Goal: Task Accomplishment & Management: Manage account settings

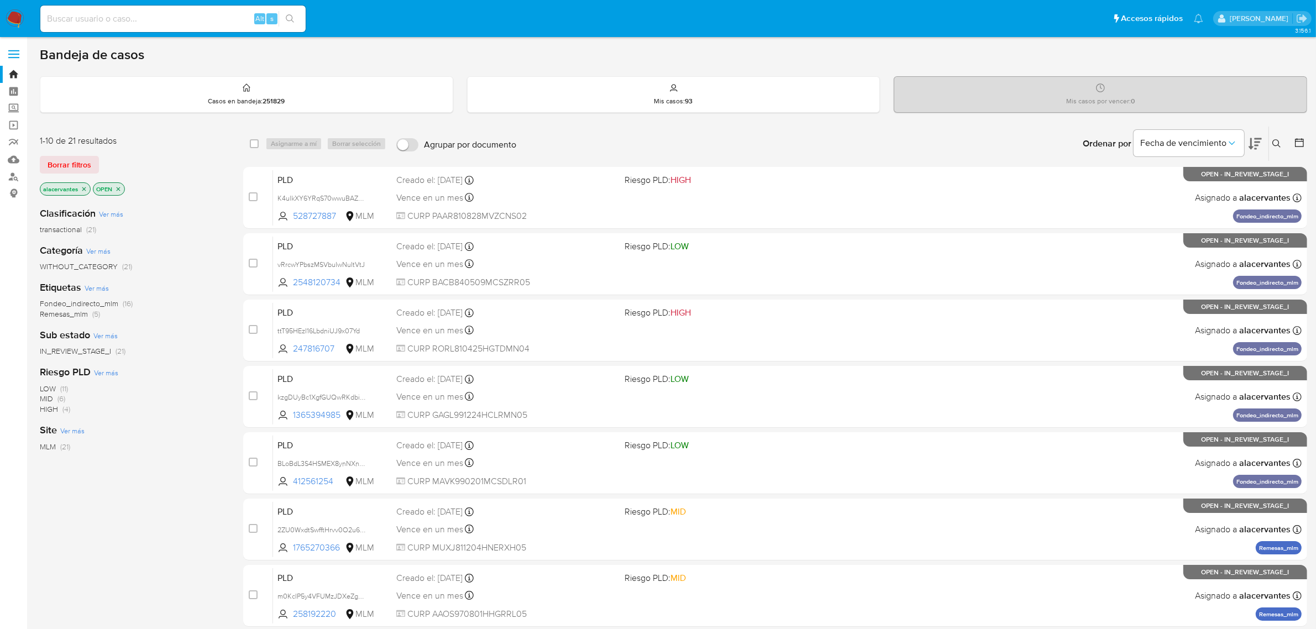
click at [164, 23] on input at bounding box center [172, 19] width 265 height 14
paste input "2020566468"
type input "2020566468"
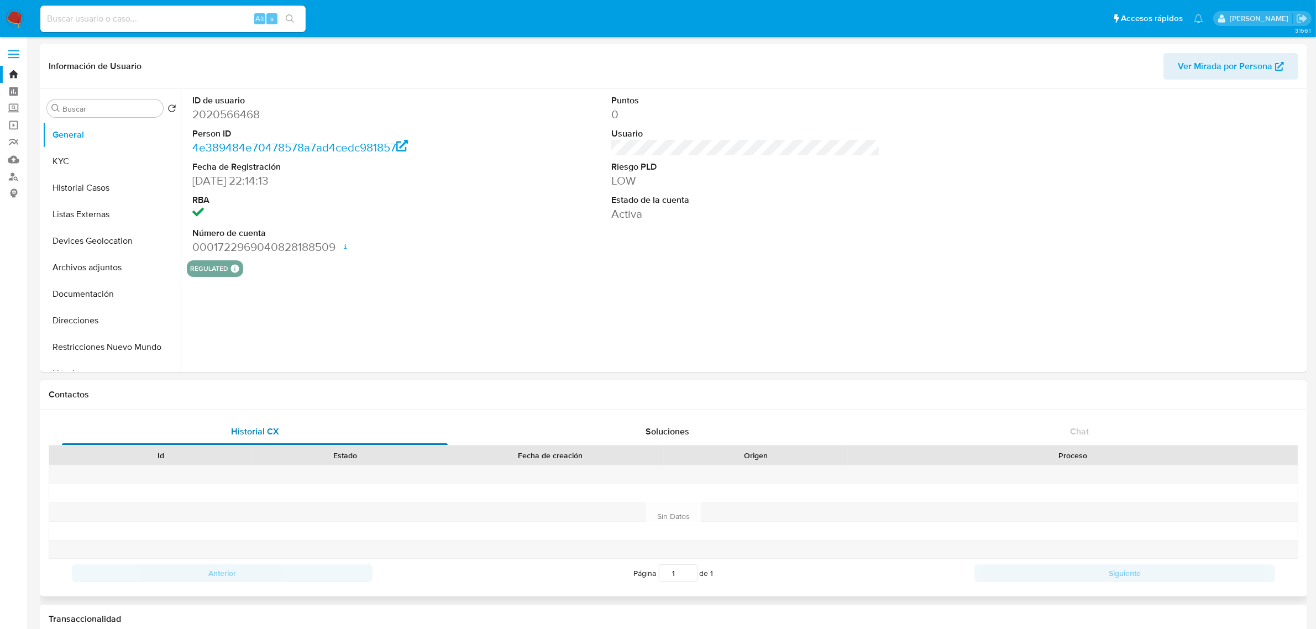
select select "10"
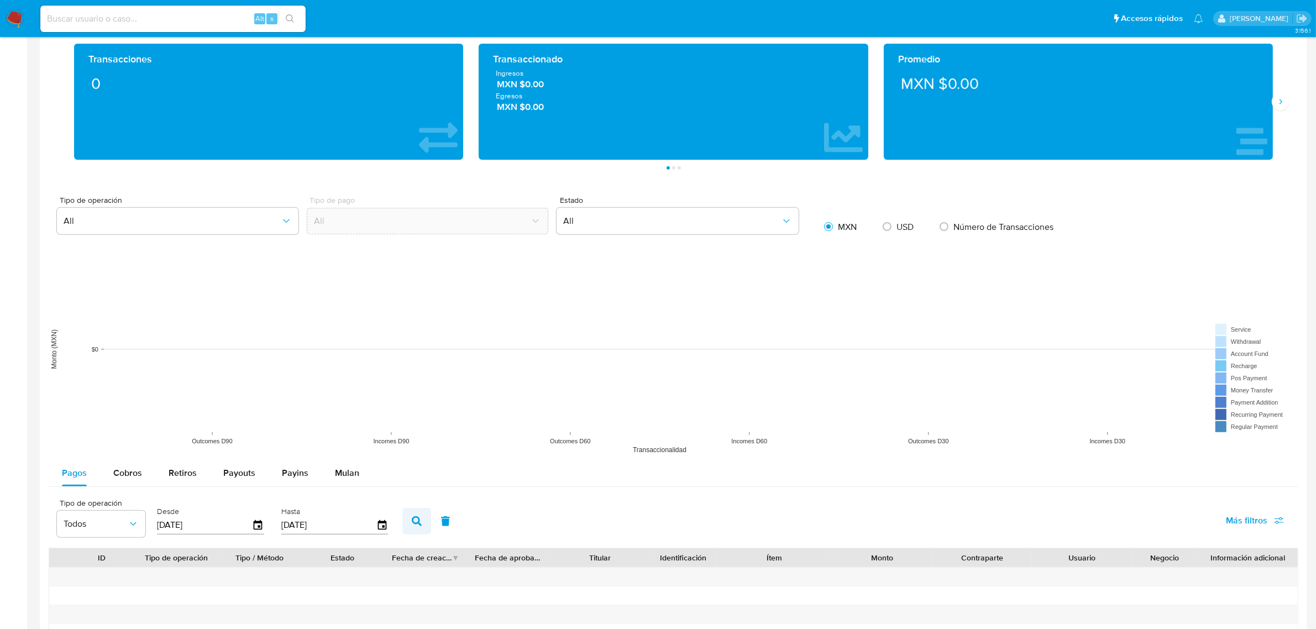
scroll to position [760, 0]
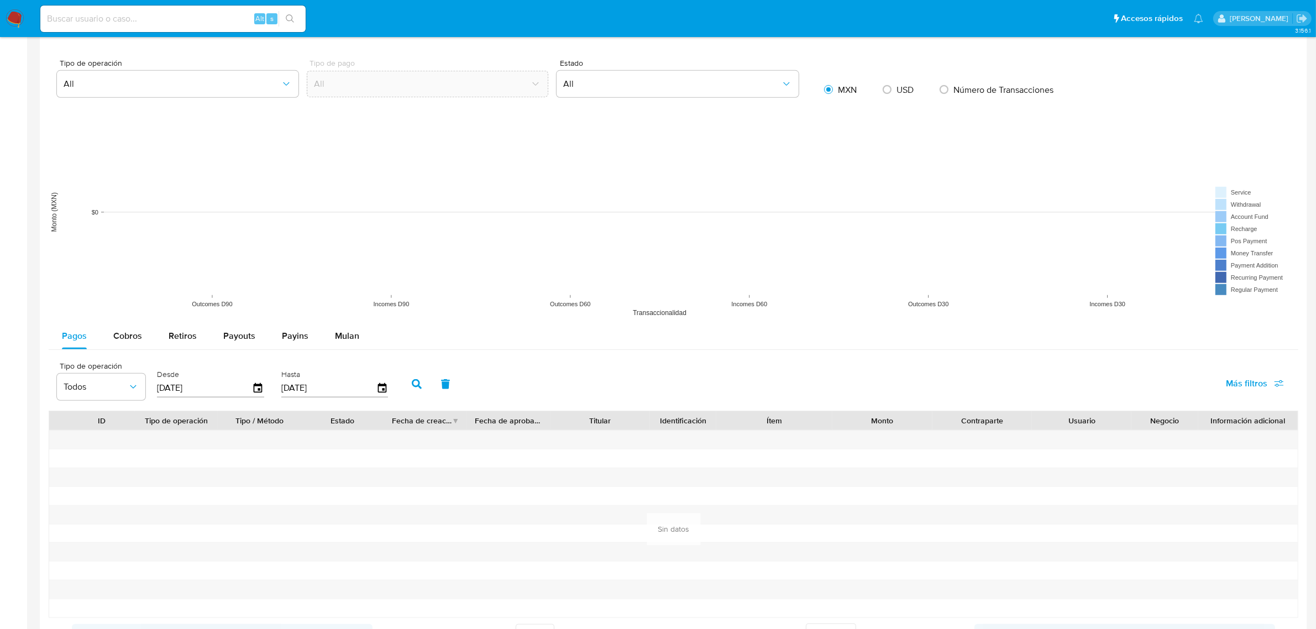
click at [233, 387] on input "[DATE]" at bounding box center [204, 388] width 95 height 18
drag, startPoint x: 230, startPoint y: 388, endPoint x: 150, endPoint y: 396, distance: 79.9
click at [150, 396] on div "Tipo de operación Todos Desde 31/05/2025 Hasta 28/08/2025" at bounding box center [225, 383] width 348 height 44
type input "0_/__/____"
type input "6_/__/____"
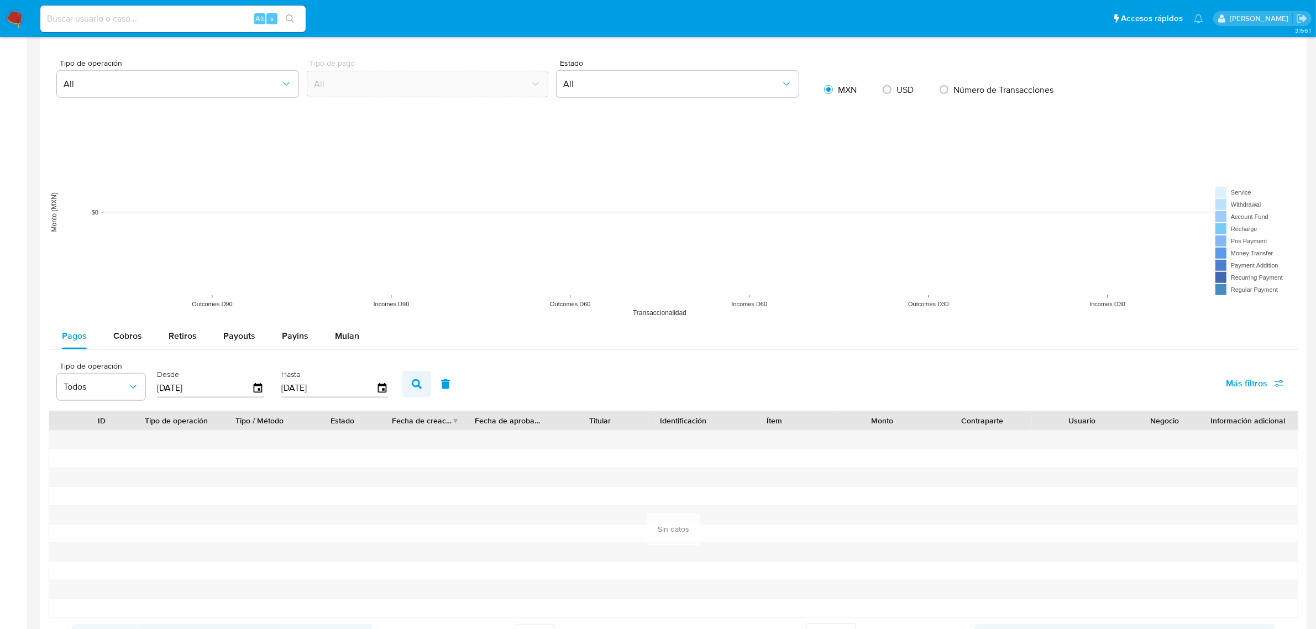
type input "06/01/2025"
click at [406, 388] on button "button" at bounding box center [416, 384] width 29 height 27
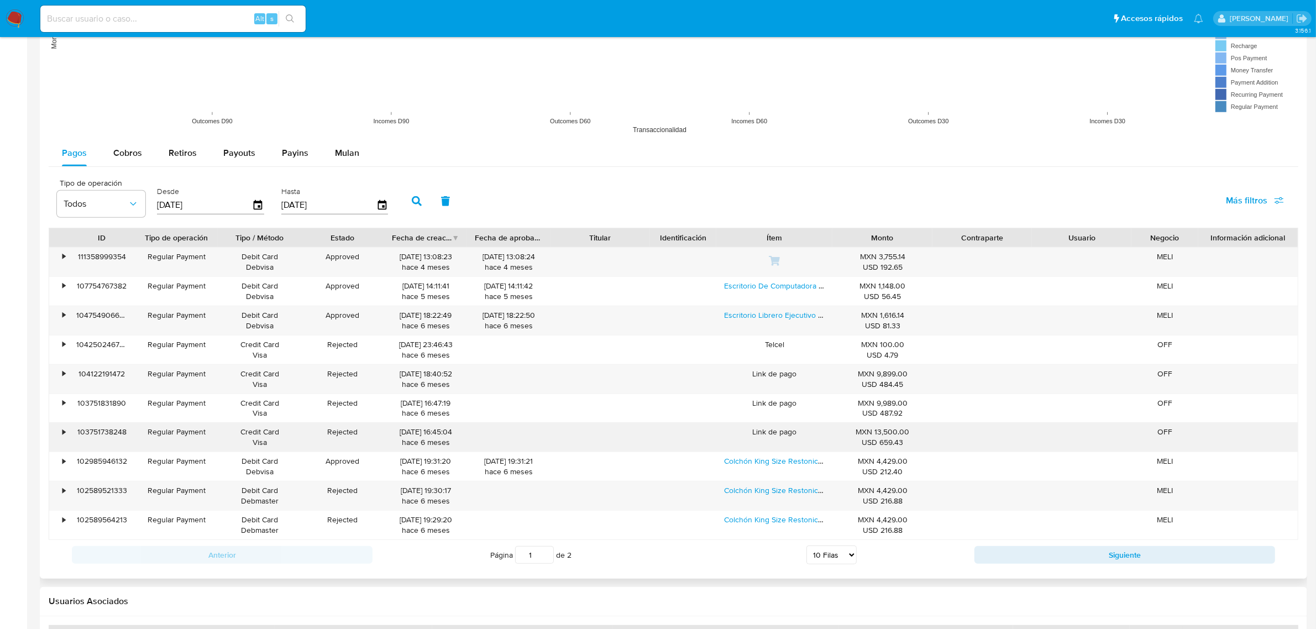
scroll to position [967, 0]
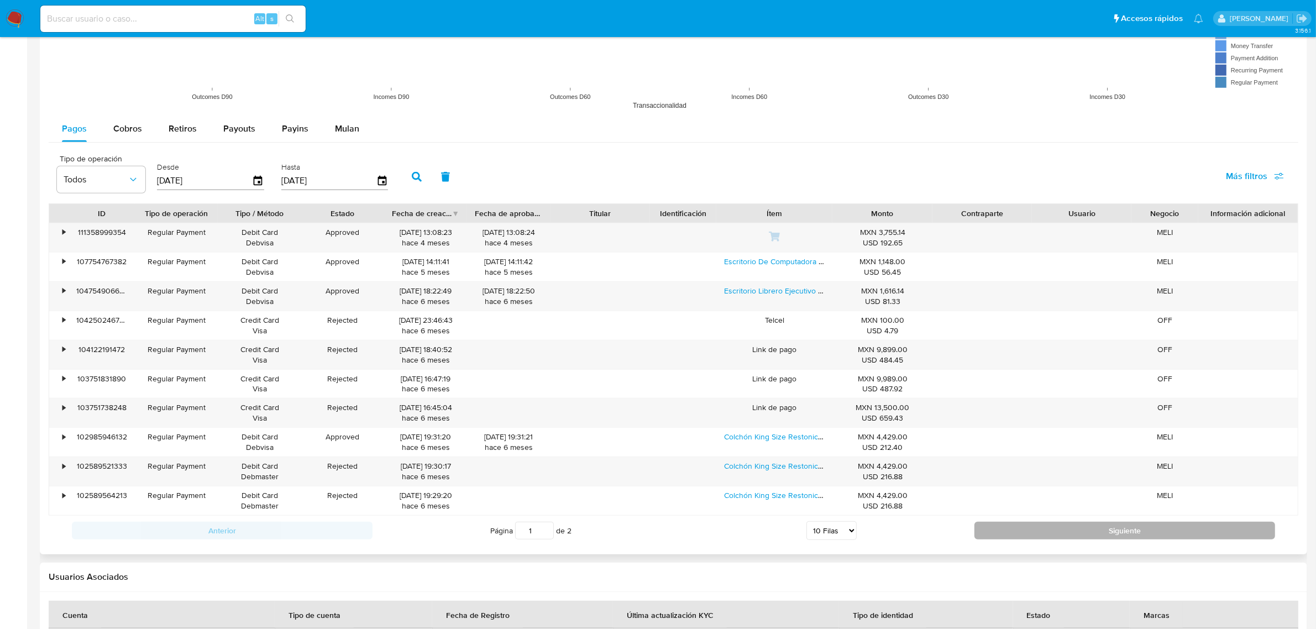
click at [883, 435] on button "Siguiente" at bounding box center [1124, 531] width 301 height 18
type input "2"
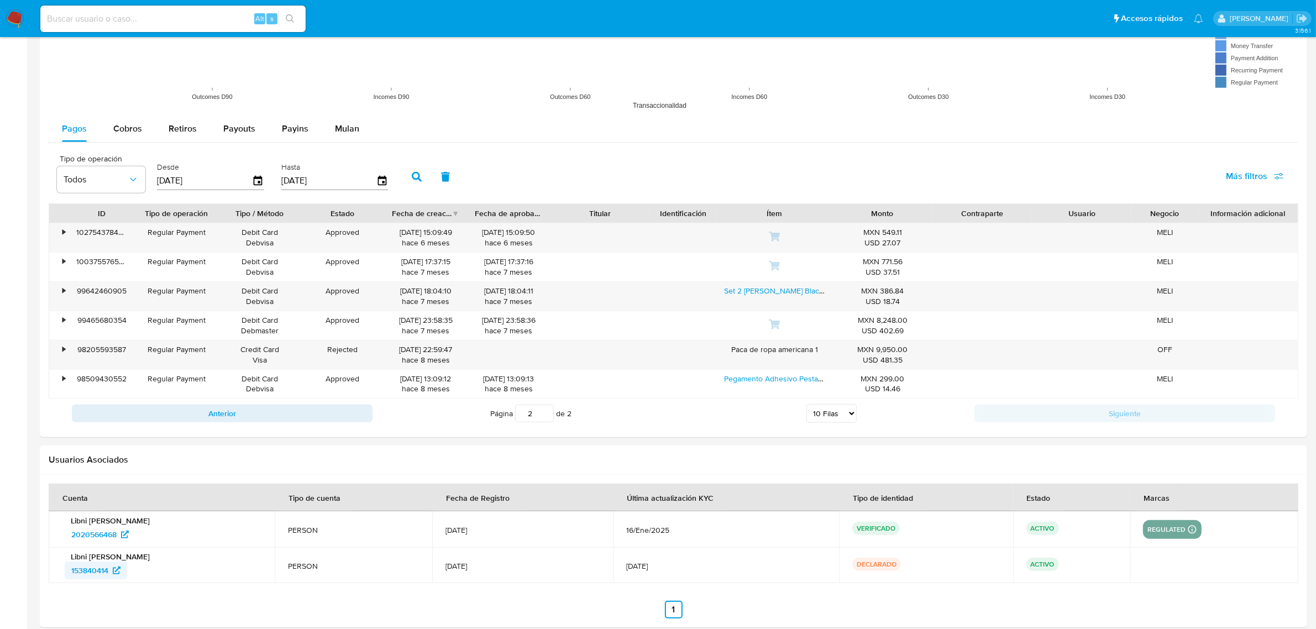
click at [97, 435] on span "153840414" at bounding box center [89, 570] width 37 height 18
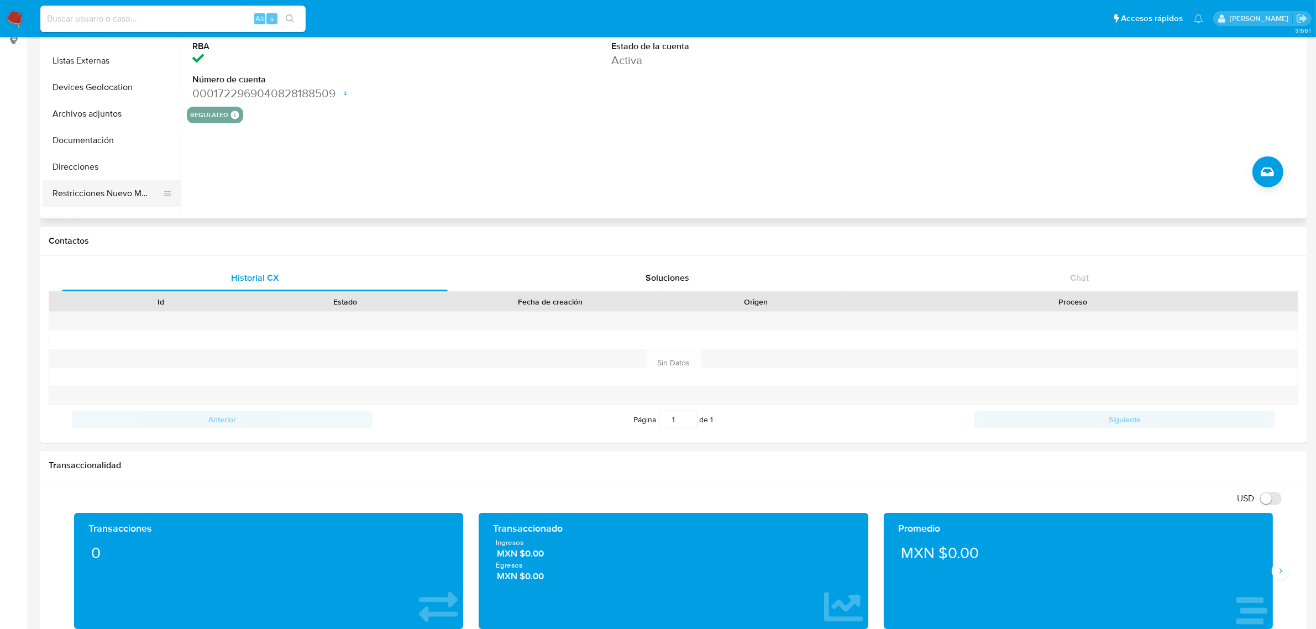
scroll to position [69, 0]
click at [104, 209] on button "Cruces y Relaciones" at bounding box center [107, 204] width 129 height 27
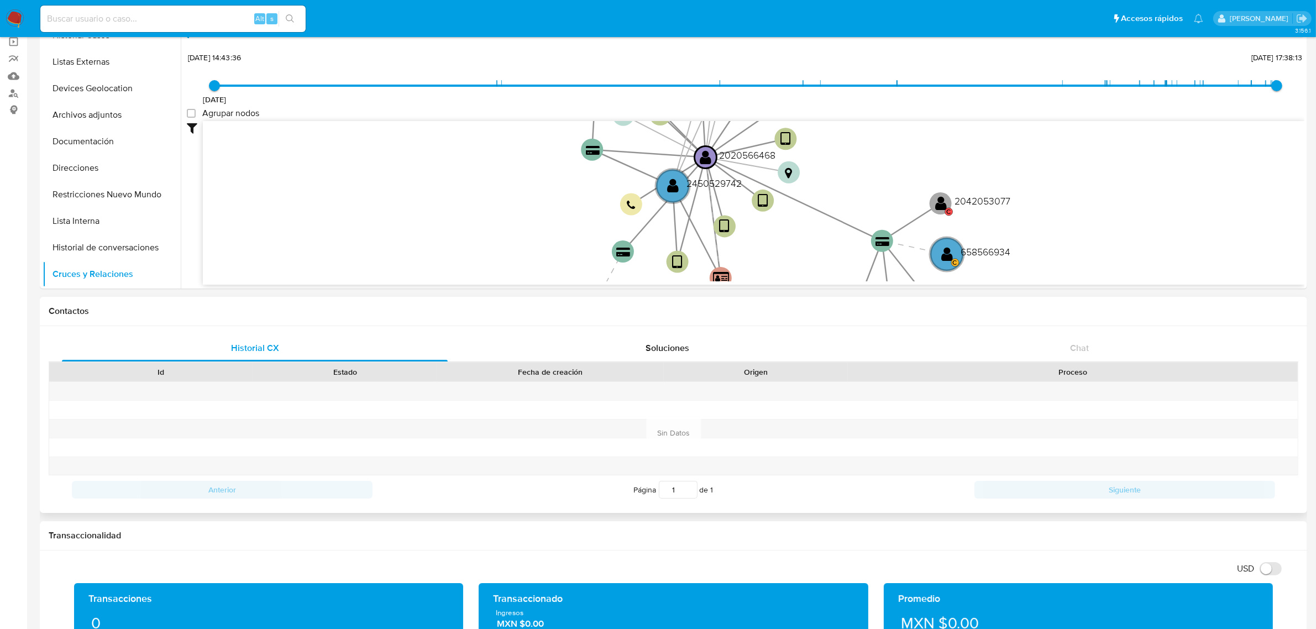
scroll to position [15, 0]
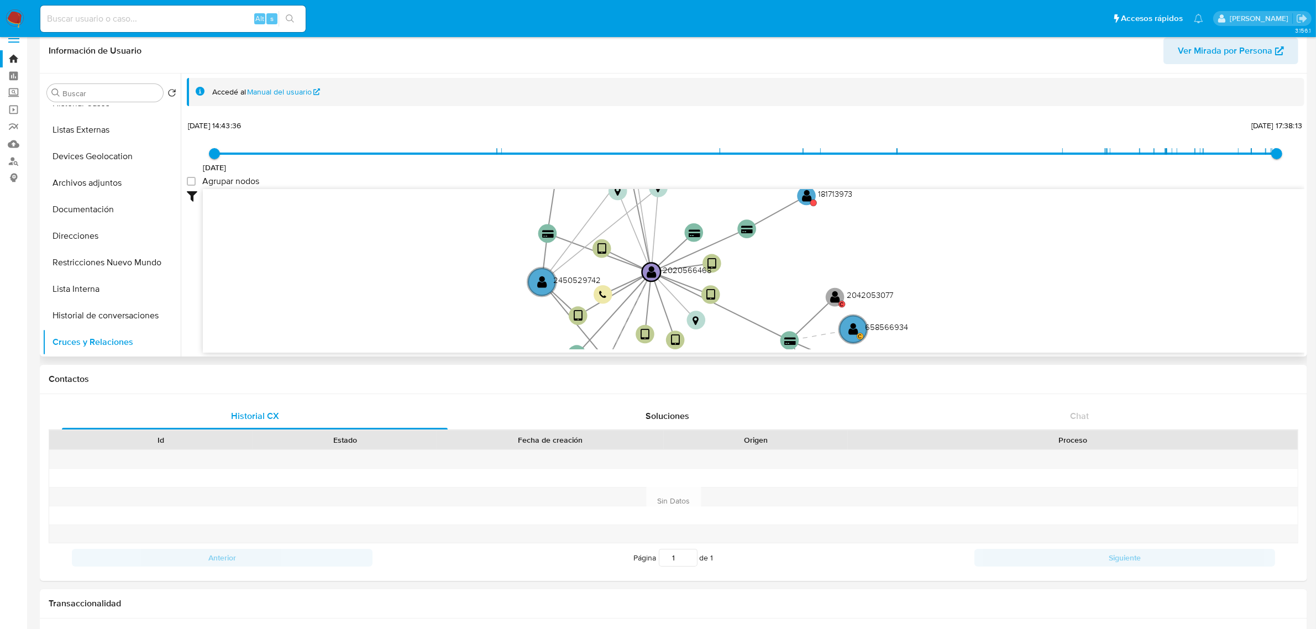
drag, startPoint x: 833, startPoint y: 234, endPoint x: 775, endPoint y: 269, distance: 67.7
click at [777, 275] on icon "device-66ff4fffa02cbb7f100a1596  device-6703702e746698160da85470  device-6703…" at bounding box center [753, 269] width 1101 height 160
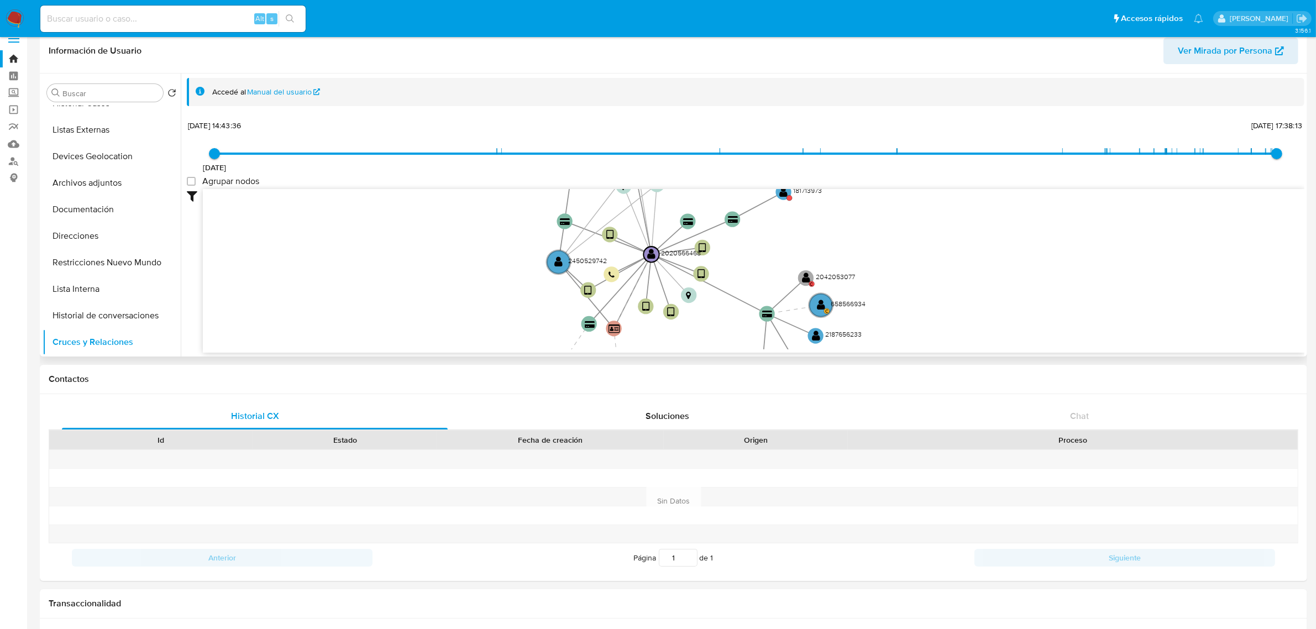
drag, startPoint x: 791, startPoint y: 271, endPoint x: 772, endPoint y: 254, distance: 25.1
click at [772, 254] on icon "device-66ff4fffa02cbb7f100a1596  device-6703702e746698160da85470  device-6703…" at bounding box center [753, 269] width 1101 height 160
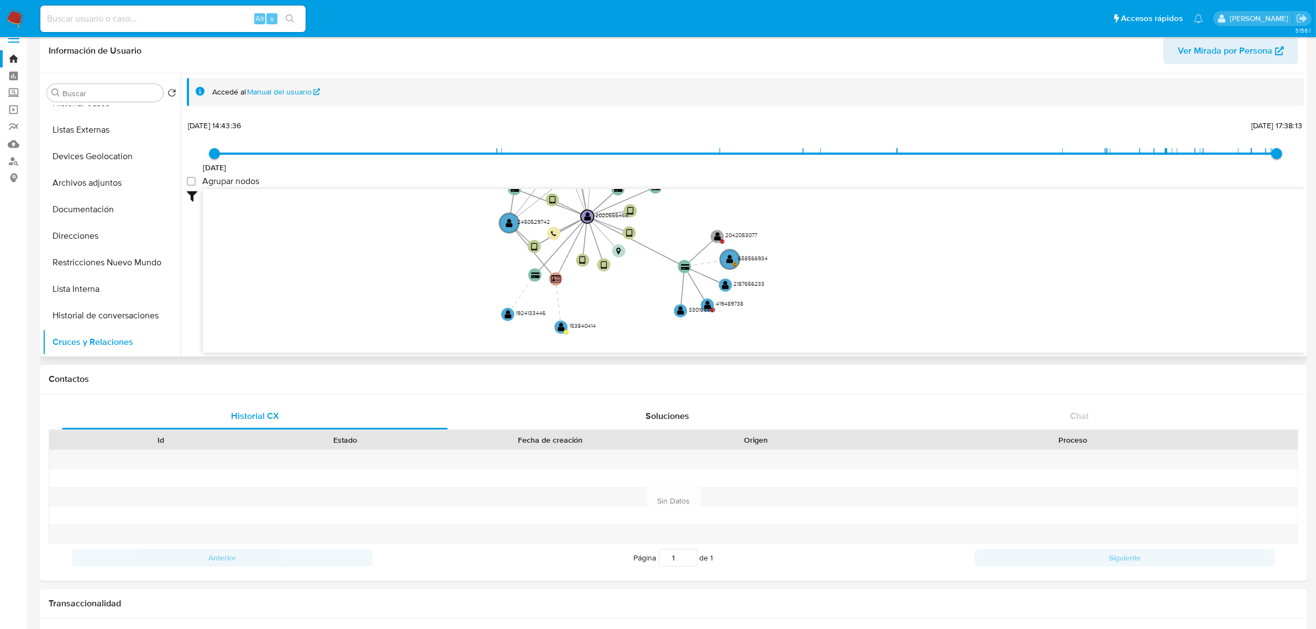
drag, startPoint x: 785, startPoint y: 247, endPoint x: 702, endPoint y: 222, distance: 87.1
click at [702, 222] on icon "device-66ff4fffa02cbb7f100a1596  device-6703702e746698160da85470  device-6703…" at bounding box center [753, 269] width 1101 height 160
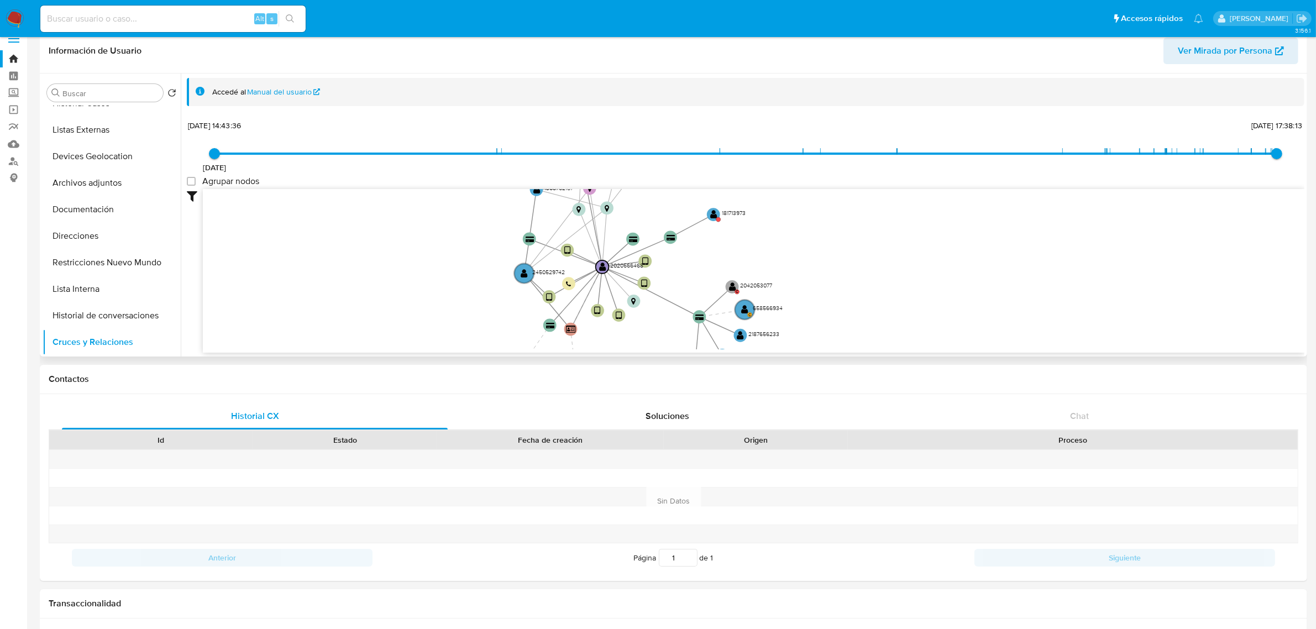
drag, startPoint x: 676, startPoint y: 240, endPoint x: 691, endPoint y: 291, distance: 52.4
click at [691, 291] on icon "device-66ff4fffa02cbb7f100a1596  device-6703702e746698160da85470  device-6703…" at bounding box center [753, 269] width 1101 height 160
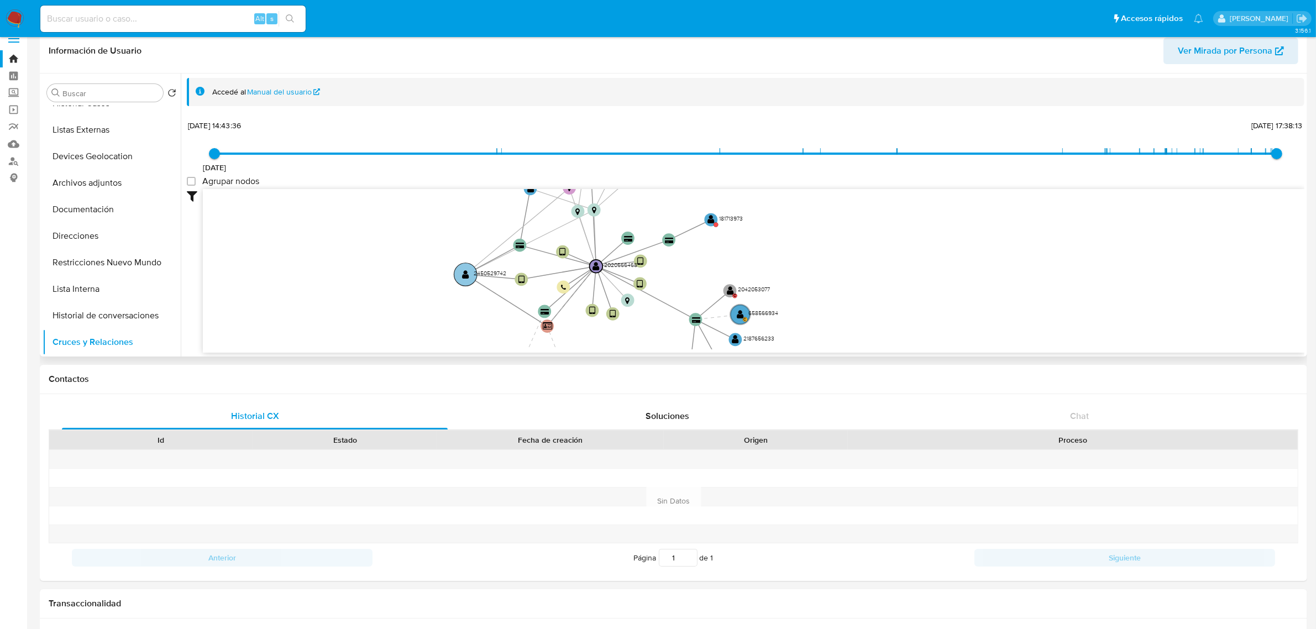
drag, startPoint x: 527, startPoint y: 272, endPoint x: 468, endPoint y: 274, distance: 58.6
click at [468, 274] on text "" at bounding box center [465, 274] width 7 height 9
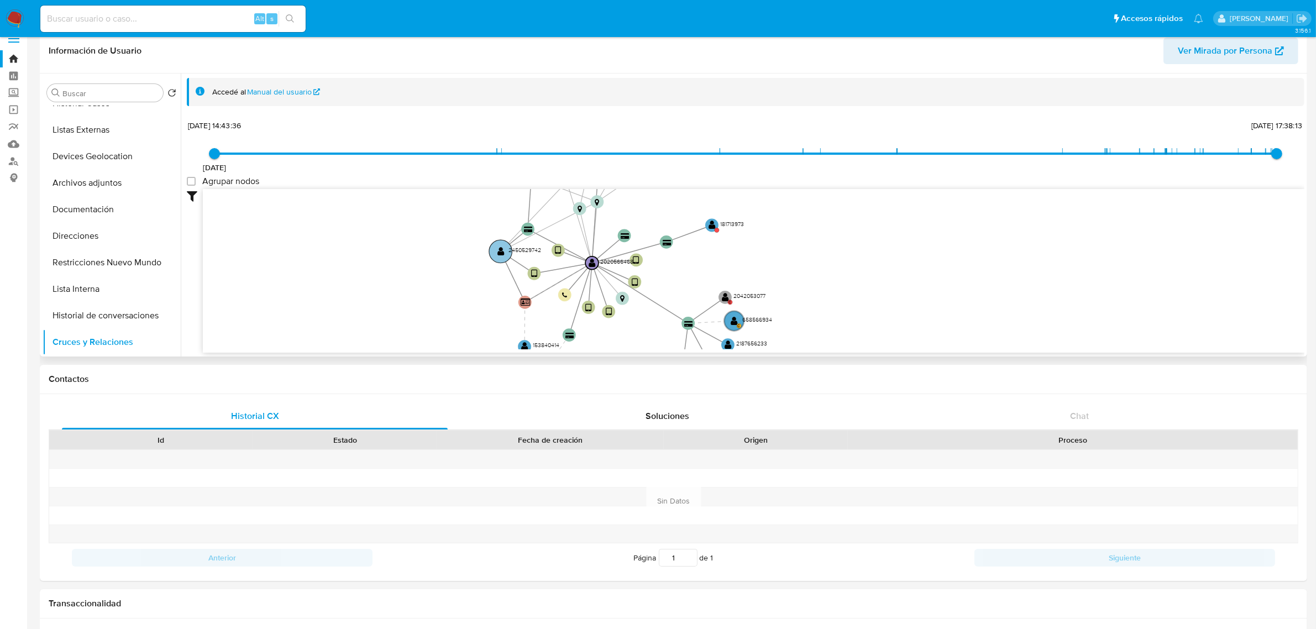
click at [498, 254] on text "" at bounding box center [500, 250] width 7 height 9
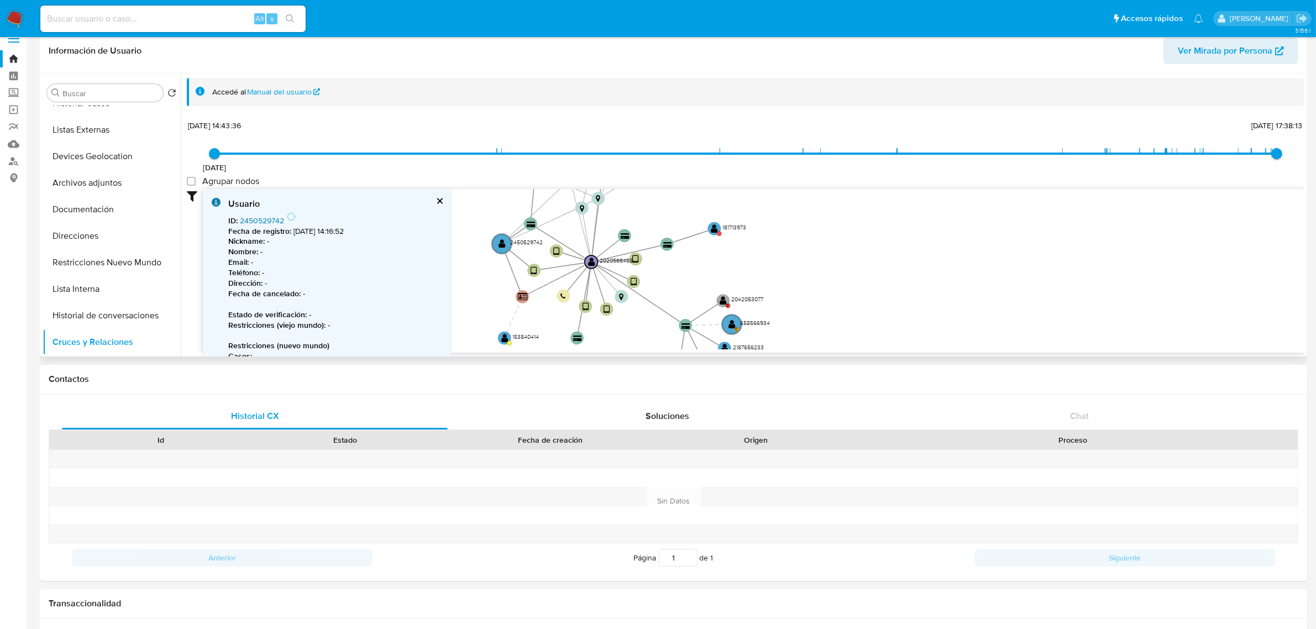
click at [275, 220] on link "2450529742" at bounding box center [262, 220] width 44 height 11
click at [191, 12] on input at bounding box center [172, 19] width 265 height 14
click at [172, 17] on input at bounding box center [172, 19] width 265 height 14
paste input "637602268"
type input "637602268"
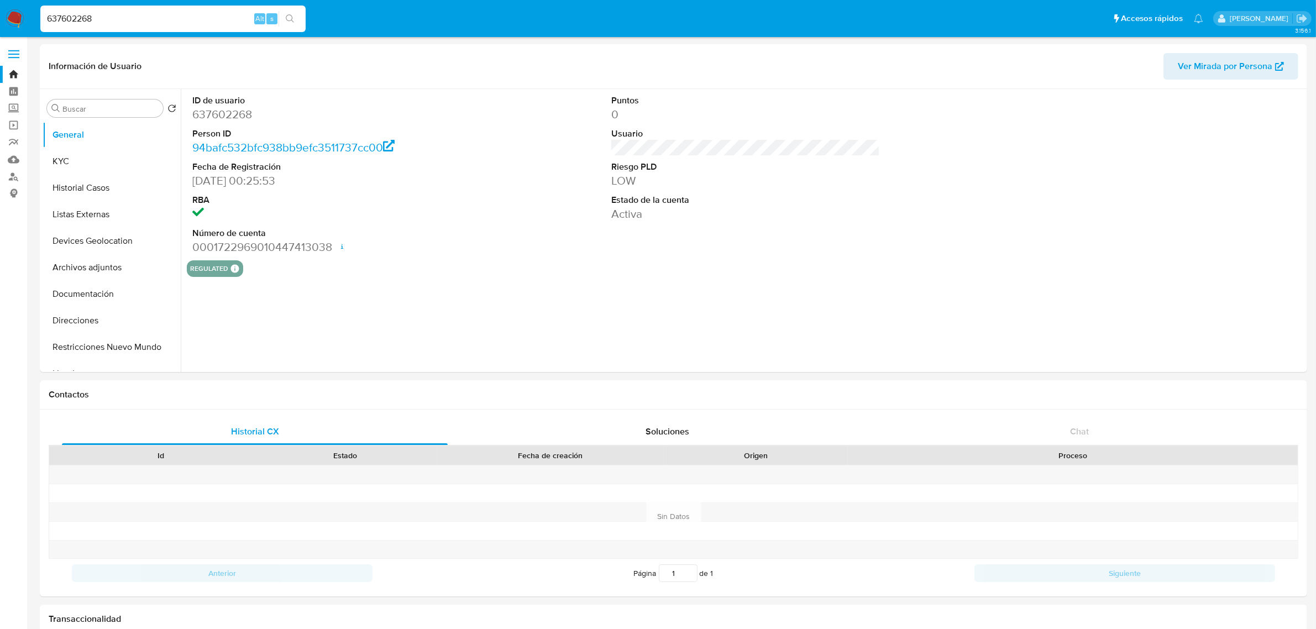
select select "10"
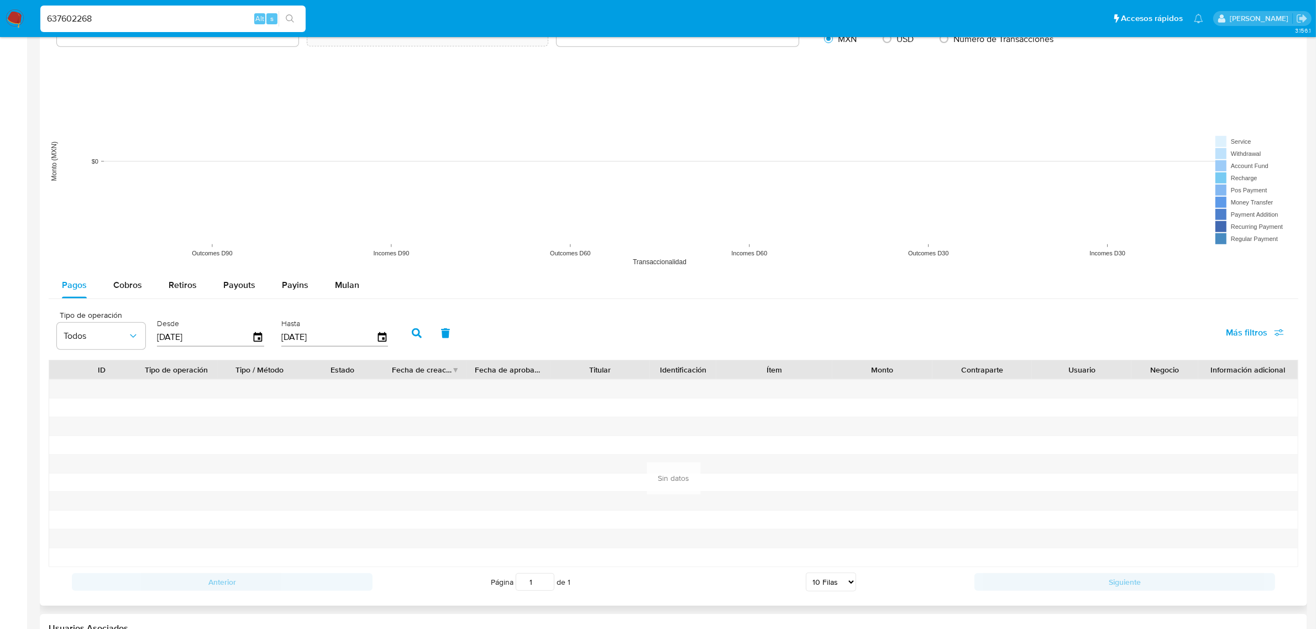
scroll to position [829, 0]
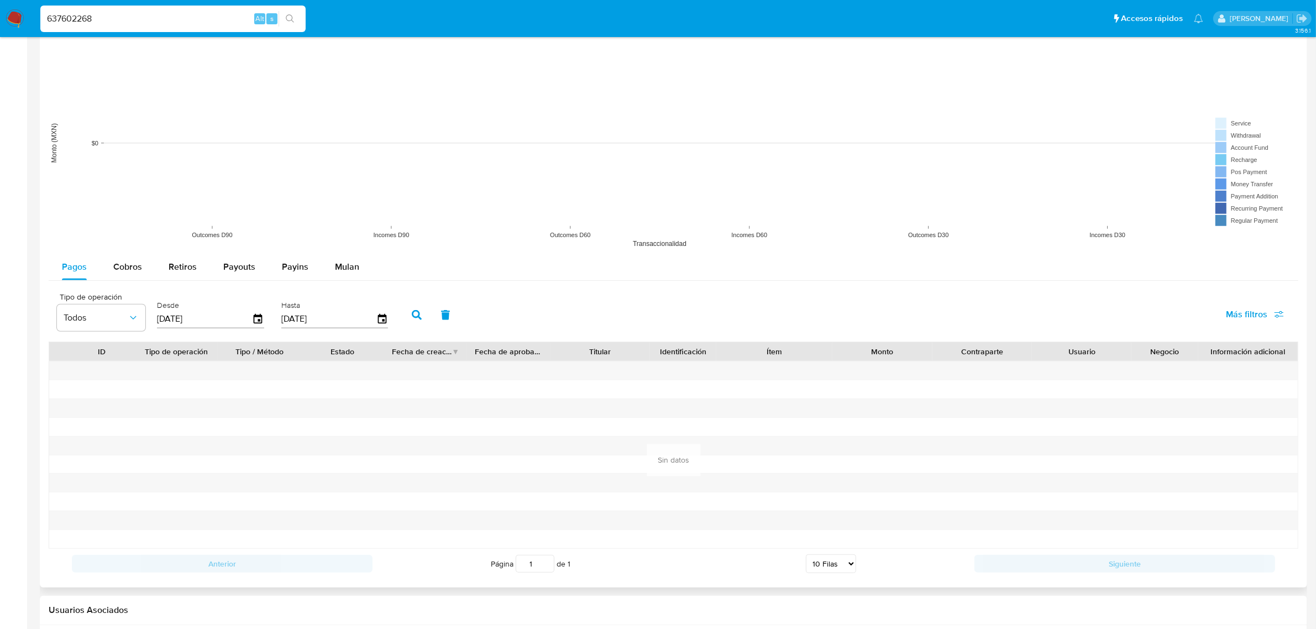
click at [197, 326] on input "[DATE]" at bounding box center [204, 319] width 95 height 18
type input "31/05/202_"
click at [404, 314] on button "button" at bounding box center [416, 315] width 29 height 27
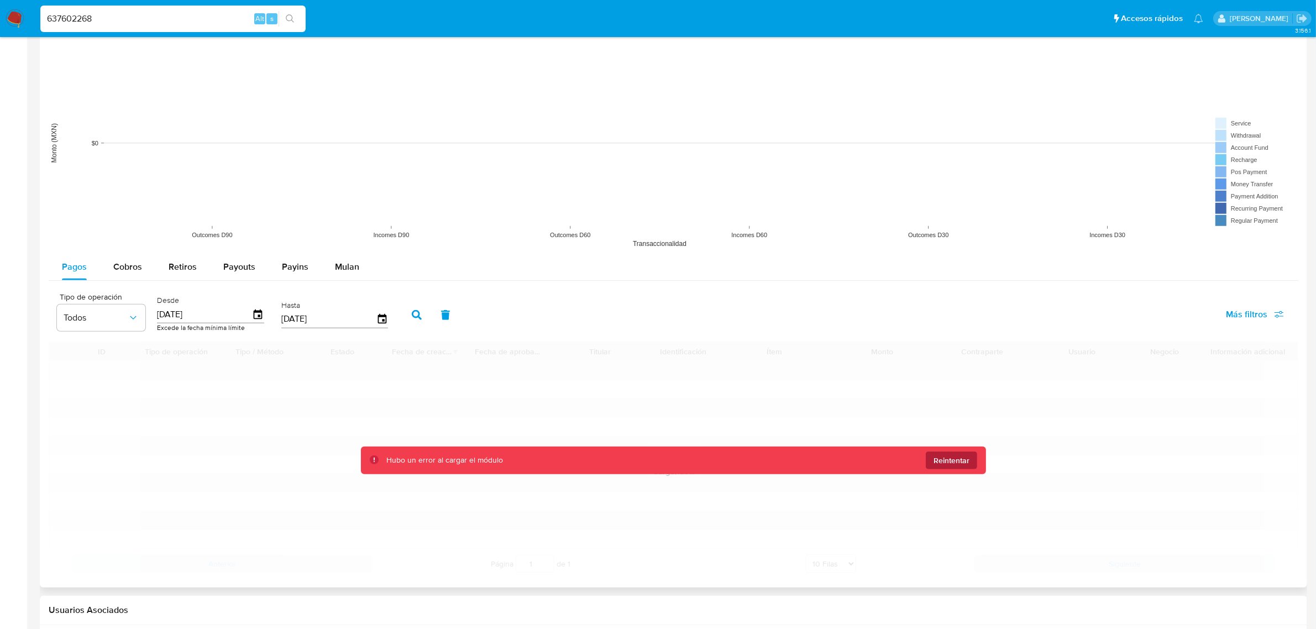
click at [883, 435] on span "Reintentar" at bounding box center [951, 460] width 36 height 18
click at [194, 316] on input "18/11/2022" at bounding box center [204, 315] width 95 height 18
type input "18/11/202_"
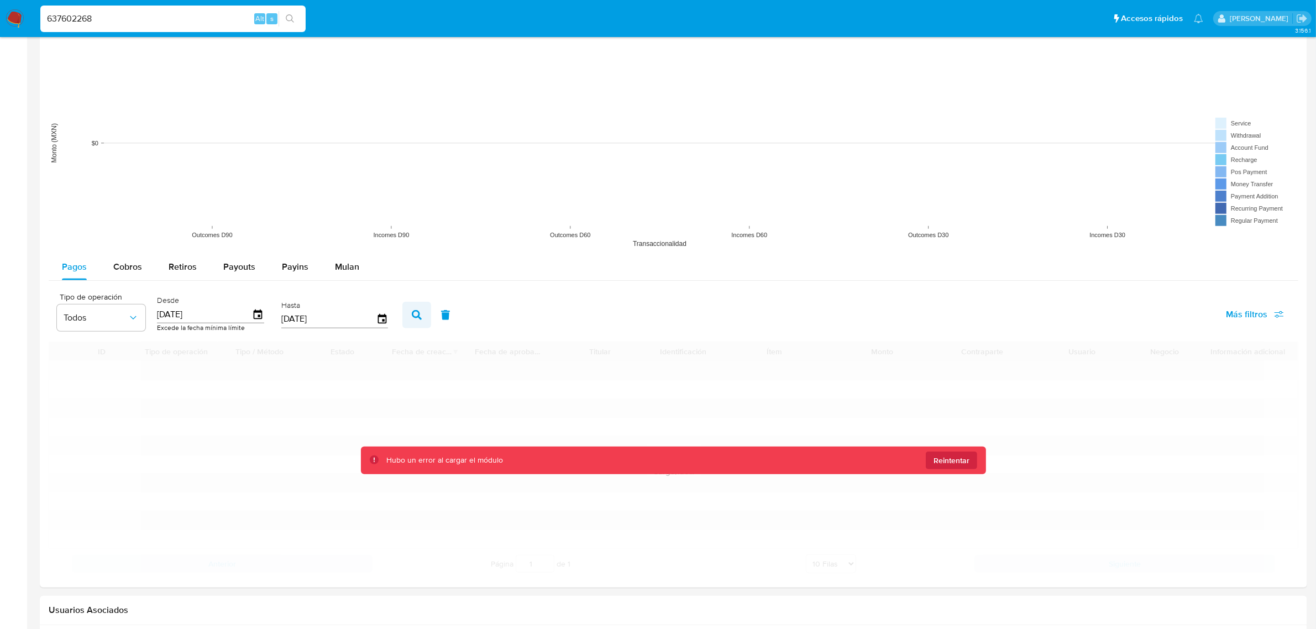
click at [403, 314] on button "button" at bounding box center [416, 315] width 29 height 27
click at [404, 315] on button "button" at bounding box center [416, 315] width 29 height 27
click at [192, 315] on input "01/01/2024" at bounding box center [204, 315] width 95 height 18
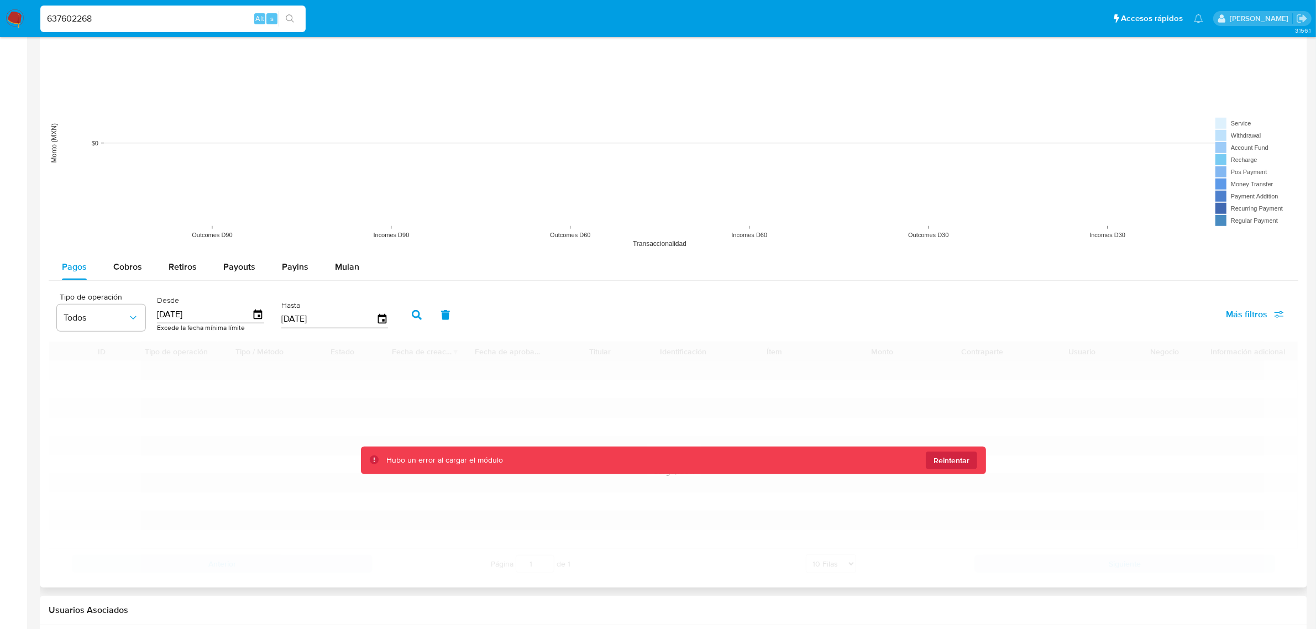
type input "0_/__/____"
type input "1_/__/____"
type input "01/01/202_"
type input "4_/__/____"
type input "1_/__/____"
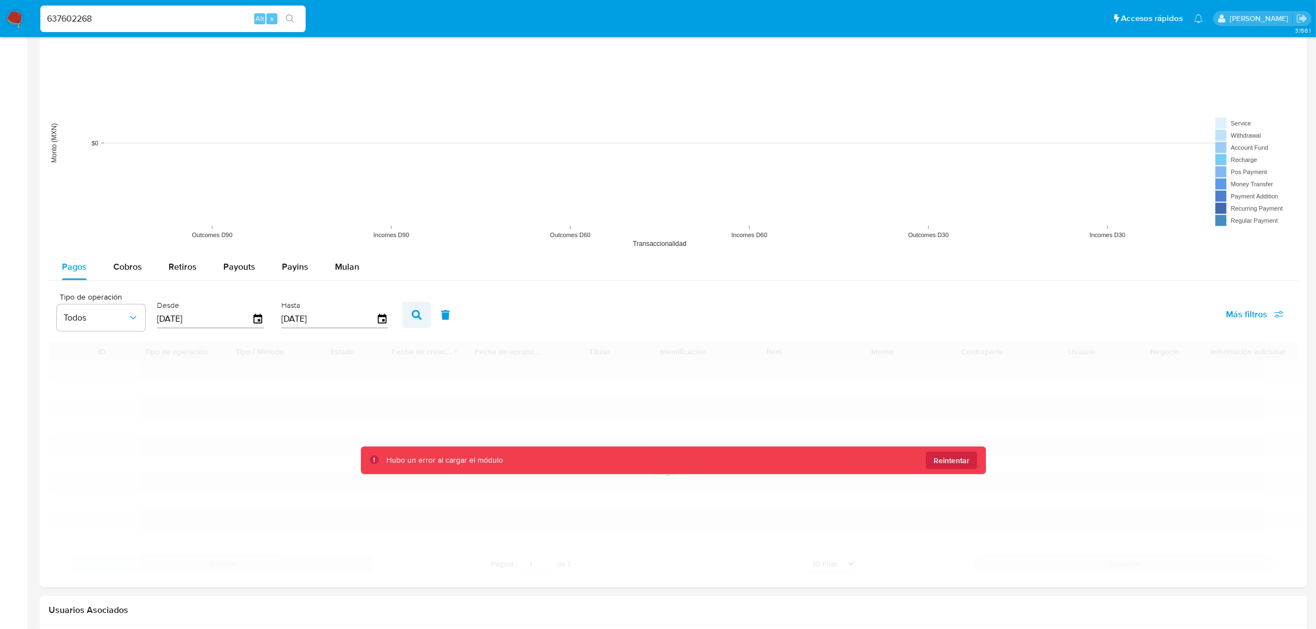
type input "01/01/2025"
click at [412, 319] on icon "button" at bounding box center [417, 315] width 10 height 10
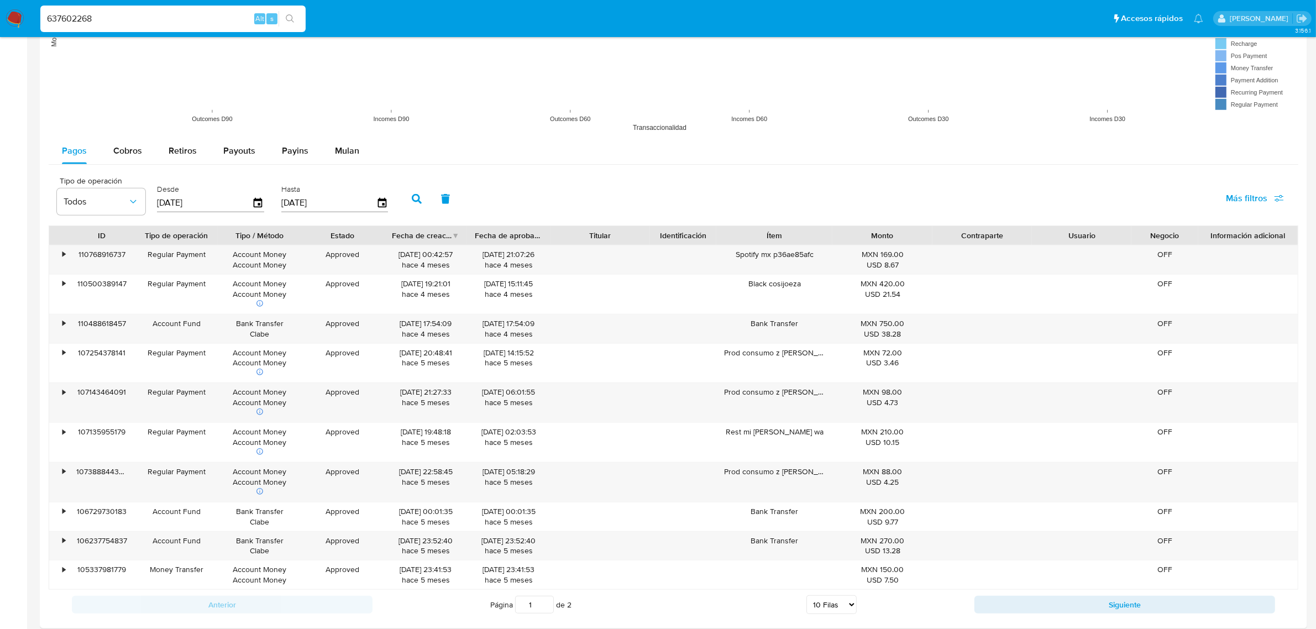
scroll to position [967, 0]
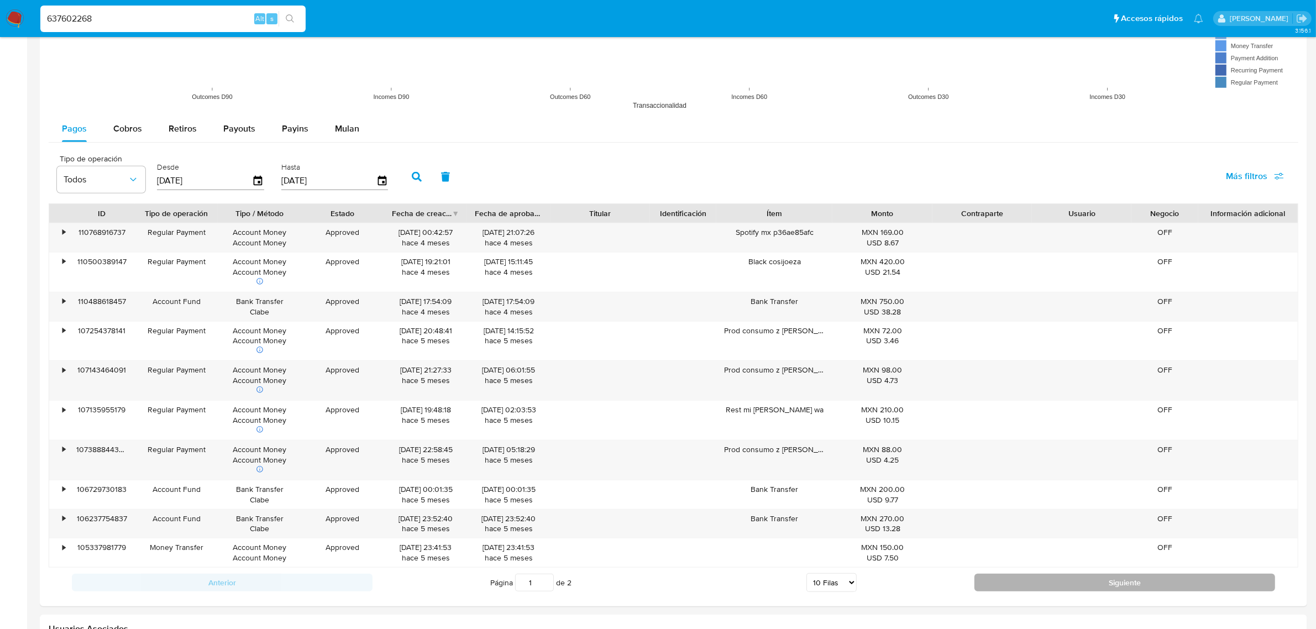
click at [883, 435] on button "Siguiente" at bounding box center [1124, 583] width 301 height 18
type input "2"
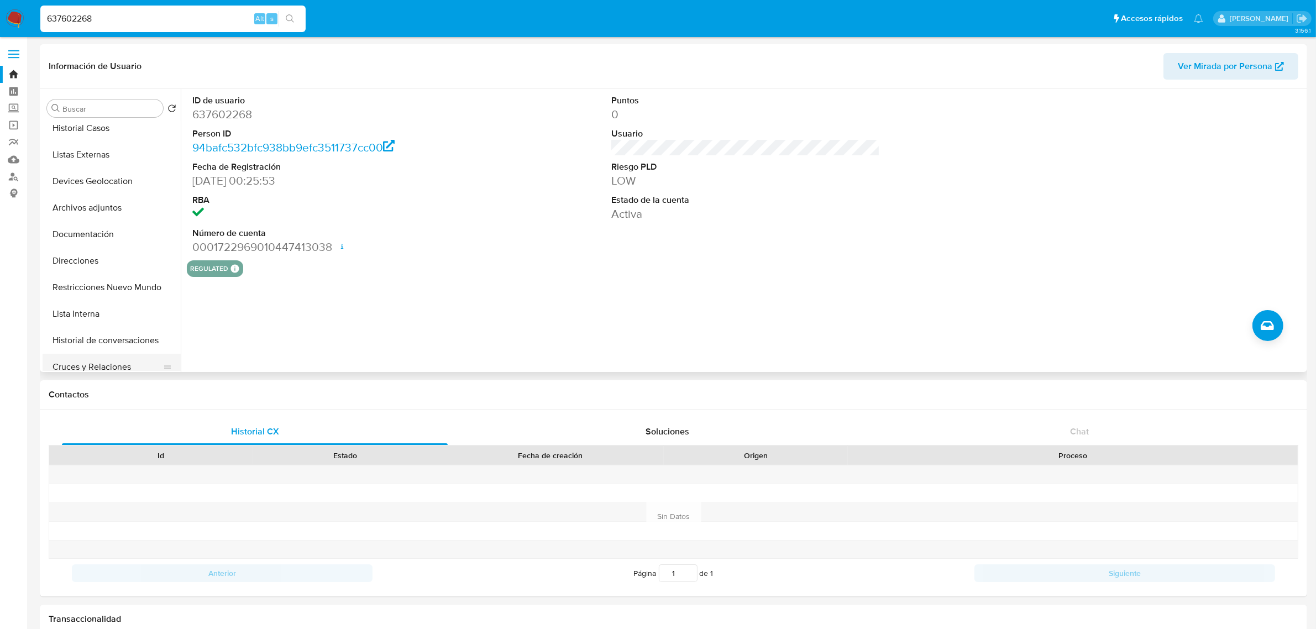
scroll to position [138, 0]
click at [104, 291] on button "Cruces y Relaciones" at bounding box center [107, 288] width 129 height 27
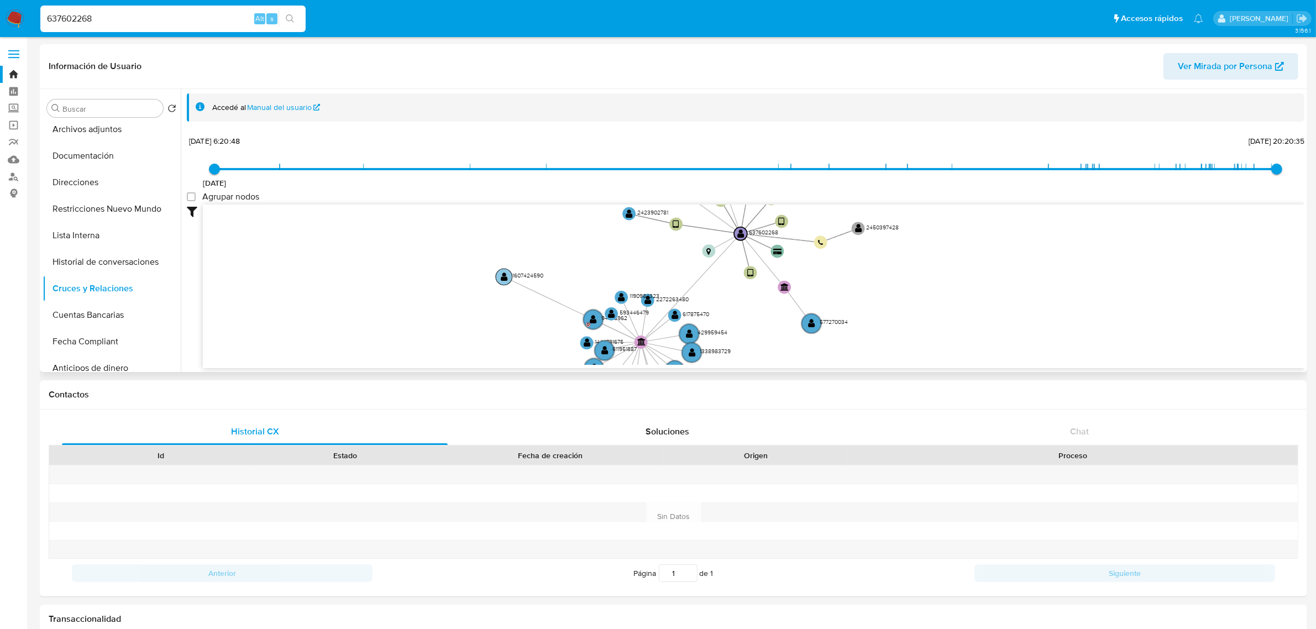
drag, startPoint x: 650, startPoint y: 299, endPoint x: 526, endPoint y: 276, distance: 126.4
click at [526, 276] on text "1607424590" at bounding box center [527, 275] width 31 height 8
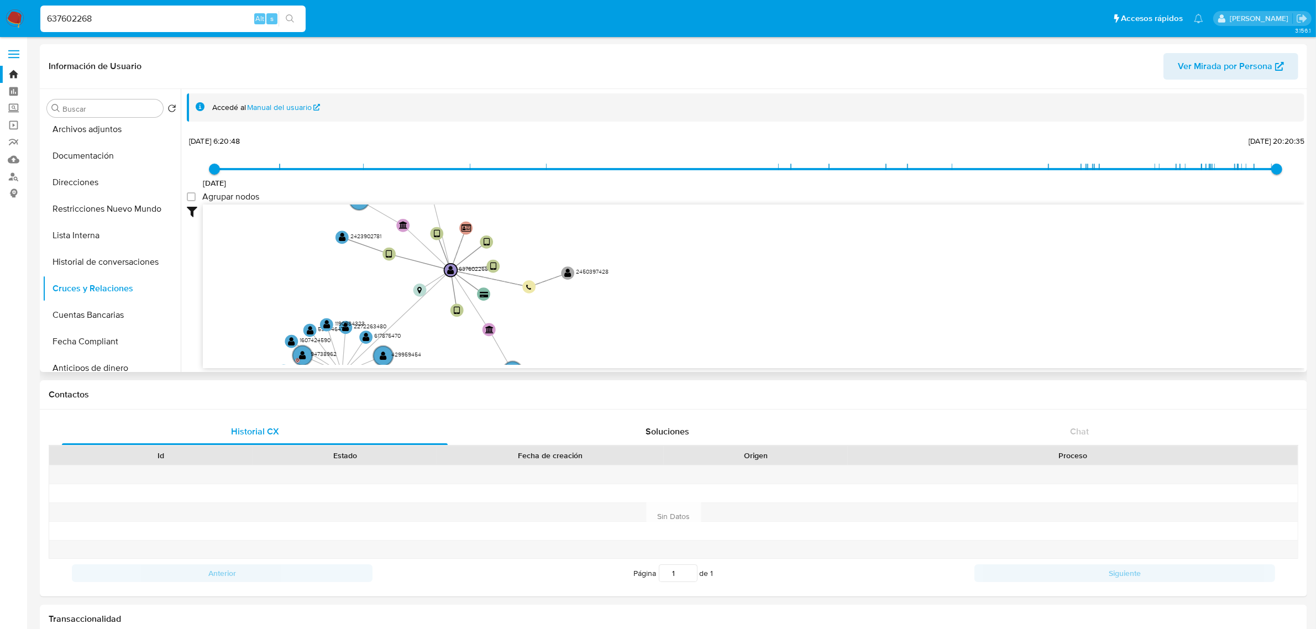
drag, startPoint x: 738, startPoint y: 328, endPoint x: 443, endPoint y: 358, distance: 296.1
click at [443, 358] on icon "device-6604b0e79589c67d00fc74d8  device-6377cb6608813b00183c8a84  device-6655…" at bounding box center [753, 284] width 1101 height 160
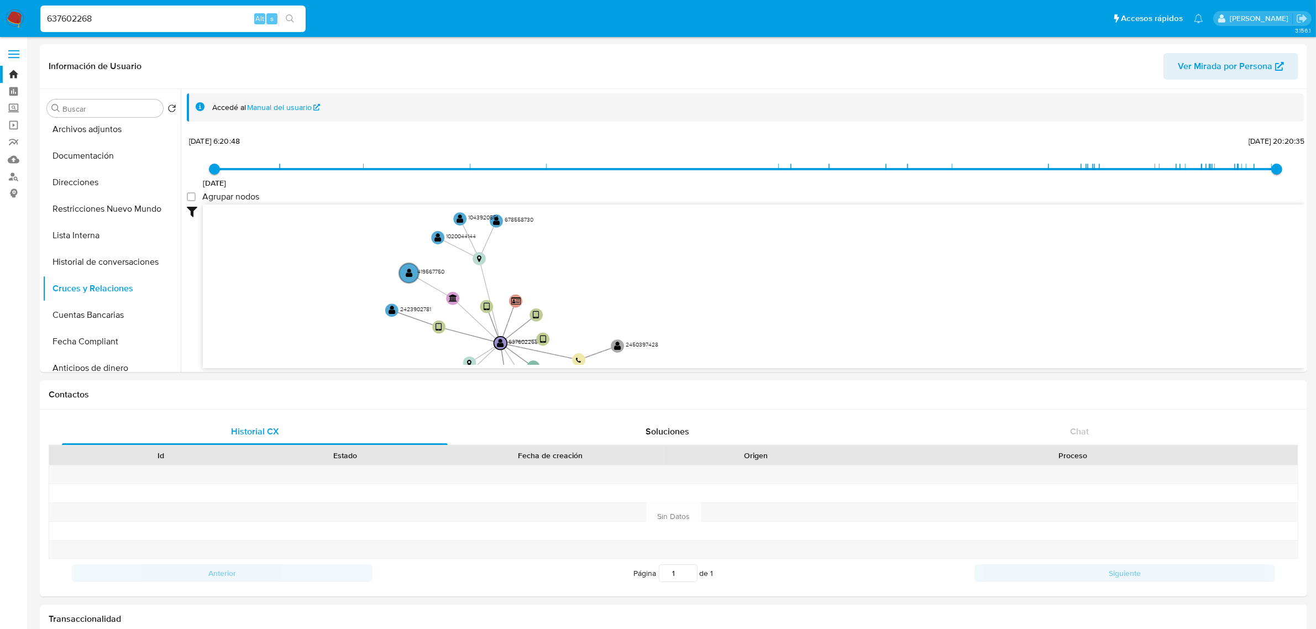
drag, startPoint x: 738, startPoint y: 307, endPoint x: 788, endPoint y: 372, distance: 81.9
click at [391, 311] on text "" at bounding box center [391, 310] width 7 height 9
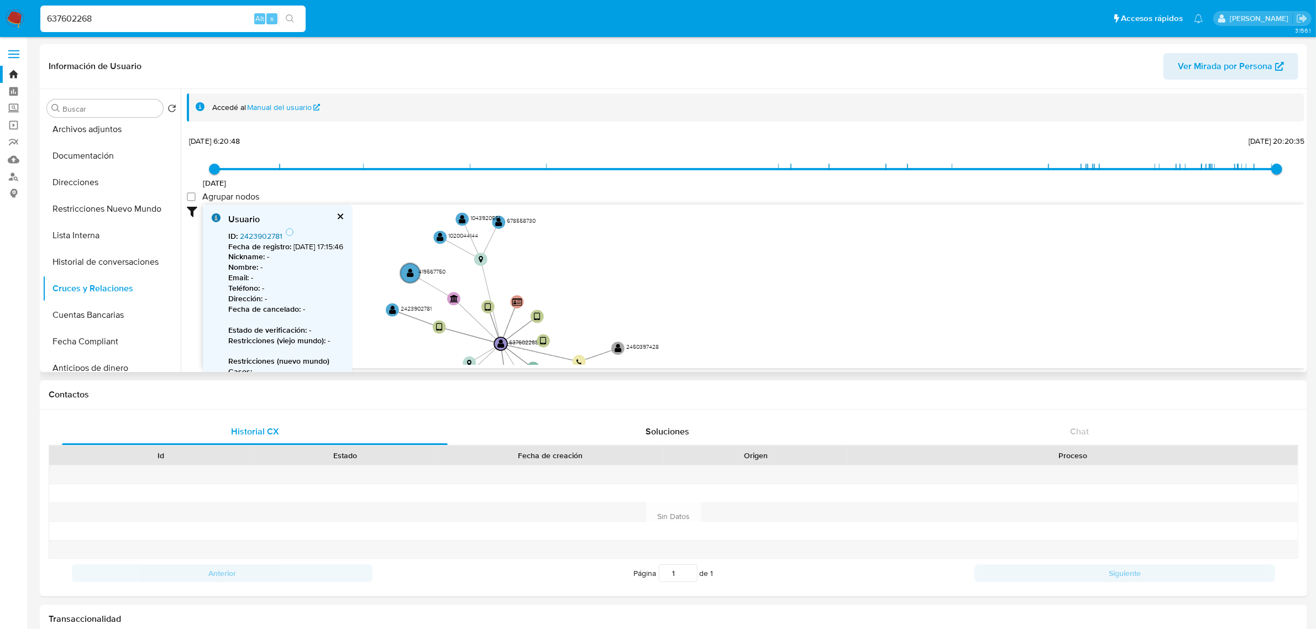
click at [270, 236] on link "2423902781" at bounding box center [261, 235] width 43 height 11
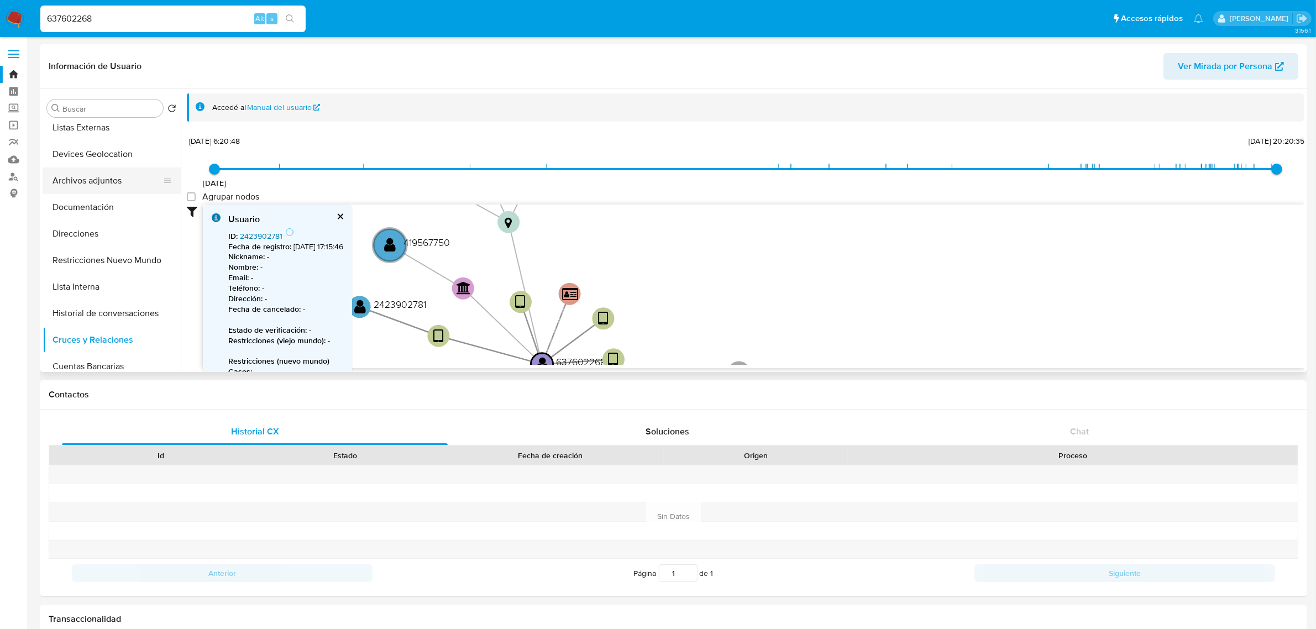
scroll to position [0, 0]
click at [86, 159] on button "KYC" at bounding box center [107, 161] width 129 height 27
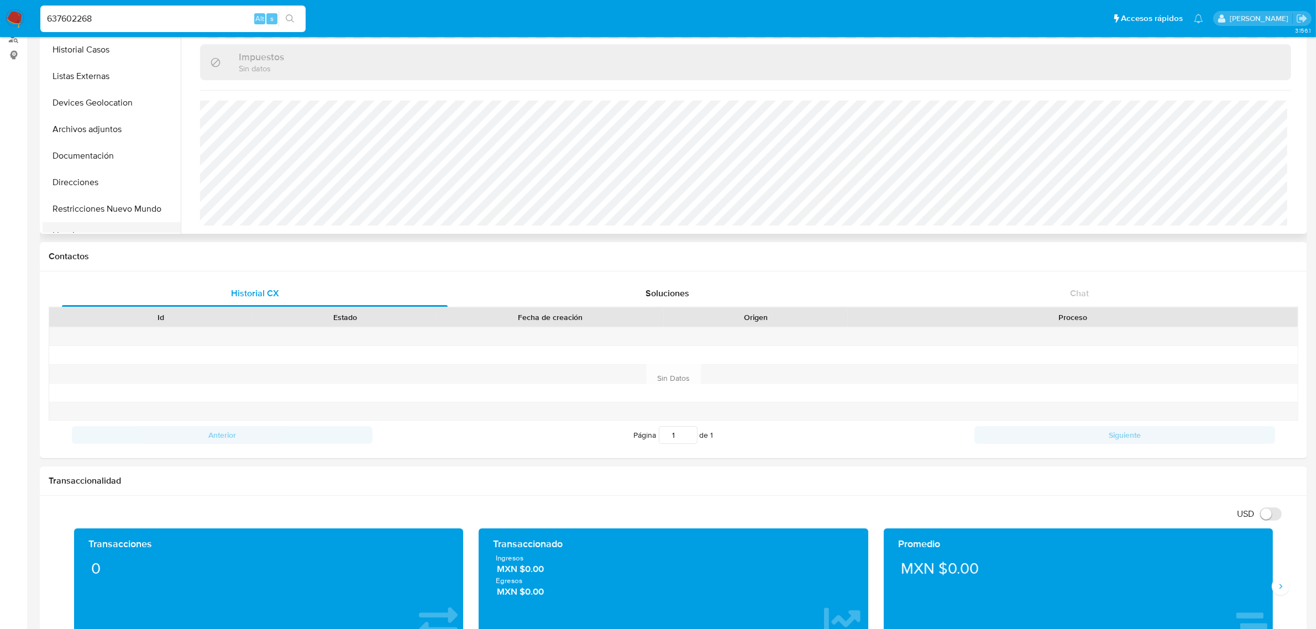
scroll to position [69, 0]
click at [112, 214] on button "Cruces y Relaciones" at bounding box center [107, 219] width 129 height 27
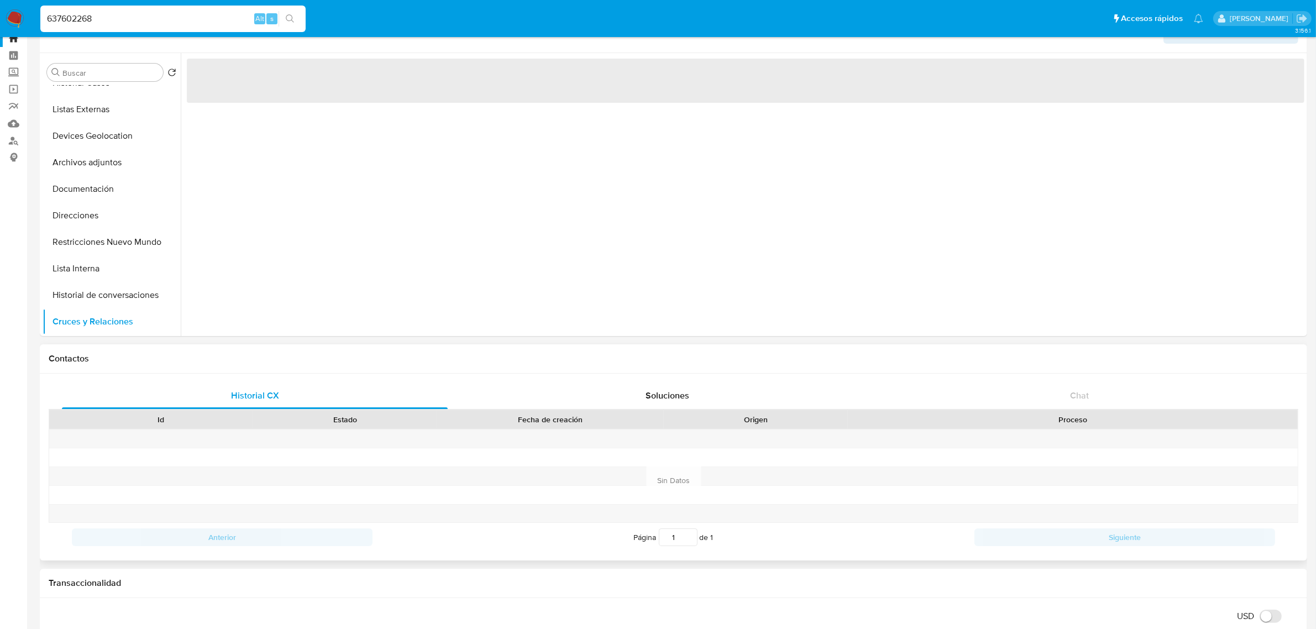
scroll to position [0, 0]
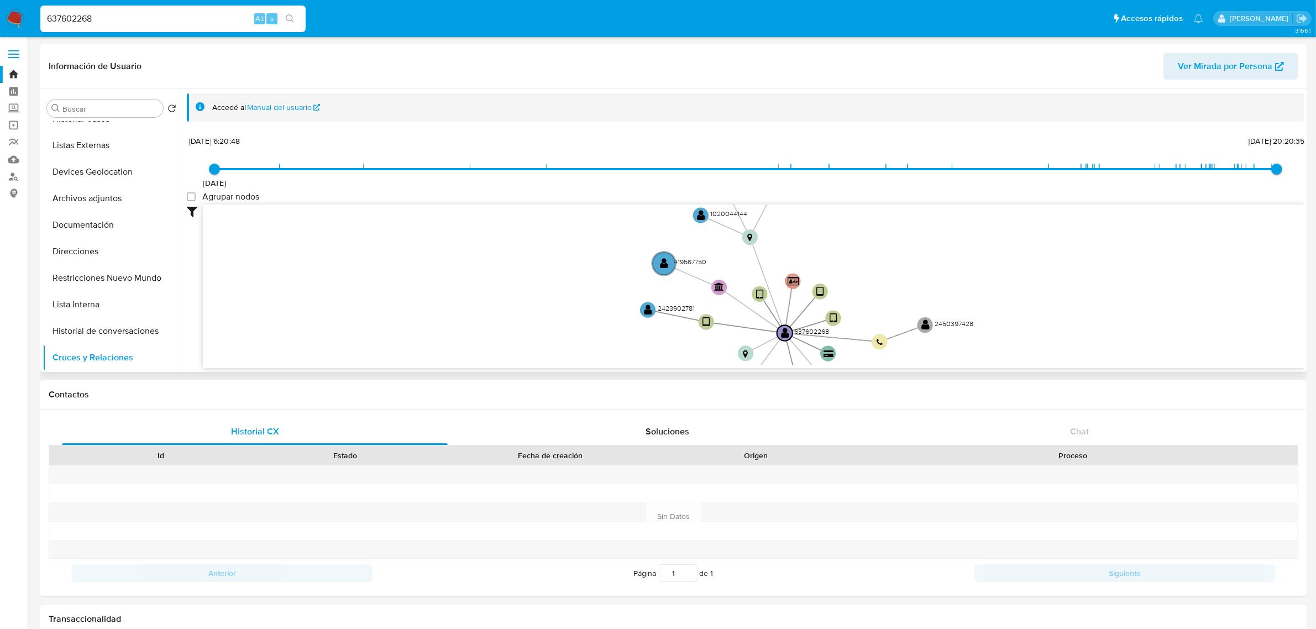
drag, startPoint x: 745, startPoint y: 250, endPoint x: 731, endPoint y: 356, distance: 107.0
click at [648, 313] on text "" at bounding box center [645, 309] width 8 height 11
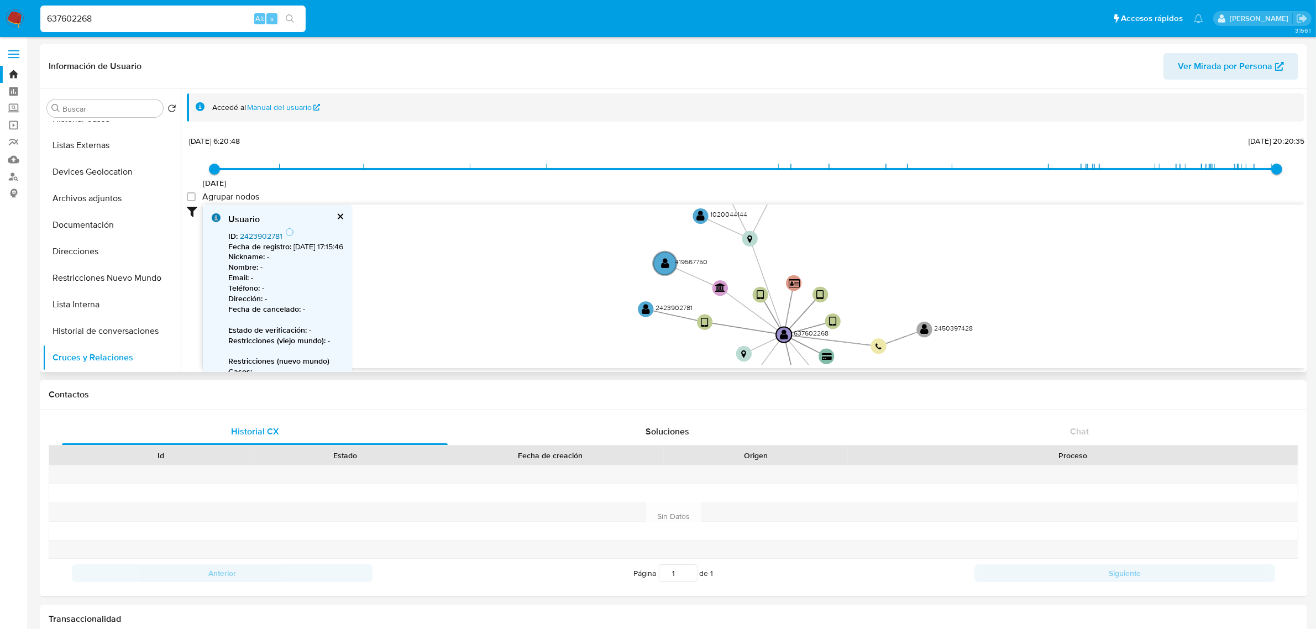
click at [267, 236] on link "2423902781" at bounding box center [261, 235] width 43 height 11
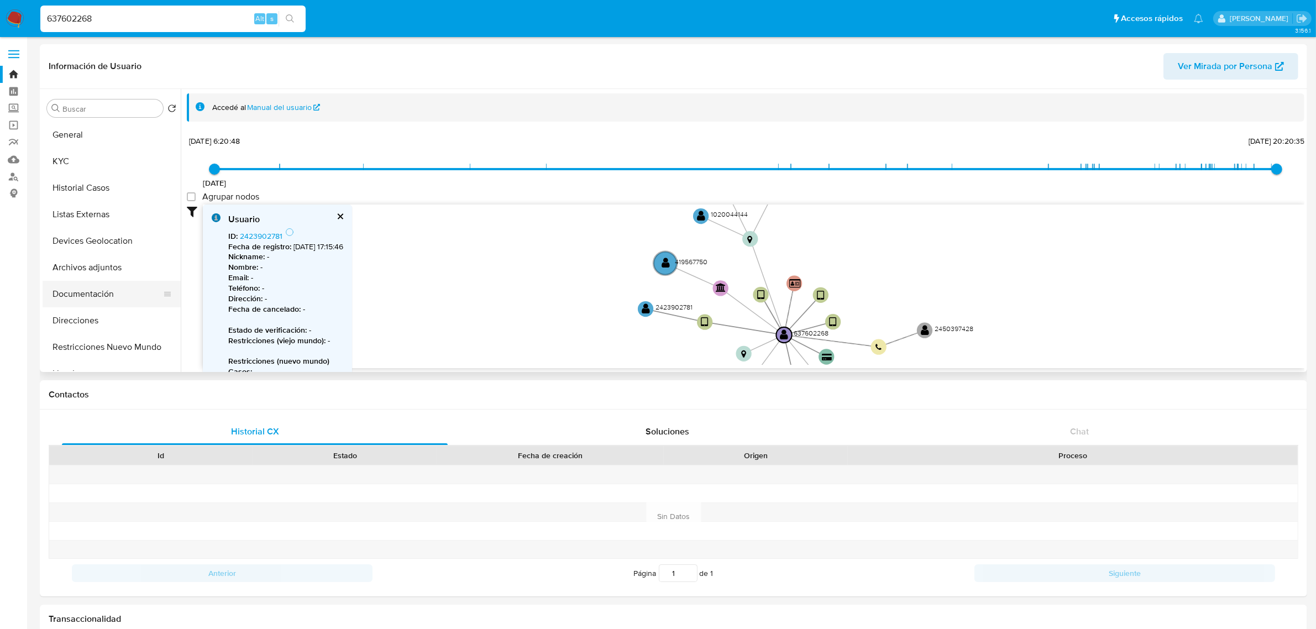
click at [109, 285] on button "Documentación" at bounding box center [107, 294] width 129 height 27
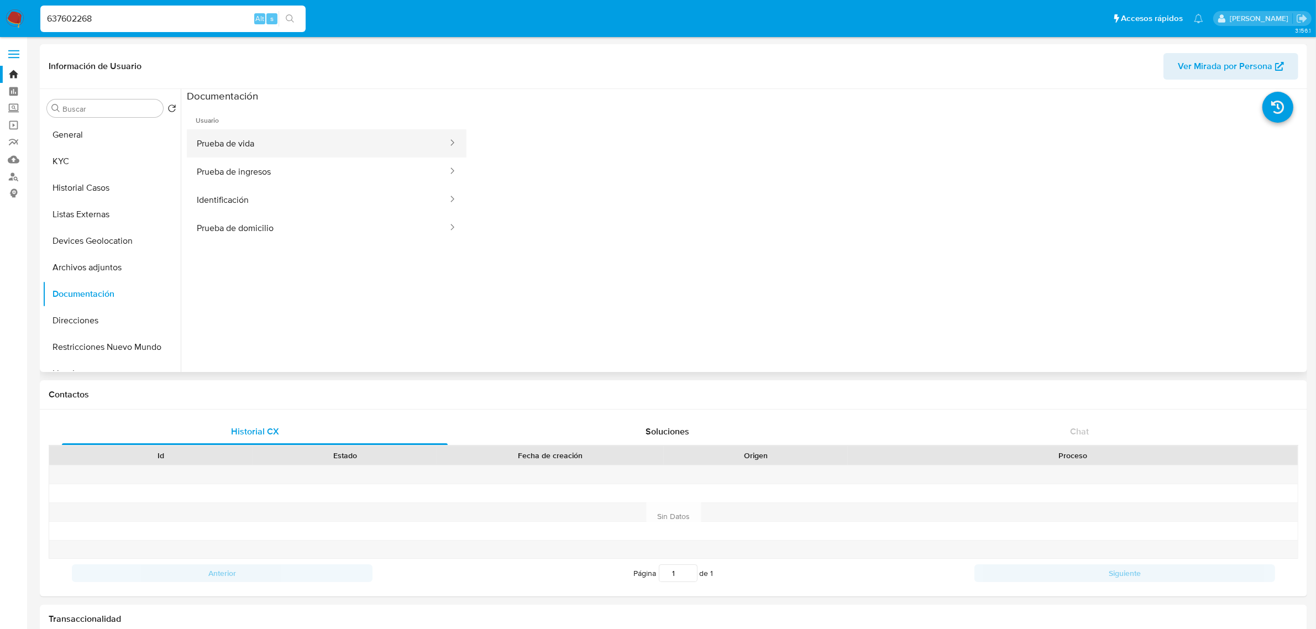
click at [341, 155] on button "Prueba de vida" at bounding box center [318, 143] width 262 height 28
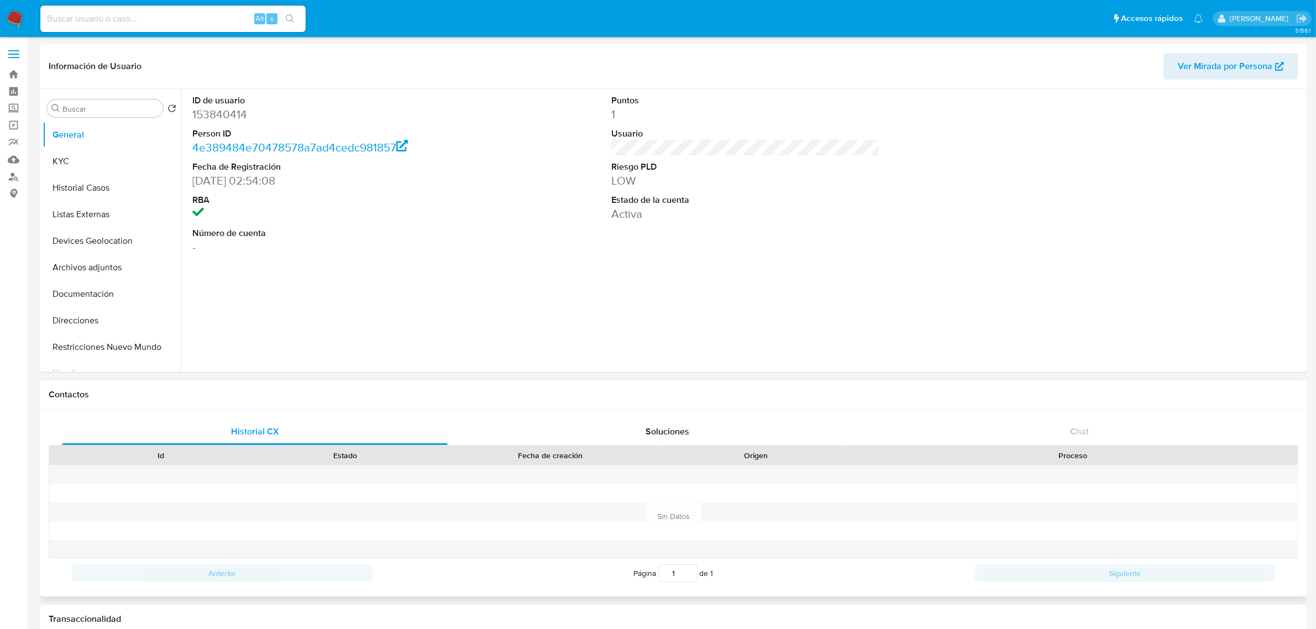
select select "10"
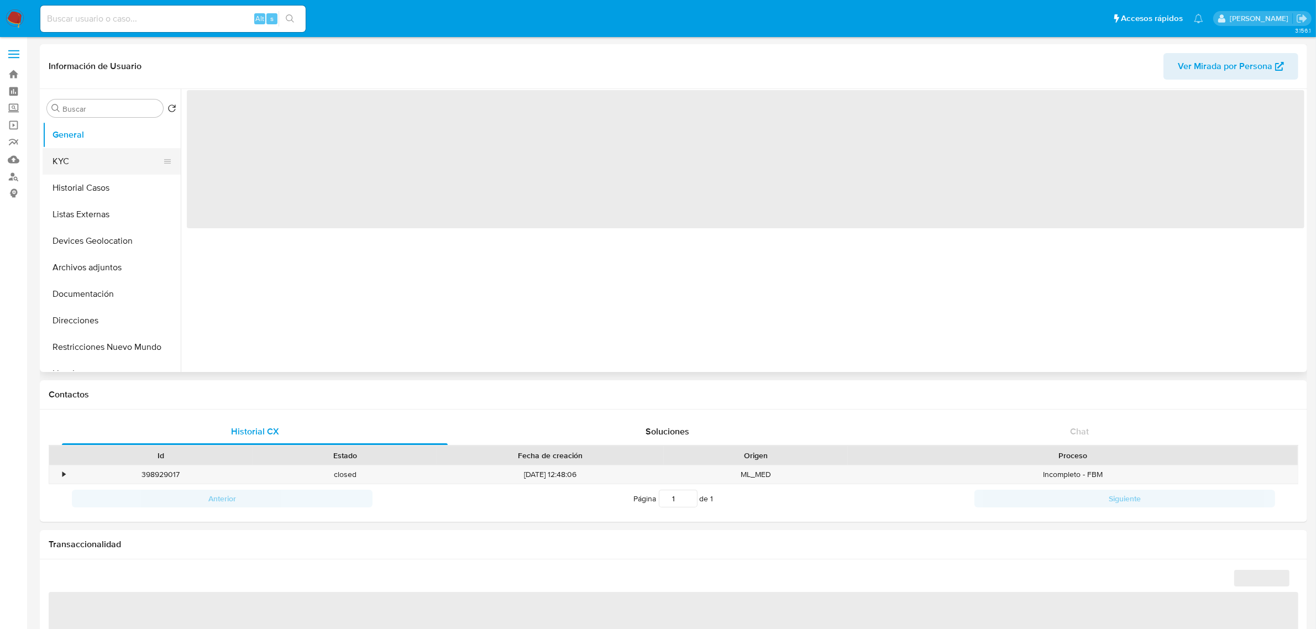
click at [98, 158] on button "KYC" at bounding box center [107, 161] width 129 height 27
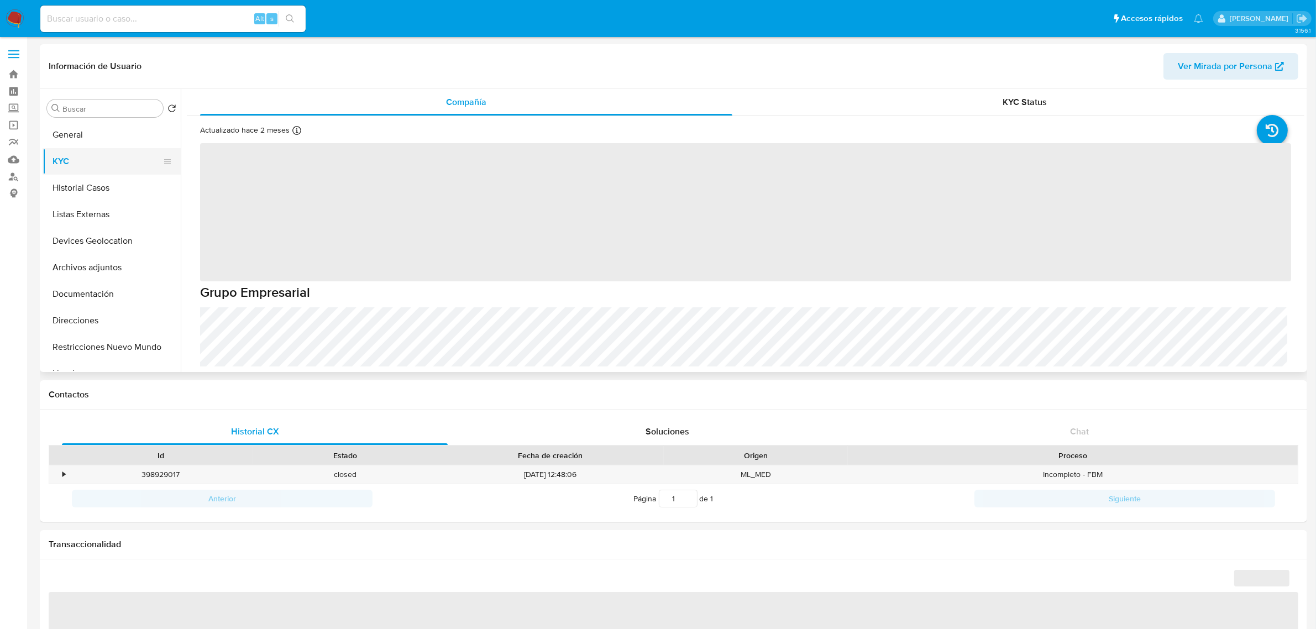
select select "10"
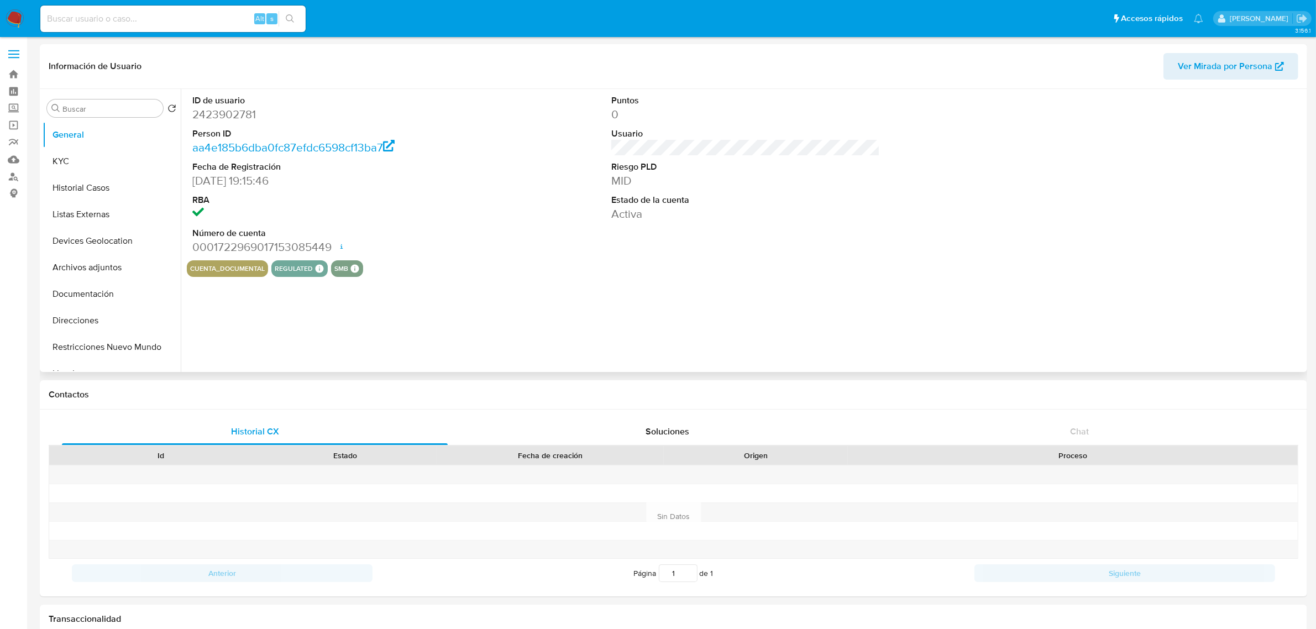
select select "10"
click at [87, 155] on button "KYC" at bounding box center [107, 161] width 129 height 27
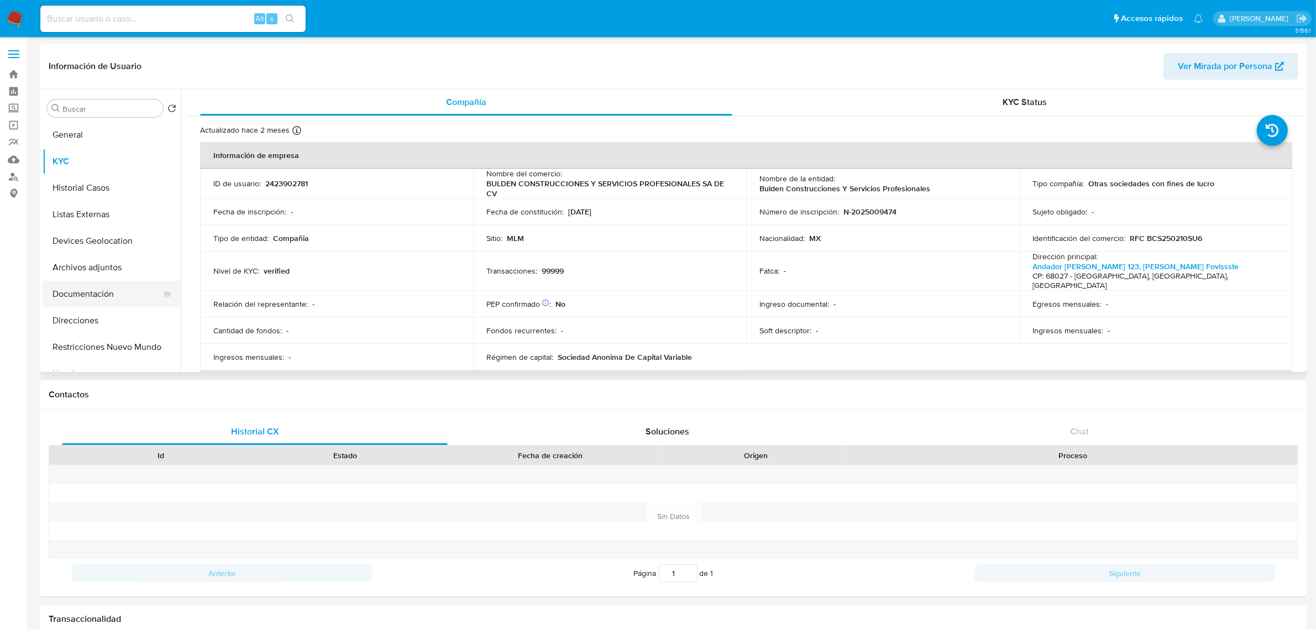
click at [103, 291] on button "Documentación" at bounding box center [107, 294] width 129 height 27
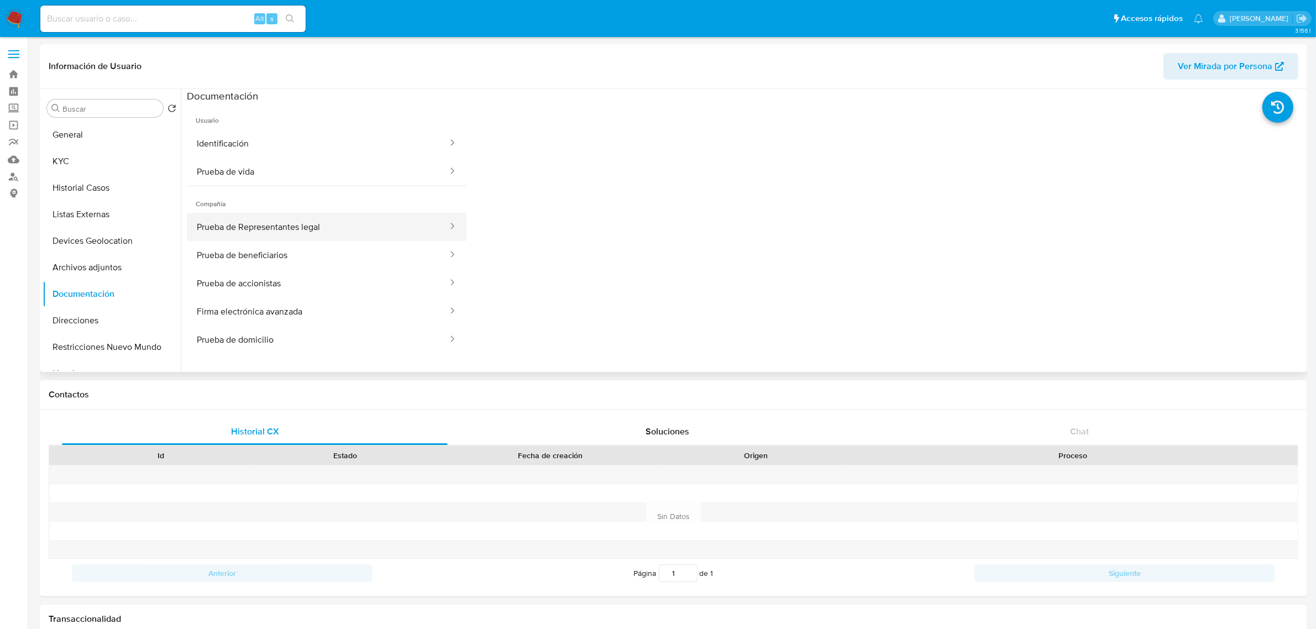
click at [241, 230] on button "Prueba de Representantes legal" at bounding box center [318, 227] width 262 height 28
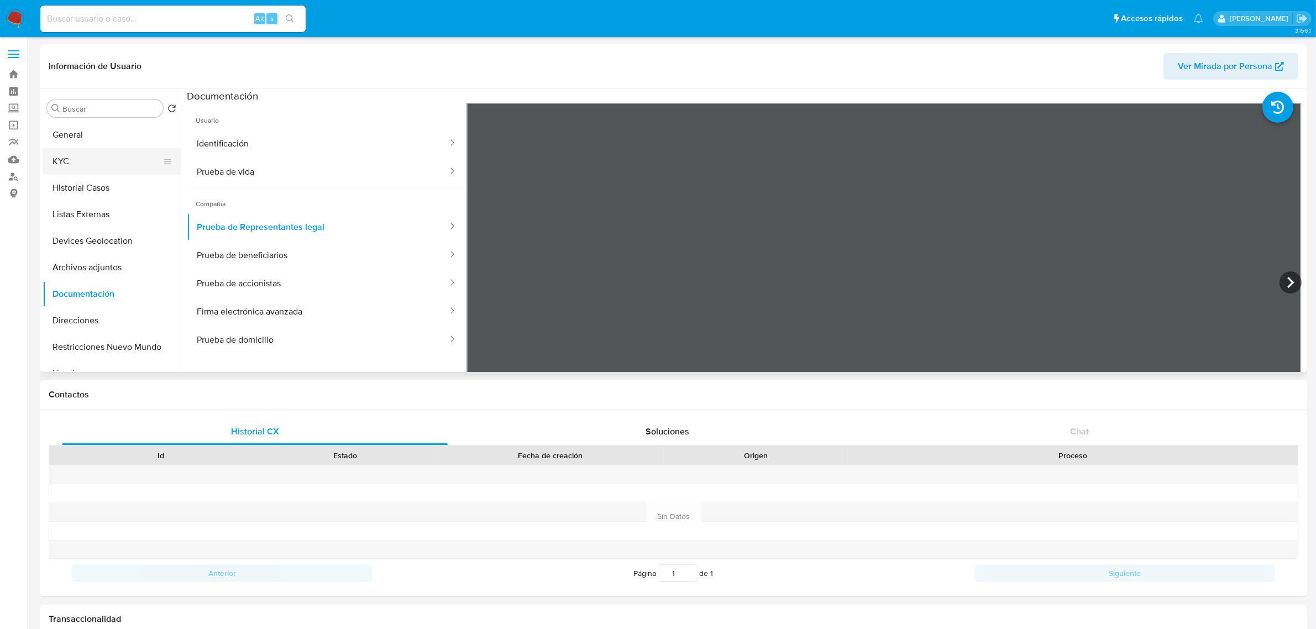
click at [92, 166] on button "KYC" at bounding box center [107, 161] width 129 height 27
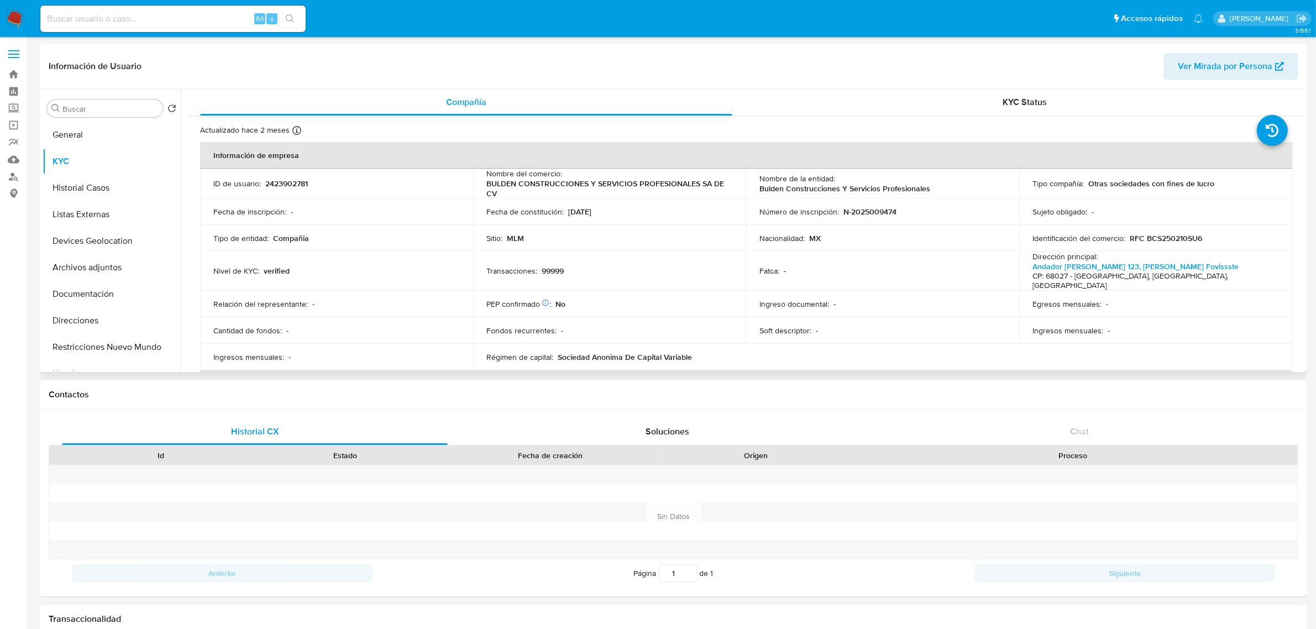
click at [285, 188] on p "2423902781" at bounding box center [286, 183] width 43 height 10
click at [288, 180] on p "2423902781" at bounding box center [286, 183] width 43 height 10
click at [291, 181] on p "2423902781" at bounding box center [286, 183] width 43 height 10
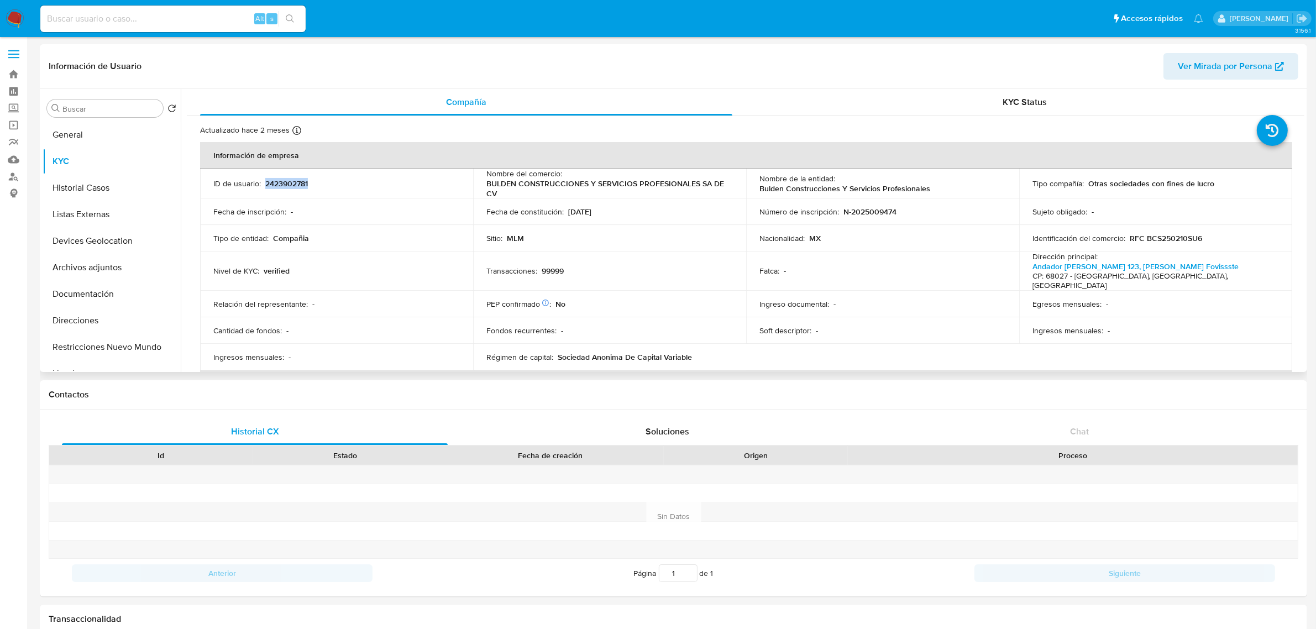
click at [291, 181] on p "2423902781" at bounding box center [286, 183] width 43 height 10
copy p "2423902781"
click at [481, 183] on td "Nombre del comercio : BULDEN CONSTRUCCIONES Y SERVICIOS PROFESIONALES SA DE CV" at bounding box center [609, 184] width 273 height 30
click at [486, 183] on p "BULDEN CONSTRUCCIONES Y SERVICIOS PROFESIONALES SA DE CV" at bounding box center [607, 188] width 242 height 20
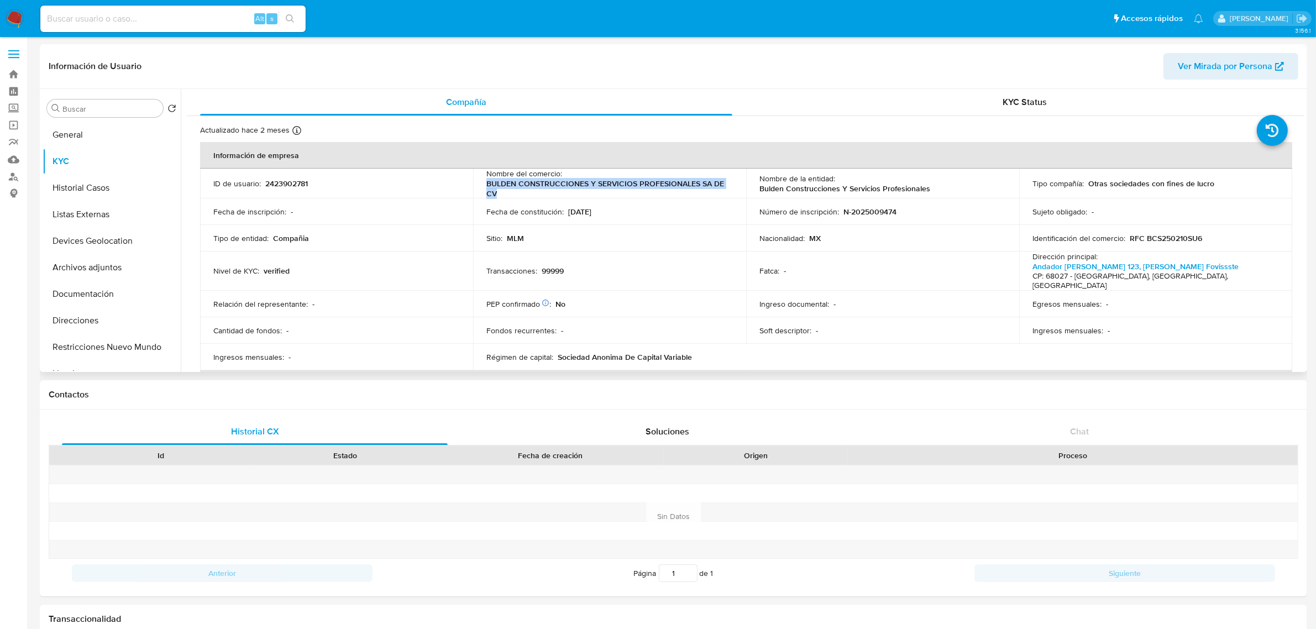
drag, startPoint x: 486, startPoint y: 183, endPoint x: 504, endPoint y: 201, distance: 25.0
click at [501, 195] on p "BULDEN CONSTRUCCIONES Y SERVICIOS PROFESIONALES SA DE CV" at bounding box center [607, 188] width 242 height 20
click at [109, 286] on button "Documentación" at bounding box center [107, 294] width 129 height 27
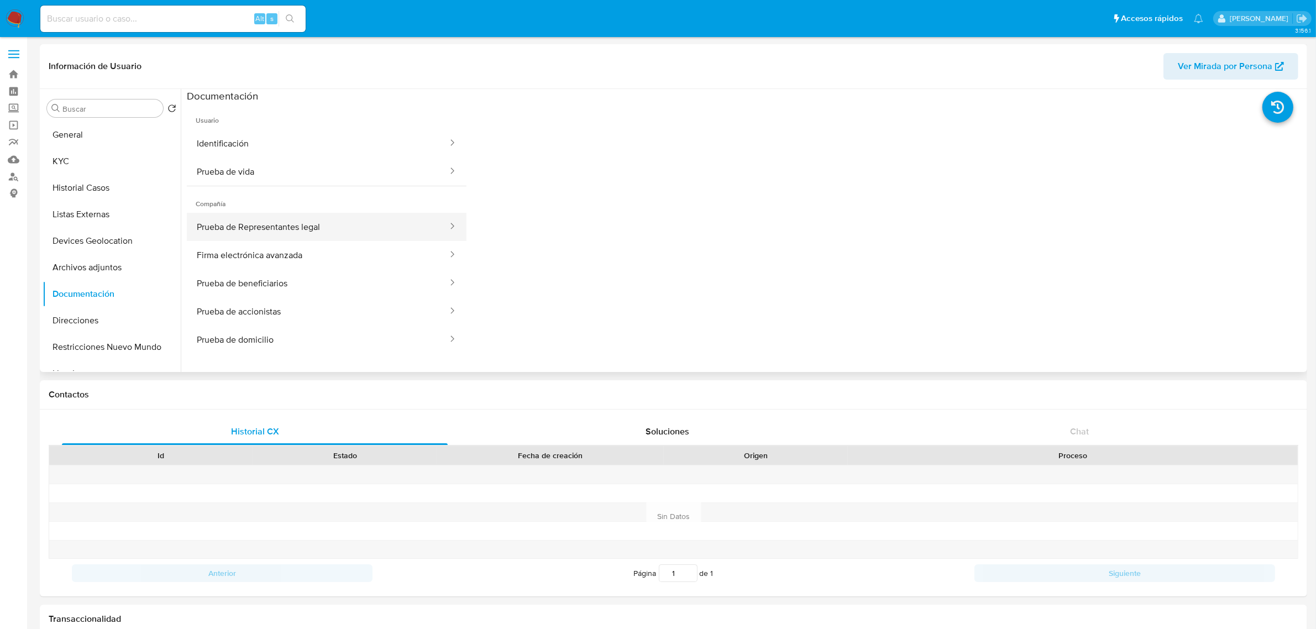
drag, startPoint x: 285, startPoint y: 227, endPoint x: 327, endPoint y: 223, distance: 41.6
click at [285, 225] on button "Prueba de Representantes legal" at bounding box center [318, 227] width 262 height 28
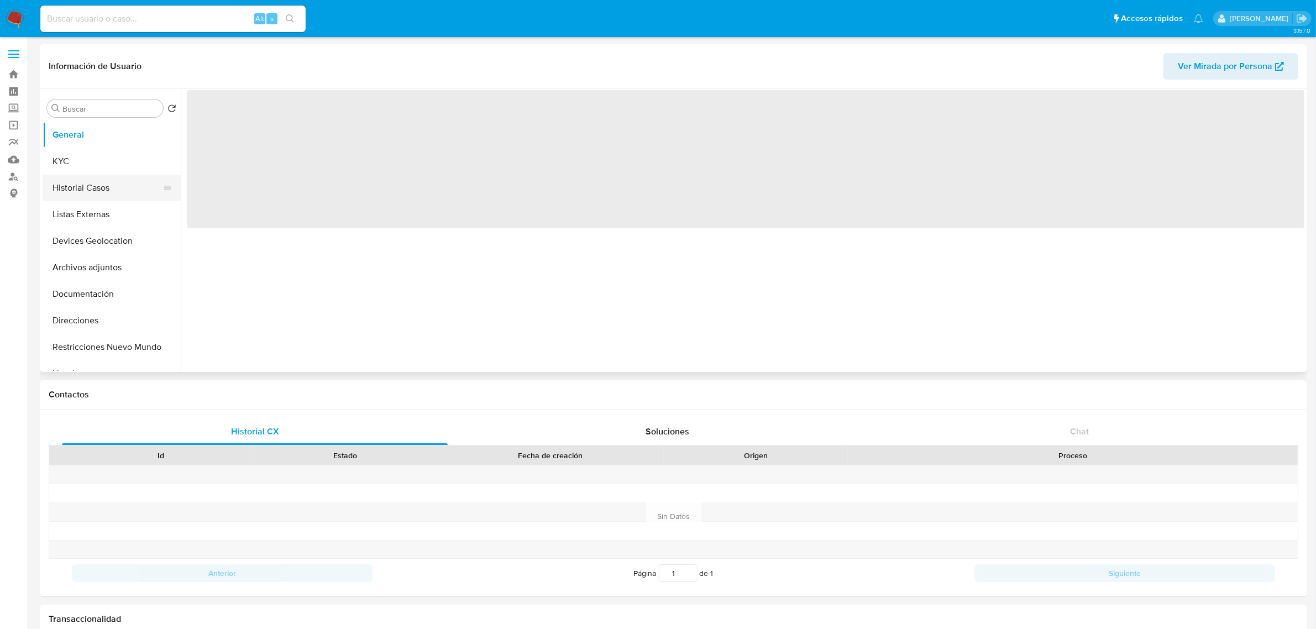
click at [89, 199] on button "Historial Casos" at bounding box center [107, 188] width 129 height 27
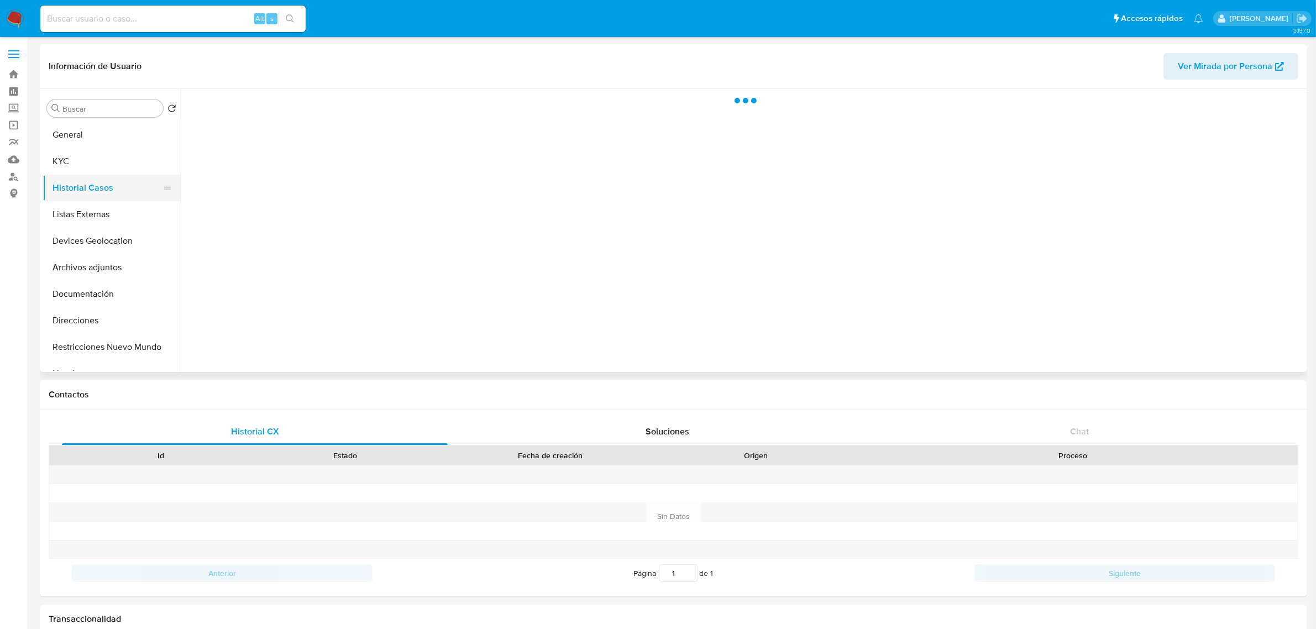
select select "10"
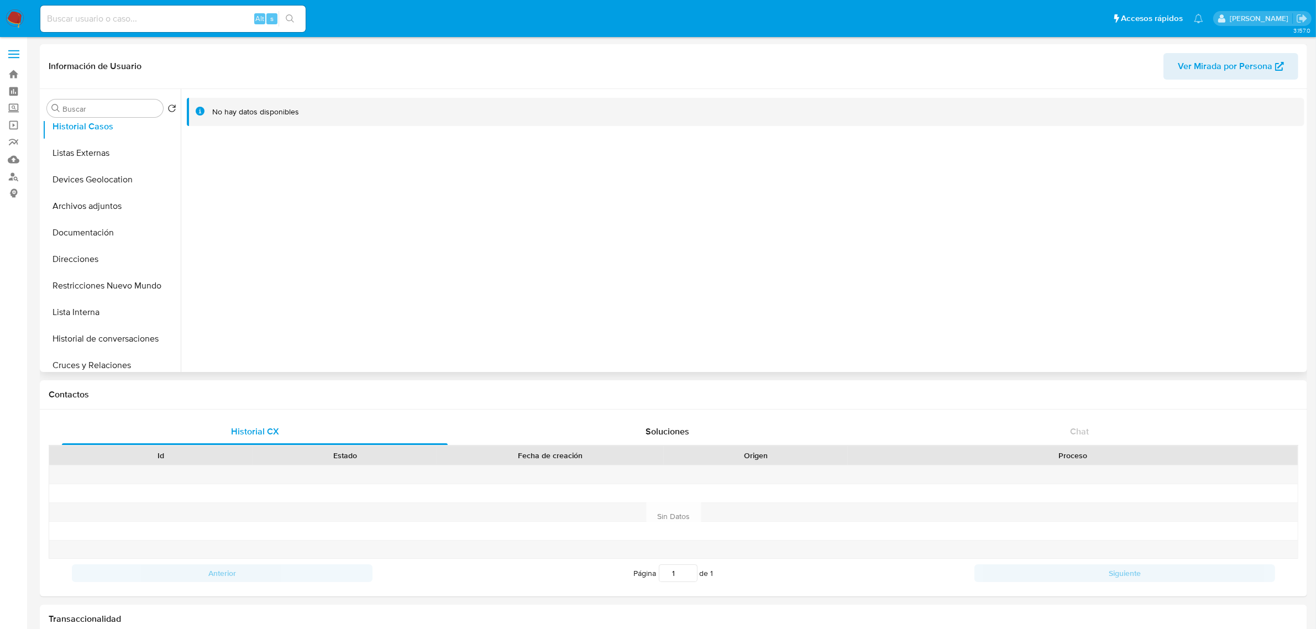
scroll to position [138, 0]
click at [117, 258] on button "Historial de conversaciones" at bounding box center [107, 262] width 129 height 27
click at [97, 157] on button "Documentación" at bounding box center [107, 156] width 129 height 27
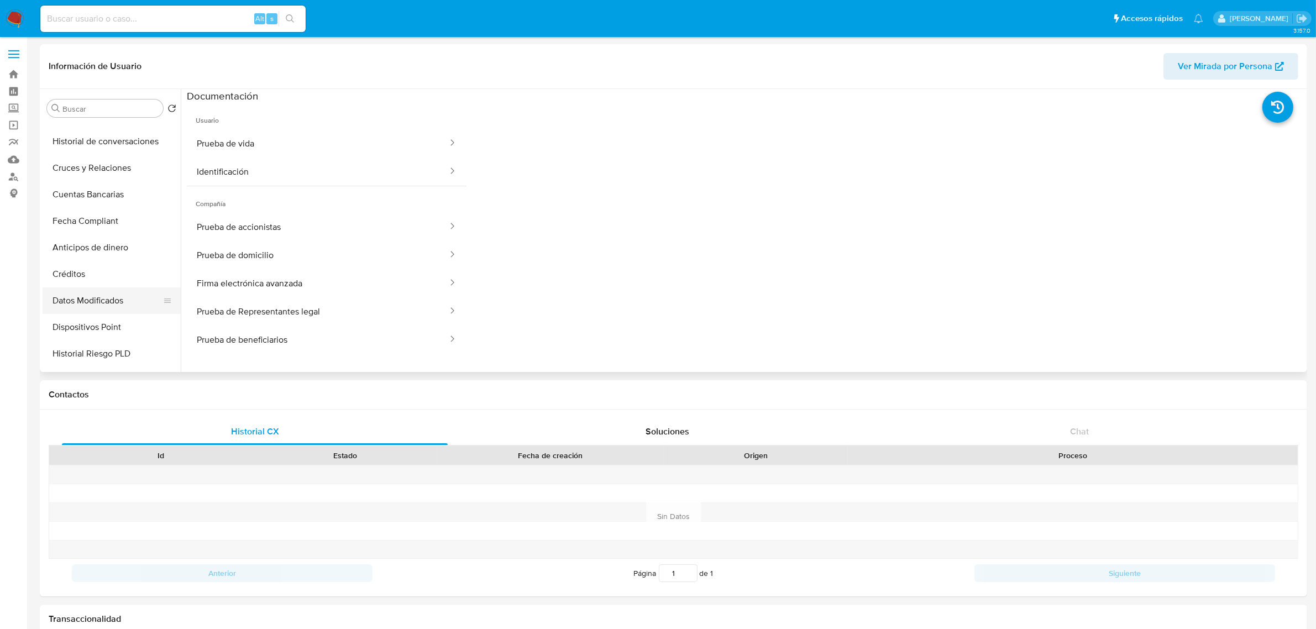
scroll to position [190, 0]
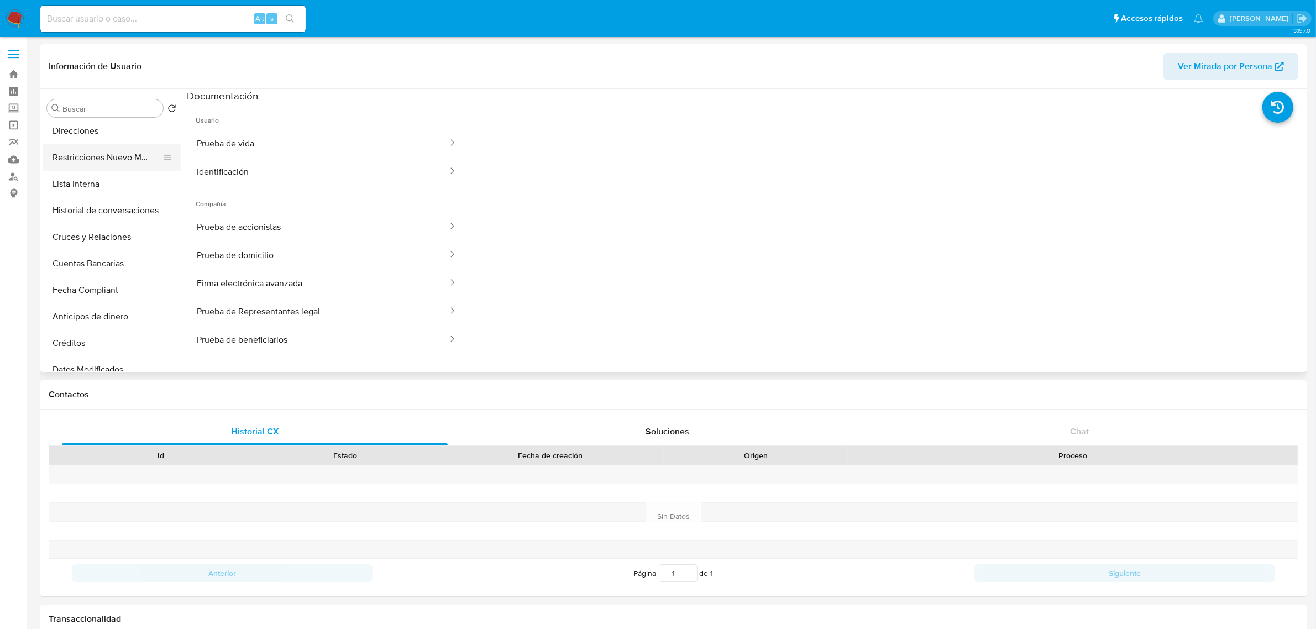
click at [108, 169] on button "Restricciones Nuevo Mundo" at bounding box center [107, 157] width 129 height 27
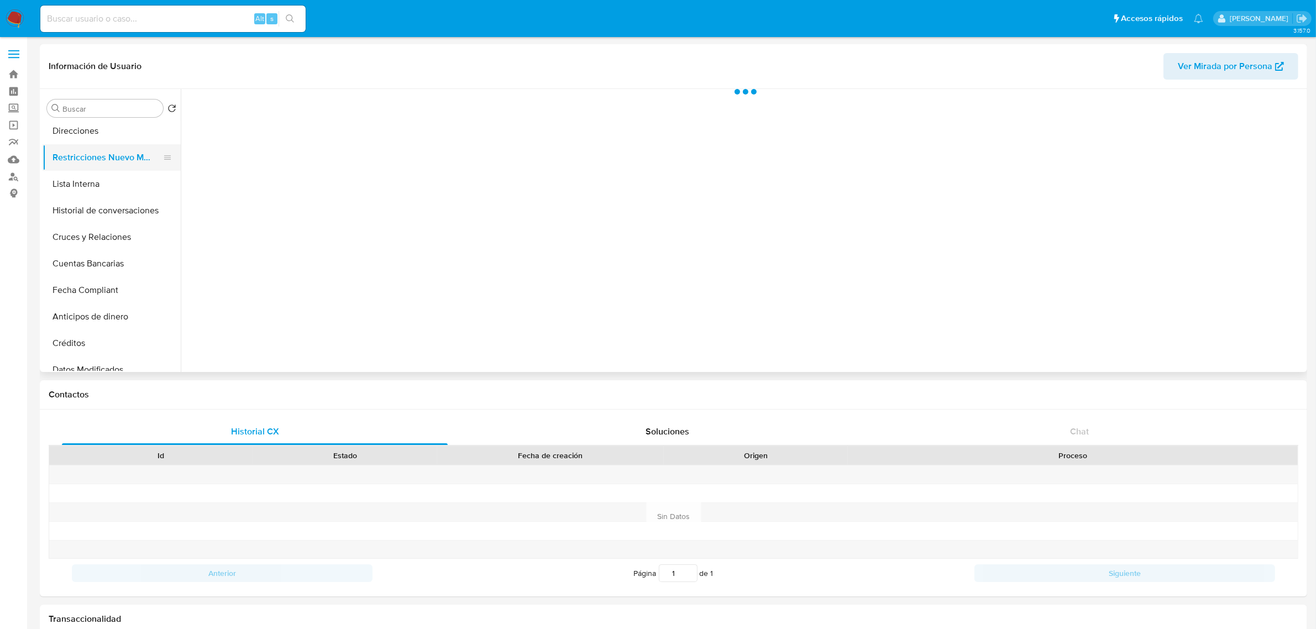
click at [107, 159] on button "Restricciones Nuevo Mundo" at bounding box center [107, 157] width 129 height 27
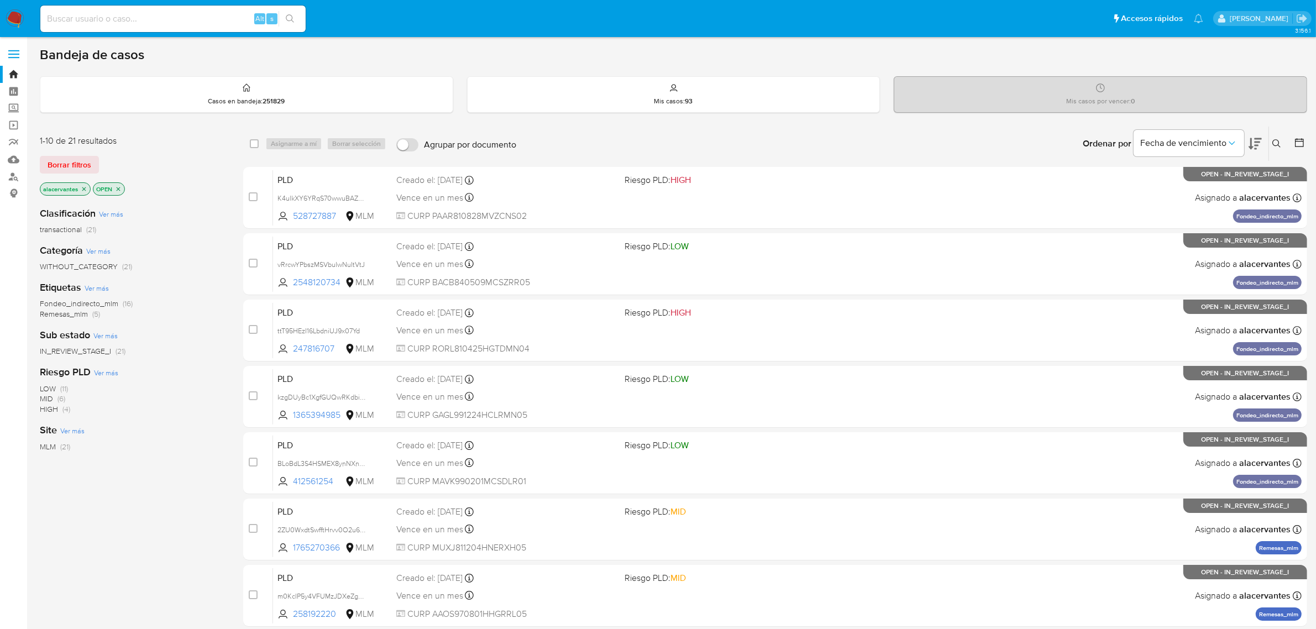
click at [178, 6] on div "Alt s" at bounding box center [172, 19] width 265 height 27
click at [158, 14] on input at bounding box center [172, 19] width 265 height 14
paste input "2020566468"
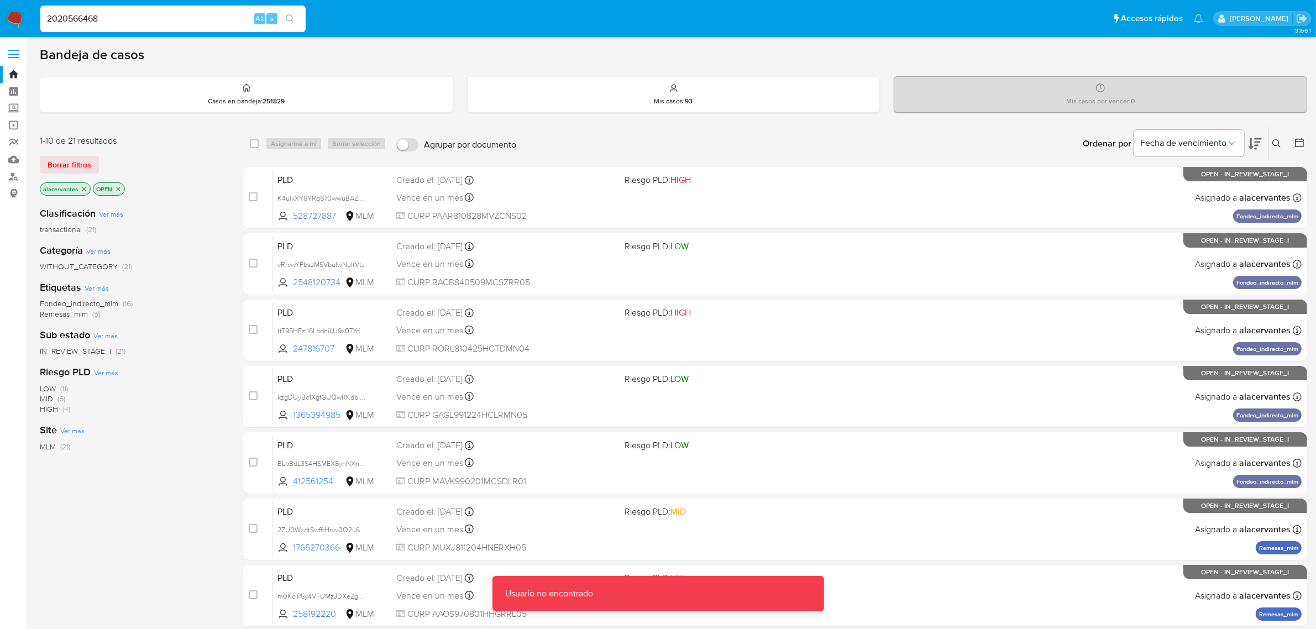
click at [167, 23] on input "2020566468" at bounding box center [172, 19] width 265 height 14
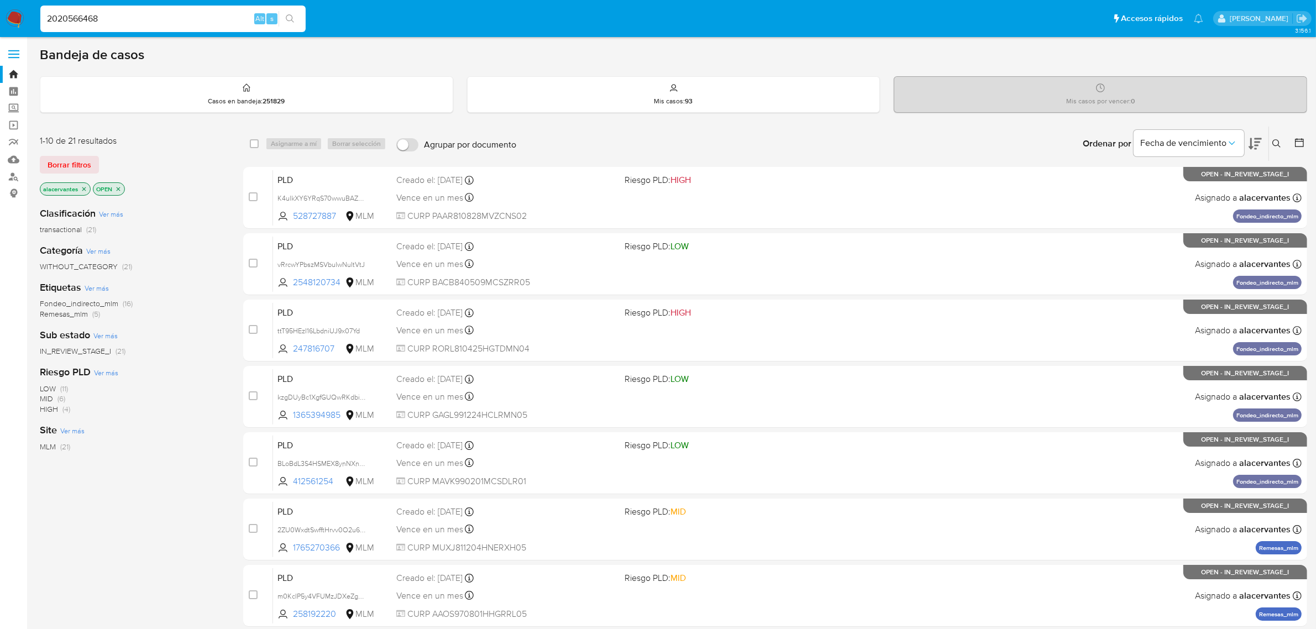
type input "2020566468"
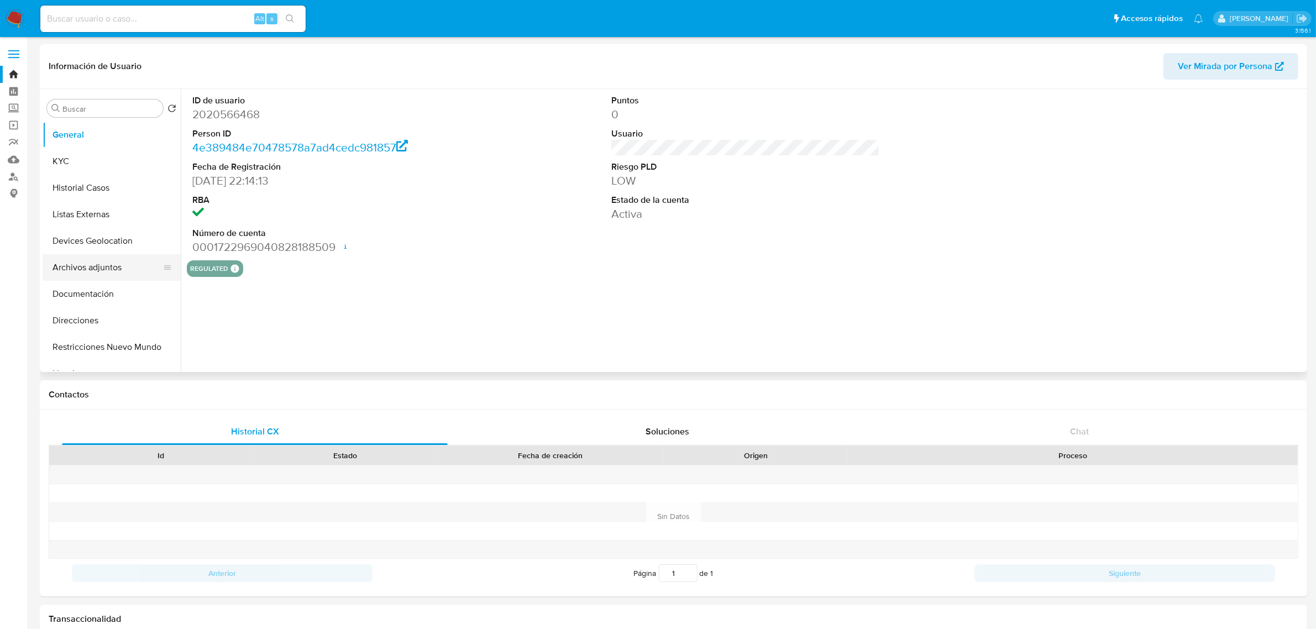
select select "10"
click at [109, 297] on button "Documentación" at bounding box center [107, 294] width 129 height 27
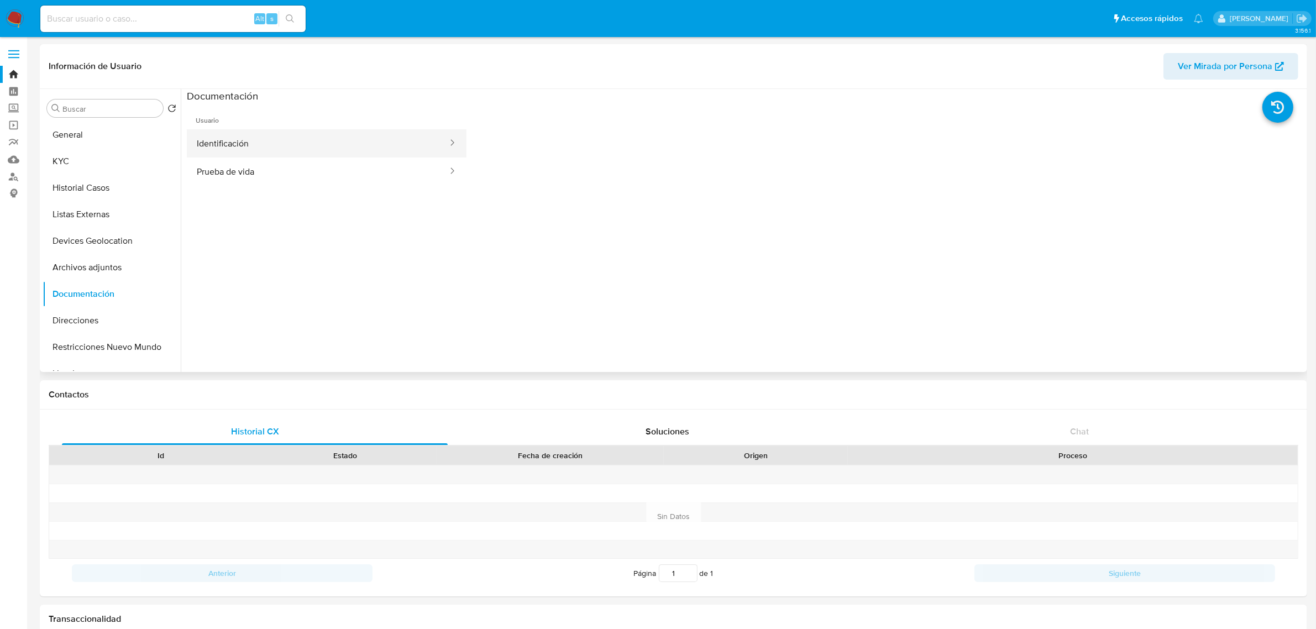
click at [255, 141] on button "Identificación" at bounding box center [318, 143] width 262 height 28
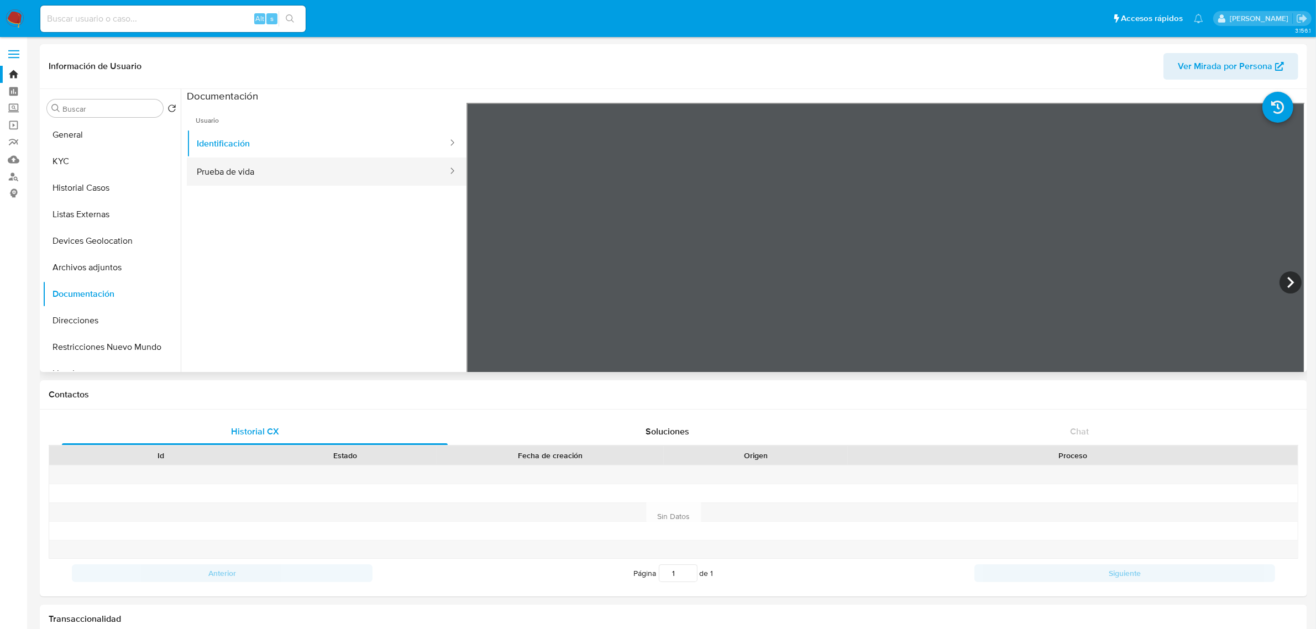
click at [254, 167] on button "Prueba de vida" at bounding box center [318, 171] width 262 height 28
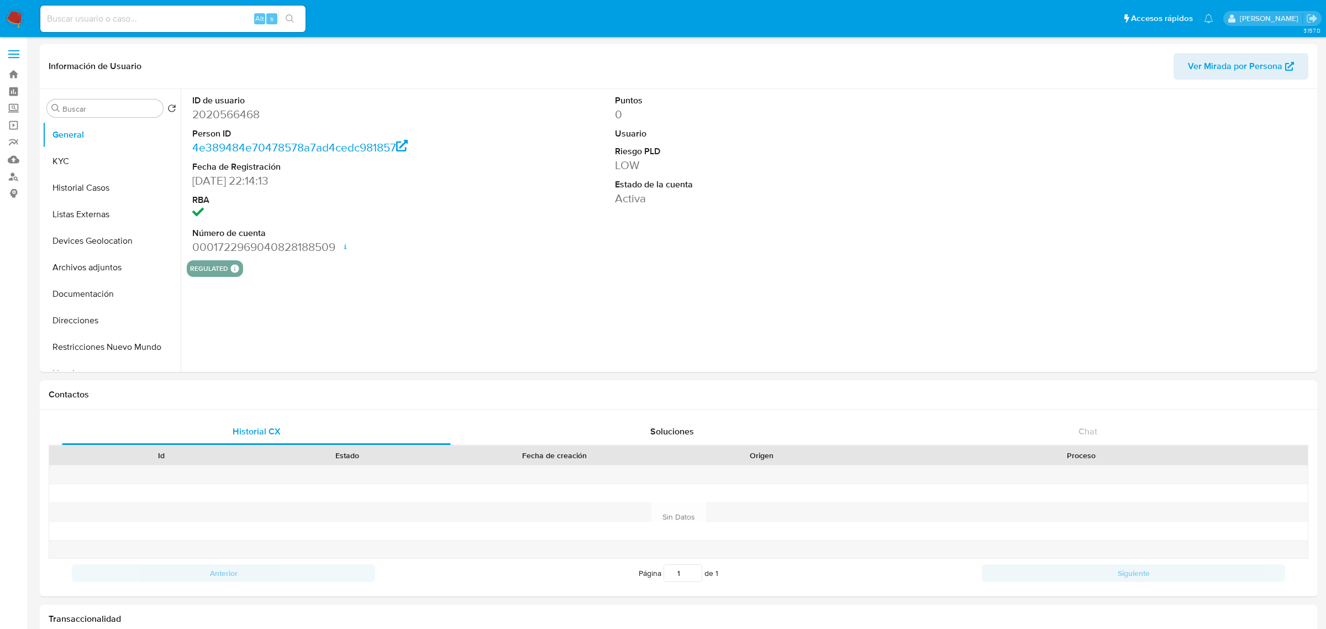
select select "10"
click at [113, 162] on button "KYC" at bounding box center [107, 161] width 129 height 27
select select "10"
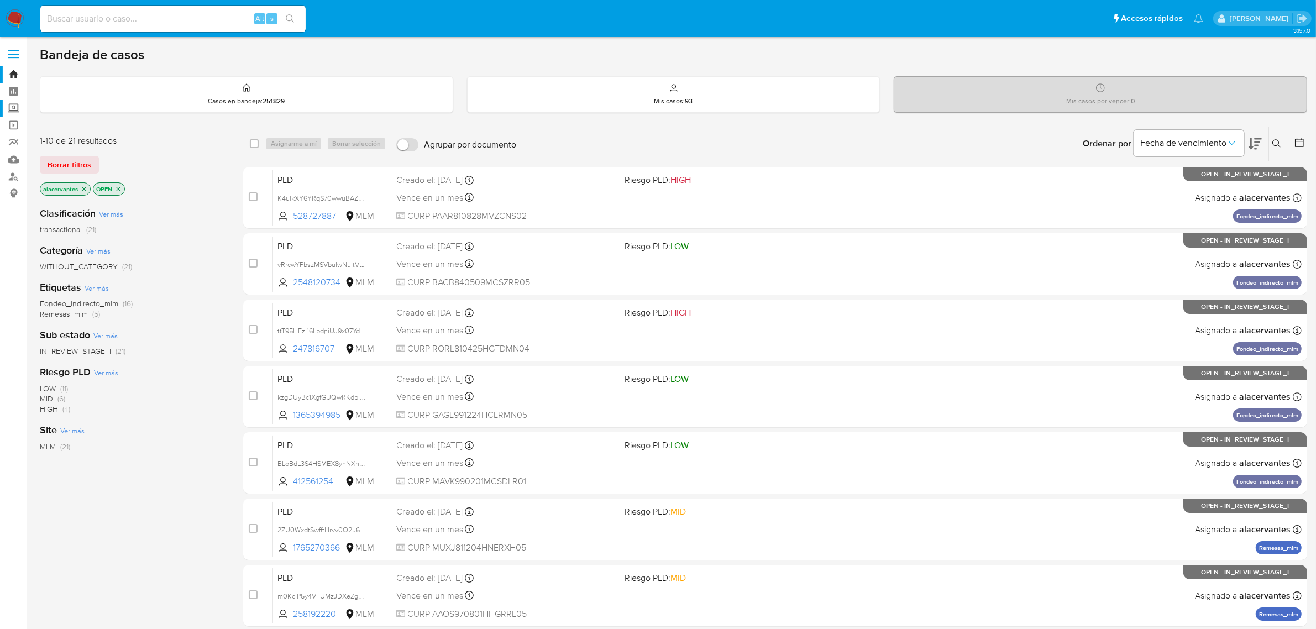
click at [20, 113] on label "Screening" at bounding box center [66, 108] width 132 height 17
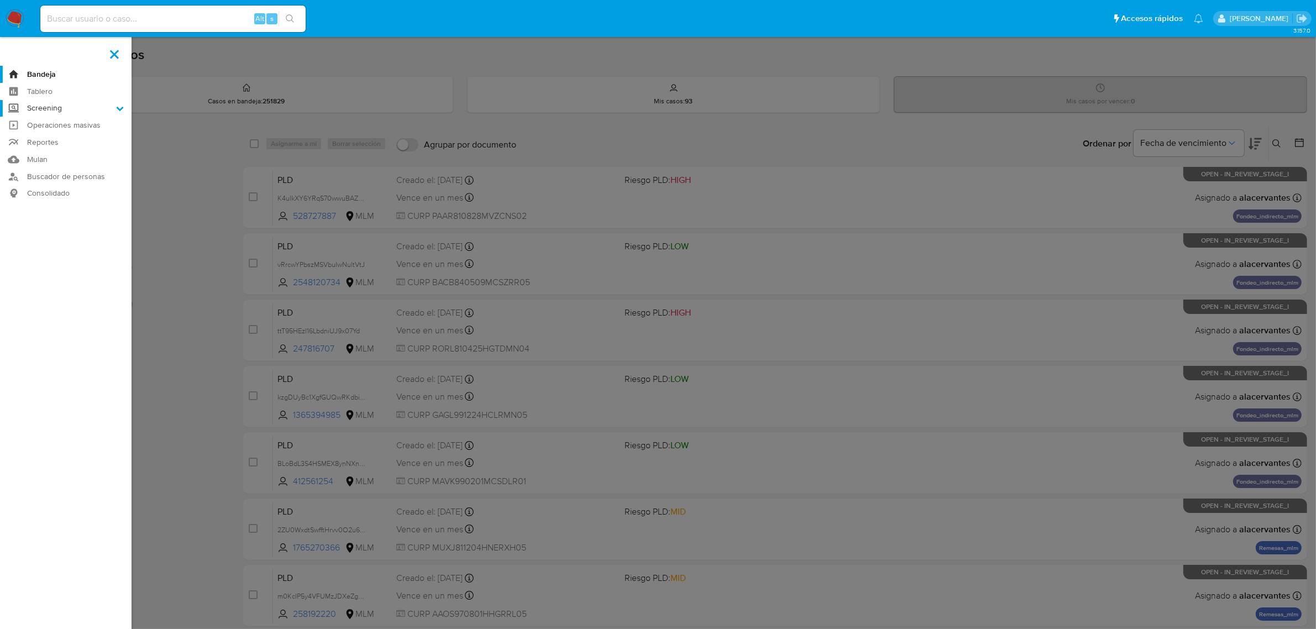
click at [0, 0] on input "Screening" at bounding box center [0, 0] width 0 height 0
click at [44, 155] on link "Herramientas" at bounding box center [66, 152] width 132 height 14
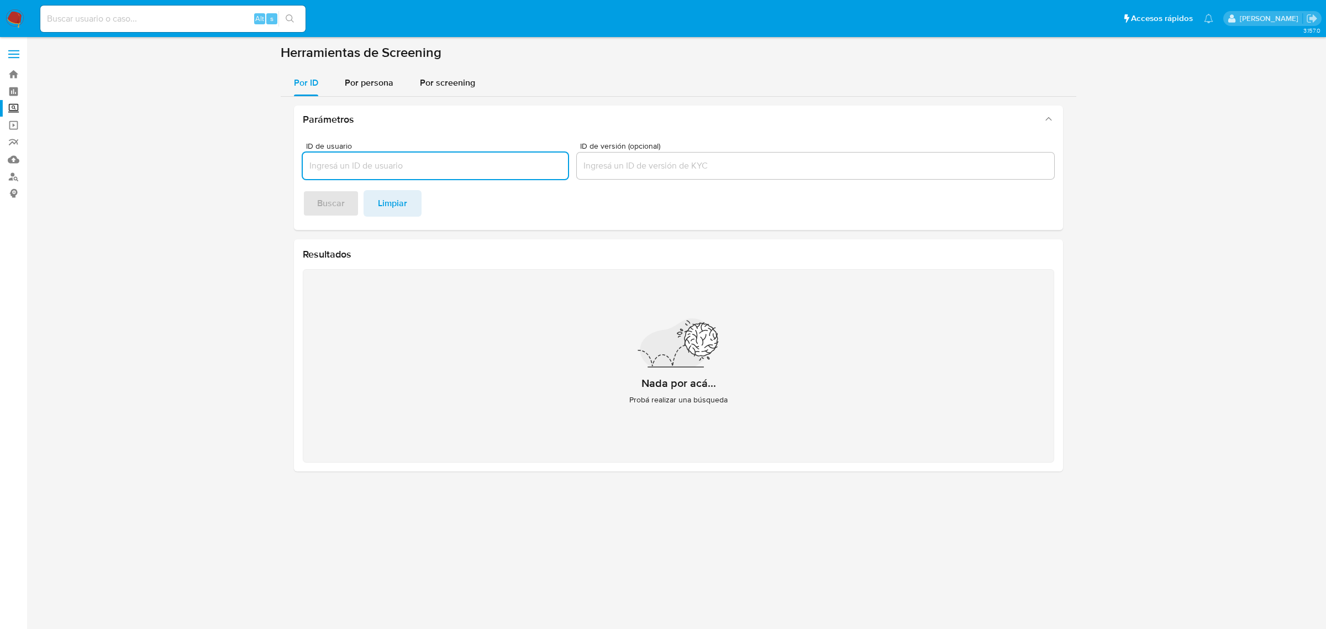
click at [390, 166] on input "ID de usuario" at bounding box center [435, 166] width 265 height 14
click at [345, 78] on span "Por persona" at bounding box center [369, 82] width 49 height 13
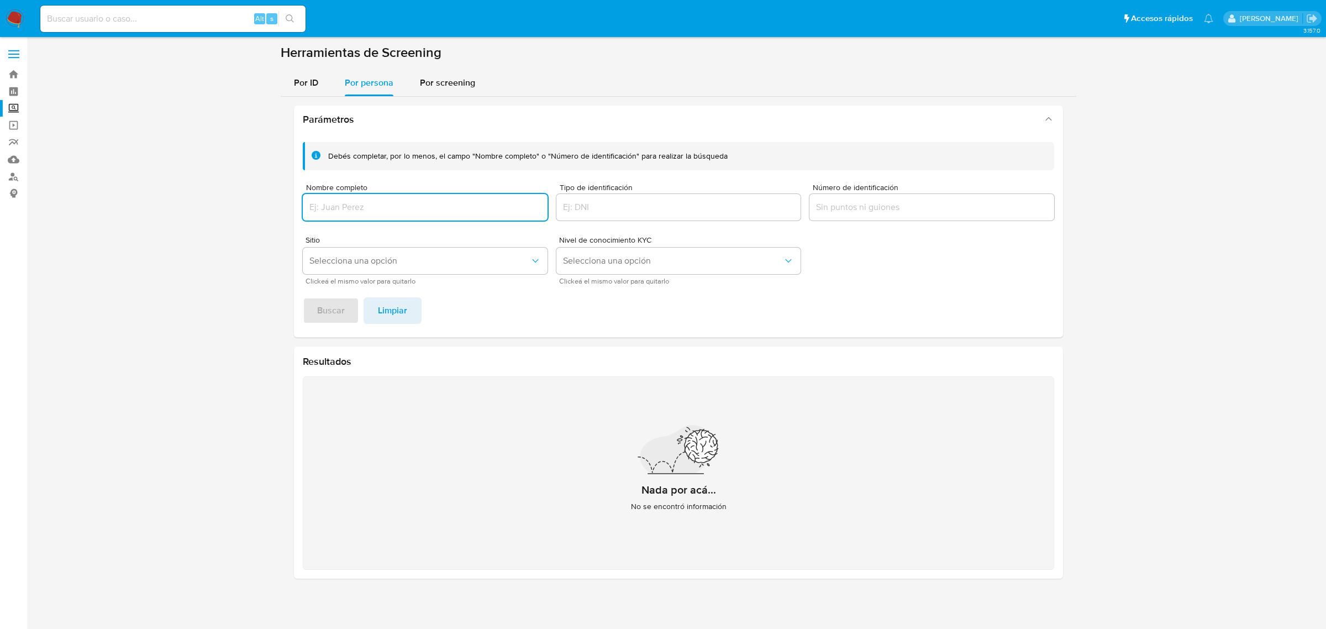
click at [352, 208] on input "Nombre completo" at bounding box center [425, 207] width 245 height 14
click at [334, 308] on span "Buscar" at bounding box center [331, 310] width 28 height 24
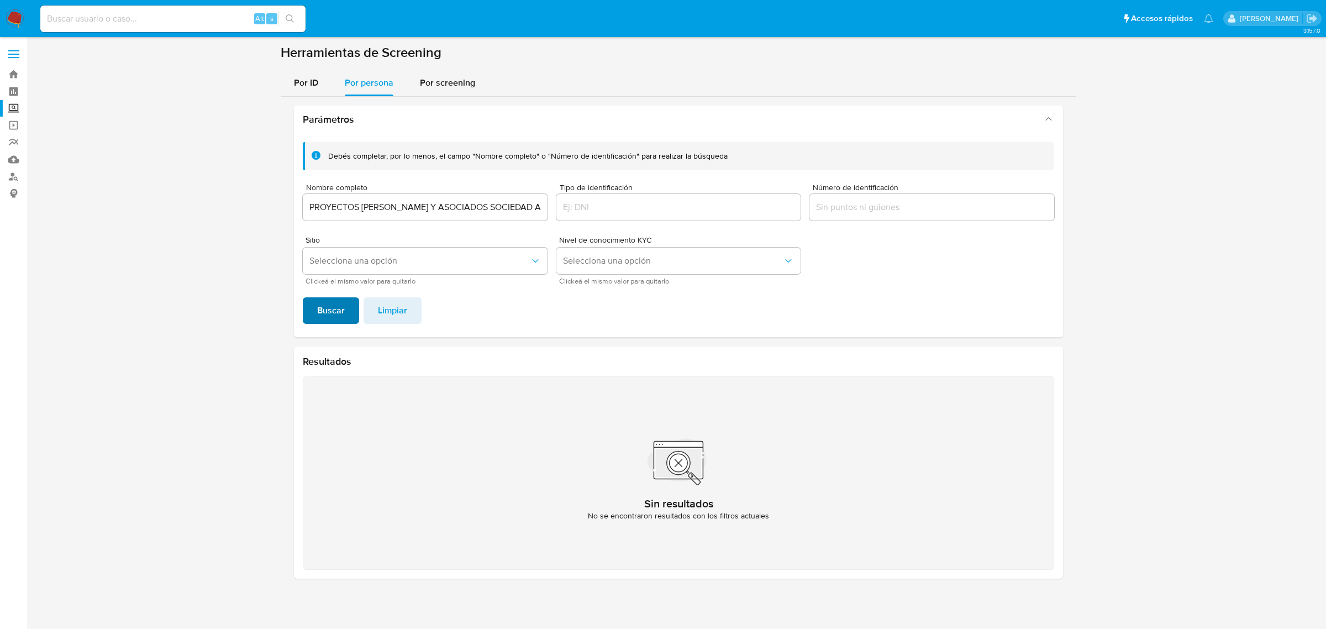
click at [335, 308] on span "Buscar" at bounding box center [331, 310] width 28 height 24
click at [530, 206] on input "PROYECTOS [PERSON_NAME] Y ASOCIADOS SOCIEDAD ANONIMA DE CAPITAL VARIABLE" at bounding box center [425, 207] width 245 height 14
click at [406, 206] on input "PROYECTOS [PERSON_NAME] Y ASOCIADOS SOCIEDAD ANONIMA DE CAPITAL VARIABLE" at bounding box center [425, 207] width 245 height 14
click at [350, 306] on button "Buscar" at bounding box center [331, 310] width 56 height 27
click at [402, 209] on input "PROYECTOS [PERSON_NAME] ASOCIADOS SOCIEDAD ANONIMA DE CAPITAL VARIABLE" at bounding box center [425, 207] width 245 height 14
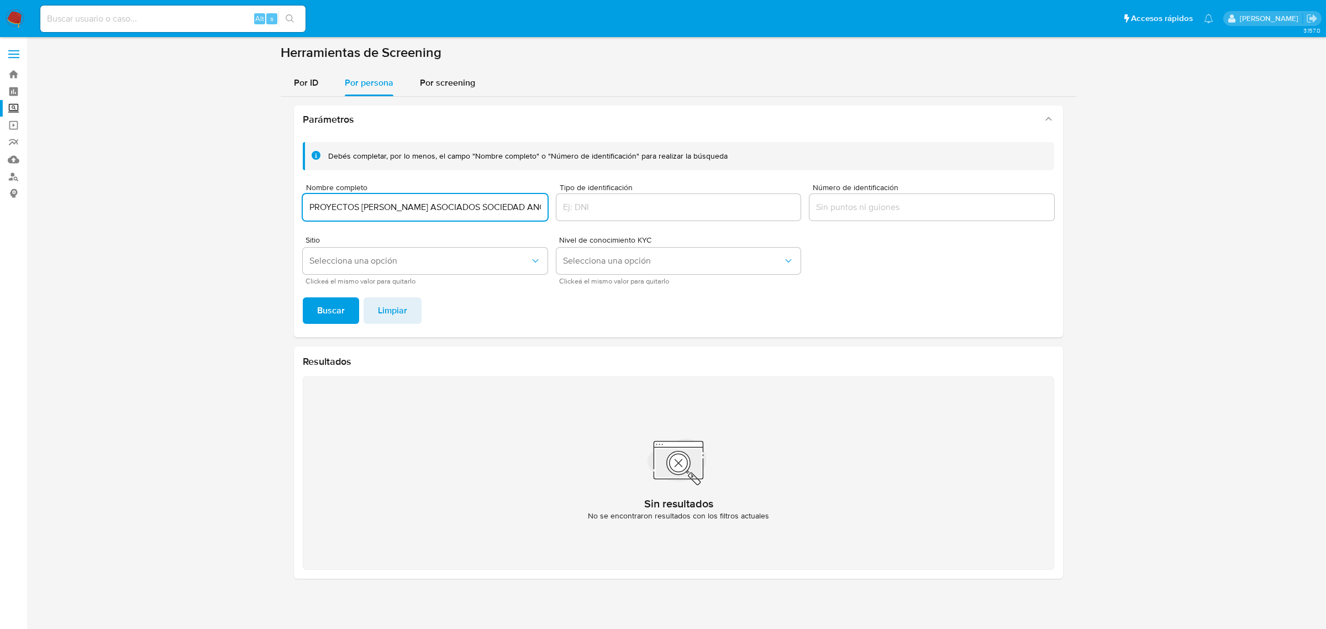
click at [473, 209] on input "PROYECTOS [PERSON_NAME] ASOCIADOS SOCIEDAD ANONIMA DE CAPITAL VARIABLE" at bounding box center [425, 207] width 245 height 14
drag, startPoint x: 455, startPoint y: 206, endPoint x: 763, endPoint y: 208, distance: 308.3
click at [729, 205] on div "Debés completar, por lo menos, el campo "Nombre completo" o "Número de identifi…" at bounding box center [678, 213] width 751 height 142
click at [303, 297] on button "Buscar" at bounding box center [331, 310] width 56 height 27
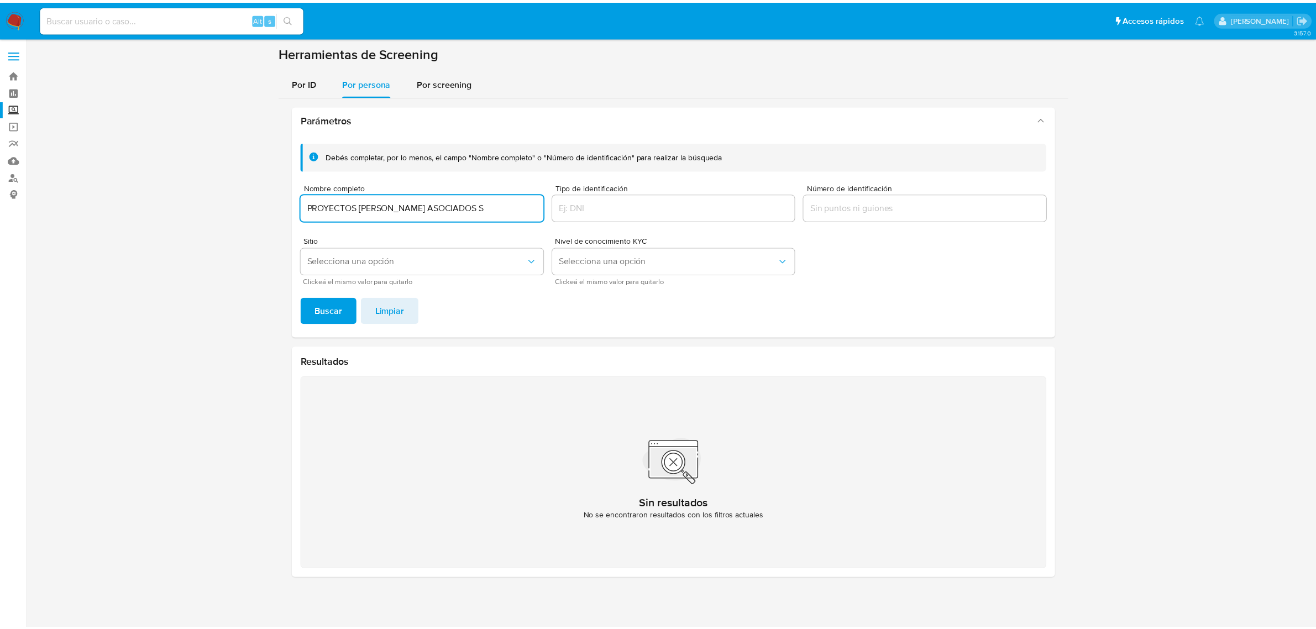
scroll to position [0, 0]
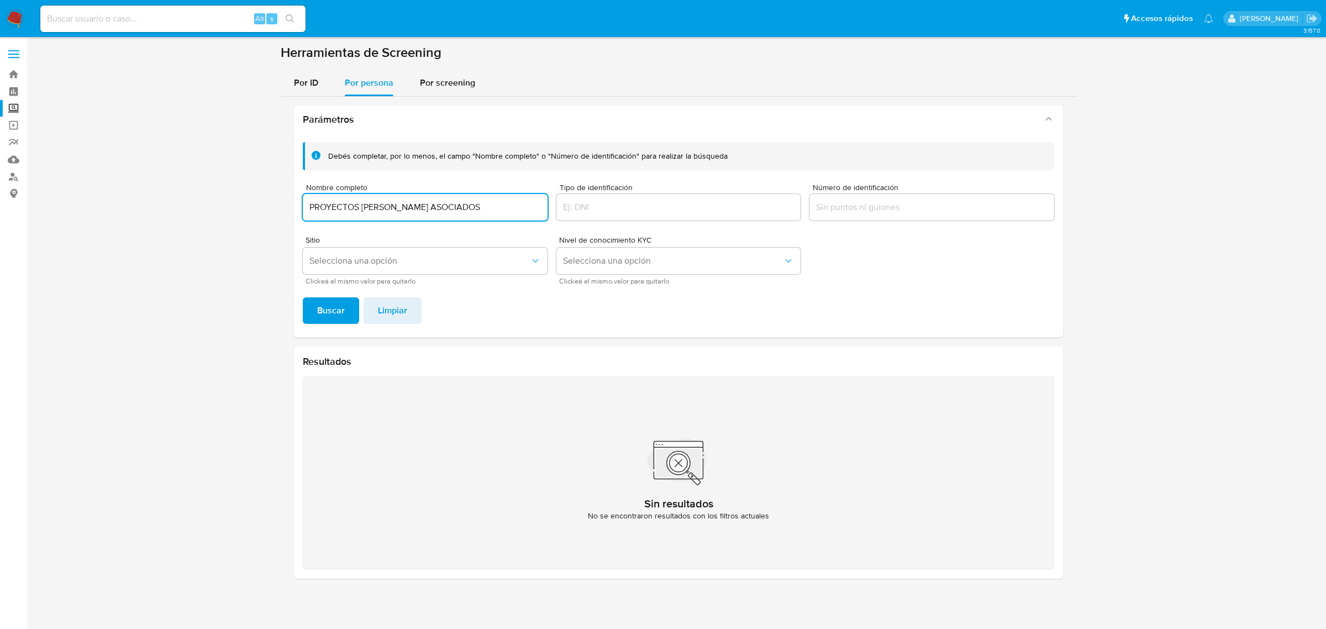
type input "PROYECTOS [PERSON_NAME] ASOCIADOS"
click at [303, 297] on button "Buscar" at bounding box center [331, 310] width 56 height 27
click at [117, 18] on input at bounding box center [172, 19] width 265 height 14
paste input "20844001"
type input "20844001"
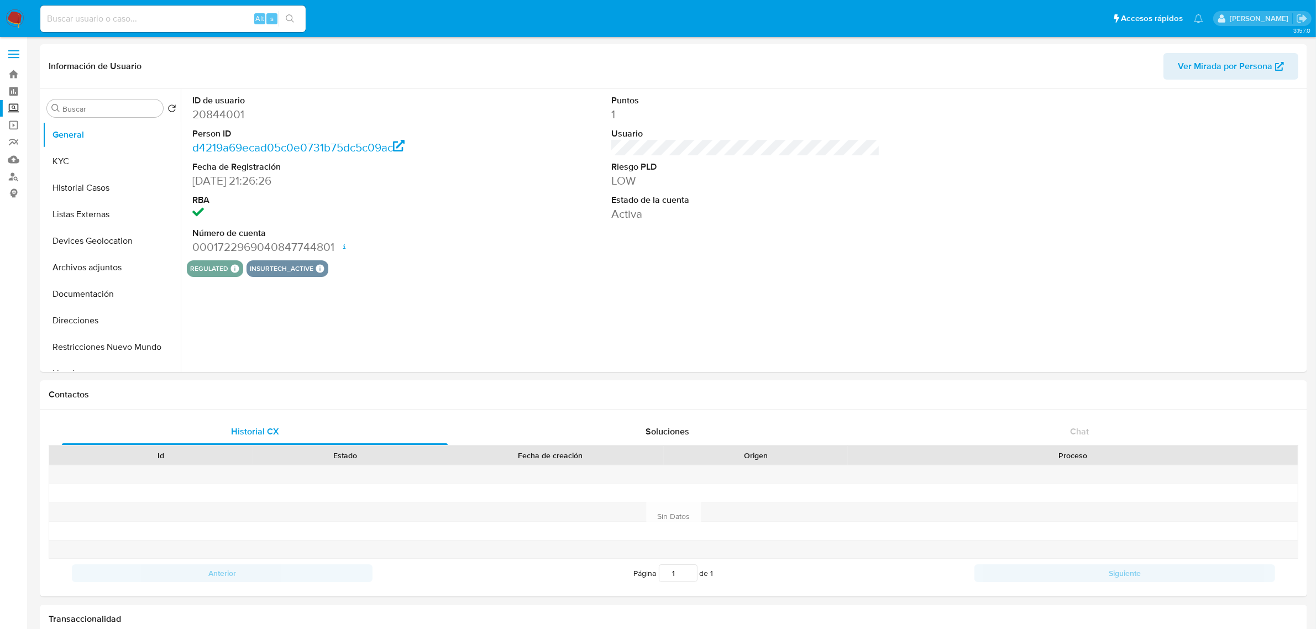
select select "10"
click at [65, 165] on button "KYC" at bounding box center [107, 161] width 129 height 27
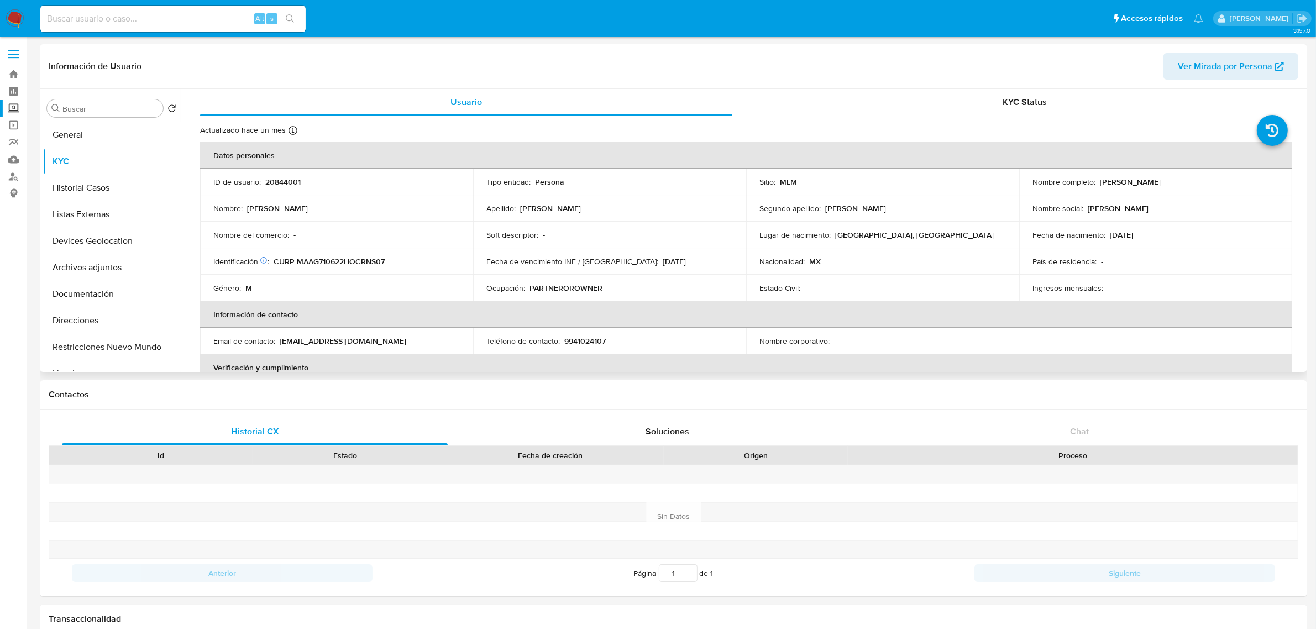
scroll to position [138, 0]
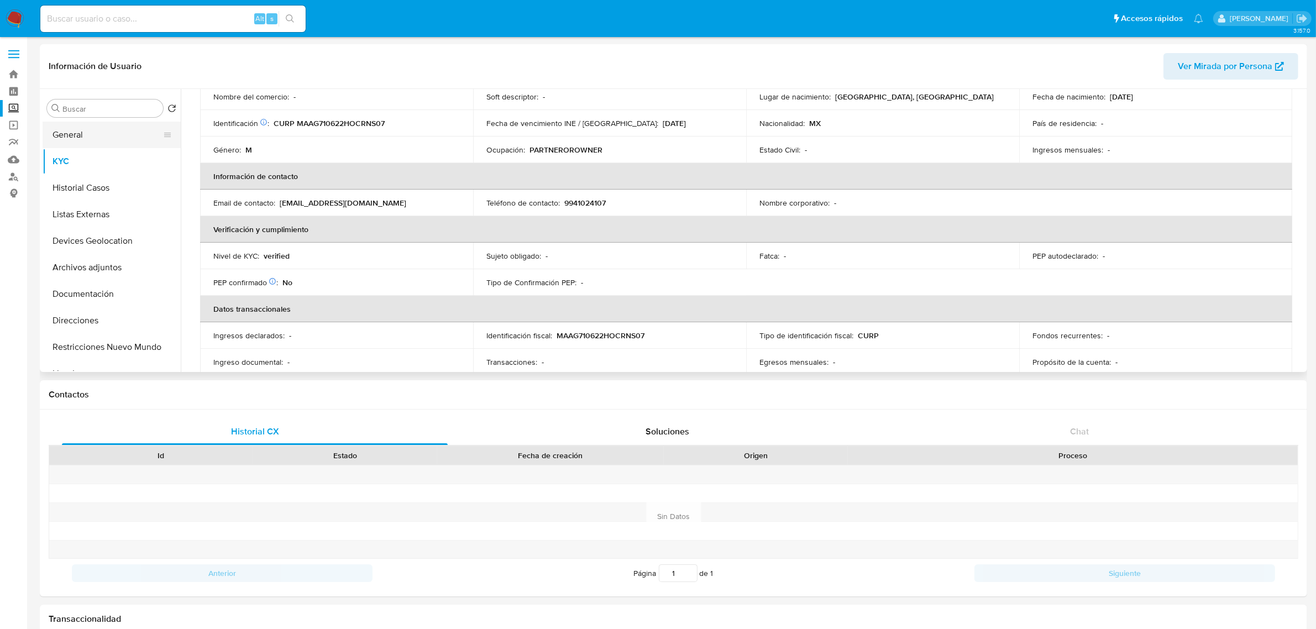
click at [65, 125] on button "General" at bounding box center [107, 135] width 129 height 27
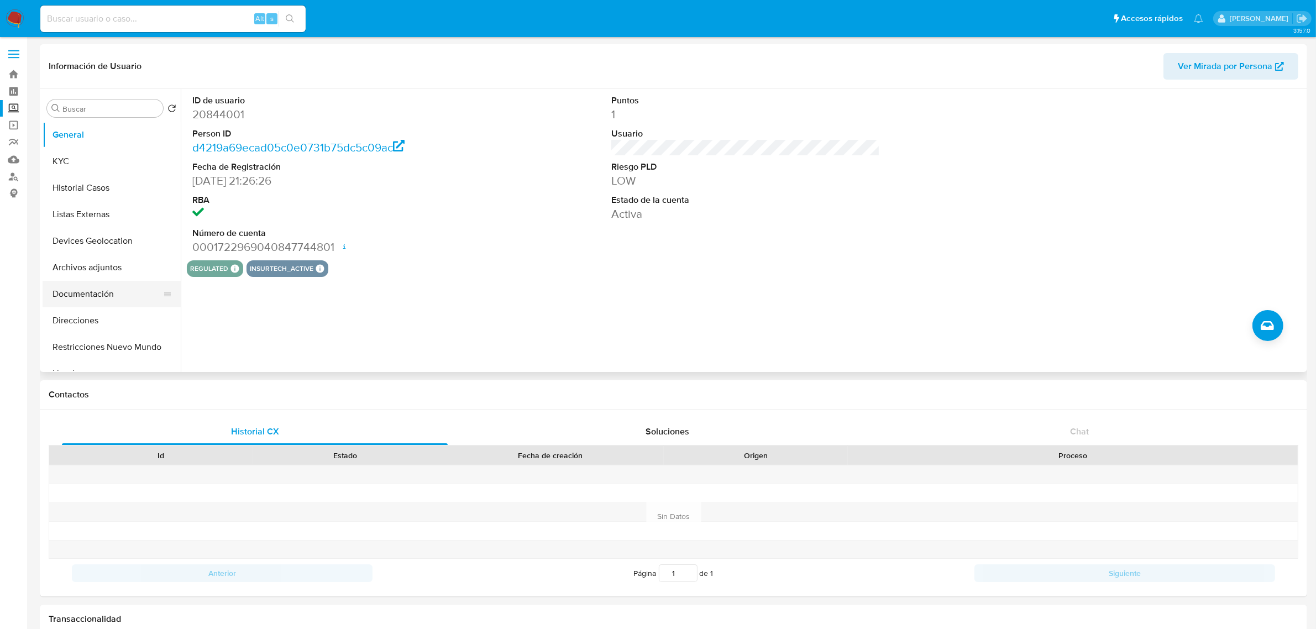
click at [88, 293] on button "Documentación" at bounding box center [107, 294] width 129 height 27
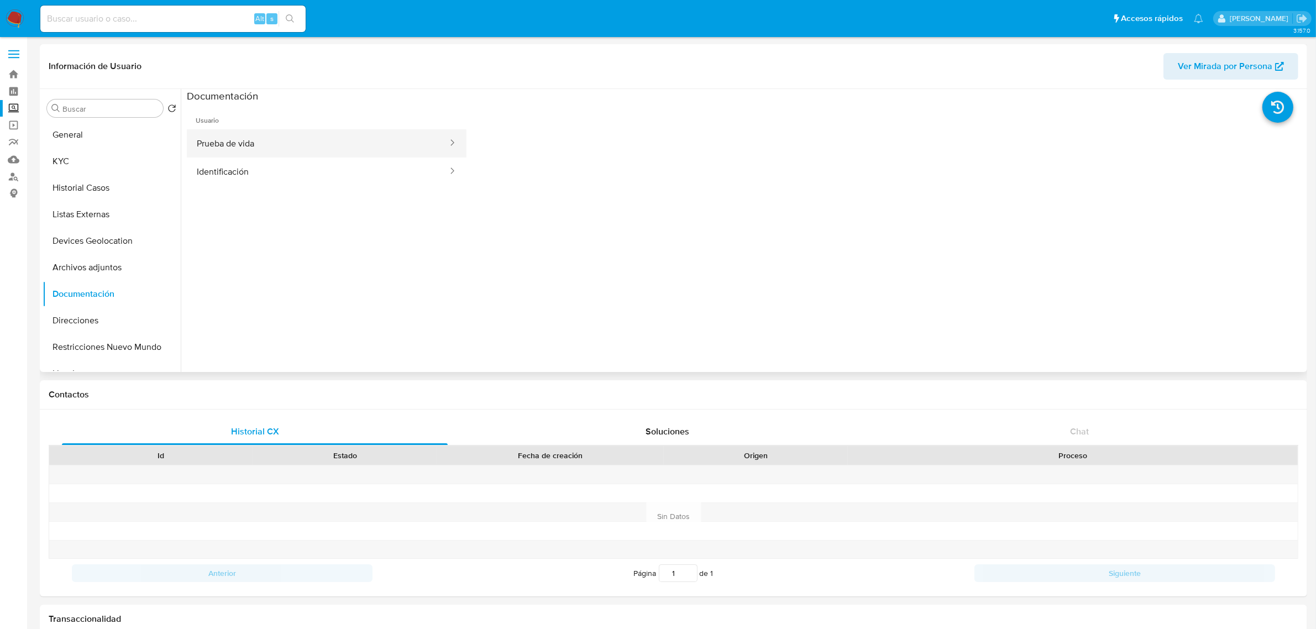
click at [229, 150] on button "Prueba de vida" at bounding box center [318, 143] width 262 height 28
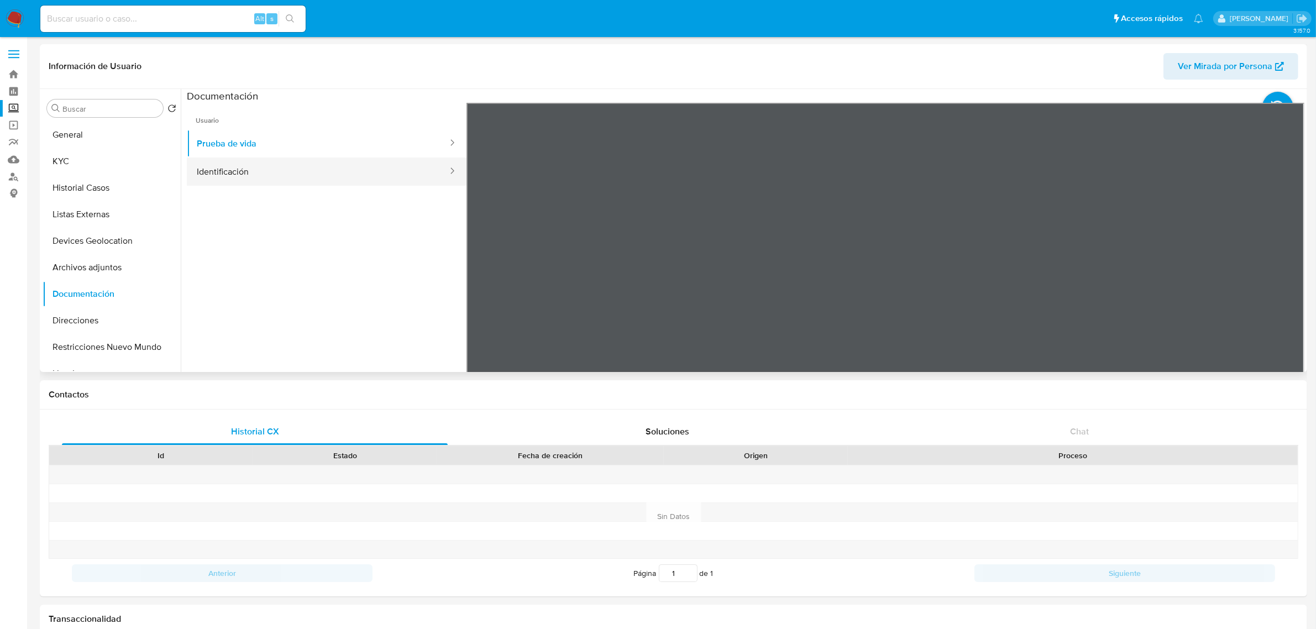
click at [299, 173] on button "Identificación" at bounding box center [318, 171] width 262 height 28
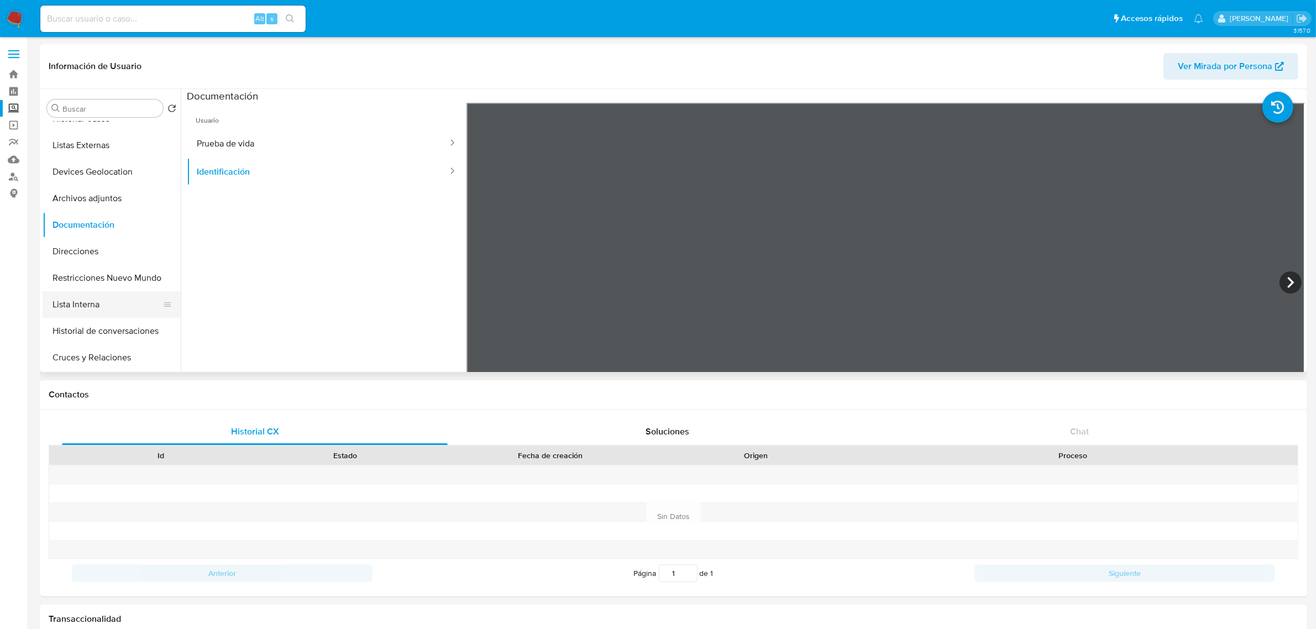
click at [109, 303] on button "Lista Interna" at bounding box center [107, 304] width 129 height 27
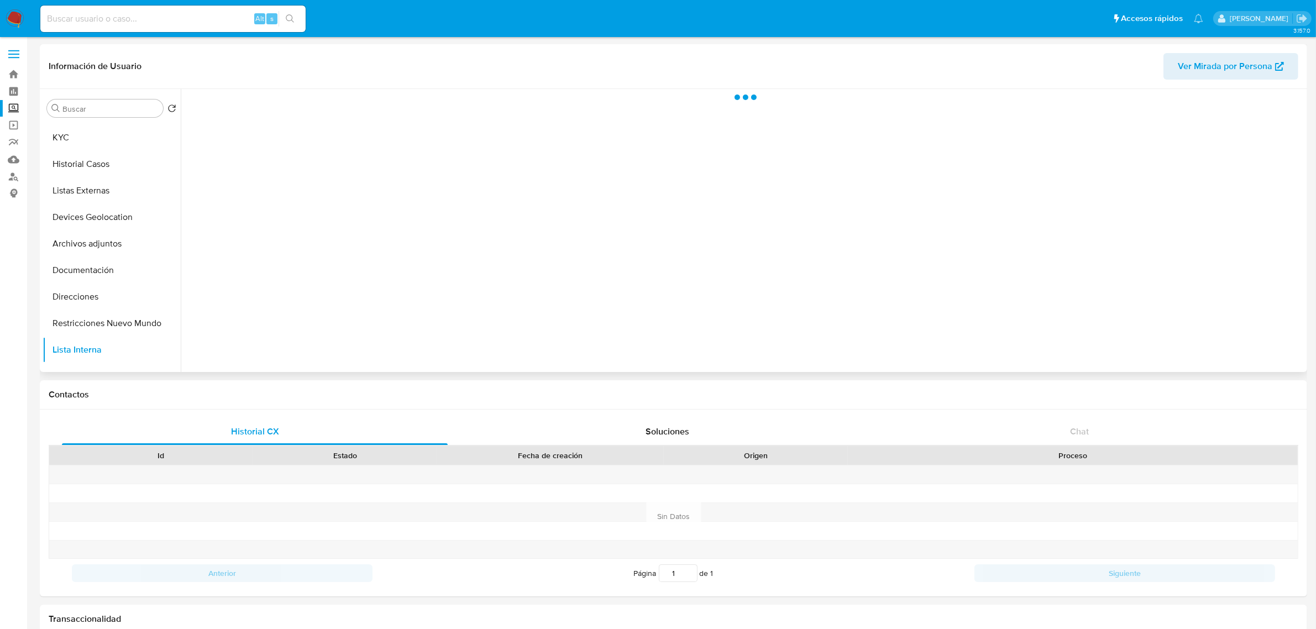
scroll to position [0, 0]
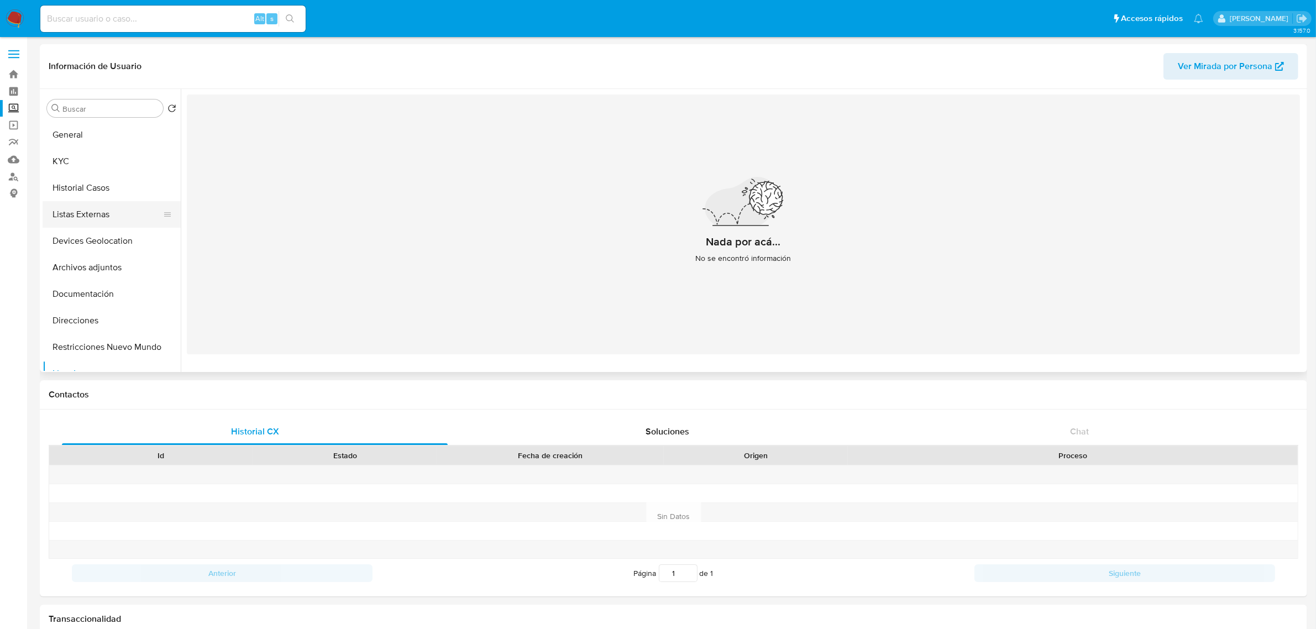
click at [89, 224] on button "Listas Externas" at bounding box center [107, 214] width 129 height 27
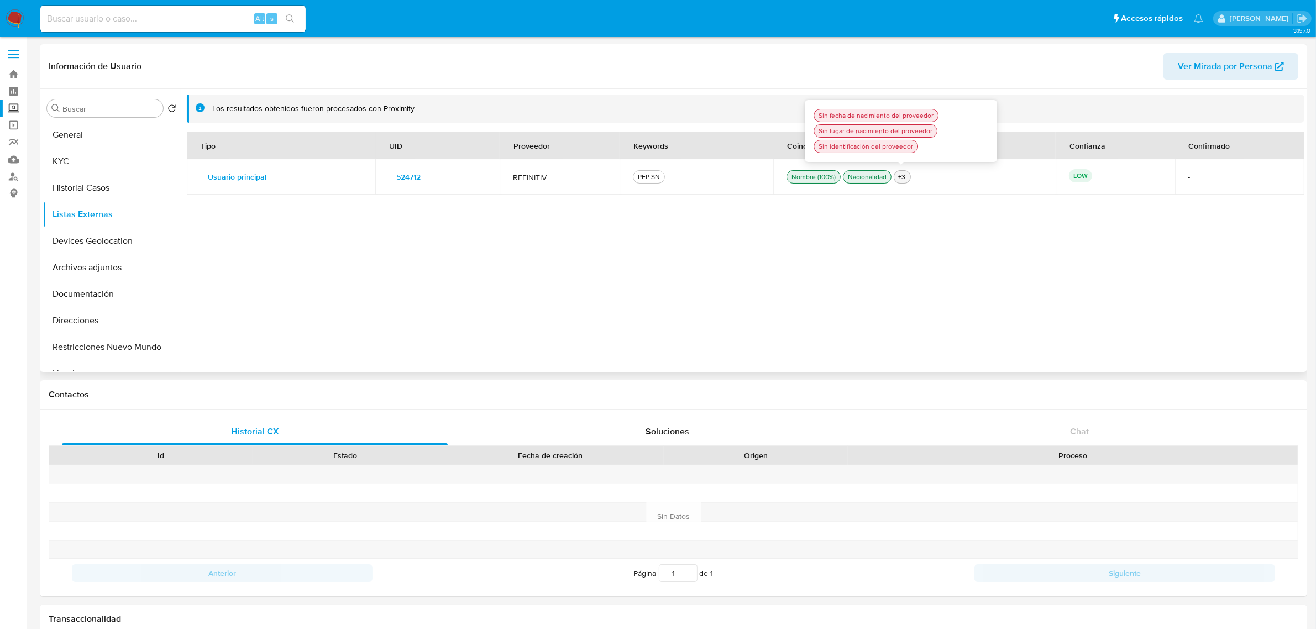
click at [901, 180] on div "+3" at bounding box center [902, 177] width 12 height 10
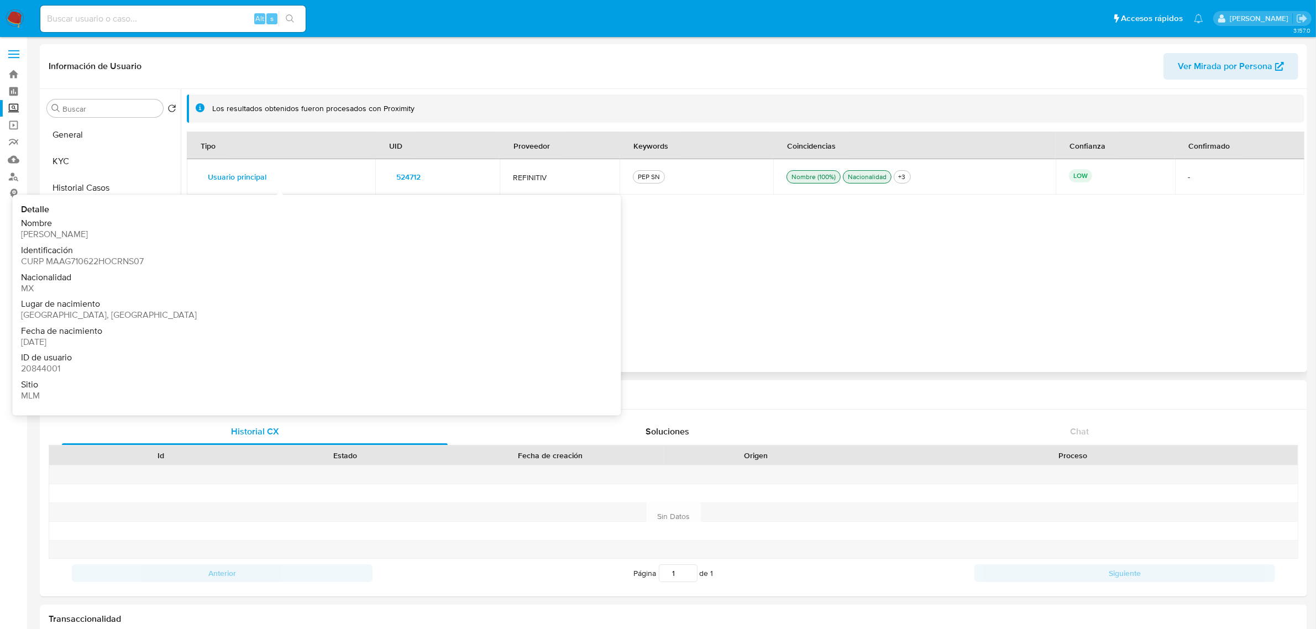
click at [257, 175] on span "Usuario principal" at bounding box center [237, 176] width 59 height 15
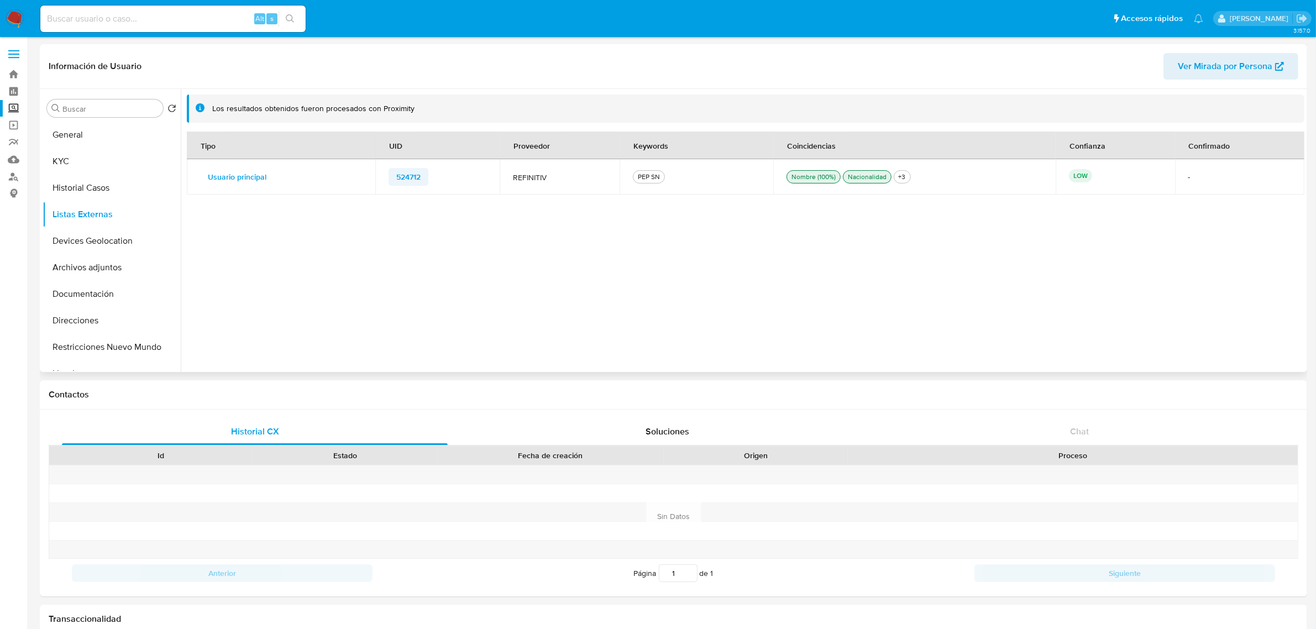
click at [404, 172] on span "524712" at bounding box center [408, 176] width 24 height 15
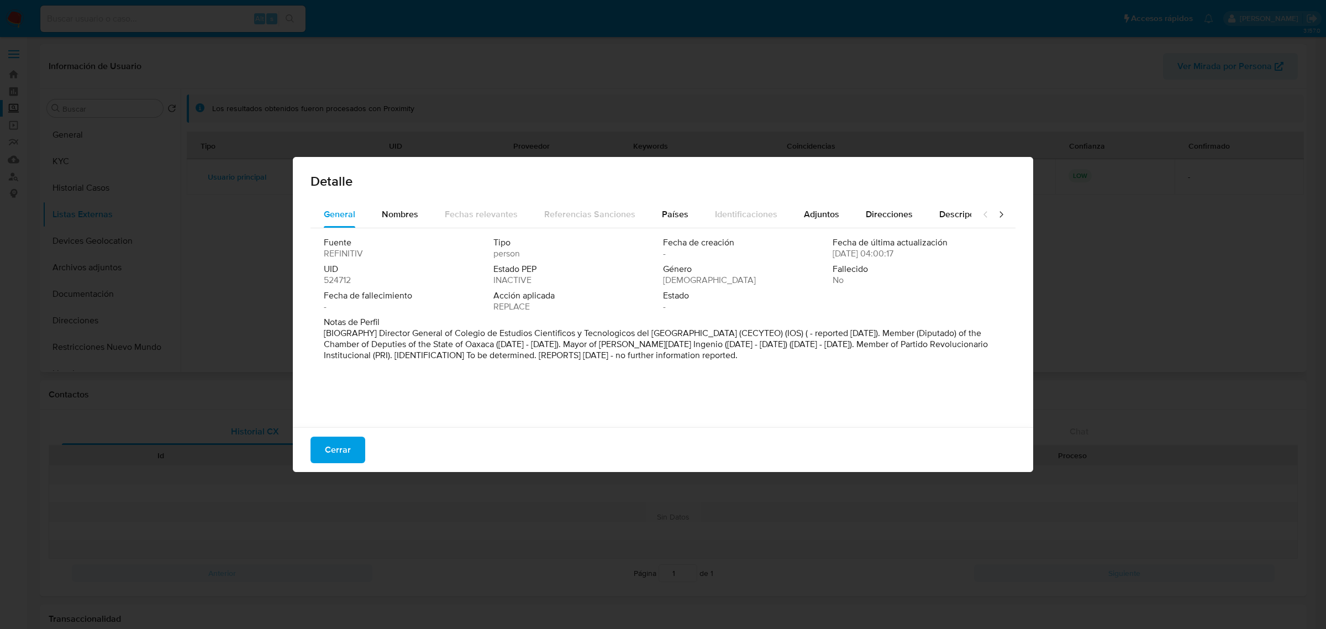
click at [340, 451] on span "Cerrar" at bounding box center [338, 450] width 26 height 24
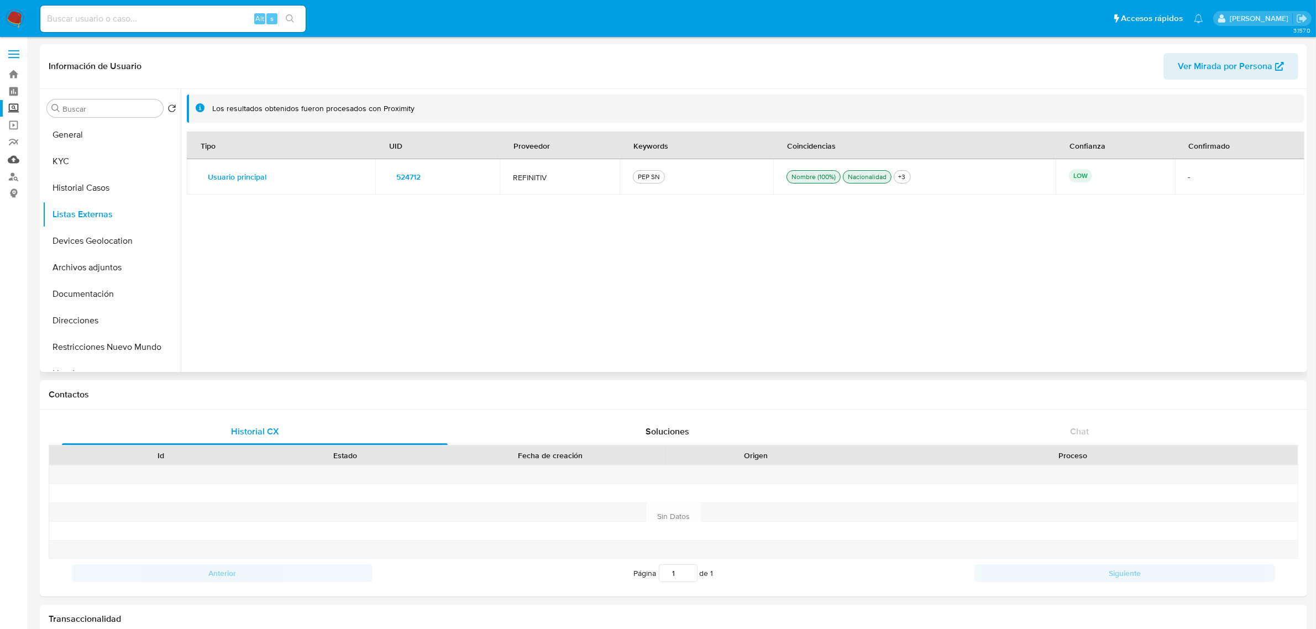
click at [12, 162] on link "Mulan" at bounding box center [66, 159] width 132 height 17
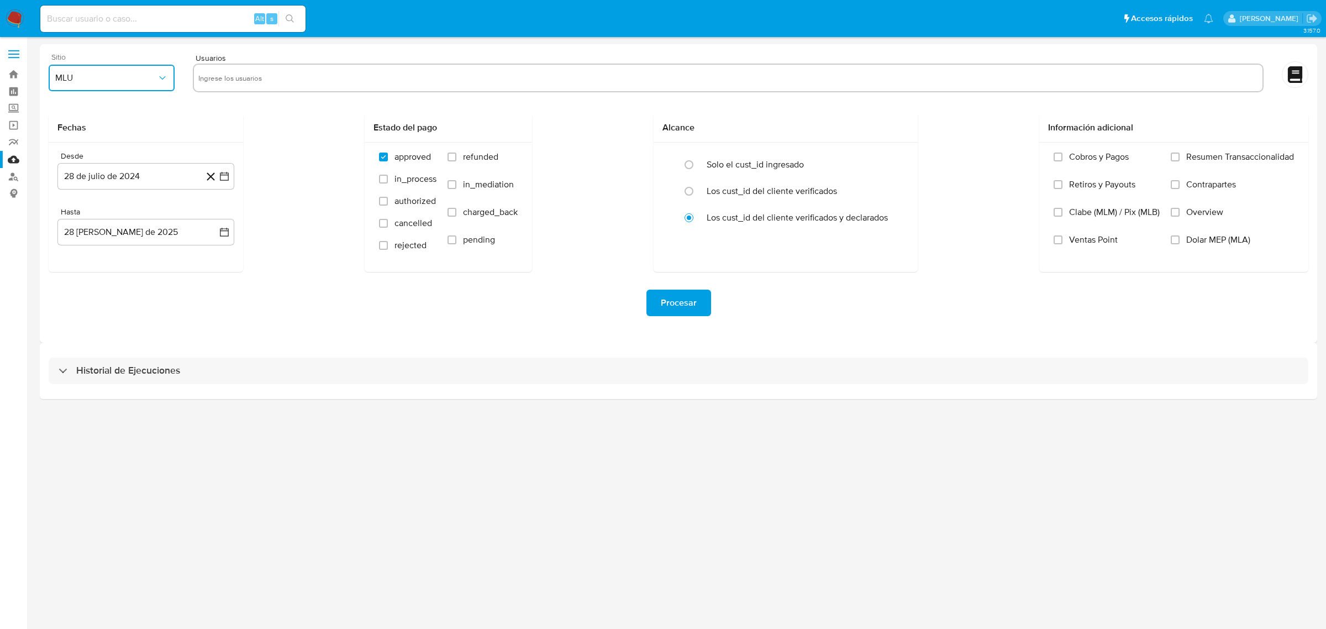
click at [144, 80] on span "MLU" at bounding box center [106, 77] width 102 height 11
click at [70, 244] on span "MLM" at bounding box center [64, 240] width 19 height 11
click at [249, 83] on input "text" at bounding box center [728, 78] width 1060 height 18
type input "20844001"
click at [225, 177] on icon "button" at bounding box center [224, 176] width 11 height 11
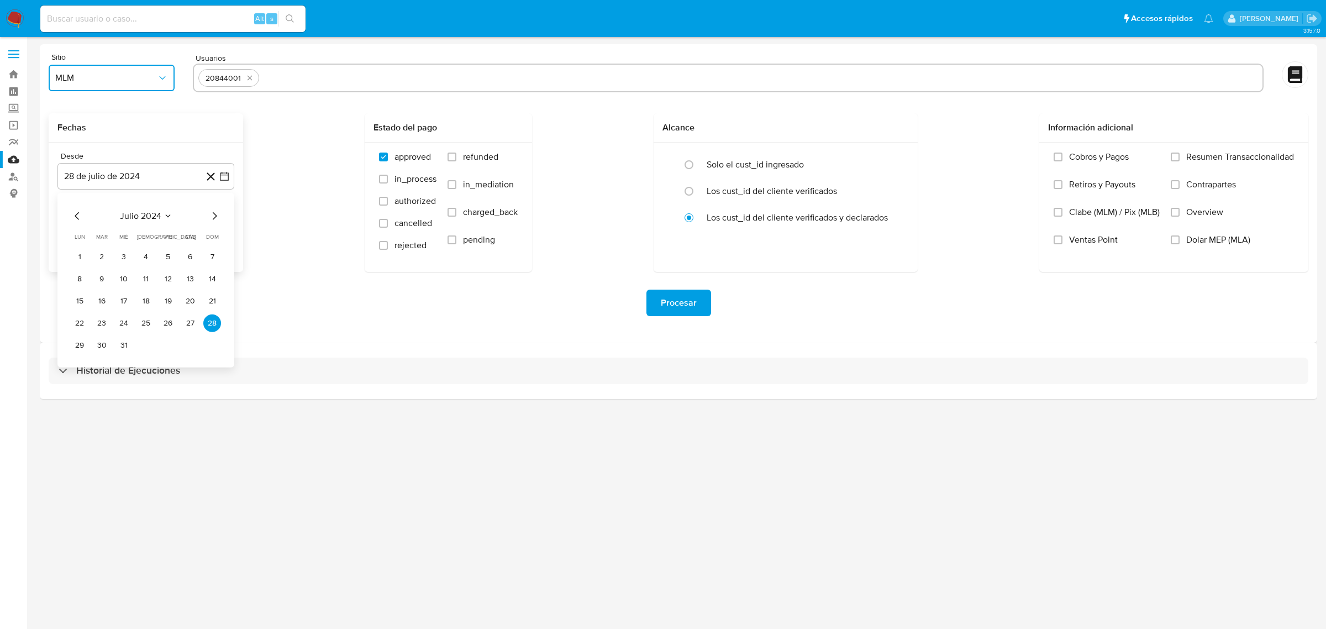
click at [213, 216] on icon "Mes siguiente" at bounding box center [214, 215] width 13 height 13
drag, startPoint x: 159, startPoint y: 214, endPoint x: 152, endPoint y: 217, distance: 7.2
click at [152, 217] on span "agosto 2024" at bounding box center [140, 216] width 50 height 11
click at [73, 217] on icon "Año anterior" at bounding box center [77, 215] width 13 height 13
click at [140, 315] on span "ago" at bounding box center [145, 318] width 14 height 9
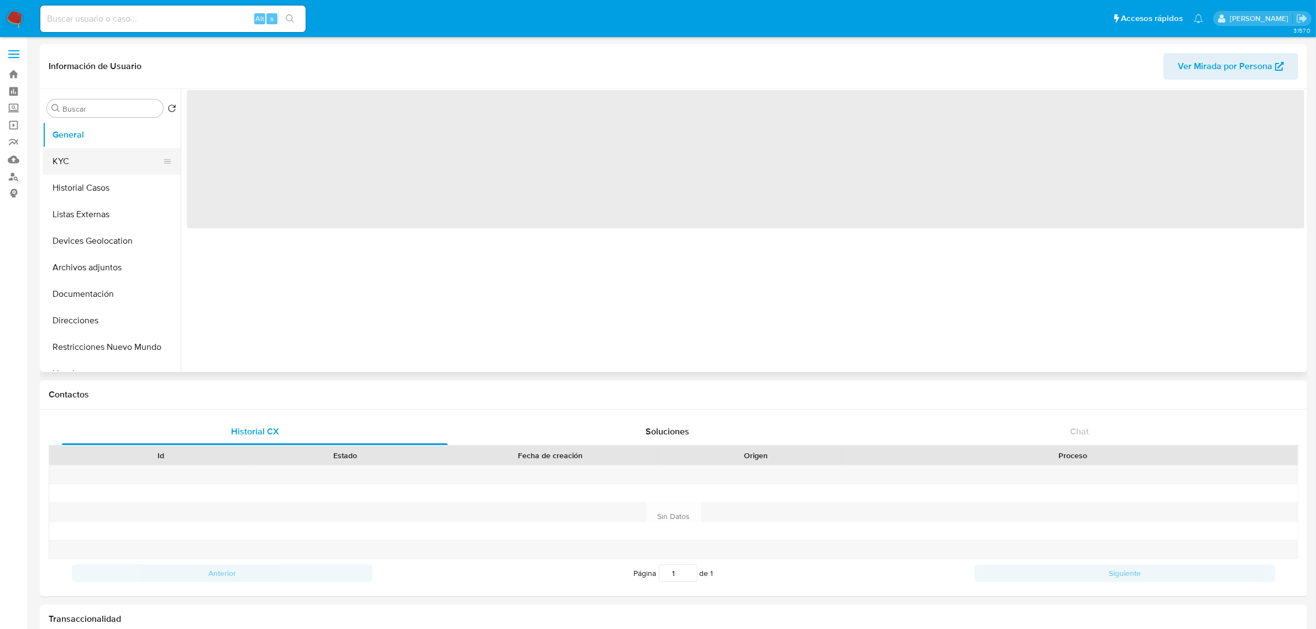
click at [112, 173] on button "KYC" at bounding box center [107, 161] width 129 height 27
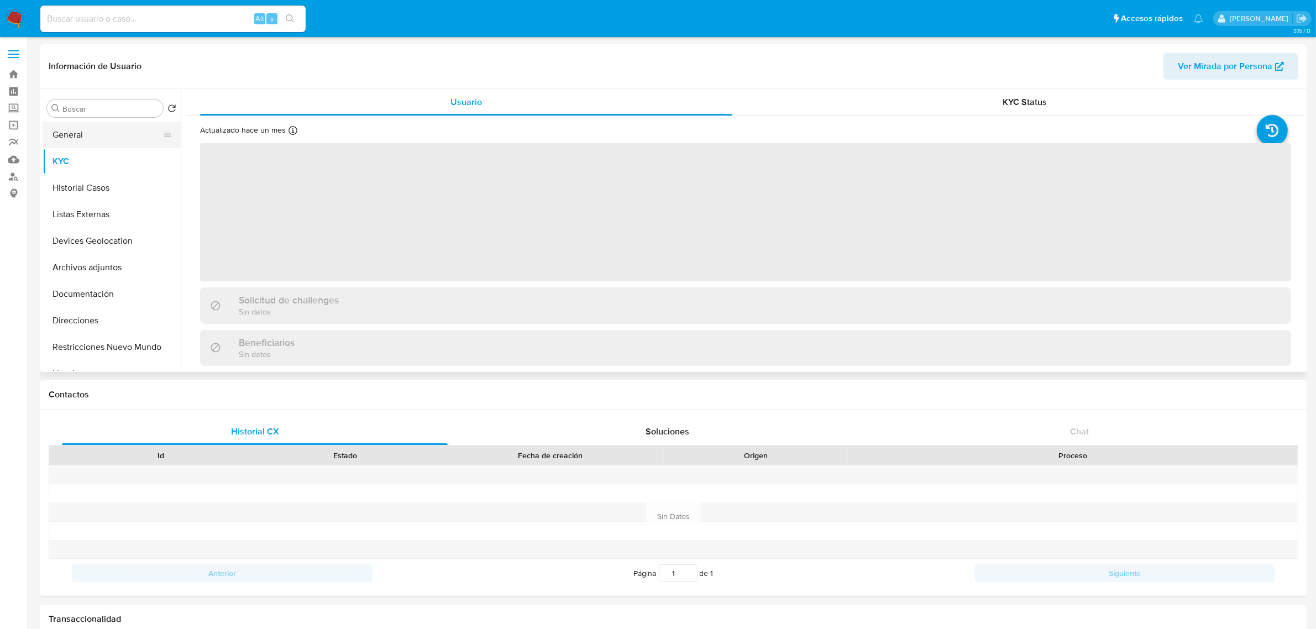
select select "10"
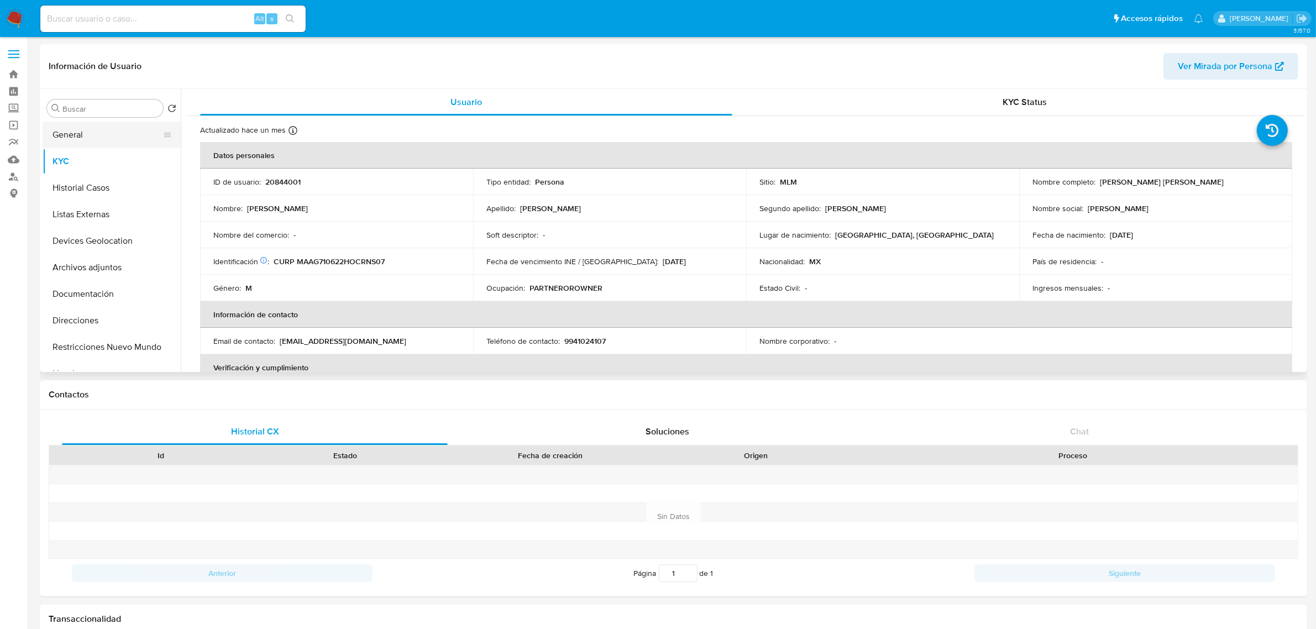
click at [95, 140] on button "General" at bounding box center [107, 135] width 129 height 27
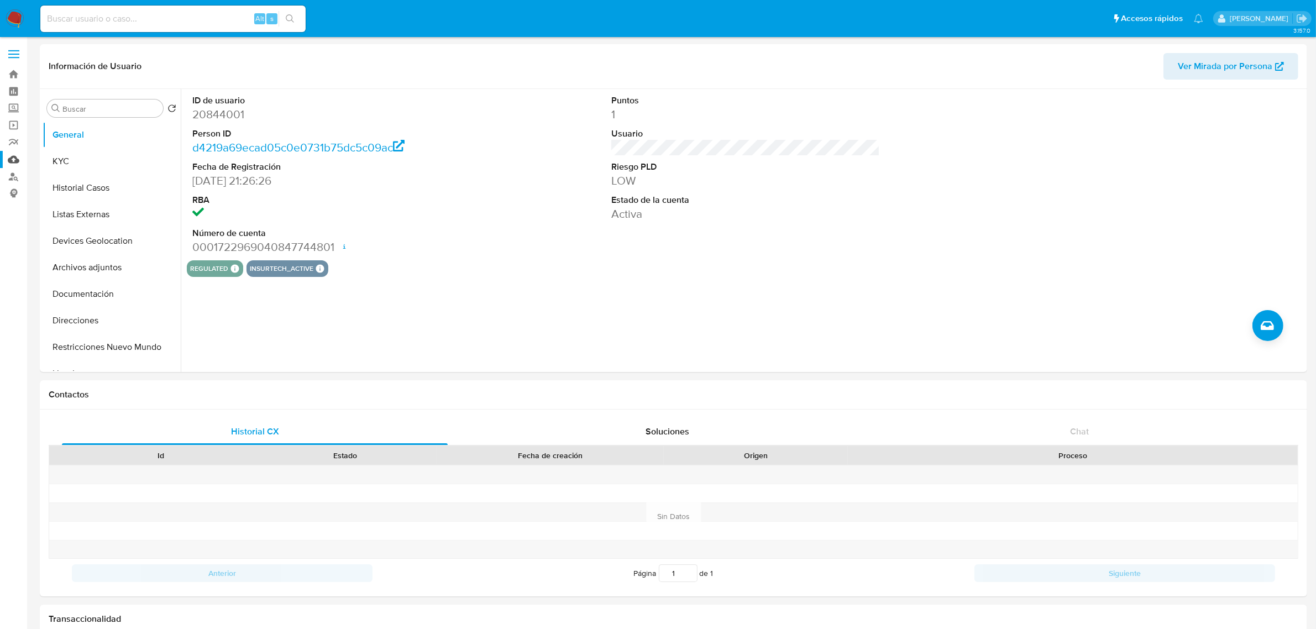
click at [17, 159] on link "Mulan" at bounding box center [66, 159] width 132 height 17
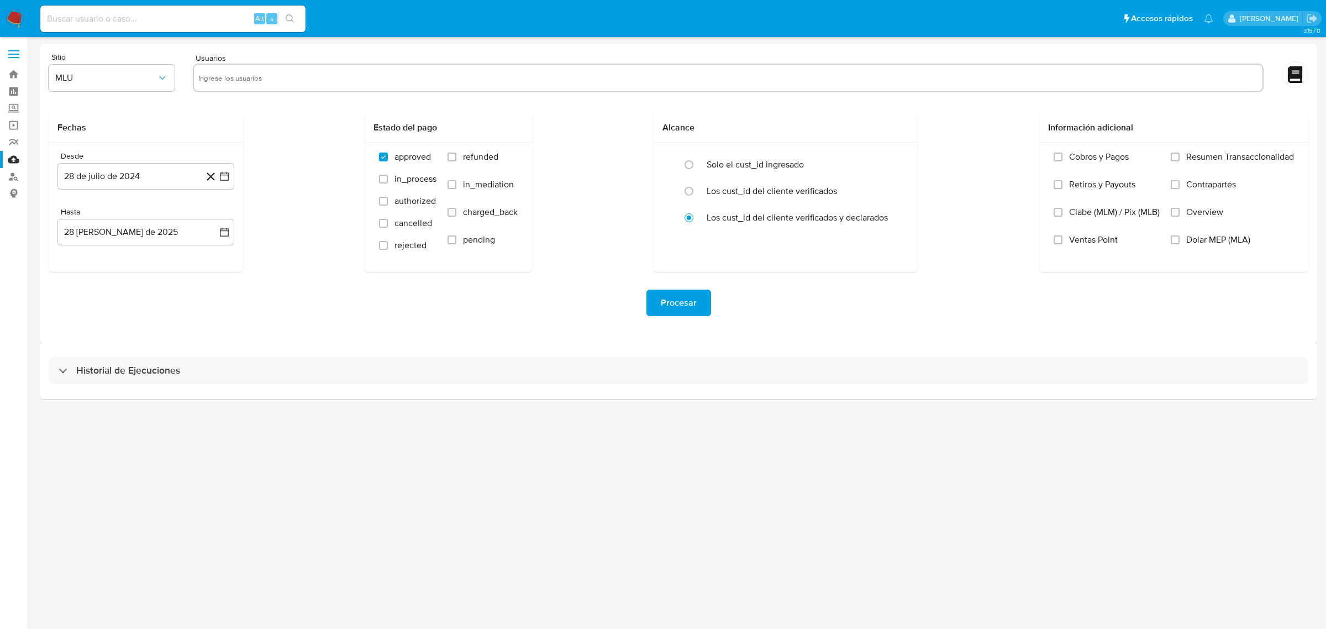
click at [217, 78] on input "text" at bounding box center [728, 78] width 1060 height 18
paste input "20844001"
type input "20844001"
click at [161, 87] on button "MLU" at bounding box center [112, 78] width 126 height 27
click at [102, 240] on div "MLM" at bounding box center [108, 240] width 106 height 27
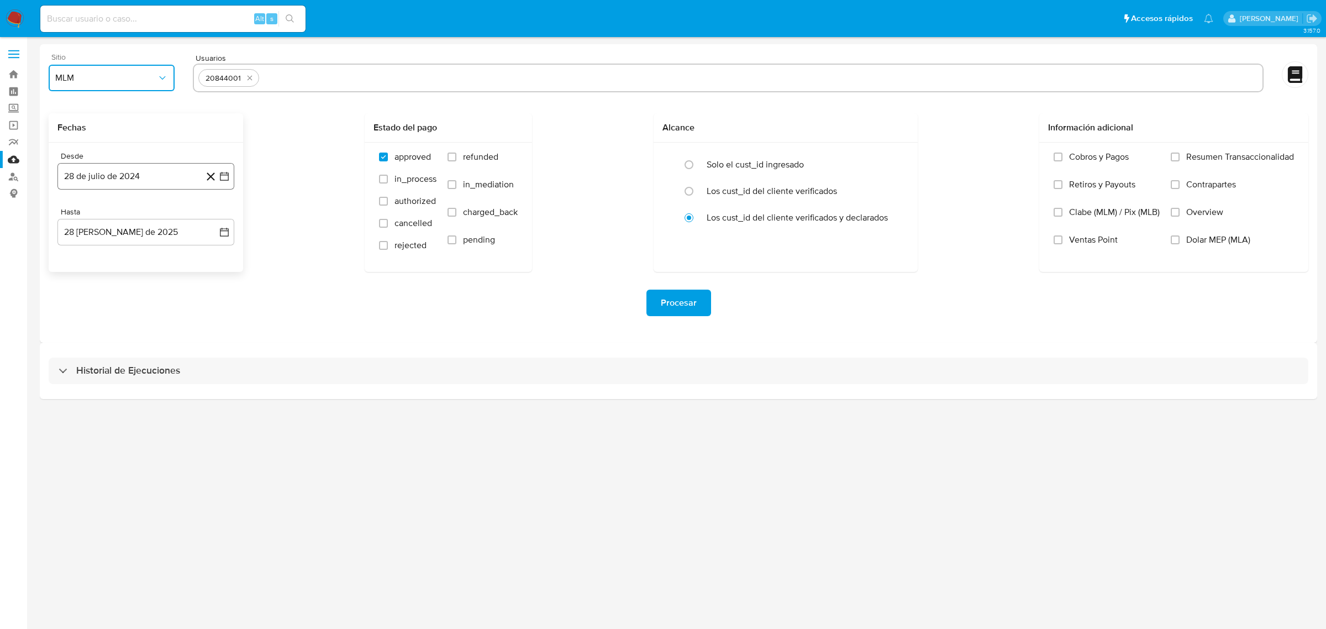
click at [231, 176] on button "28 de julio de 2024" at bounding box center [145, 176] width 177 height 27
click at [75, 217] on icon "Mes anterior" at bounding box center [77, 215] width 13 height 13
click at [73, 218] on icon "Mes anterior" at bounding box center [77, 215] width 13 height 13
click at [78, 303] on button "15" at bounding box center [80, 301] width 18 height 18
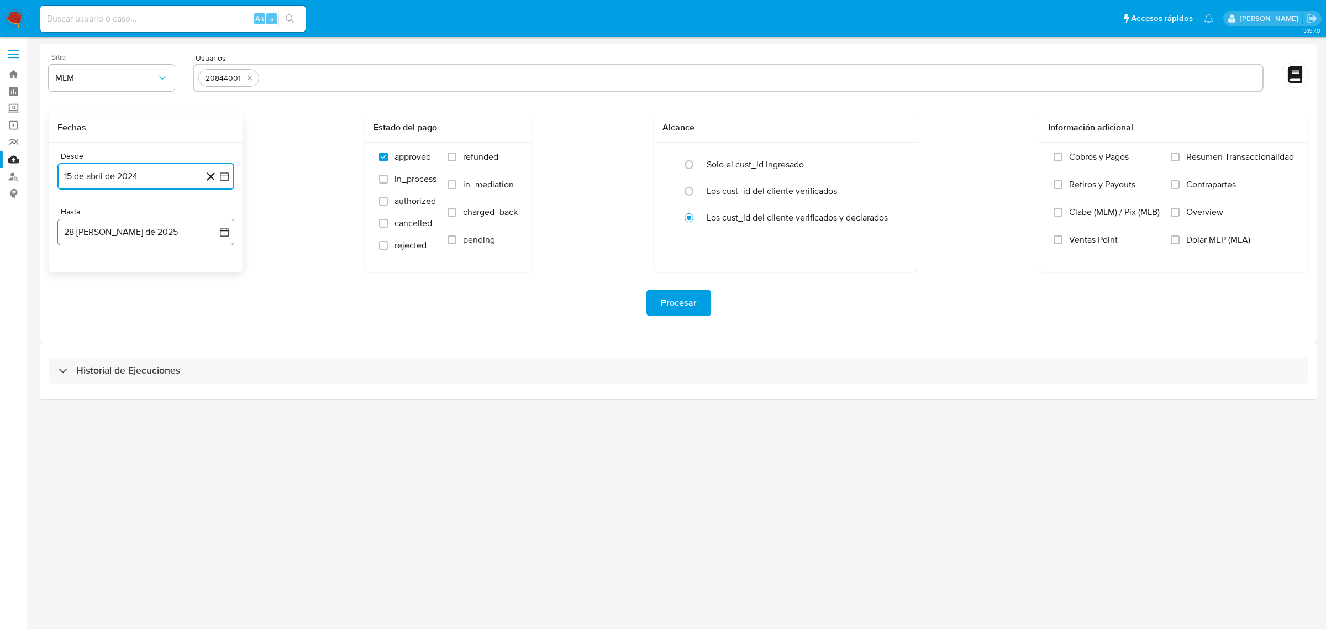
click at [219, 233] on icon "button" at bounding box center [224, 232] width 11 height 11
click at [123, 398] on button "27" at bounding box center [124, 401] width 18 height 18
click at [1177, 213] on input "Overview" at bounding box center [1175, 212] width 9 height 9
click at [686, 299] on span "Procesar" at bounding box center [679, 303] width 36 height 24
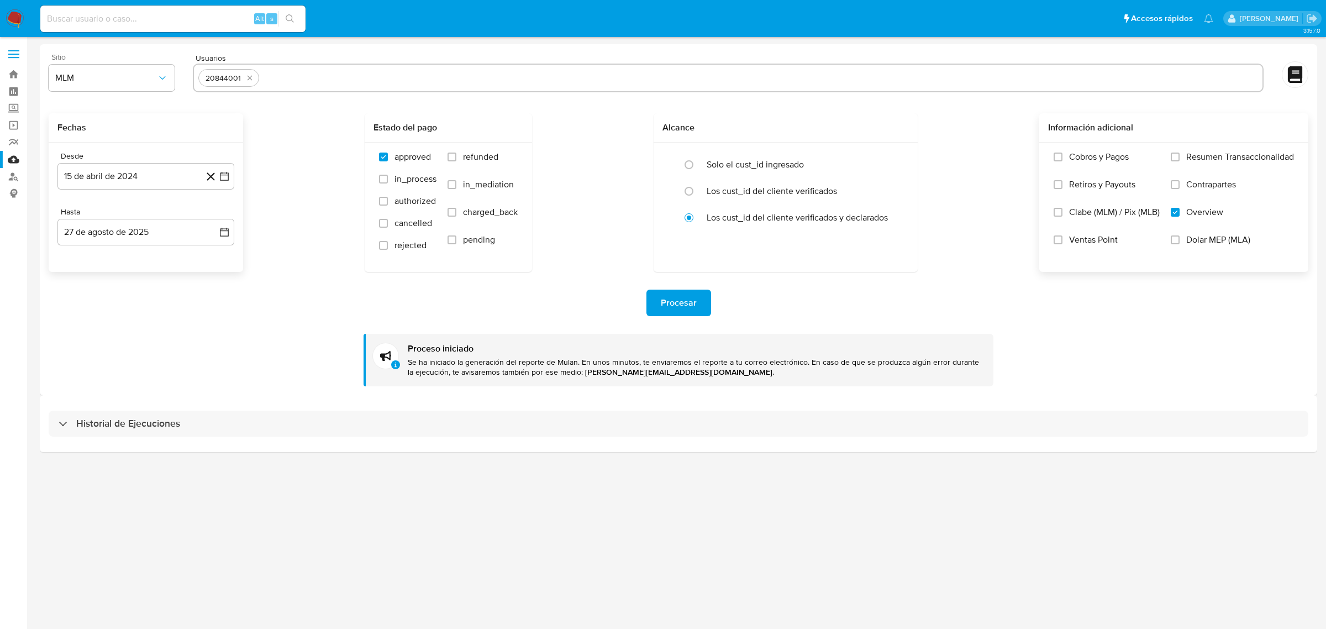
click at [318, 72] on input "text" at bounding box center [761, 78] width 995 height 18
click at [229, 177] on icon "button" at bounding box center [224, 176] width 11 height 11
click at [106, 304] on button "16" at bounding box center [102, 301] width 18 height 18
click at [196, 302] on div "Procesar" at bounding box center [679, 303] width 1260 height 27
click at [677, 299] on span "Procesar" at bounding box center [679, 303] width 36 height 24
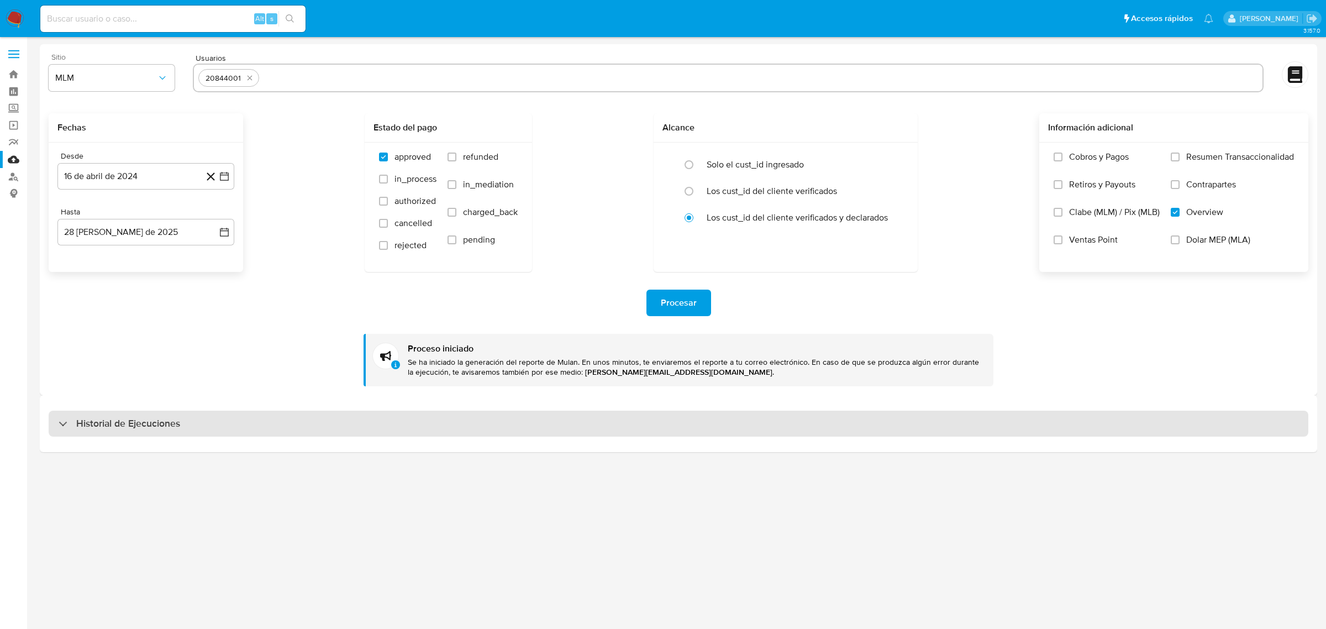
click at [206, 416] on div "Historial de Ejecuciones" at bounding box center [679, 424] width 1260 height 27
select select "10"
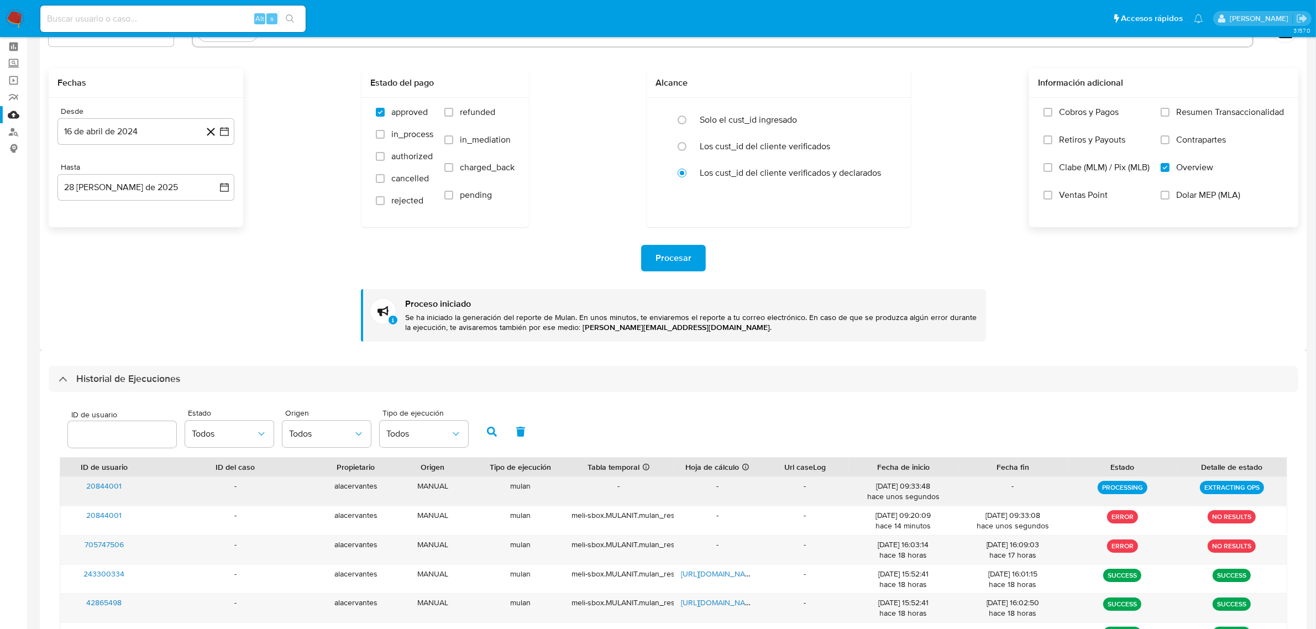
scroll to position [69, 0]
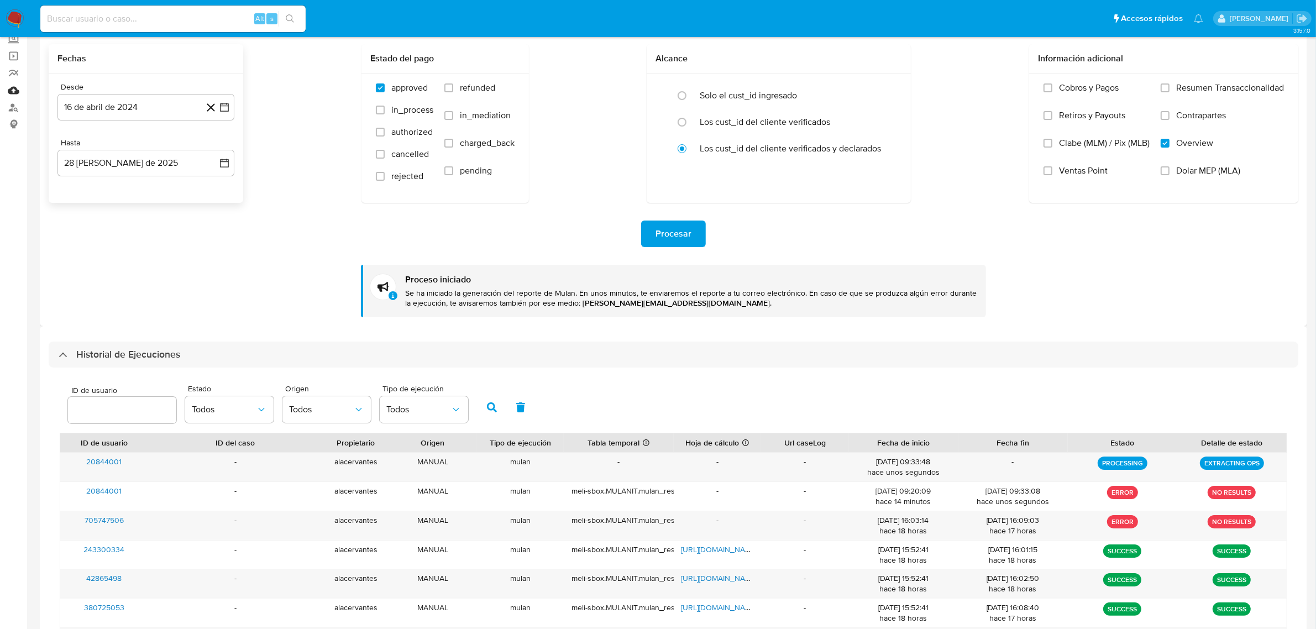
click at [13, 96] on link "Mulan" at bounding box center [66, 90] width 132 height 17
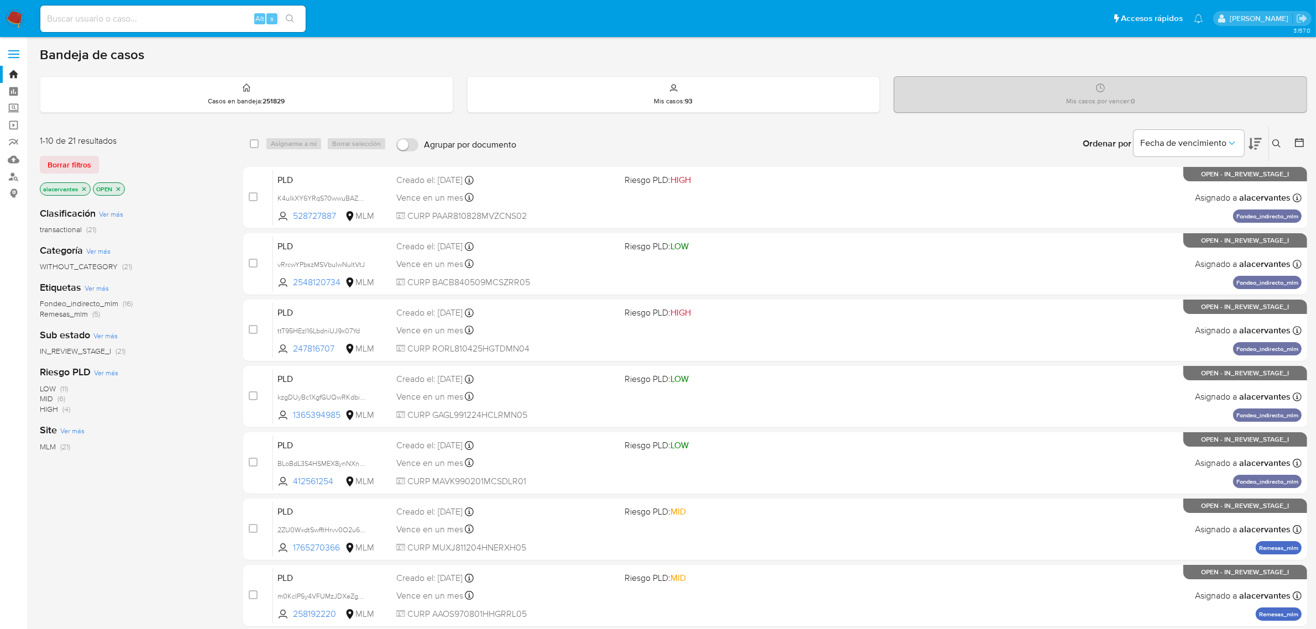
click at [139, 18] on input at bounding box center [172, 19] width 265 height 14
paste input "20844001"
type input "20844001"
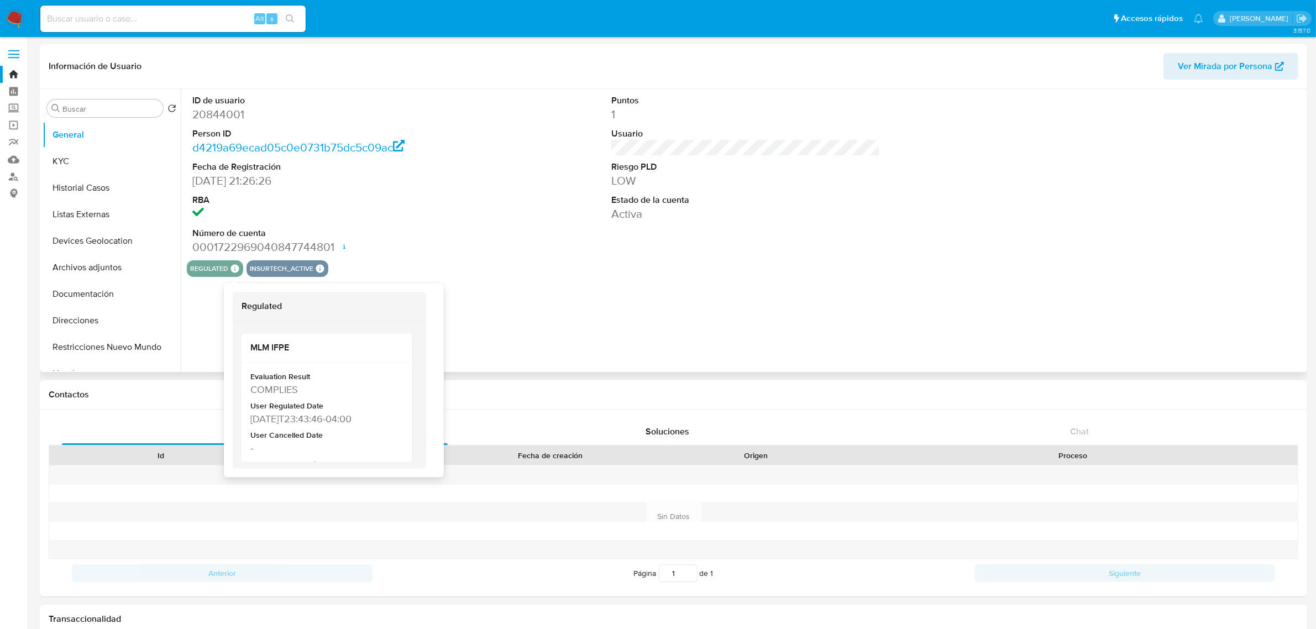
select select "10"
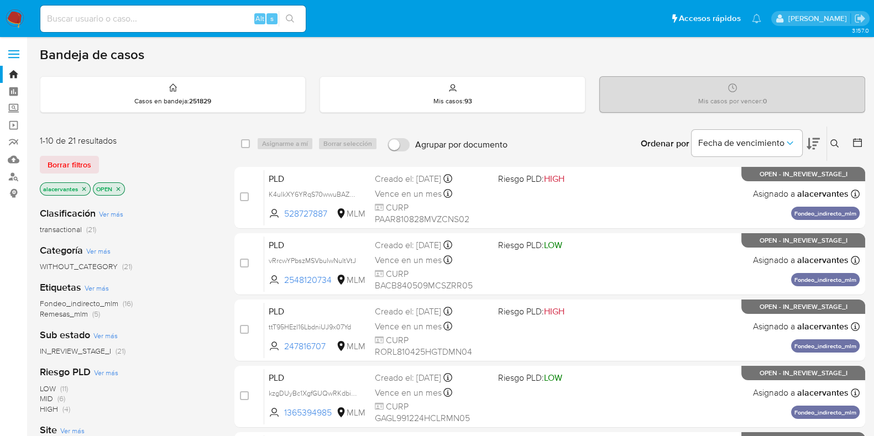
click at [80, 188] on p "alacervantes" at bounding box center [65, 189] width 50 height 12
click at [83, 188] on icon "close-filter" at bounding box center [84, 189] width 4 height 4
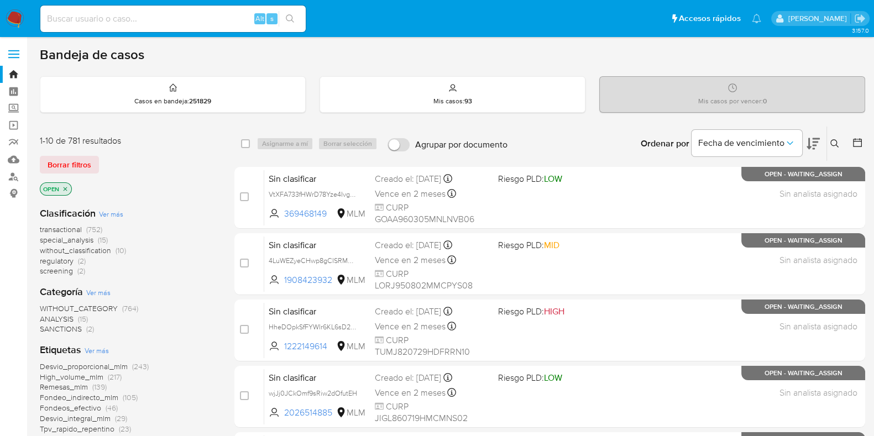
click at [834, 141] on icon at bounding box center [834, 143] width 9 height 9
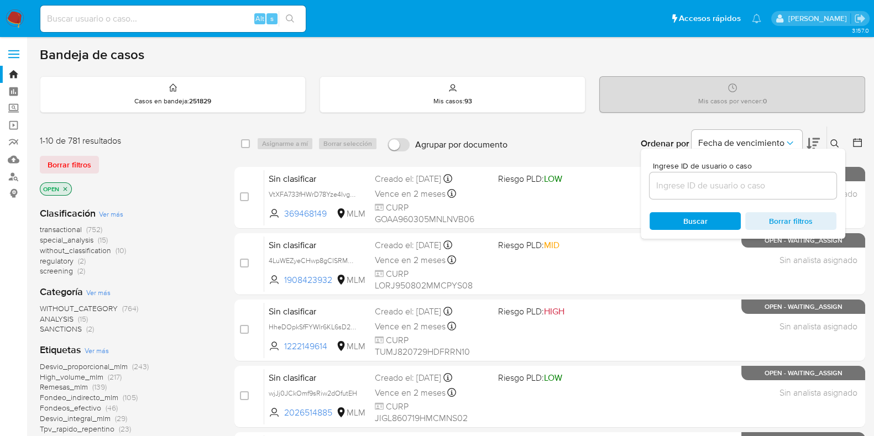
click at [713, 192] on input at bounding box center [742, 185] width 187 height 14
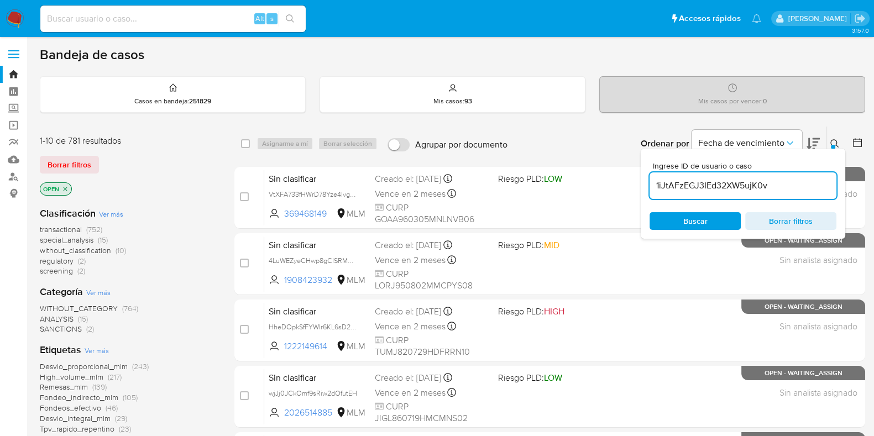
type input "1iJtAFzEGJ3IEd32XW5ujK0v"
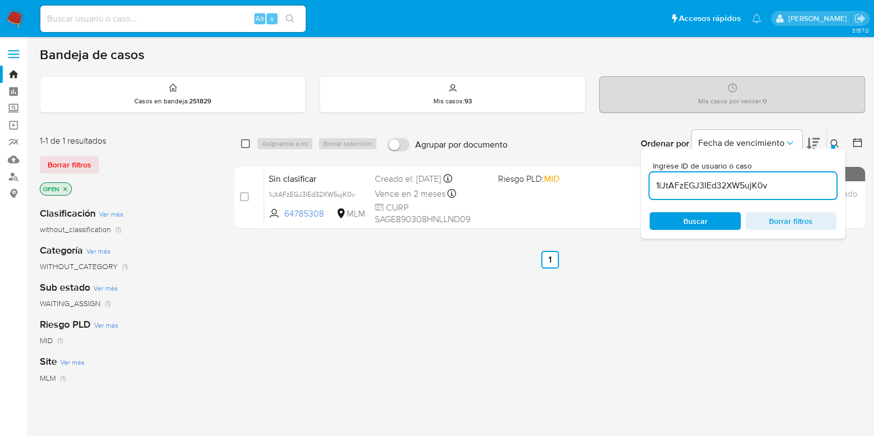
click at [246, 142] on input "checkbox" at bounding box center [245, 143] width 9 height 9
checkbox input "true"
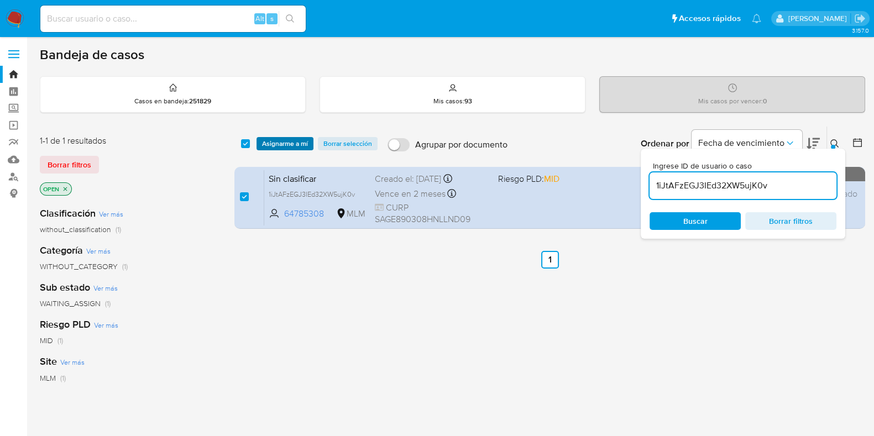
click at [298, 138] on span "Asignarme a mí" at bounding box center [285, 143] width 46 height 11
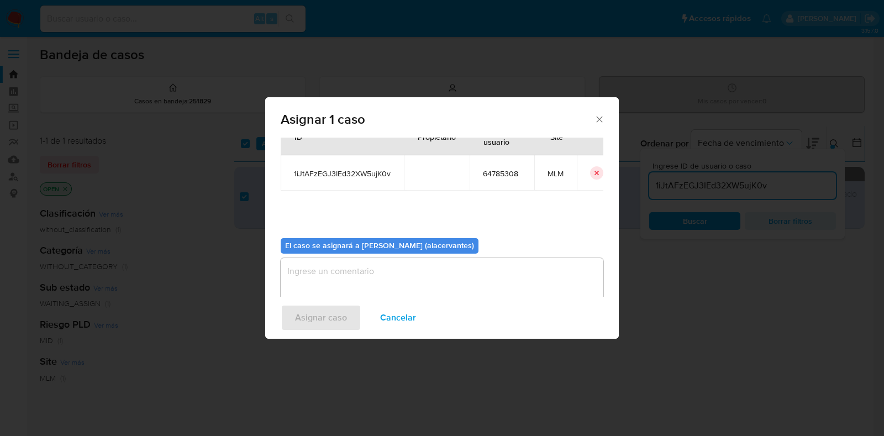
scroll to position [57, 0]
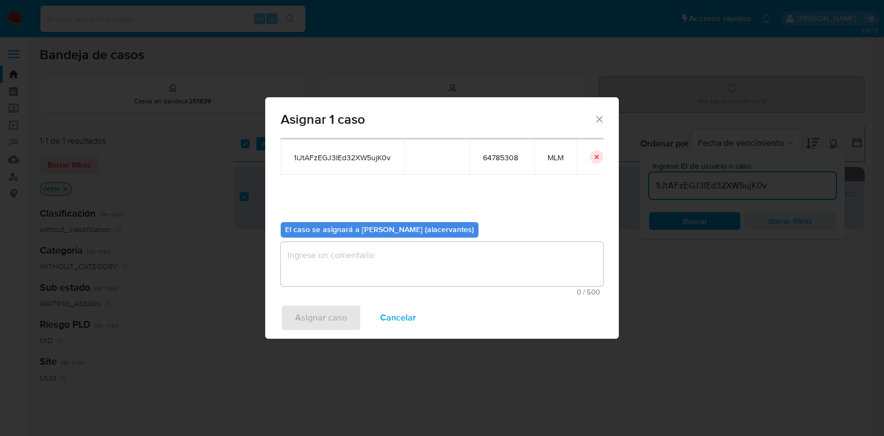
click at [406, 264] on textarea "assign-modal" at bounding box center [442, 264] width 323 height 44
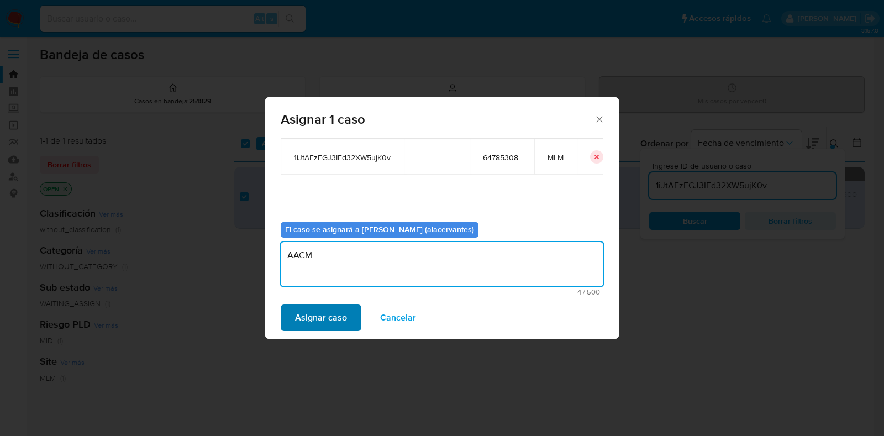
type textarea "AACM"
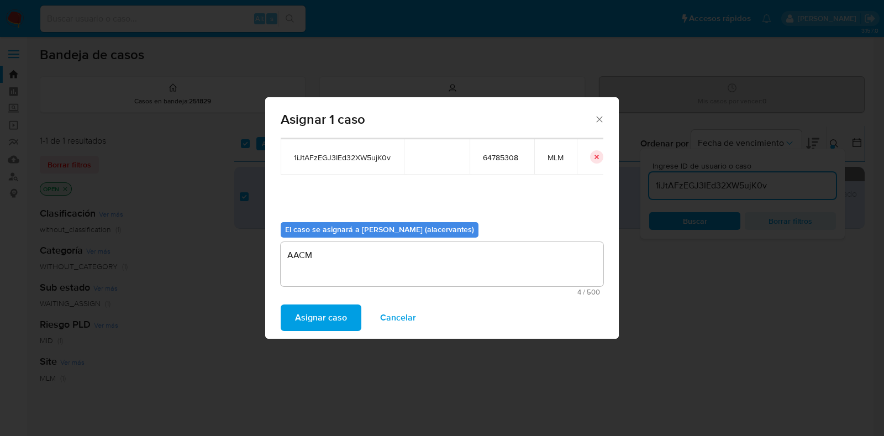
click at [336, 320] on span "Asignar caso" at bounding box center [321, 318] width 52 height 24
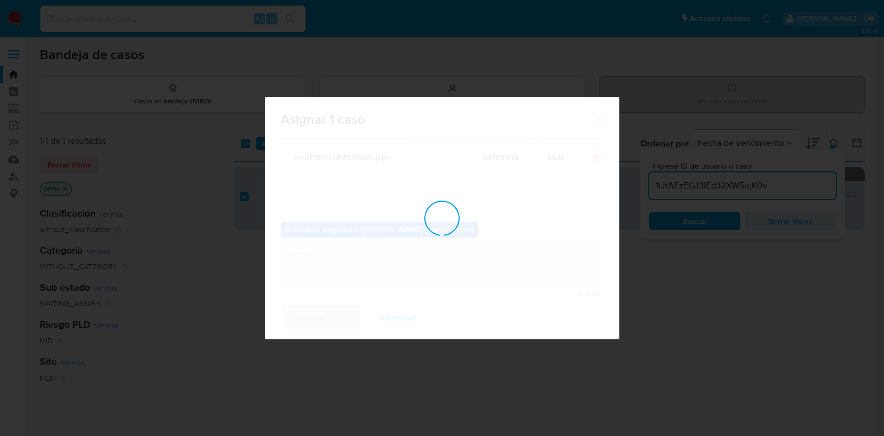
click at [336, 320] on div "assign-modal" at bounding box center [442, 217] width 354 height 241
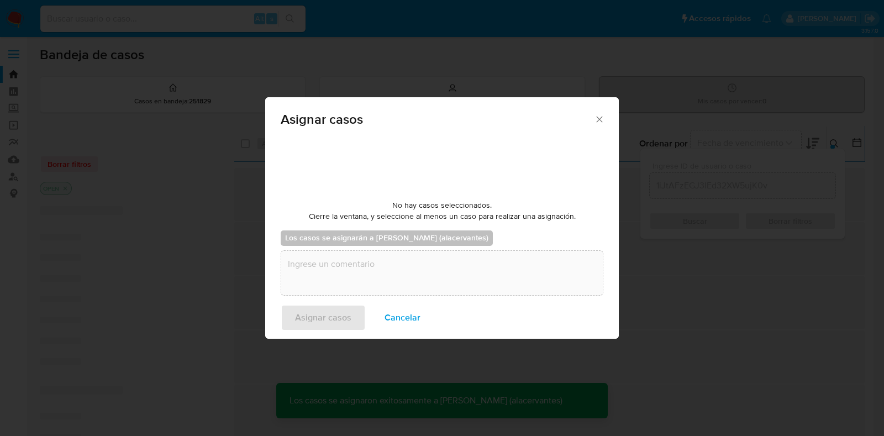
checkbox input "false"
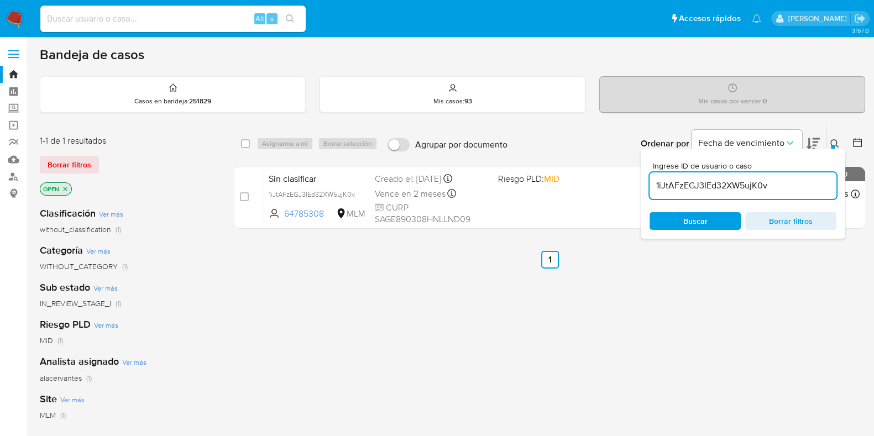
click at [704, 181] on input "1iJtAFzEGJ3IEd32XW5ujK0v" at bounding box center [742, 185] width 187 height 14
paste input "RmwhlvQ9qSlTiEj7ROhzjPou"
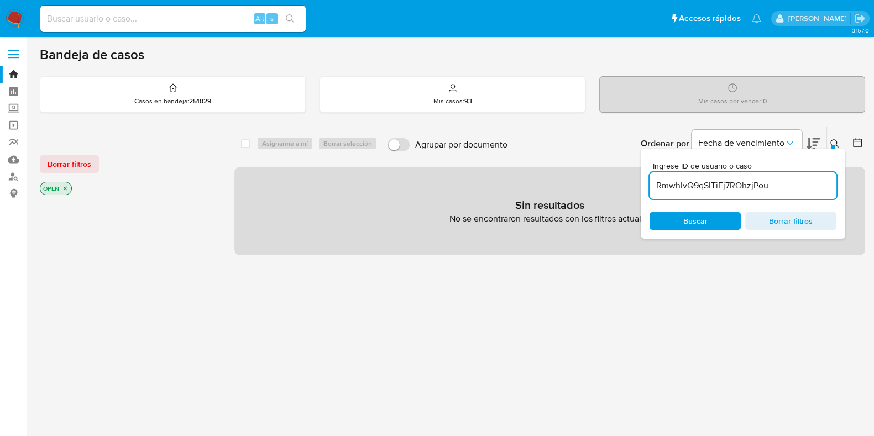
click at [791, 187] on input "RmwhlvQ9qSlTiEj7ROhzjPou" at bounding box center [742, 185] width 187 height 14
type input "RmwhlvQ9qSlTiEj7ROhzjPou"
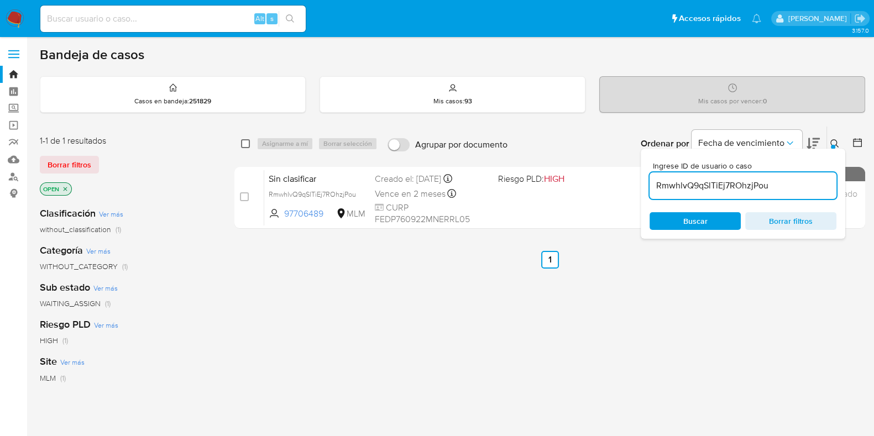
click at [246, 143] on input "checkbox" at bounding box center [245, 143] width 9 height 9
checkbox input "true"
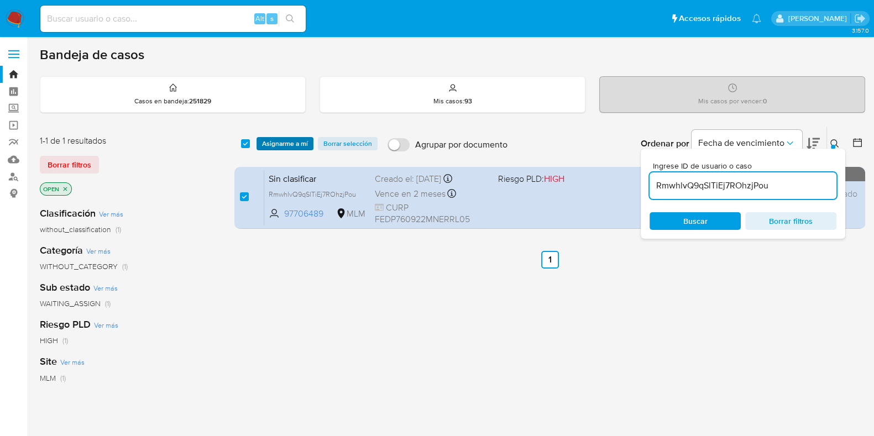
click at [273, 142] on span "Asignarme a mí" at bounding box center [285, 143] width 46 height 11
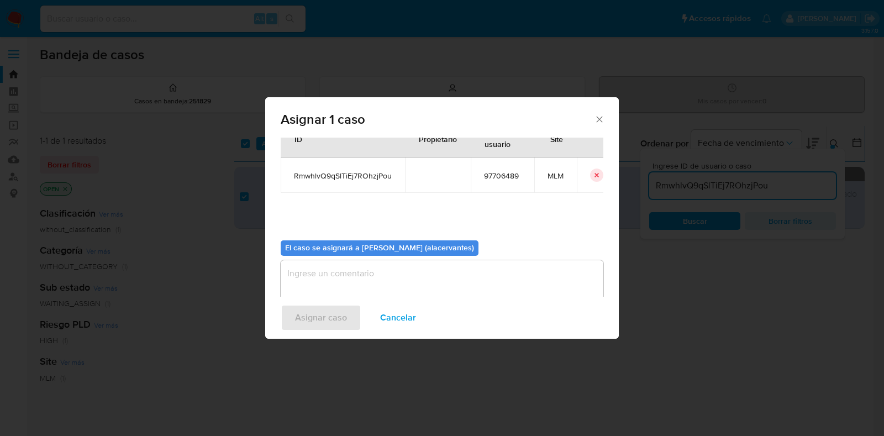
scroll to position [57, 0]
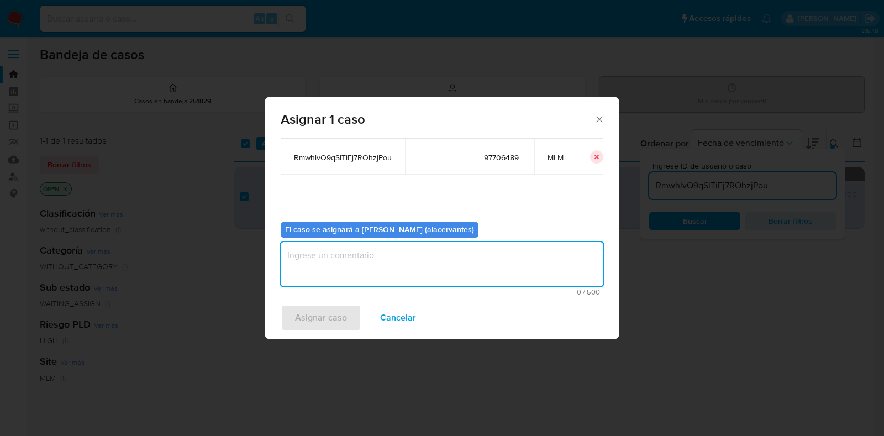
click at [377, 257] on textarea "assign-modal" at bounding box center [442, 264] width 323 height 44
type textarea "AC"
click at [340, 311] on span "Asignar caso" at bounding box center [321, 318] width 52 height 24
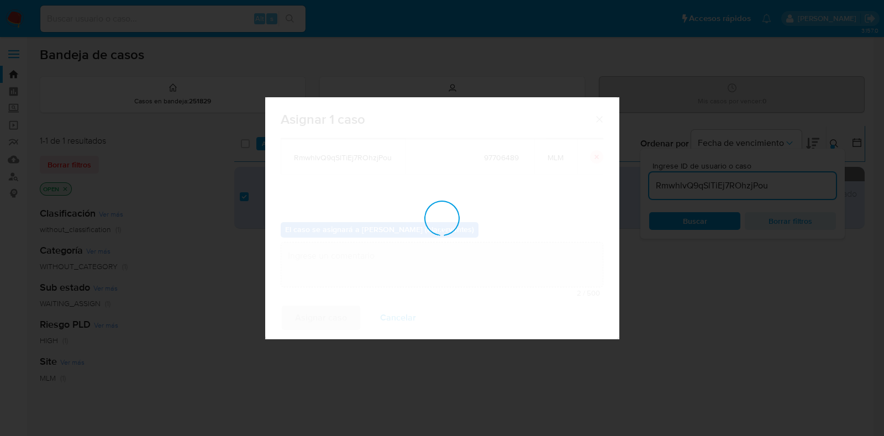
checkbox input "false"
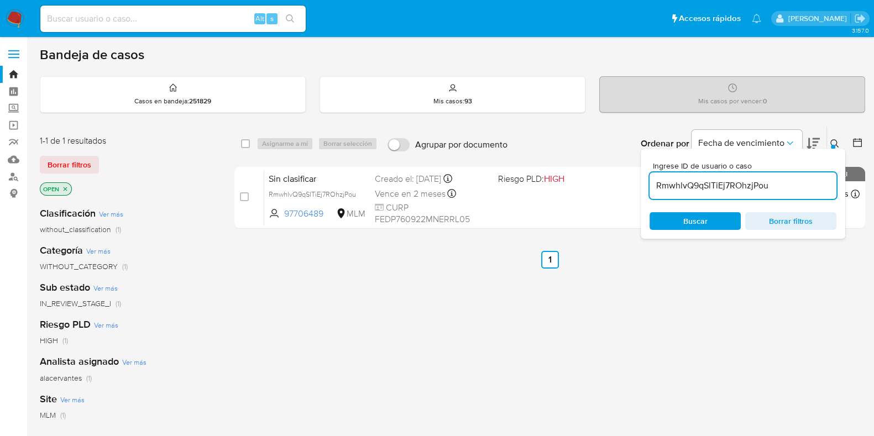
click at [757, 192] on input "RmwhlvQ9qSlTiEj7ROhzjPou" at bounding box center [742, 185] width 187 height 14
click at [756, 189] on input "RmwhlvQ9qSlTiEj7ROhzjPou" at bounding box center [742, 185] width 187 height 14
click at [757, 190] on input "RmwhlvQ9qSlTiEj7ROhzjPou" at bounding box center [742, 185] width 187 height 14
paste input "Mjc5esV6EL6JqsDO75Na3Zdr"
type input "Mjc5esV6EL6JqsDO75Na3Zdr"
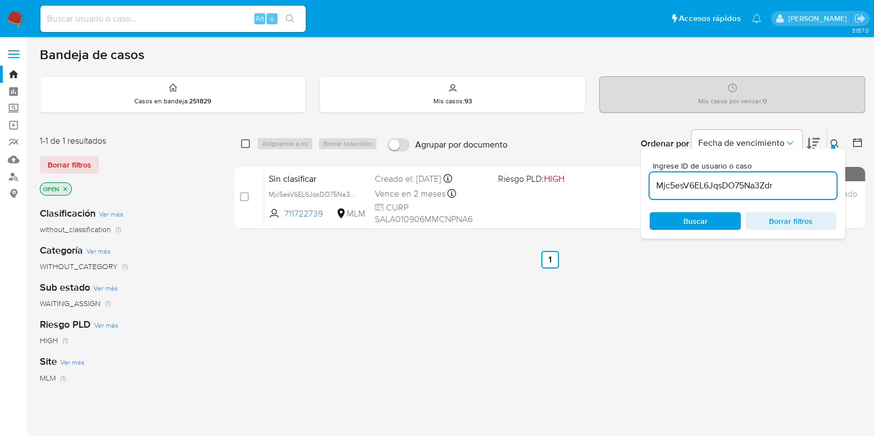
click at [243, 144] on input "checkbox" at bounding box center [245, 143] width 9 height 9
checkbox input "true"
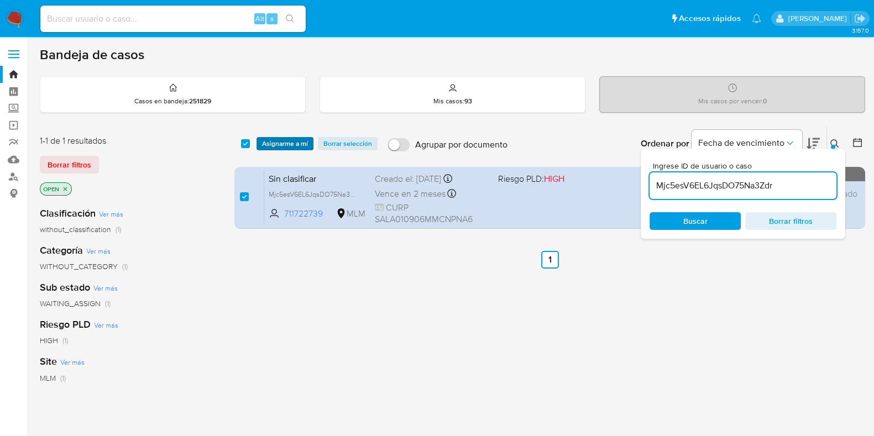
click at [278, 139] on span "Asignarme a mí" at bounding box center [285, 143] width 46 height 11
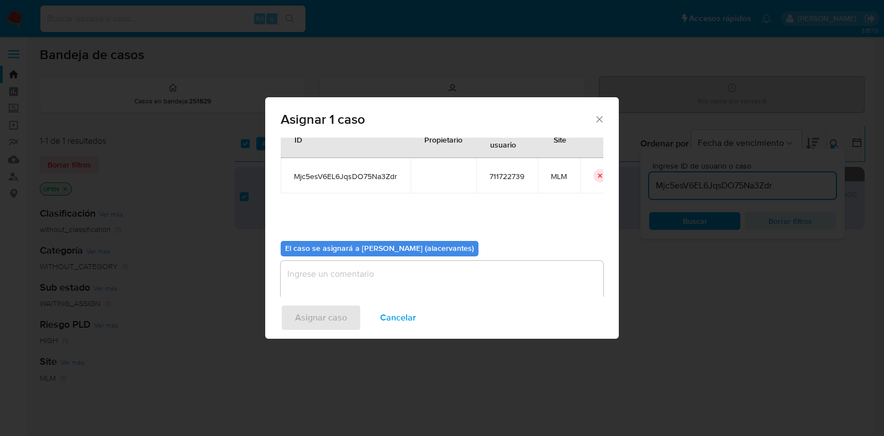
scroll to position [57, 0]
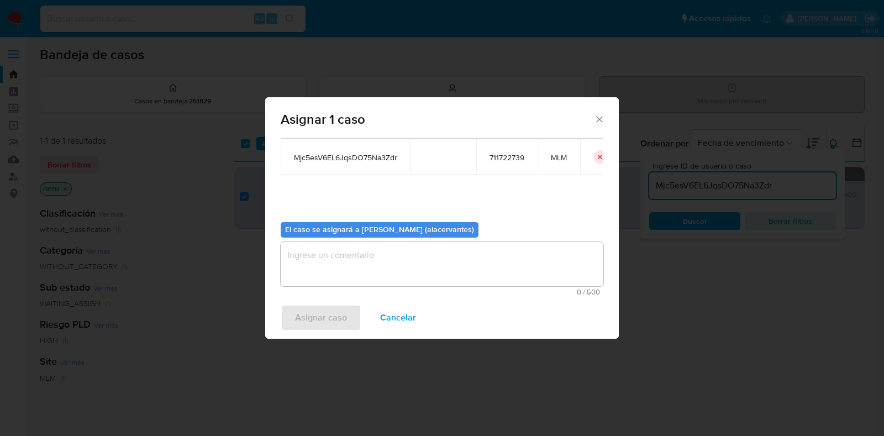
click at [334, 252] on textarea "assign-modal" at bounding box center [442, 264] width 323 height 44
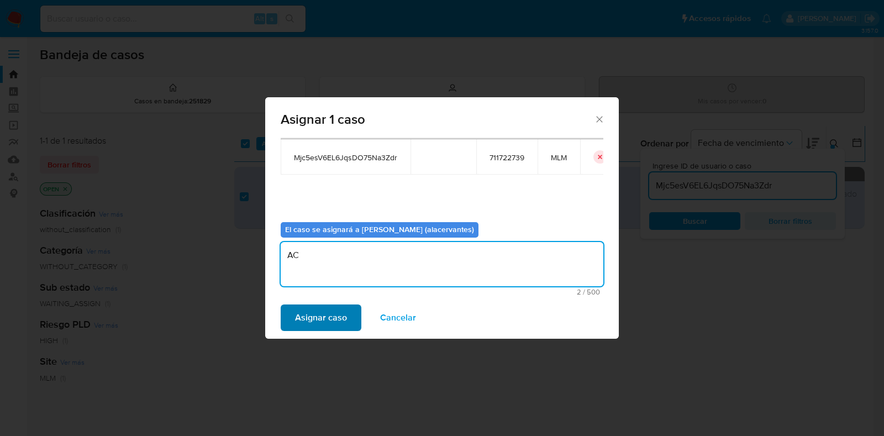
type textarea "AC"
click at [339, 318] on span "Asignar caso" at bounding box center [321, 318] width 52 height 24
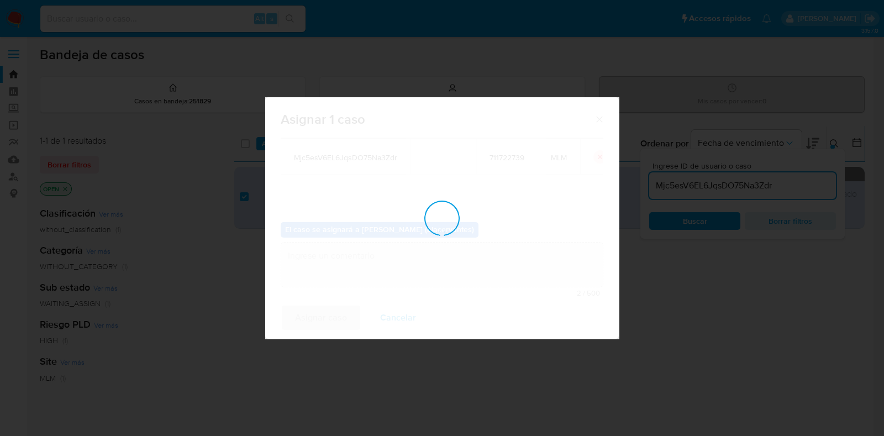
checkbox input "false"
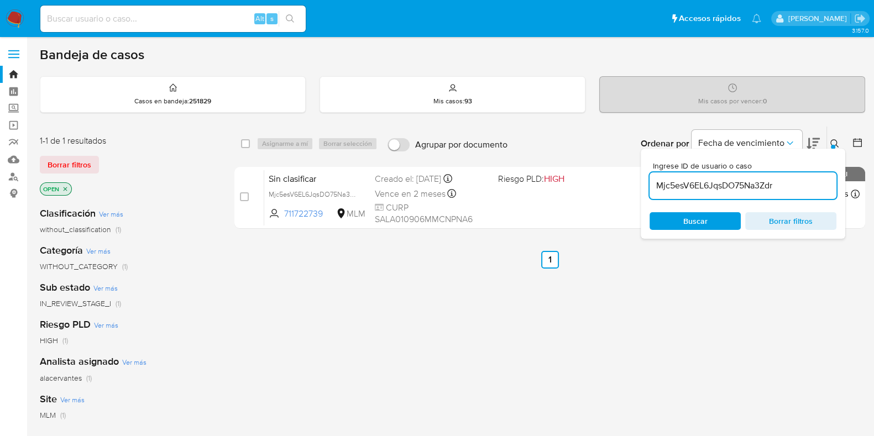
click at [699, 187] on input "Mjc5esV6EL6JqsDO75Na3Zdr" at bounding box center [742, 185] width 187 height 14
paste input "wjJj0JCkOmf9sRiw2dOfutEH"
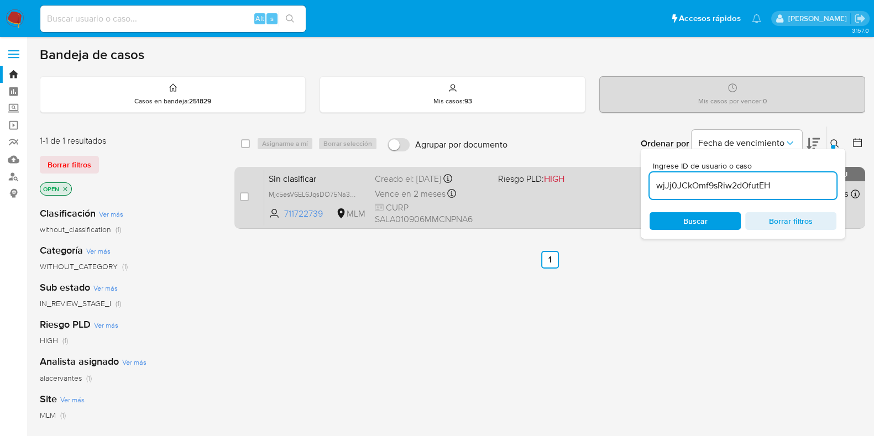
type input "wjJj0JCkOmf9sRiw2dOfutEH"
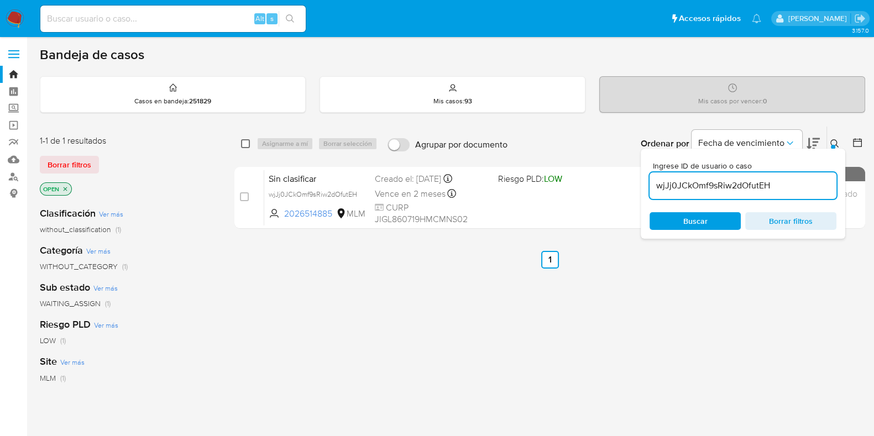
click at [243, 144] on input "checkbox" at bounding box center [245, 143] width 9 height 9
checkbox input "true"
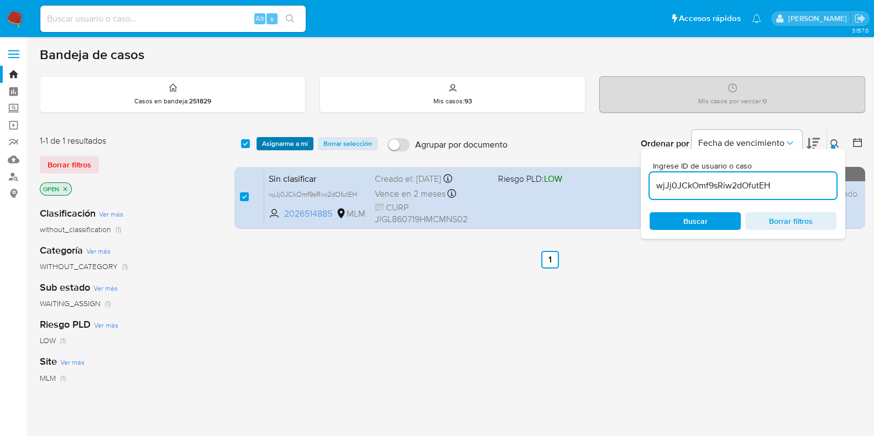
click at [287, 144] on span "Asignarme a mí" at bounding box center [285, 143] width 46 height 11
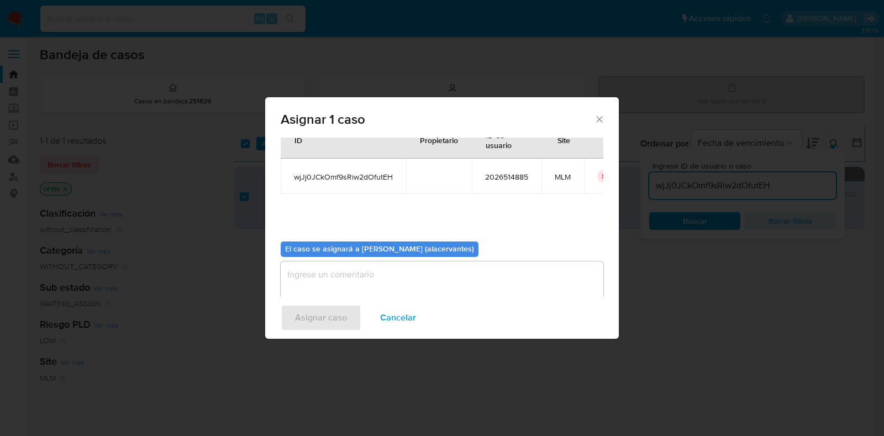
scroll to position [57, 0]
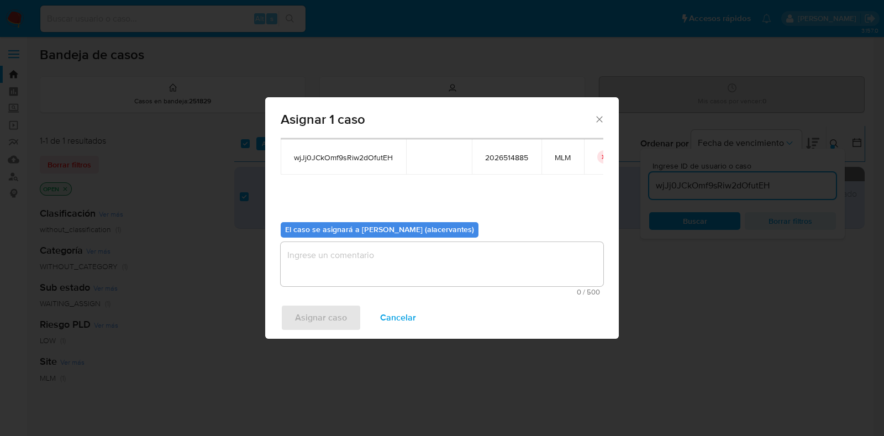
click at [333, 258] on textarea "assign-modal" at bounding box center [442, 264] width 323 height 44
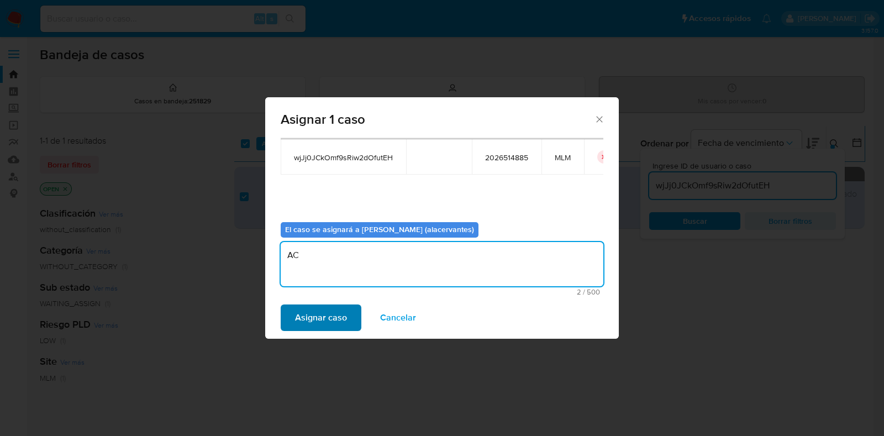
type textarea "AC"
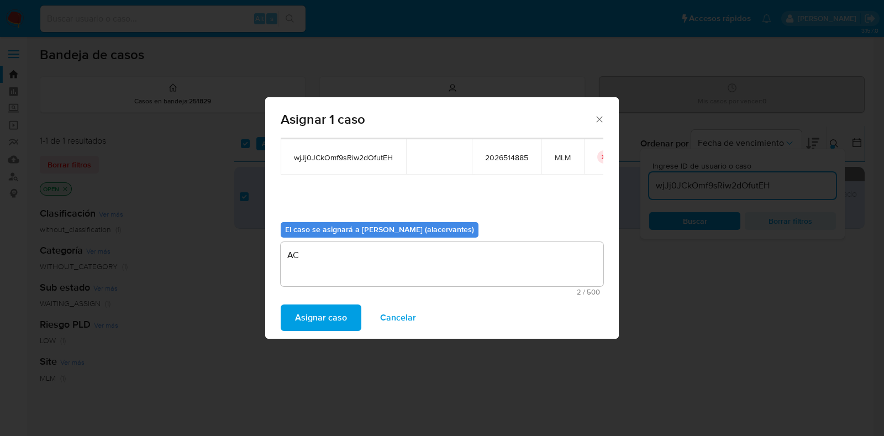
click at [341, 317] on span "Asignar caso" at bounding box center [321, 318] width 52 height 24
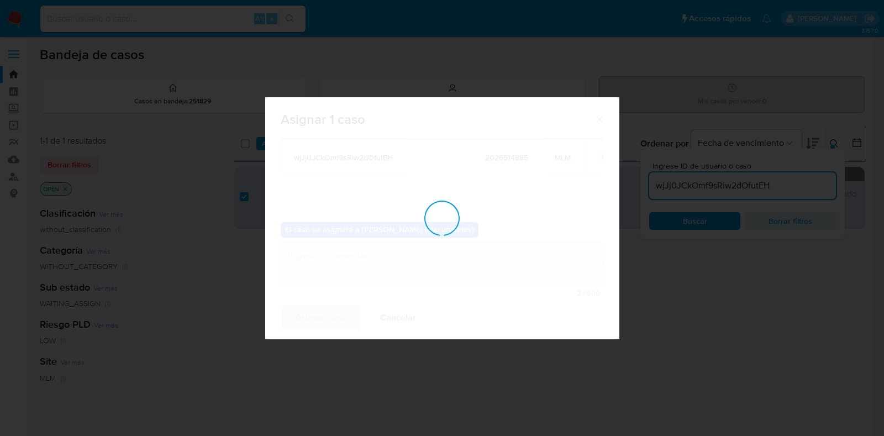
checkbox input "false"
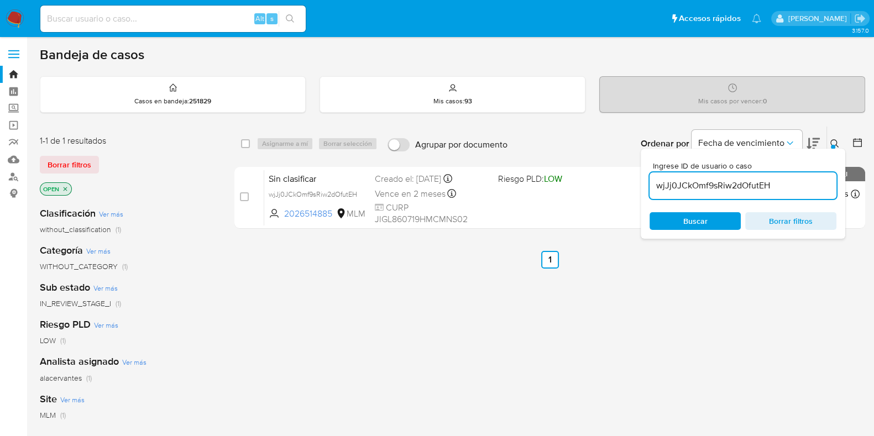
click at [692, 193] on div "wjJj0JCkOmf9sRiw2dOfutEH" at bounding box center [742, 185] width 187 height 27
click at [693, 192] on input "wjJj0JCkOmf9sRiw2dOfutEH" at bounding box center [742, 185] width 187 height 14
click at [693, 190] on input "wjJj0JCkOmf9sRiw2dOfutEH" at bounding box center [742, 185] width 187 height 14
paste input "4LuWEZyeCHwp8gCISRMZjkVI"
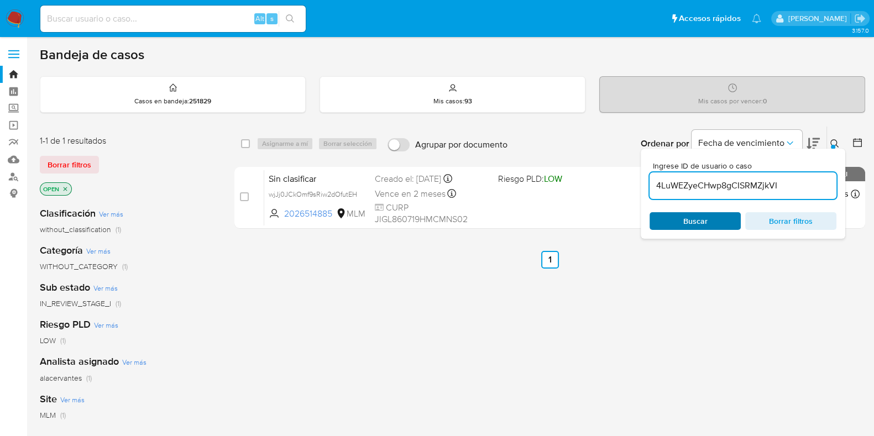
type input "4LuWEZyeCHwp8gCISRMZjkVI"
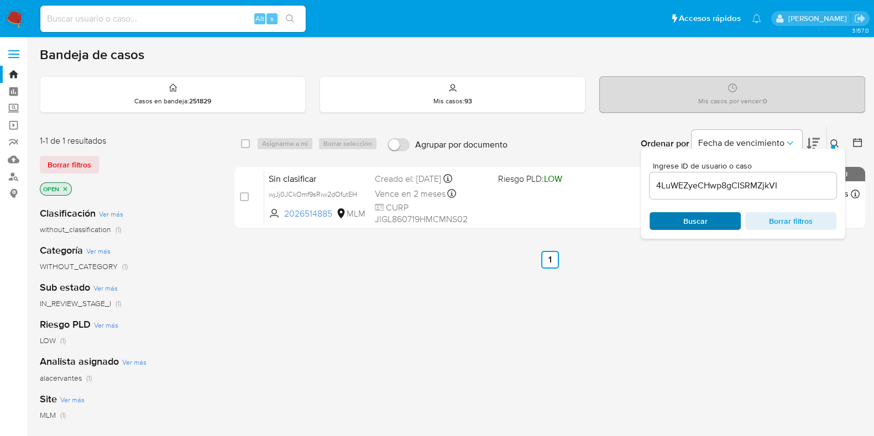
click at [693, 219] on span "Buscar" at bounding box center [695, 221] width 24 height 18
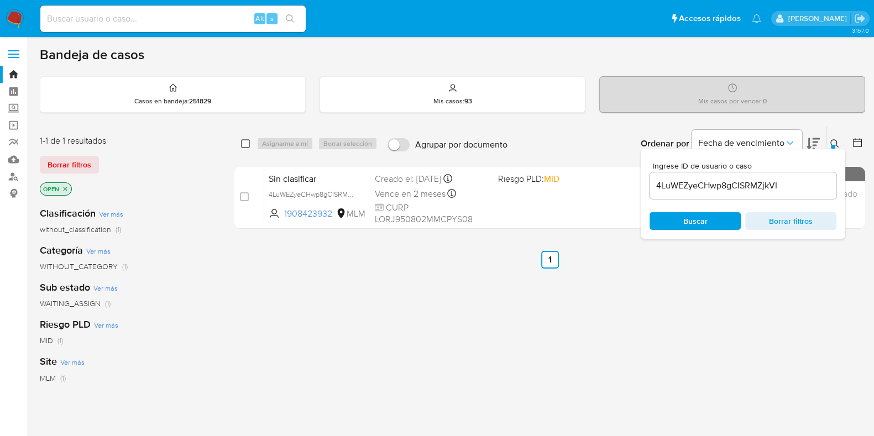
click at [245, 147] on input "checkbox" at bounding box center [245, 143] width 9 height 9
checkbox input "true"
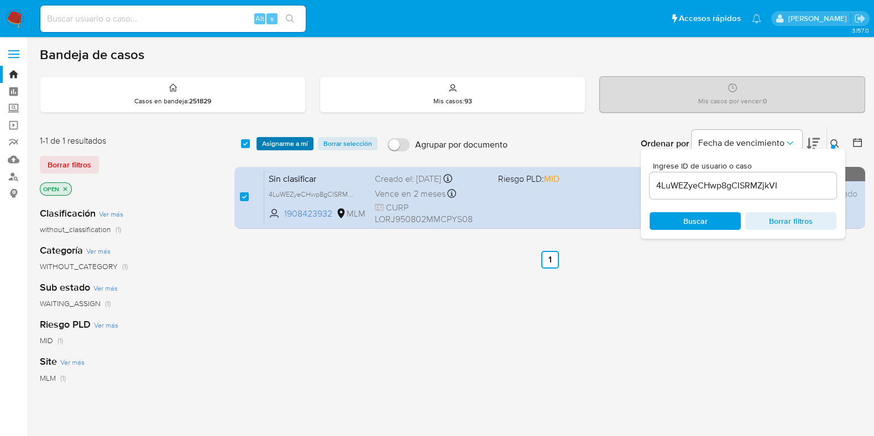
click at [290, 144] on span "Asignarme a mí" at bounding box center [285, 143] width 46 height 11
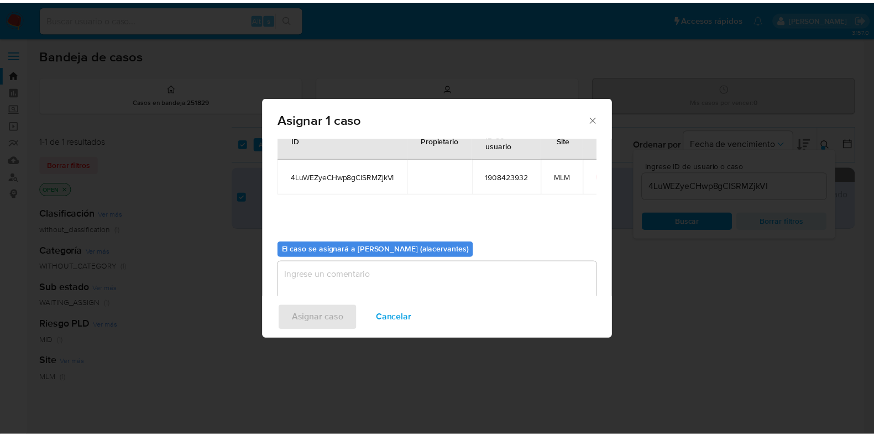
scroll to position [57, 0]
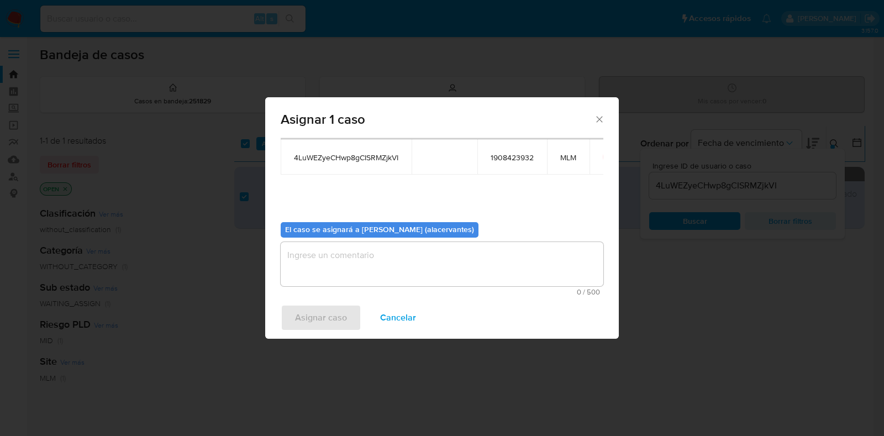
click at [343, 256] on textarea "assign-modal" at bounding box center [442, 264] width 323 height 44
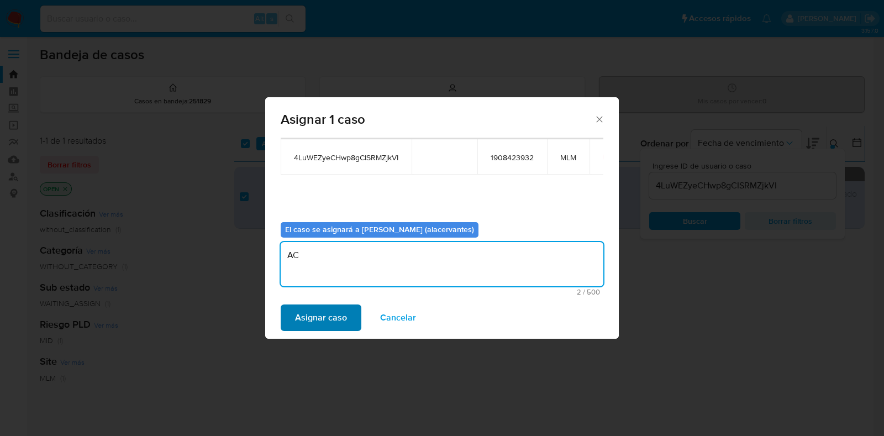
type textarea "AC"
click at [332, 322] on span "Asignar caso" at bounding box center [321, 318] width 52 height 24
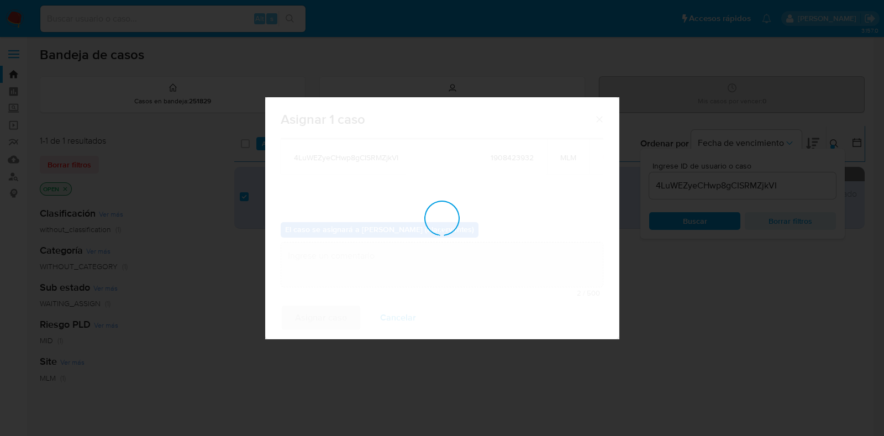
checkbox input "false"
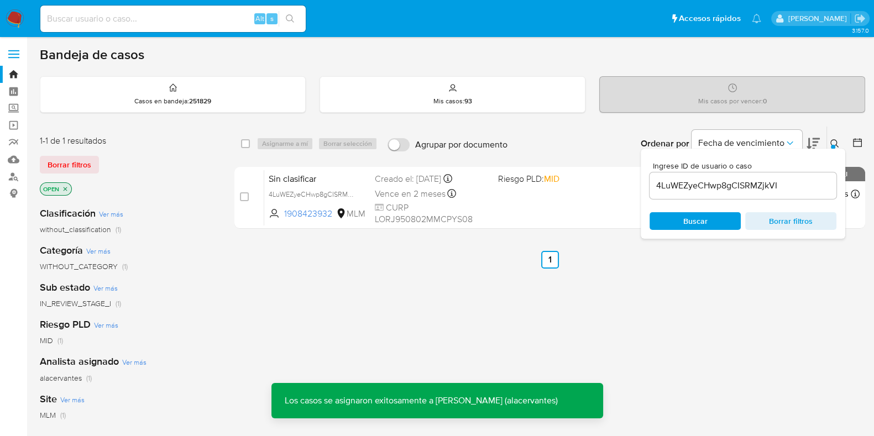
click at [20, 10] on img at bounding box center [15, 18] width 19 height 19
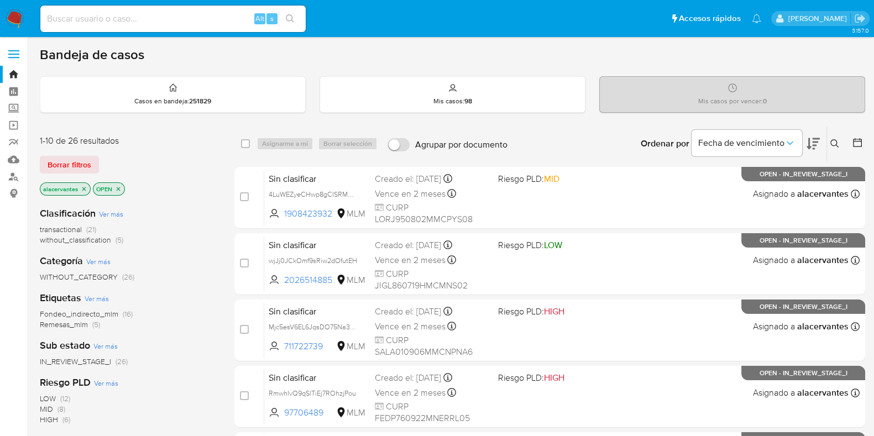
click at [118, 244] on span "(5)" at bounding box center [119, 239] width 8 height 11
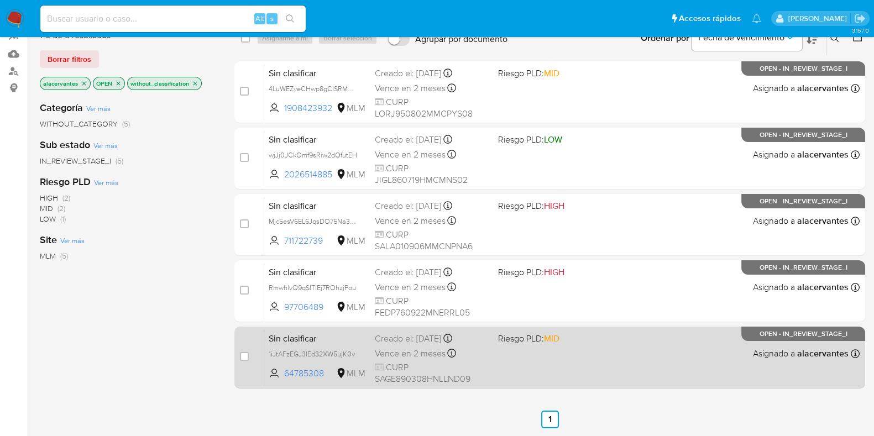
scroll to position [127, 0]
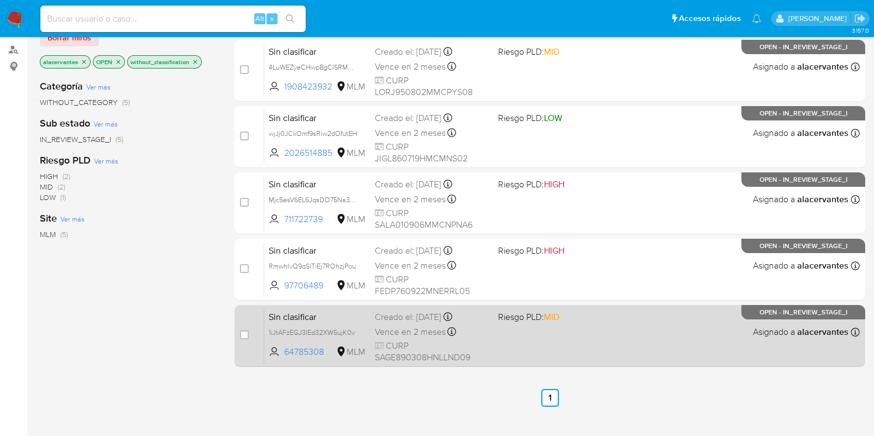
click at [593, 333] on div "Sin clasificar 1iJtAFzEGJ3IEd32XW5ujK0v 64785308 MLM Riesgo PLD: MID Creado el:…" at bounding box center [561, 336] width 595 height 56
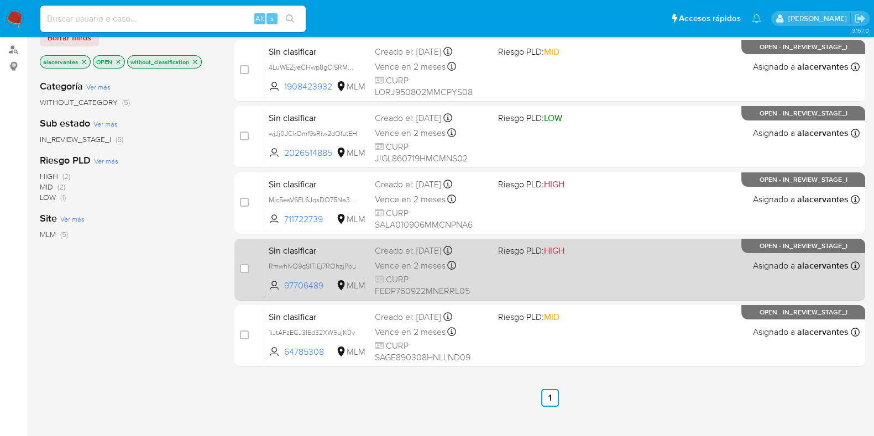
click at [590, 261] on div "Sin clasificar RmwhlvQ9qSlTiEj7ROhzjPou 97706489 MLM Riesgo PLD: HIGH Creado el…" at bounding box center [561, 269] width 595 height 56
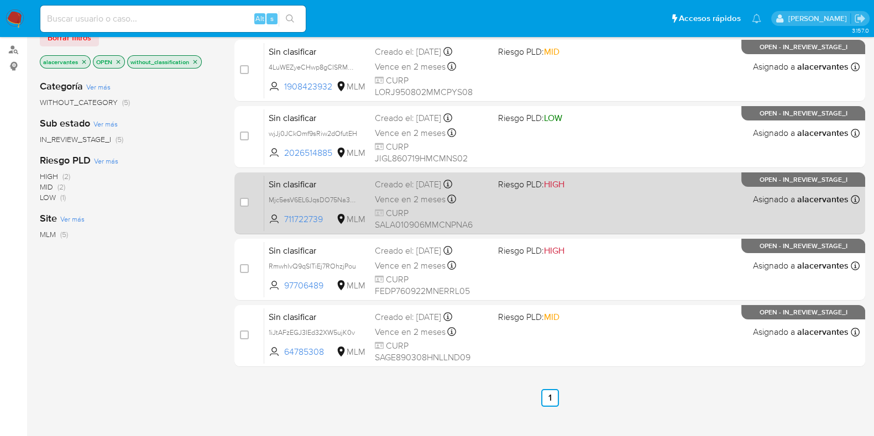
click at [605, 194] on div "Sin clasificar Mjc5esV6EL6JqsDO75Na3Zdr 711722739 MLM Riesgo PLD: HIGH Creado e…" at bounding box center [561, 203] width 595 height 56
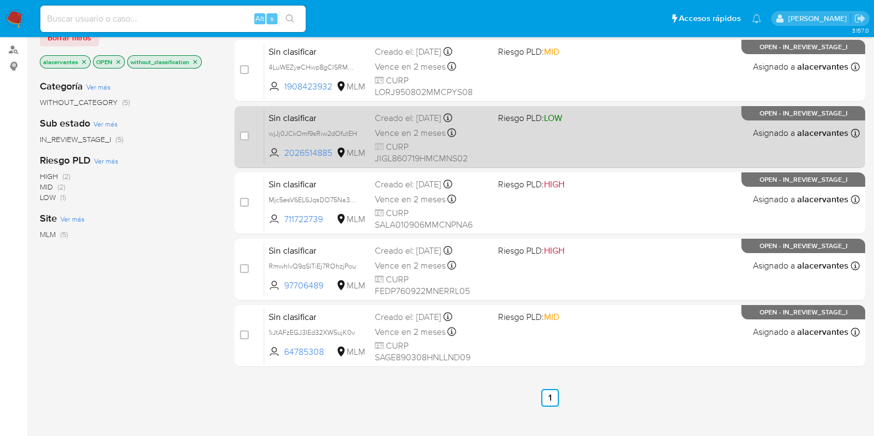
click at [575, 117] on span "Riesgo PLD: LOW" at bounding box center [555, 117] width 114 height 14
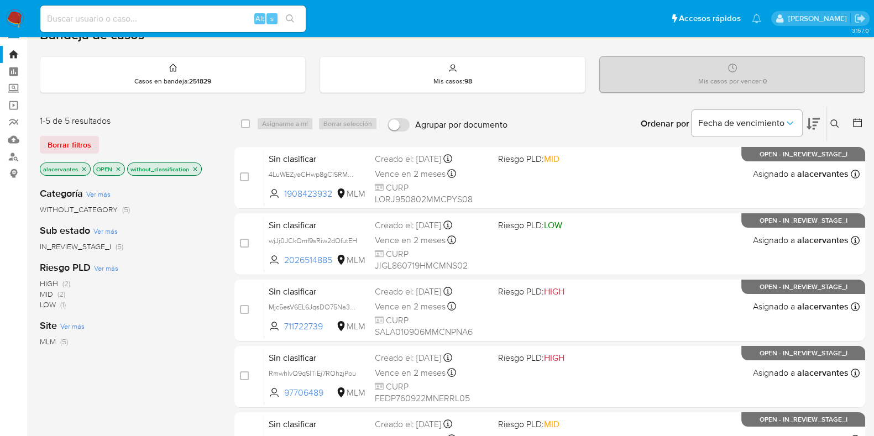
scroll to position [0, 0]
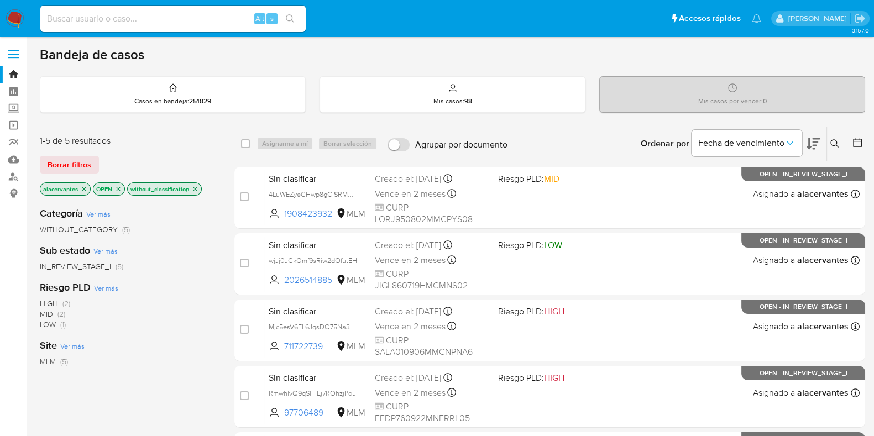
click at [11, 18] on img at bounding box center [15, 18] width 19 height 19
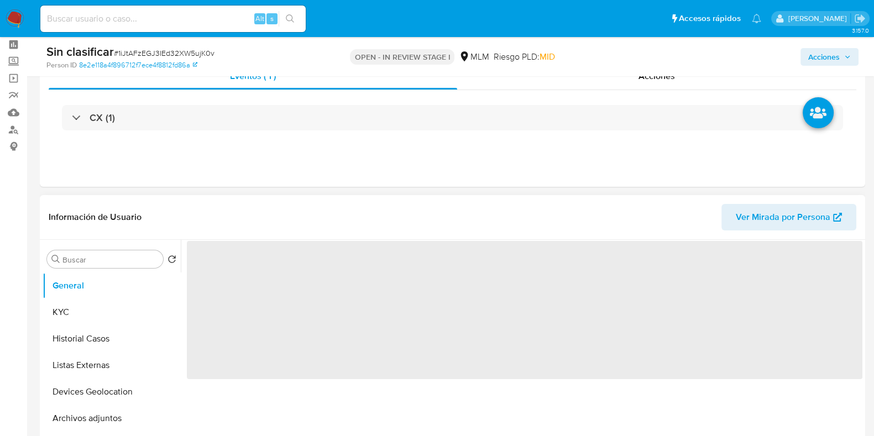
scroll to position [69, 0]
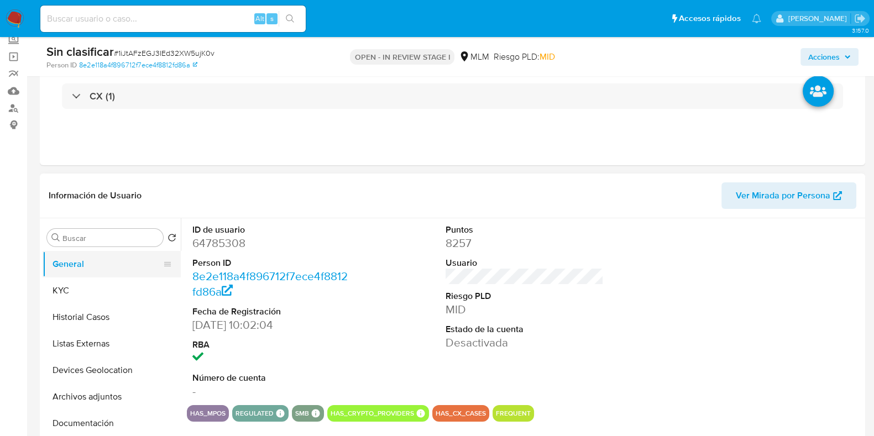
select select "10"
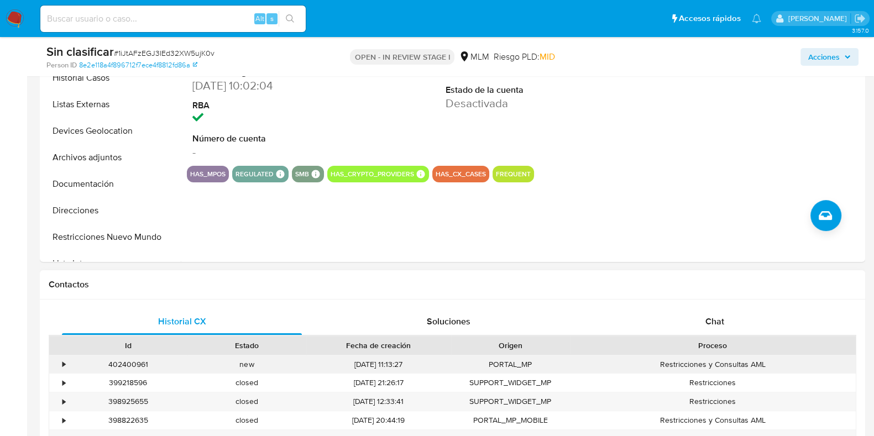
scroll to position [414, 0]
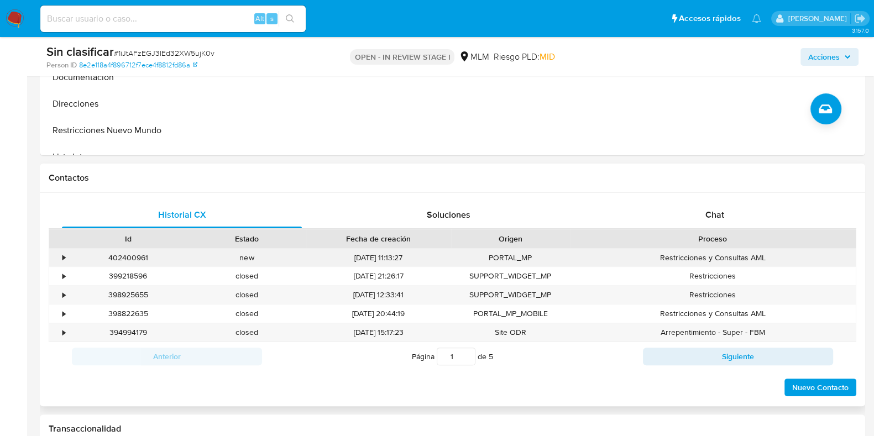
click at [60, 256] on div "•" at bounding box center [58, 258] width 19 height 18
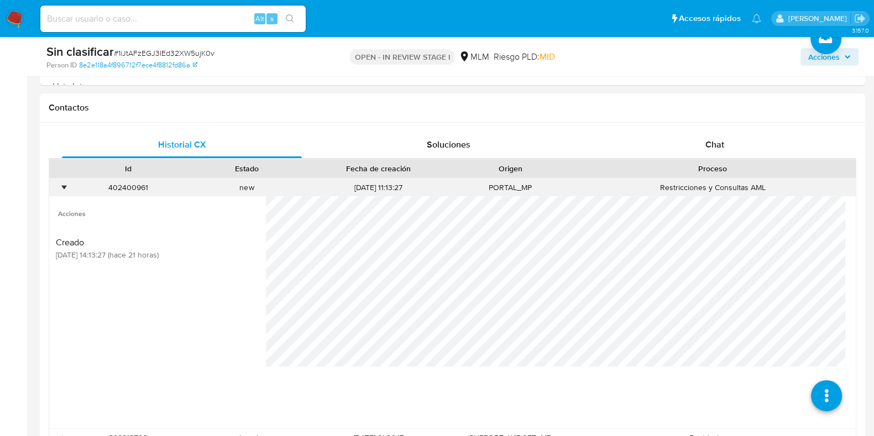
scroll to position [552, 0]
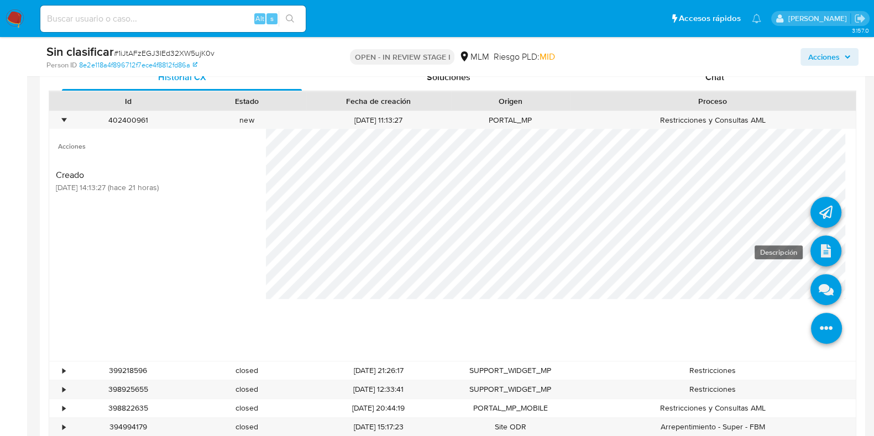
click at [813, 248] on icon at bounding box center [825, 250] width 31 height 31
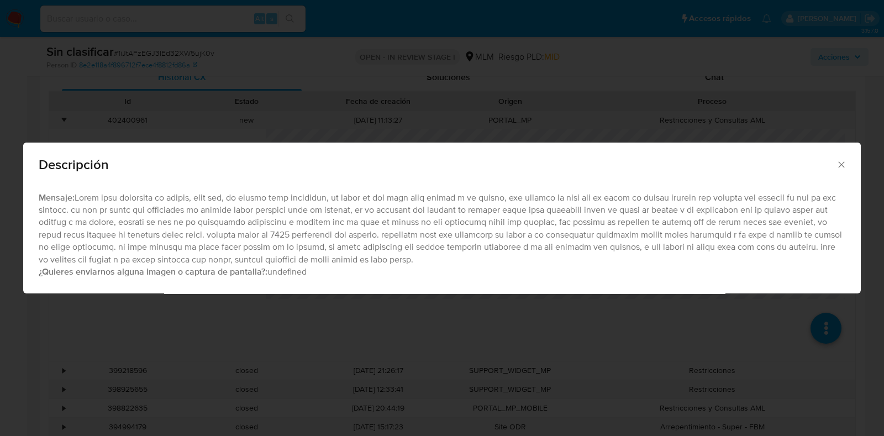
click at [848, 159] on div "Descripción" at bounding box center [442, 163] width 838 height 40
click at [845, 159] on icon "Cerrar" at bounding box center [841, 164] width 11 height 11
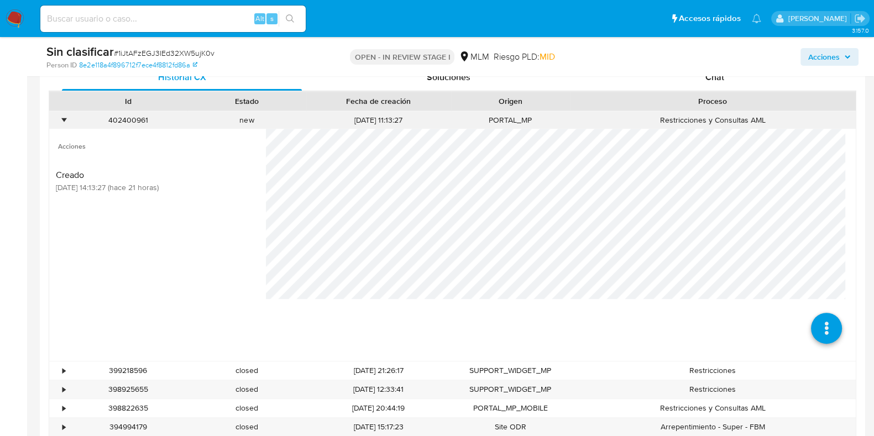
click at [70, 115] on div "402400961 Casos 1iJtAFzEGJ3IEd32XW5ujK0v" at bounding box center [128, 120] width 119 height 18
click at [64, 117] on div "•" at bounding box center [63, 120] width 3 height 10
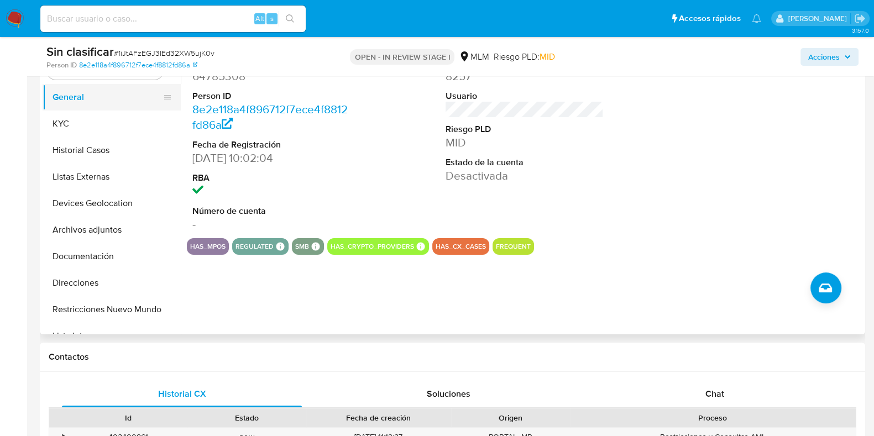
scroll to position [207, 0]
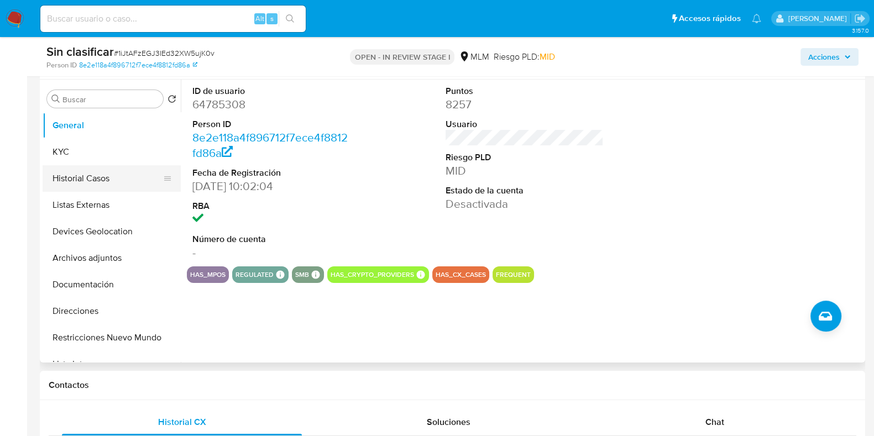
click at [93, 175] on button "Historial Casos" at bounding box center [107, 178] width 129 height 27
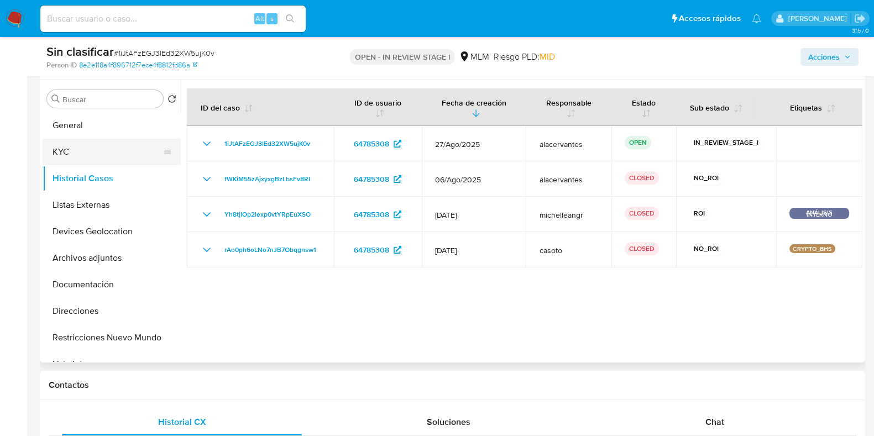
click at [91, 149] on button "KYC" at bounding box center [107, 152] width 129 height 27
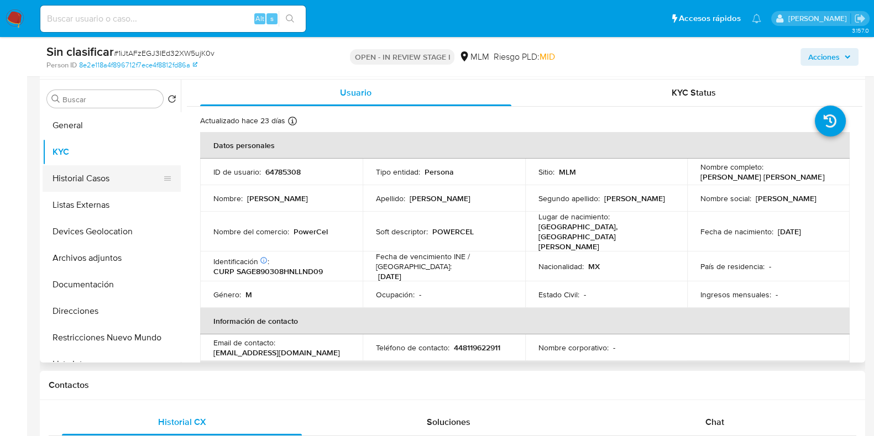
click at [81, 175] on button "Historial Casos" at bounding box center [107, 178] width 129 height 27
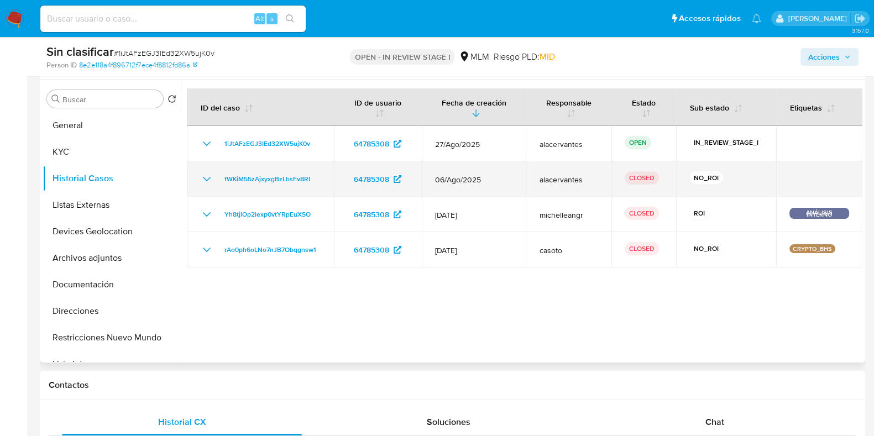
click at [217, 178] on div "fWKiM55zAjxyxgBzLbsFv8RI" at bounding box center [260, 178] width 120 height 13
click at [215, 178] on div "fWKiM55zAjxyxgBzLbsFv8RI" at bounding box center [260, 178] width 120 height 13
click at [206, 178] on icon "Mostrar/Ocultar" at bounding box center [206, 178] width 13 height 13
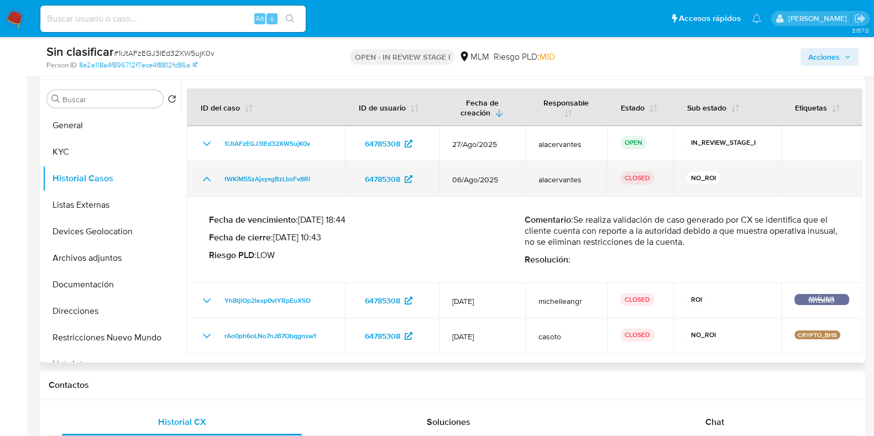
click at [206, 178] on icon "Mostrar/Ocultar" at bounding box center [207, 179] width 8 height 4
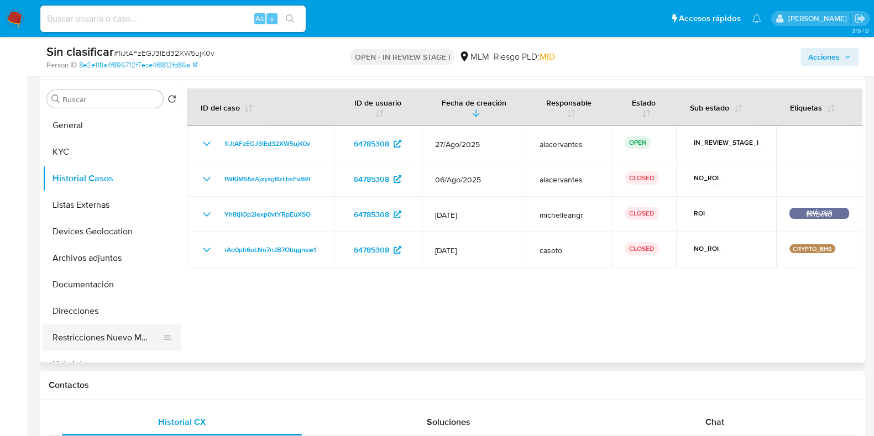
click at [115, 340] on button "Restricciones Nuevo Mundo" at bounding box center [107, 337] width 129 height 27
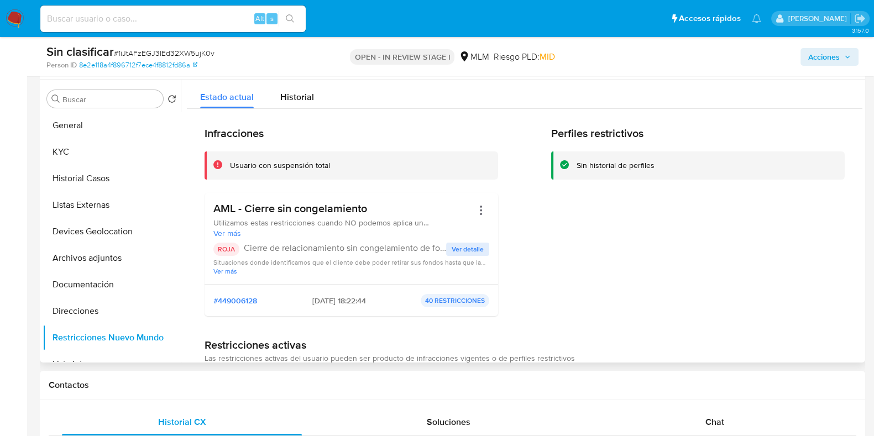
click at [464, 245] on span "Ver detalle" at bounding box center [467, 249] width 32 height 11
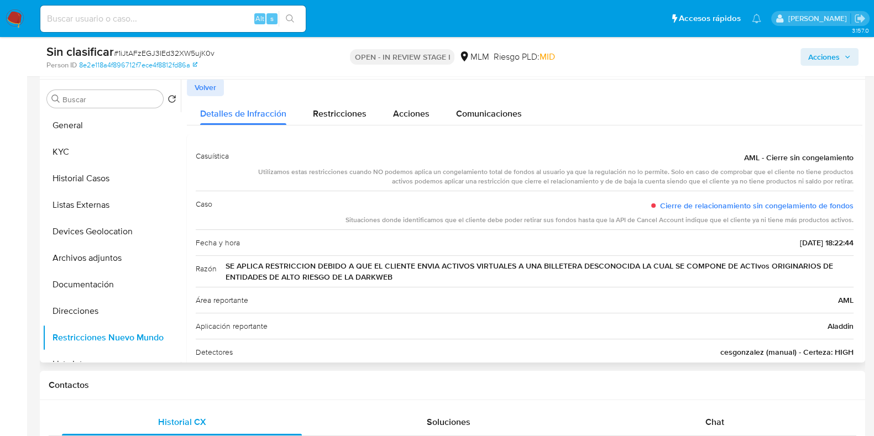
scroll to position [0, 0]
click at [108, 158] on button "KYC" at bounding box center [107, 152] width 129 height 27
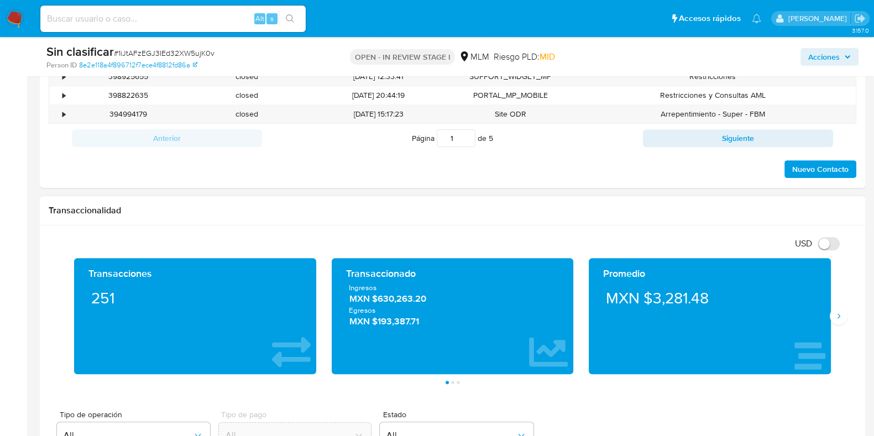
scroll to position [691, 0]
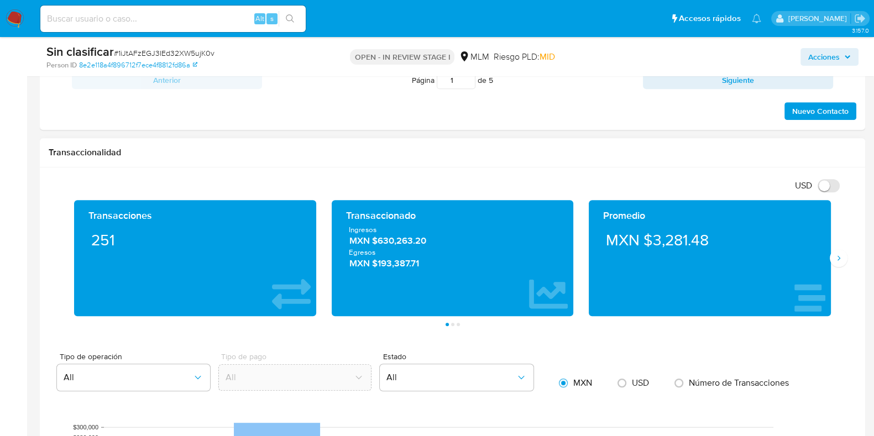
click at [834, 269] on div "Promedio MXN $3,281.48" at bounding box center [709, 258] width 257 height 116
click at [840, 268] on div "Transacciones 251 Transaccionado Ingresos MXN $630,263.20 Egresos MXN $193,387.…" at bounding box center [452, 263] width 807 height 126
click at [842, 255] on icon "Siguiente" at bounding box center [838, 258] width 9 height 9
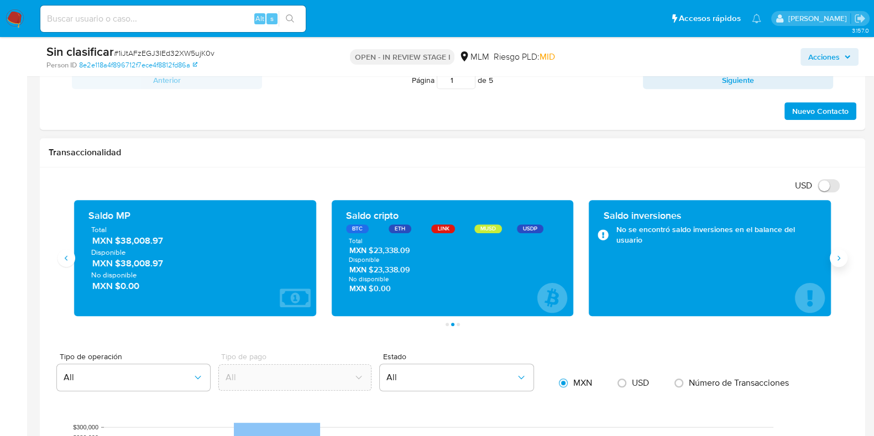
click at [842, 254] on icon "Siguiente" at bounding box center [838, 258] width 9 height 9
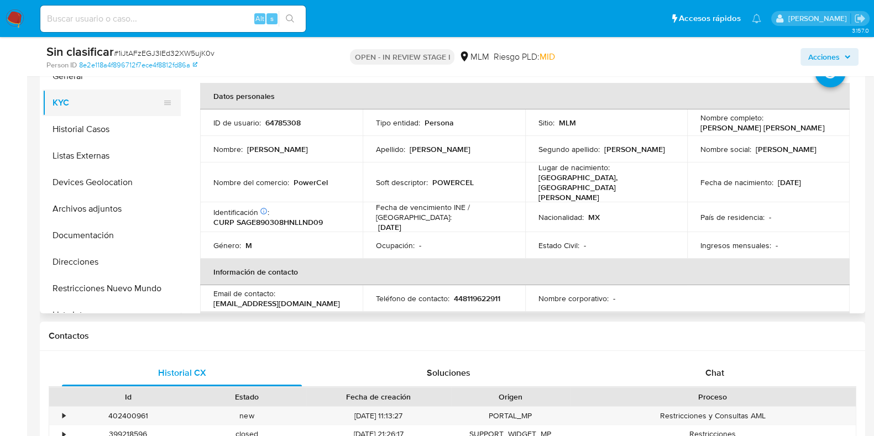
scroll to position [69, 0]
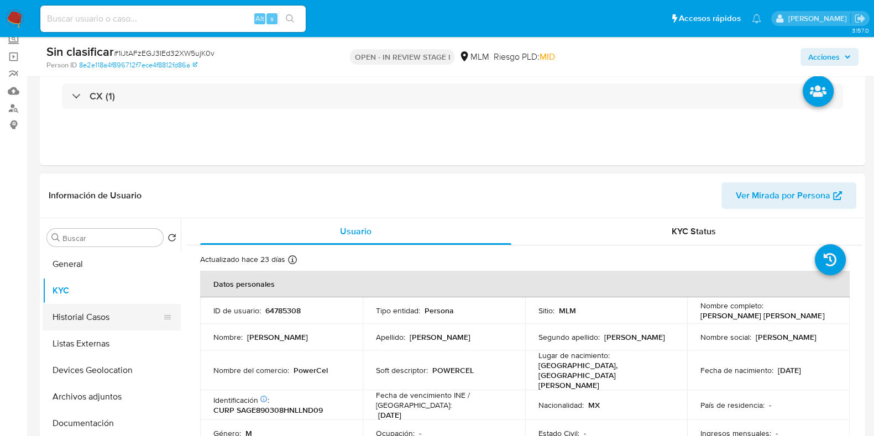
click at [101, 319] on button "Historial Casos" at bounding box center [107, 317] width 129 height 27
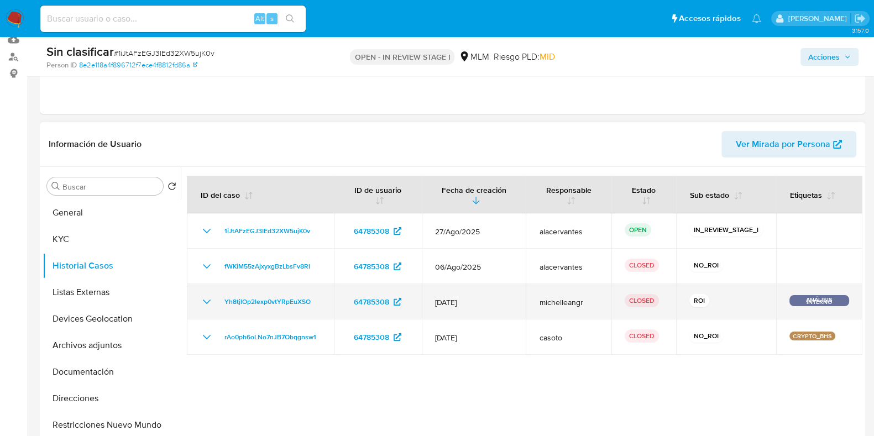
scroll to position [138, 0]
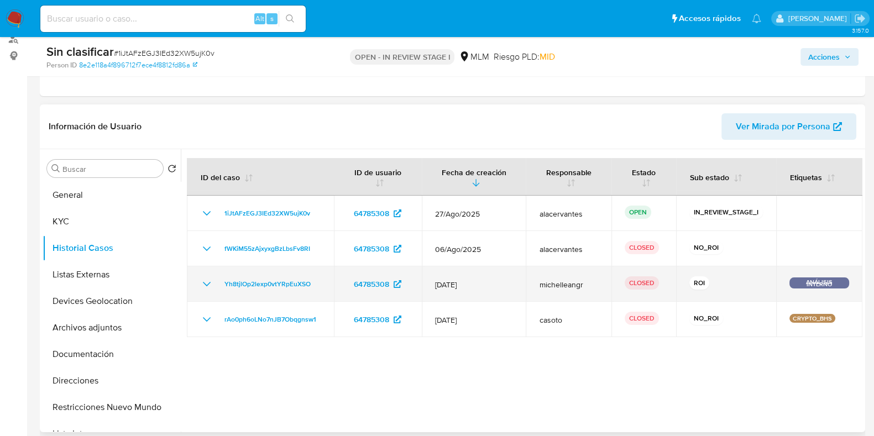
click at [201, 289] on icon "Mostrar/Ocultar" at bounding box center [206, 283] width 13 height 13
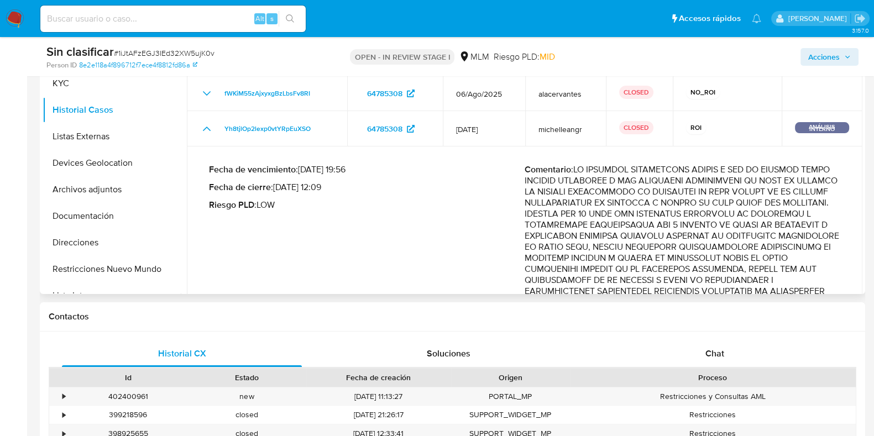
scroll to position [0, 0]
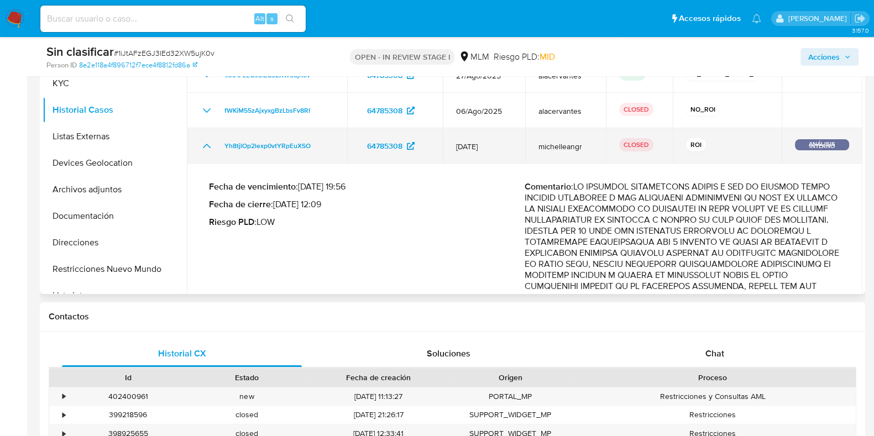
click at [213, 148] on div "Yh8tjlOp2lexp0vtYRpEuXSO" at bounding box center [267, 145] width 134 height 13
drag, startPoint x: 210, startPoint y: 142, endPoint x: 240, endPoint y: 142, distance: 29.8
click at [209, 142] on icon "Mostrar/Ocultar" at bounding box center [206, 145] width 13 height 13
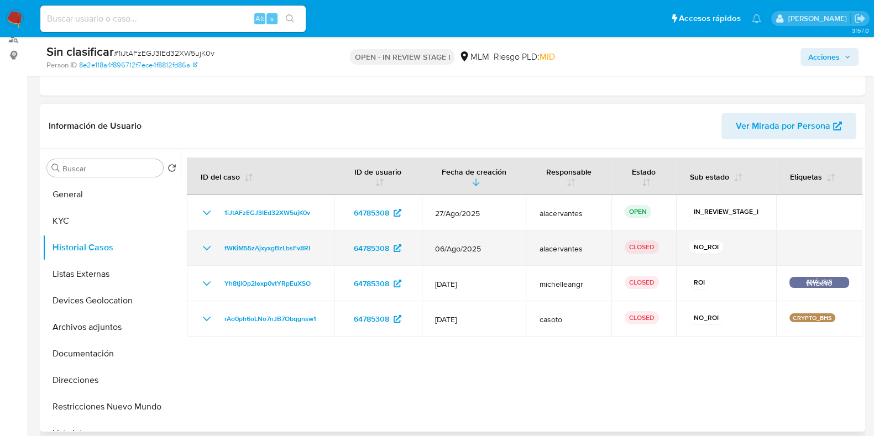
scroll to position [138, 0]
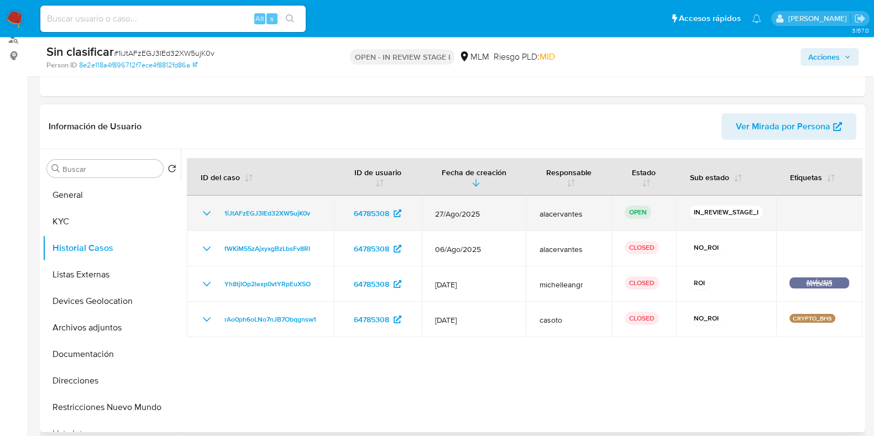
click at [208, 211] on icon "Mostrar/Ocultar" at bounding box center [206, 213] width 13 height 13
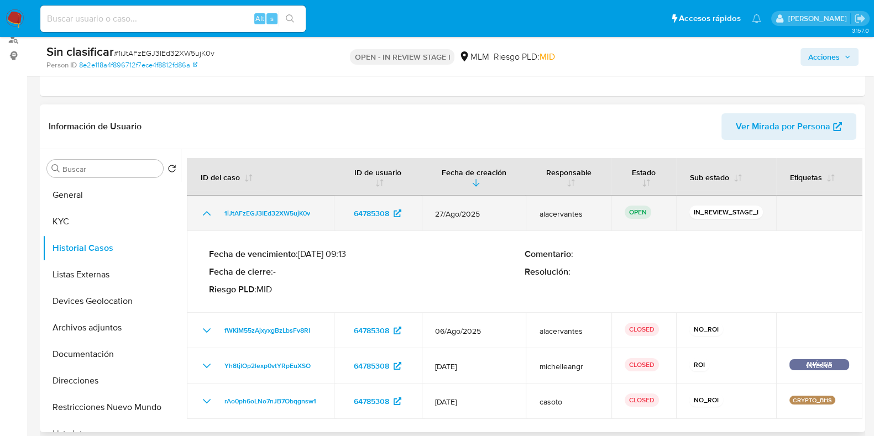
click at [213, 209] on div "1iJtAFzEGJ3IEd32XW5ujK0v" at bounding box center [260, 213] width 120 height 13
click at [209, 209] on icon "Mostrar/Ocultar" at bounding box center [206, 213] width 13 height 13
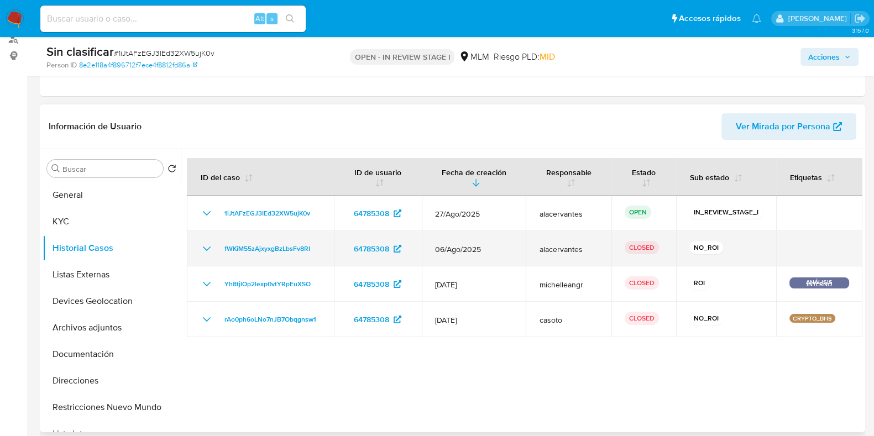
click at [209, 248] on icon "Mostrar/Ocultar" at bounding box center [206, 248] width 13 height 13
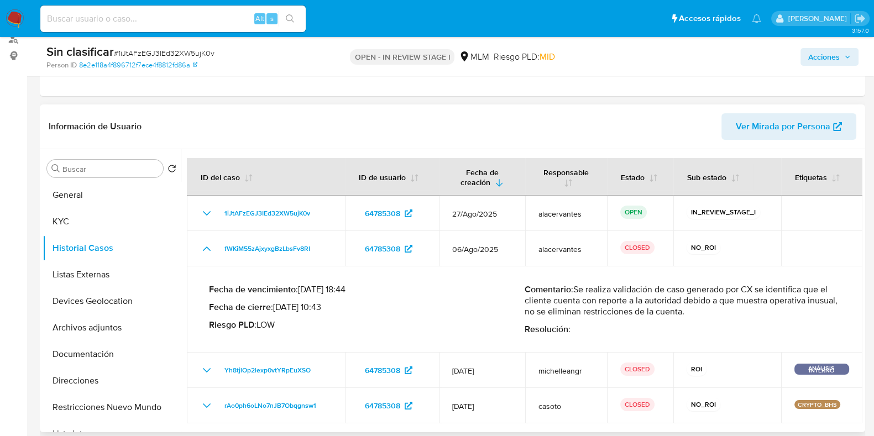
drag, startPoint x: 576, startPoint y: 282, endPoint x: 735, endPoint y: 308, distance: 160.7
click at [735, 308] on p "Comentario : Se realiza validación de caso generado por CX se identifica que el…" at bounding box center [681, 300] width 315 height 33
click at [838, 65] on span "Acciones" at bounding box center [823, 57] width 31 height 18
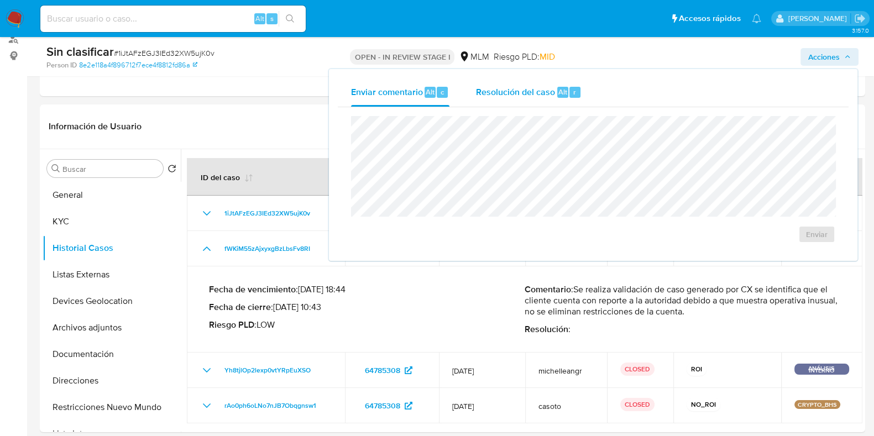
click at [534, 99] on div "Resolución del caso Alt r" at bounding box center [529, 92] width 106 height 29
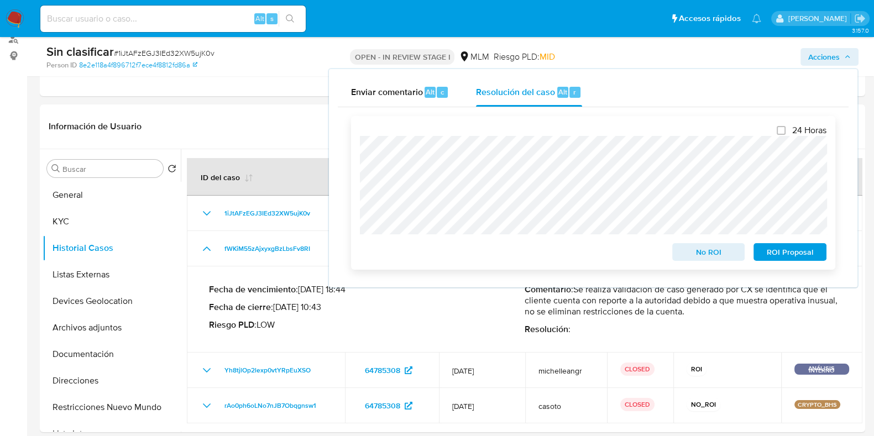
click at [711, 259] on span "No ROI" at bounding box center [708, 251] width 57 height 15
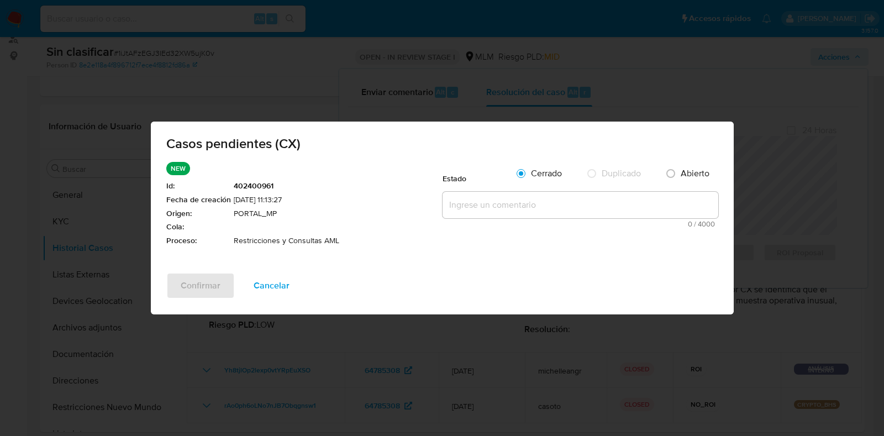
click at [546, 212] on textarea at bounding box center [581, 205] width 276 height 27
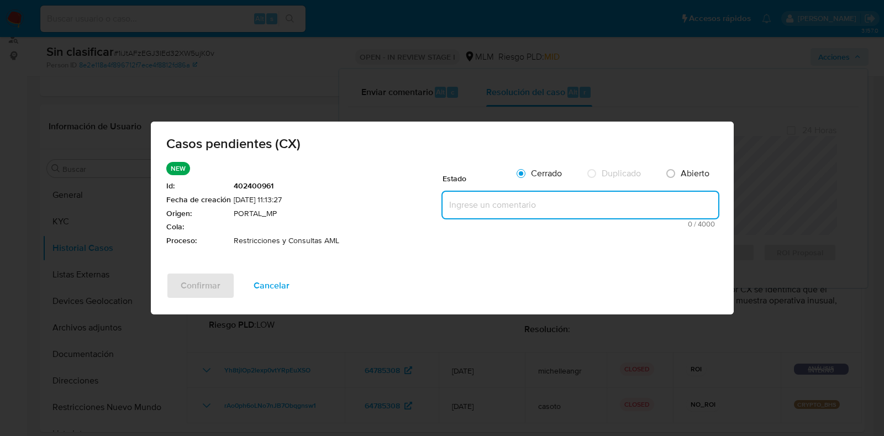
paste textarea "Se realiza validación de caso generado por CX se identifica que el cliente cuen…"
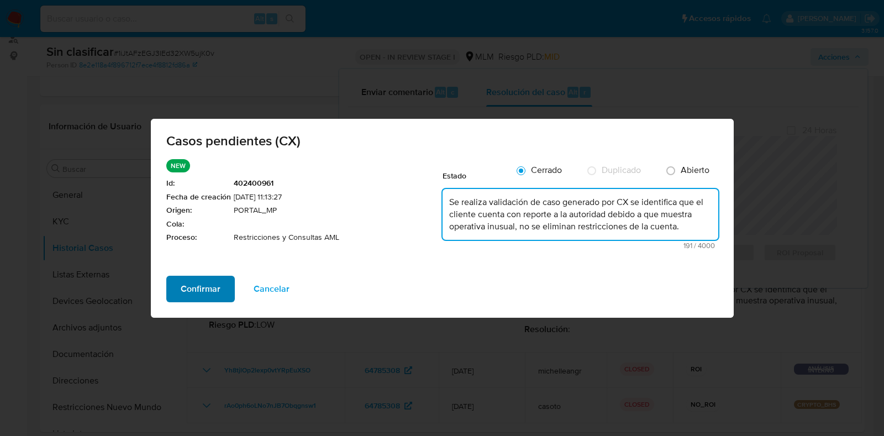
type textarea "Se realiza validación de caso generado por CX se identifica que el cliente cuen…"
click at [204, 291] on span "Confirmar" at bounding box center [201, 289] width 40 height 24
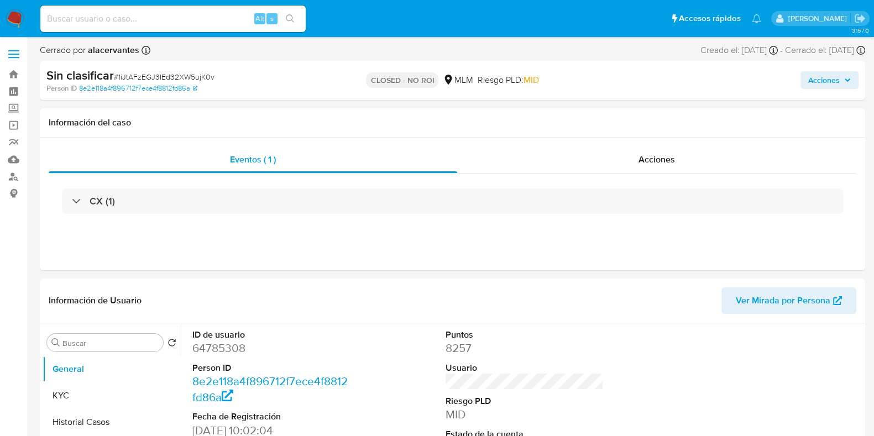
select select "10"
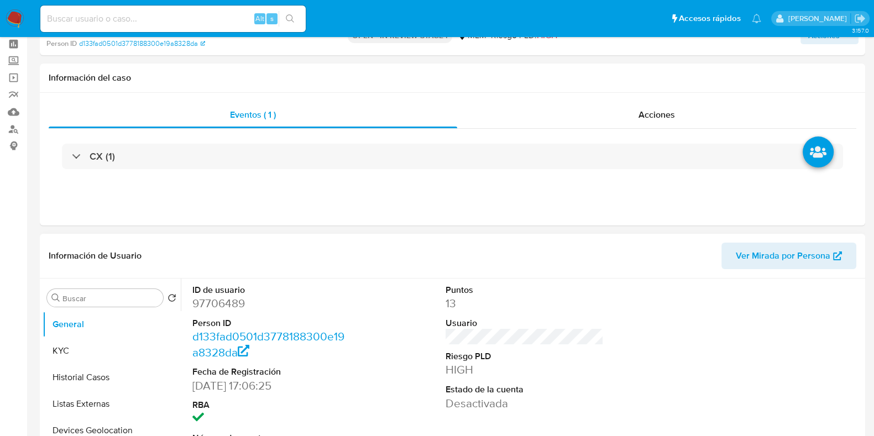
scroll to position [138, 0]
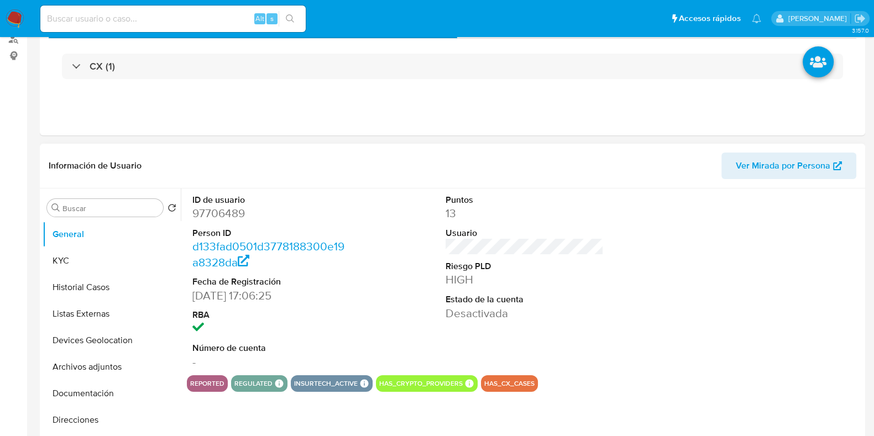
select select "10"
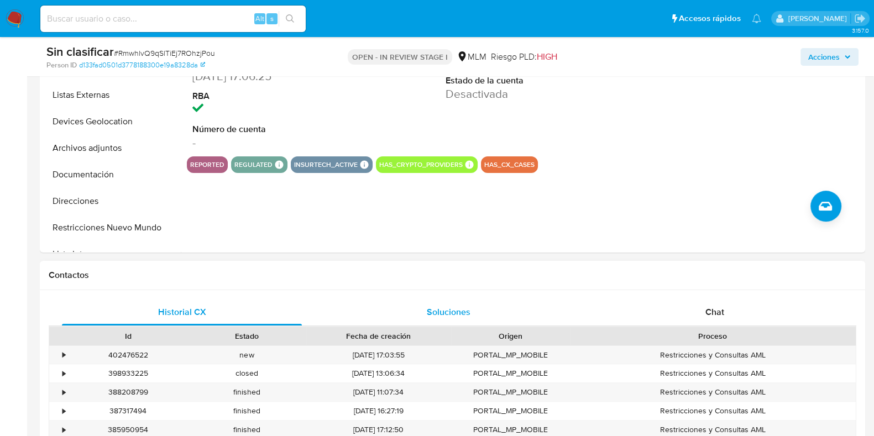
scroll to position [345, 0]
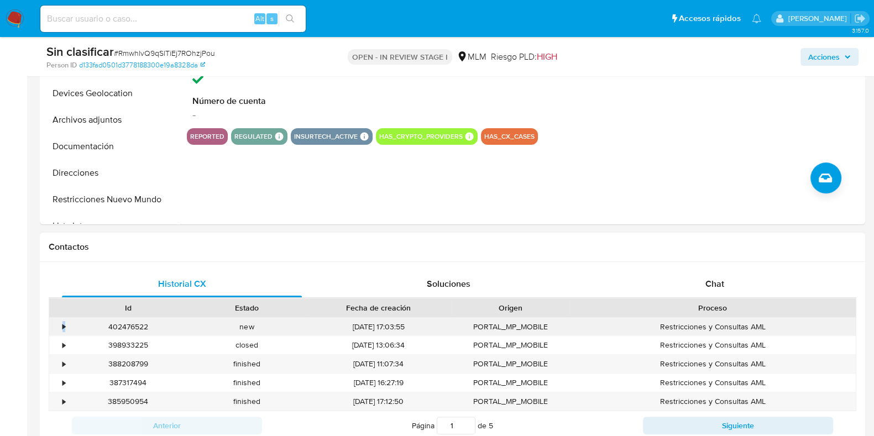
click at [62, 328] on div "•" at bounding box center [63, 327] width 3 height 10
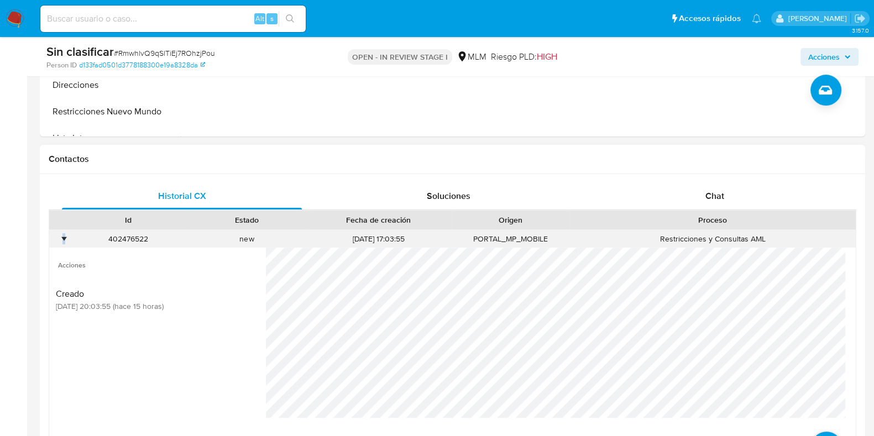
scroll to position [483, 0]
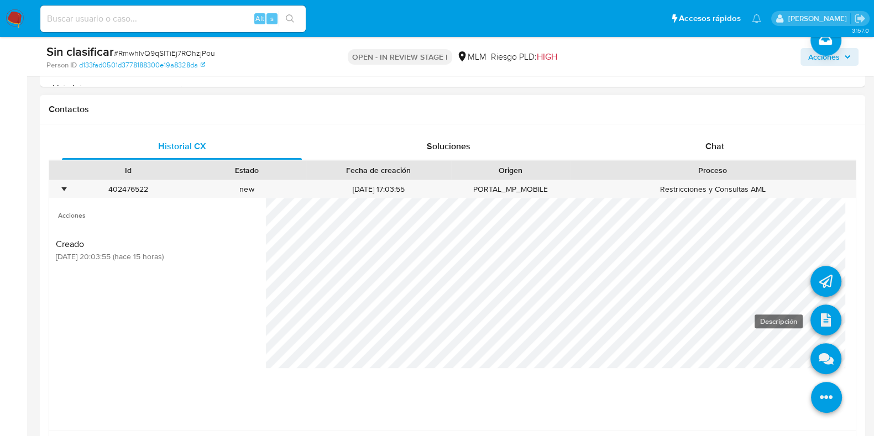
click at [810, 321] on icon at bounding box center [825, 319] width 31 height 31
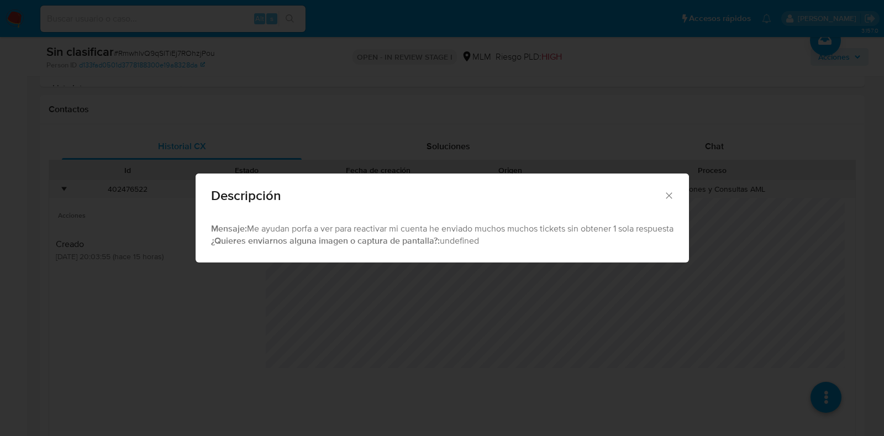
click at [675, 189] on div "Descripción" at bounding box center [442, 193] width 493 height 40
click at [674, 194] on icon "Cerrar" at bounding box center [669, 195] width 11 height 11
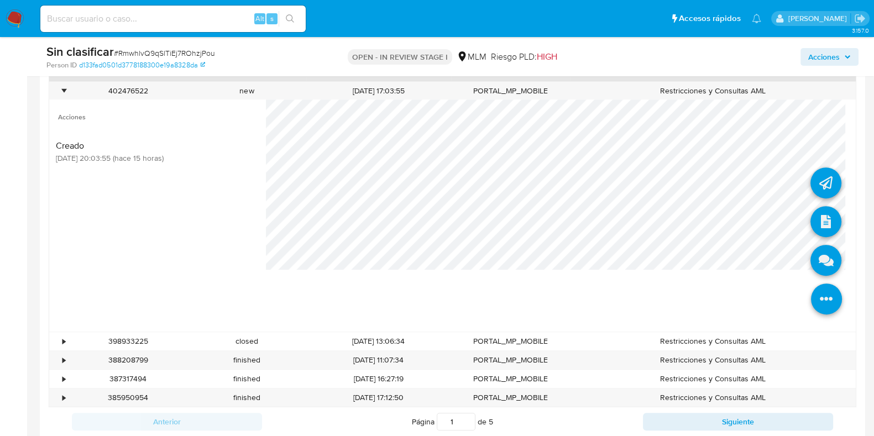
scroll to position [552, 0]
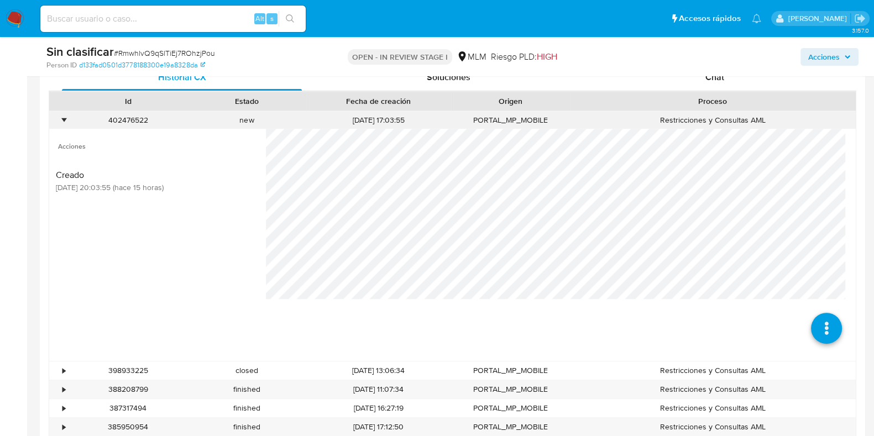
click at [64, 117] on div "•" at bounding box center [63, 120] width 3 height 10
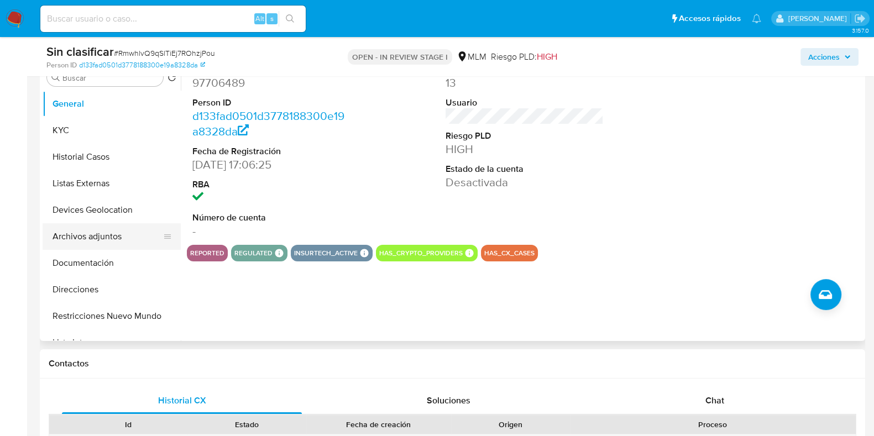
scroll to position [207, 0]
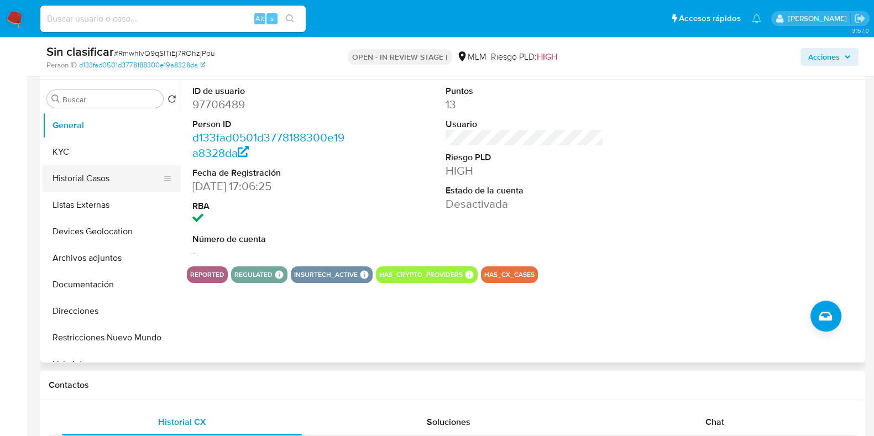
click at [108, 185] on button "Historial Casos" at bounding box center [107, 178] width 129 height 27
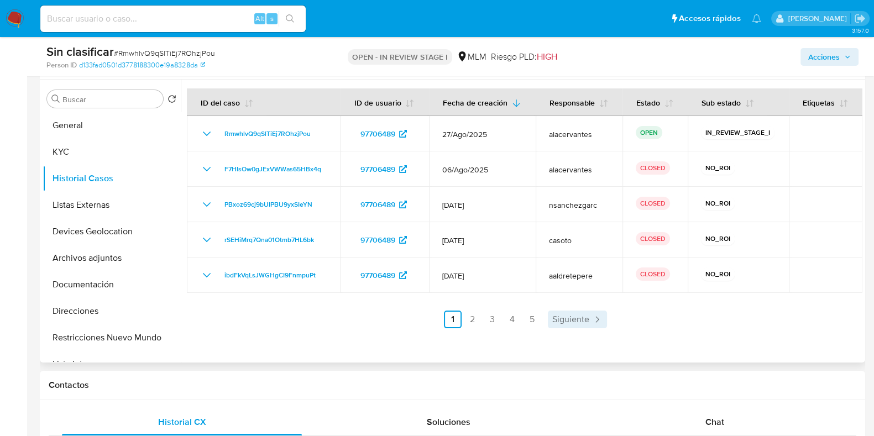
click at [576, 319] on span "Siguiente" at bounding box center [570, 319] width 37 height 9
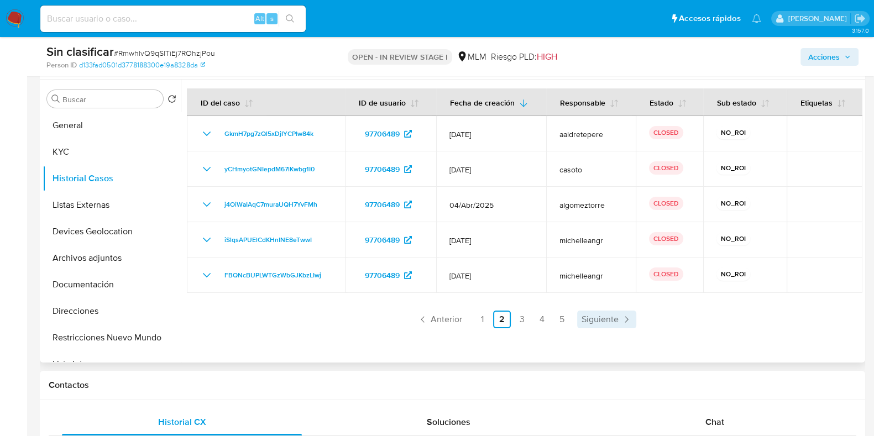
click at [577, 319] on link "Siguiente" at bounding box center [606, 320] width 59 height 18
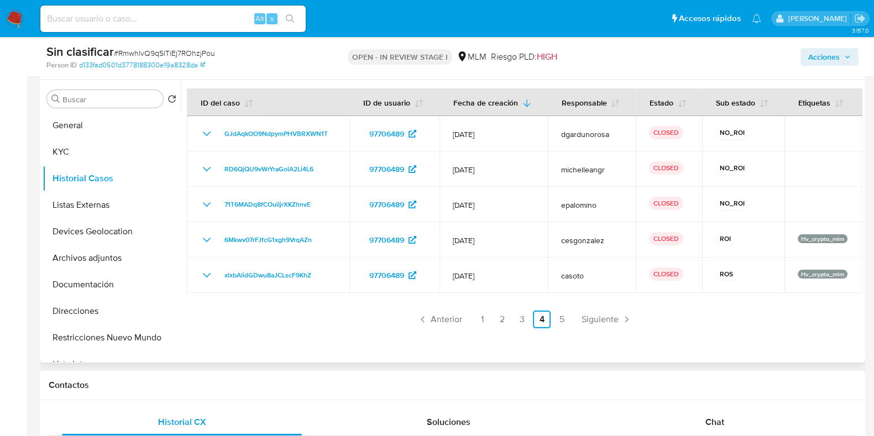
click at [577, 319] on link "Siguiente" at bounding box center [606, 320] width 59 height 18
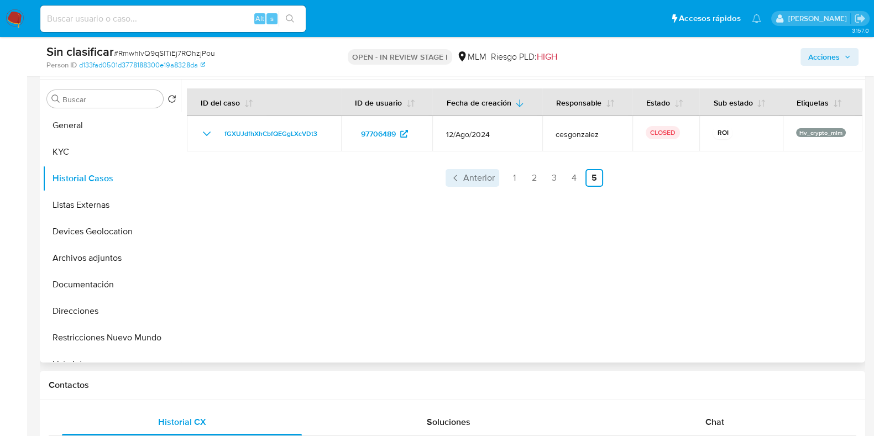
click at [478, 182] on span "Anterior" at bounding box center [478, 177] width 31 height 9
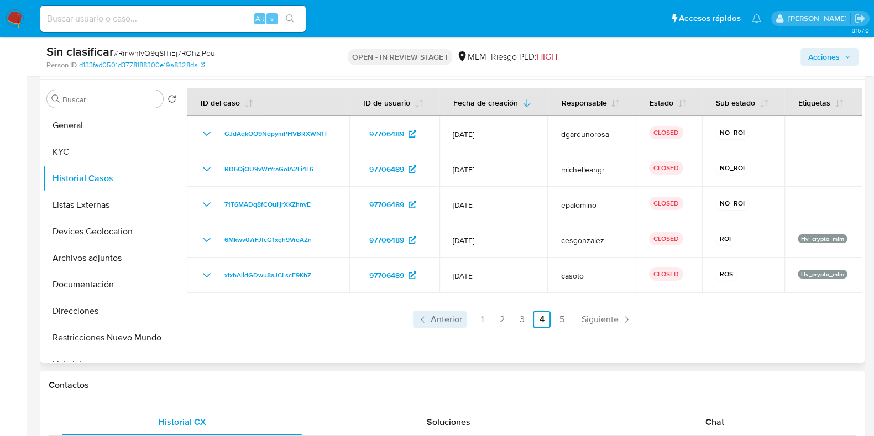
click at [441, 327] on link "Anterior" at bounding box center [440, 320] width 54 height 18
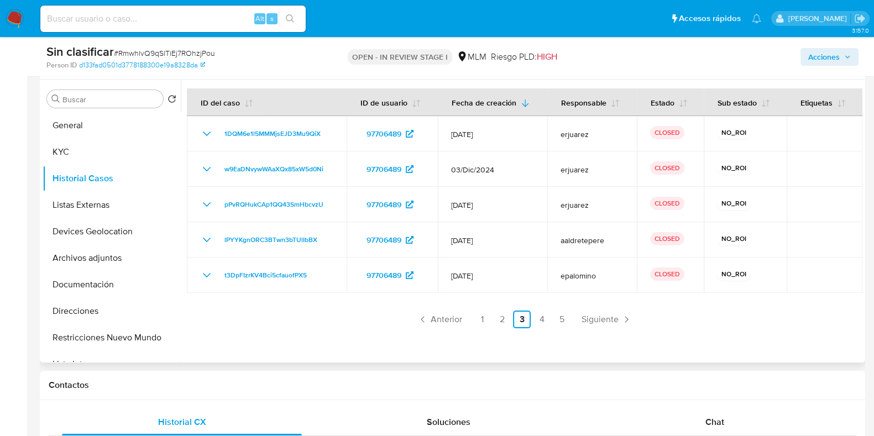
click at [597, 315] on span "Siguiente" at bounding box center [599, 319] width 37 height 9
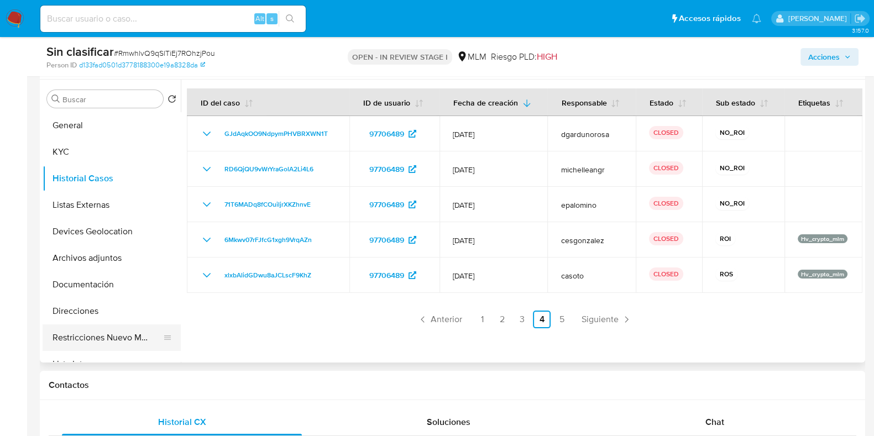
click at [127, 336] on button "Restricciones Nuevo Mundo" at bounding box center [107, 337] width 129 height 27
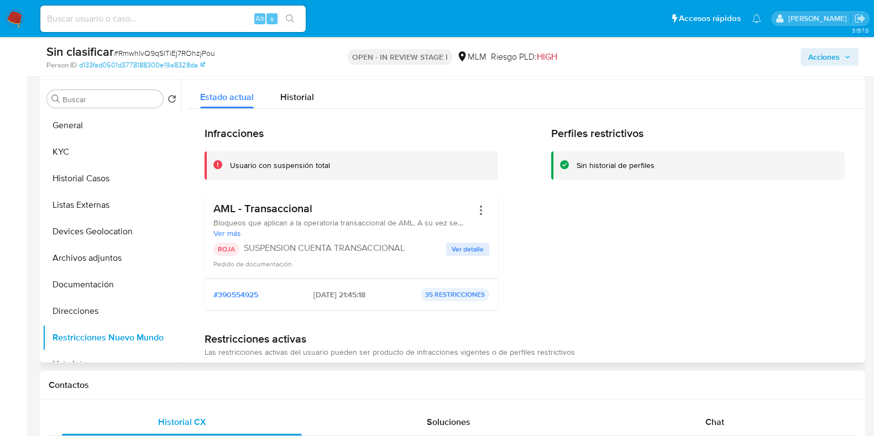
click at [465, 252] on span "Ver detalle" at bounding box center [467, 249] width 32 height 11
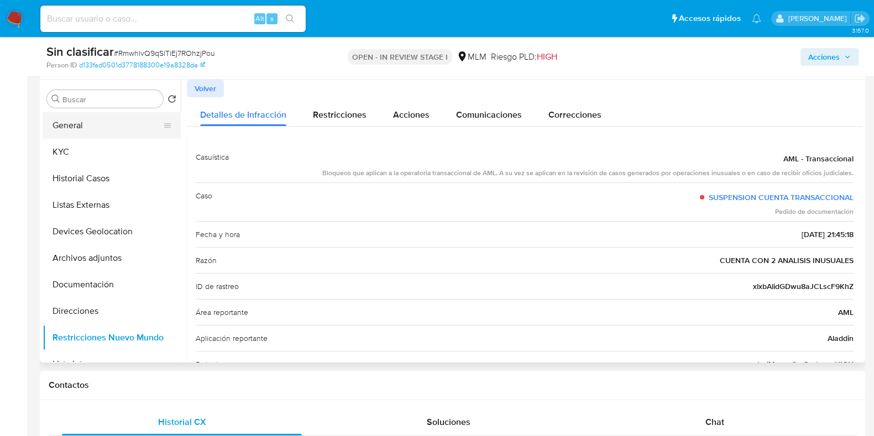
click at [107, 134] on button "General" at bounding box center [107, 125] width 129 height 27
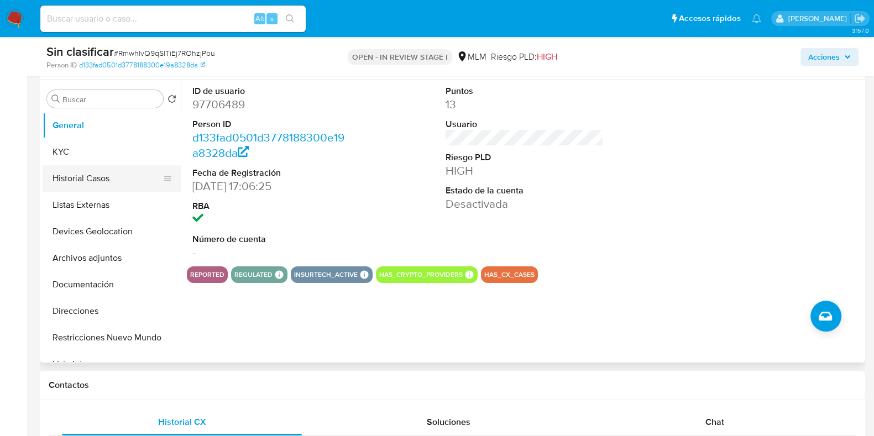
click at [102, 184] on button "Historial Casos" at bounding box center [107, 178] width 129 height 27
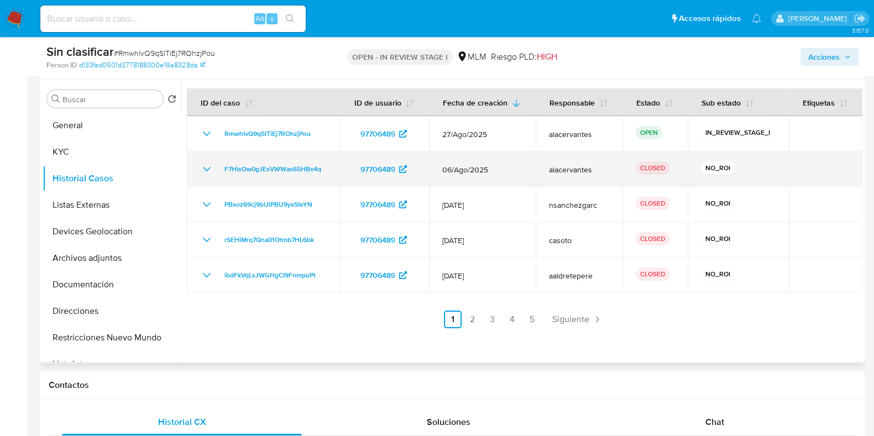
click at [208, 172] on icon "Mostrar/Ocultar" at bounding box center [206, 168] width 13 height 13
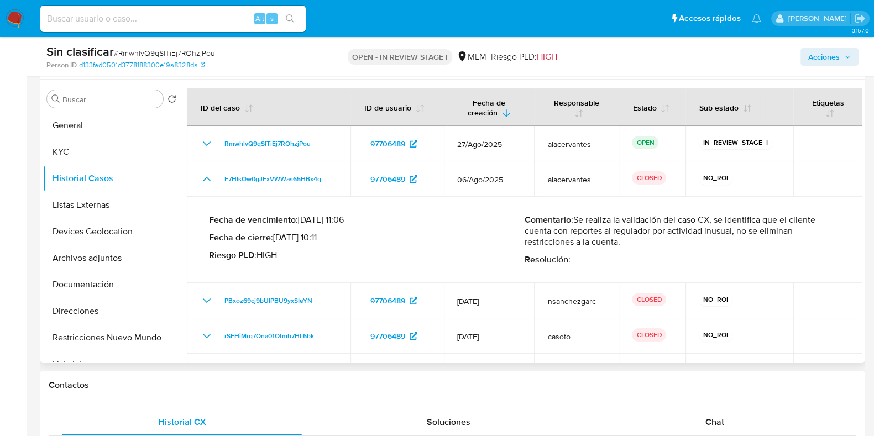
drag, startPoint x: 577, startPoint y: 214, endPoint x: 638, endPoint y: 241, distance: 66.8
click at [640, 241] on p "Comentario : Se realiza la validación del caso CX, se identifica que el cliente…" at bounding box center [681, 230] width 315 height 33
click at [826, 61] on span "Acciones" at bounding box center [823, 57] width 31 height 18
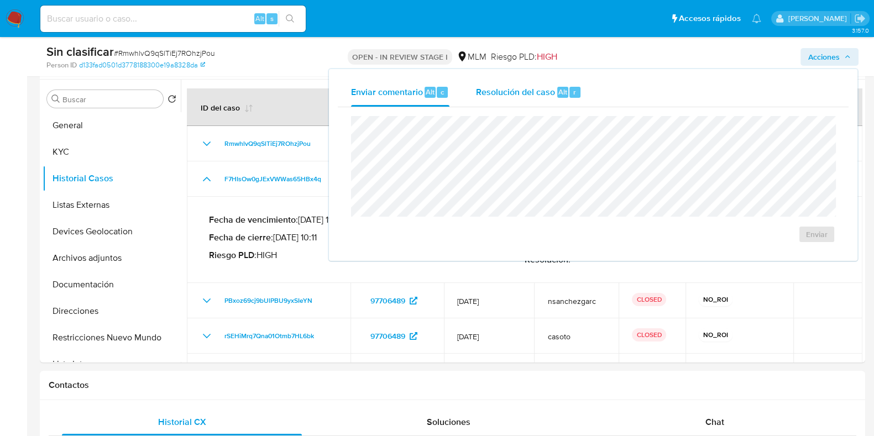
click at [548, 94] on span "Resolución del caso" at bounding box center [515, 91] width 79 height 13
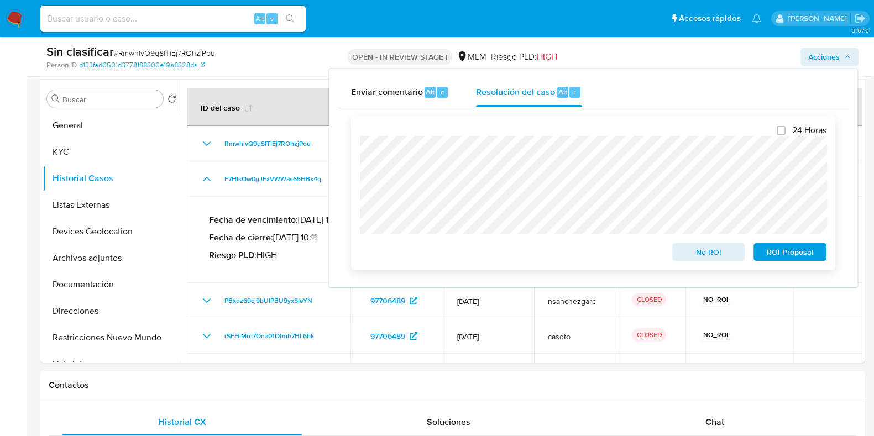
click at [714, 260] on span "No ROI" at bounding box center [708, 251] width 57 height 15
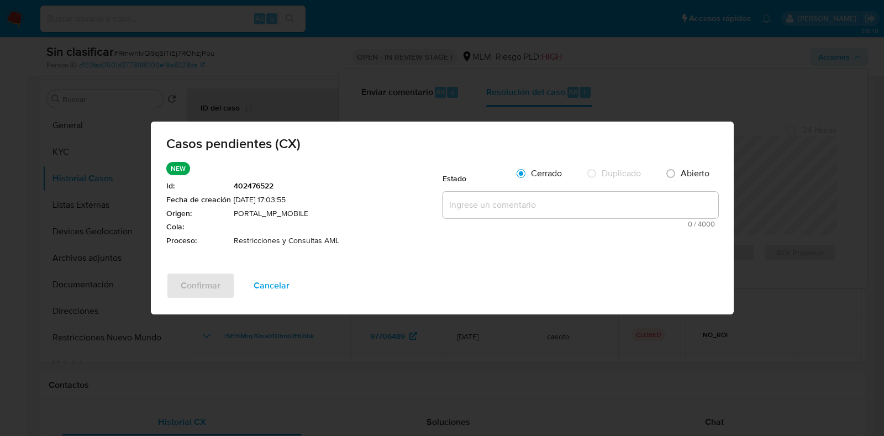
click at [509, 211] on textarea at bounding box center [581, 205] width 276 height 27
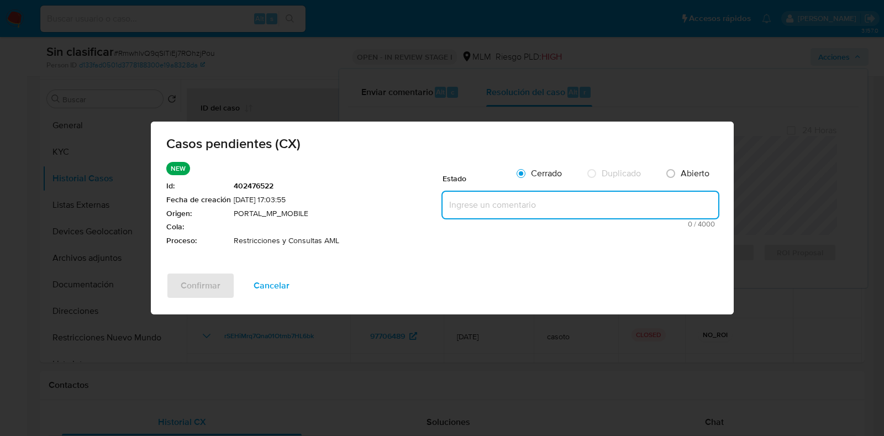
paste textarea "Se realiza la validación del caso CX, se identifica que el cliente cuenta con r…"
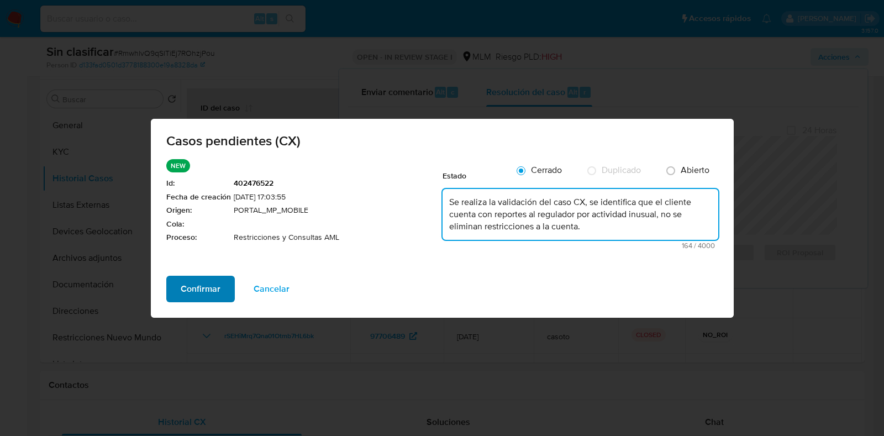
type textarea "Se realiza la validación del caso CX, se identifica que el cliente cuenta con r…"
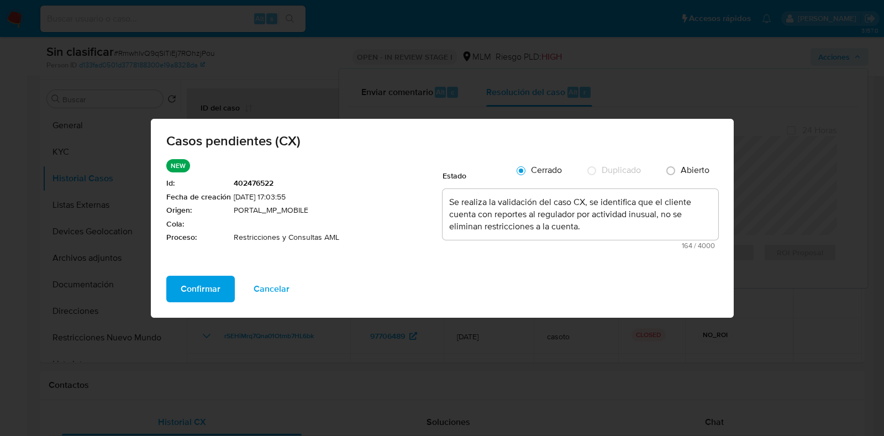
click at [202, 294] on span "Confirmar" at bounding box center [201, 289] width 40 height 24
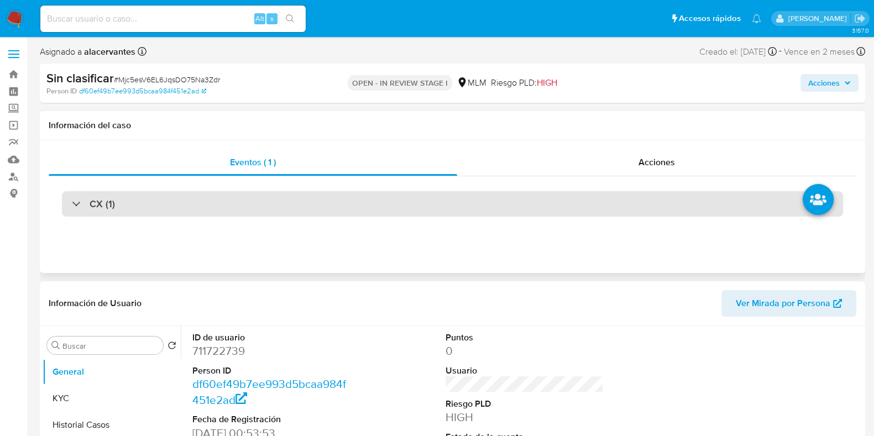
select select "10"
click at [425, 197] on div "CX (1)" at bounding box center [452, 203] width 781 height 25
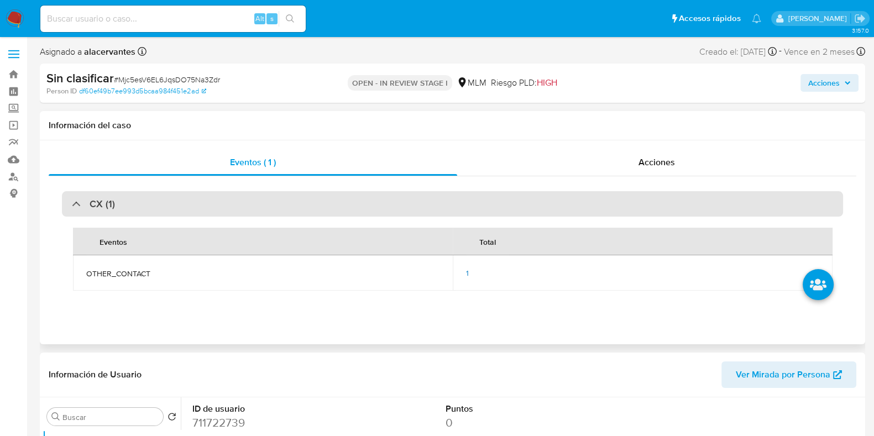
click at [425, 197] on div "CX (1)" at bounding box center [452, 203] width 781 height 25
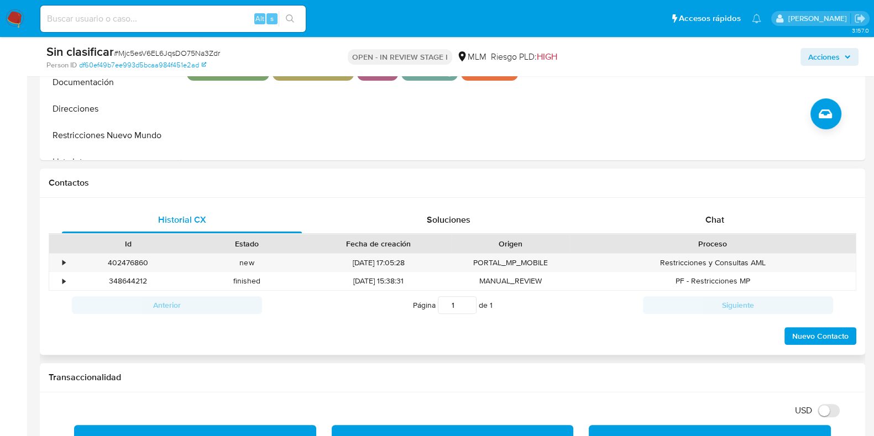
scroll to position [414, 0]
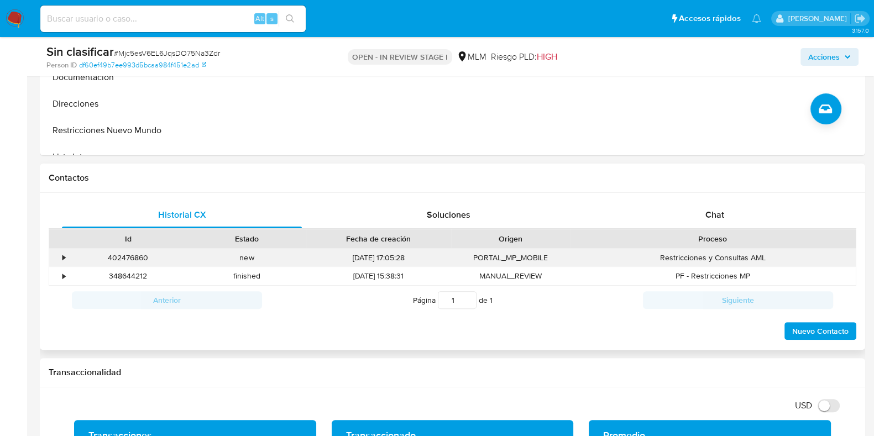
click at [71, 254] on div "402476860 Casos Mjc5esV6EL6JqsDO75Na3Zdr" at bounding box center [128, 258] width 119 height 18
click at [64, 254] on div "•" at bounding box center [58, 258] width 19 height 18
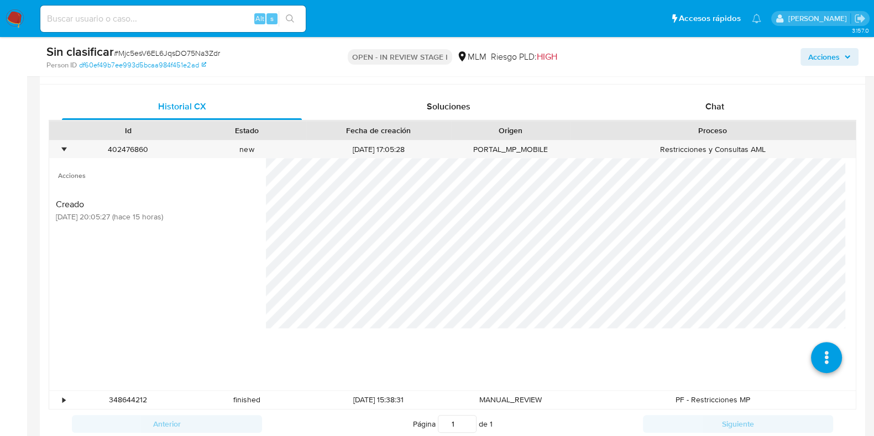
scroll to position [622, 0]
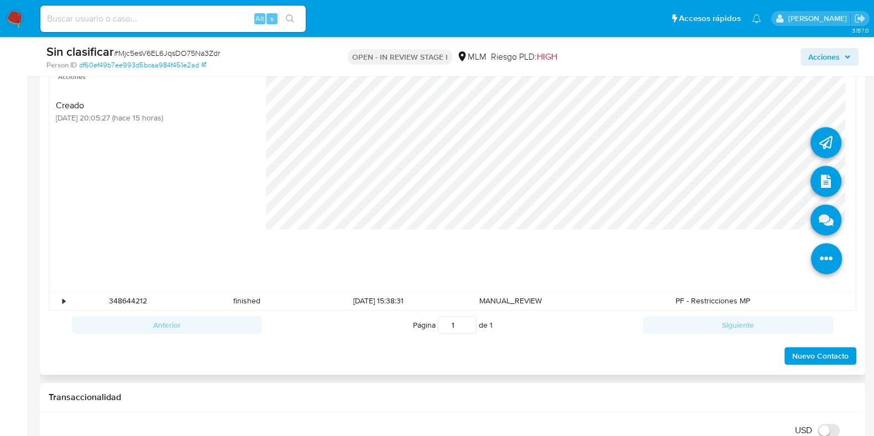
click at [814, 253] on icon at bounding box center [826, 258] width 31 height 31
click at [815, 184] on icon at bounding box center [825, 181] width 31 height 31
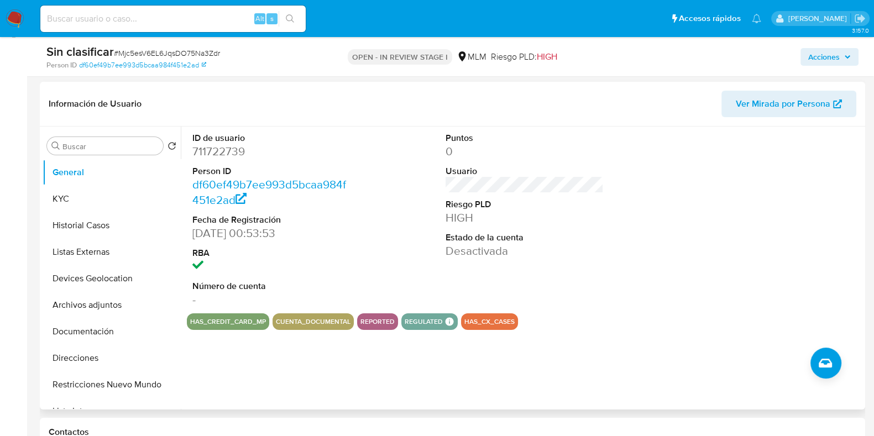
scroll to position [138, 0]
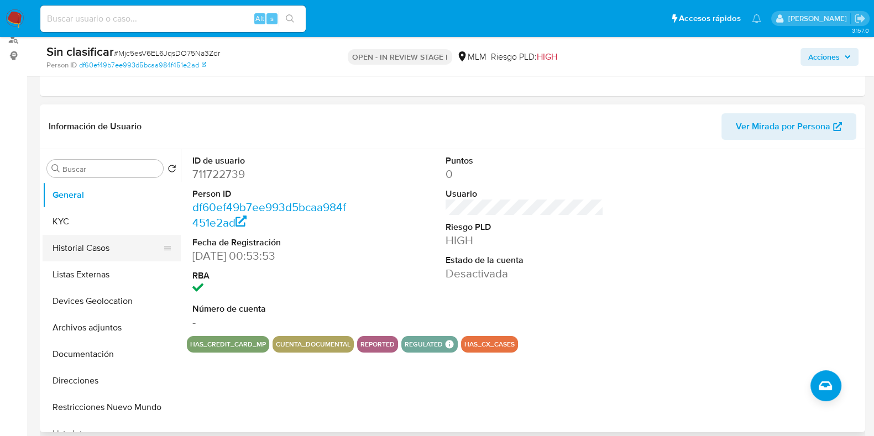
click at [84, 256] on button "Historial Casos" at bounding box center [107, 248] width 129 height 27
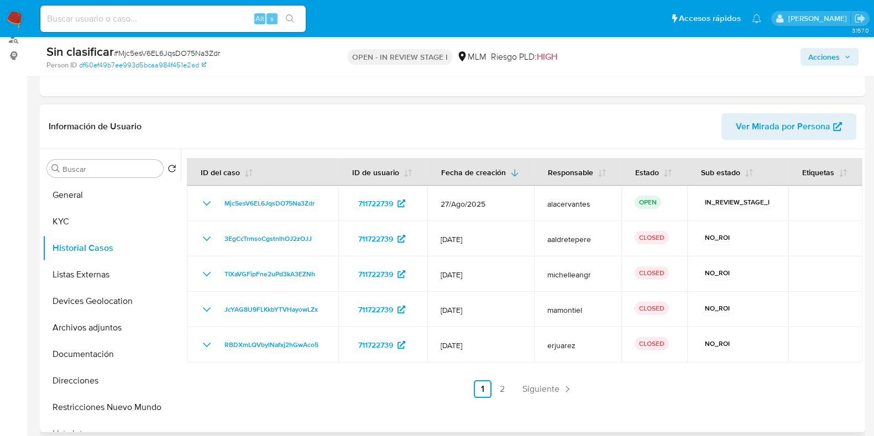
click at [591, 382] on ul "Anterior 1 2 Siguiente" at bounding box center [524, 389] width 675 height 18
click at [561, 386] on icon "Paginación" at bounding box center [566, 388] width 11 height 11
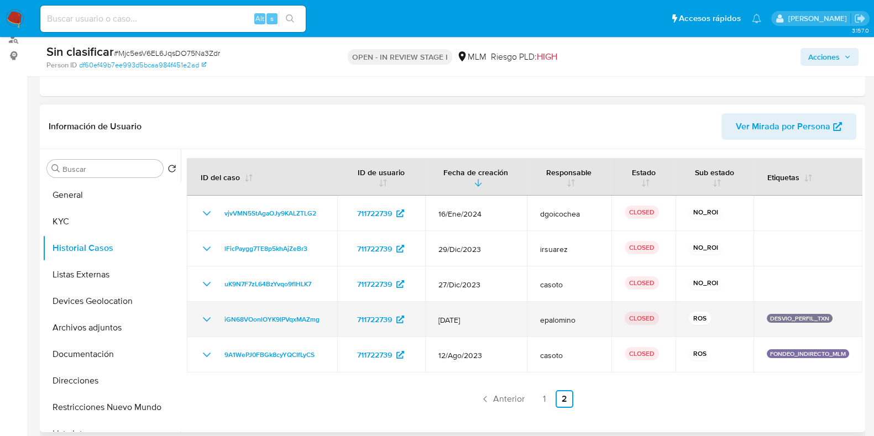
click at [204, 320] on icon "Mostrar/Ocultar" at bounding box center [206, 319] width 13 height 13
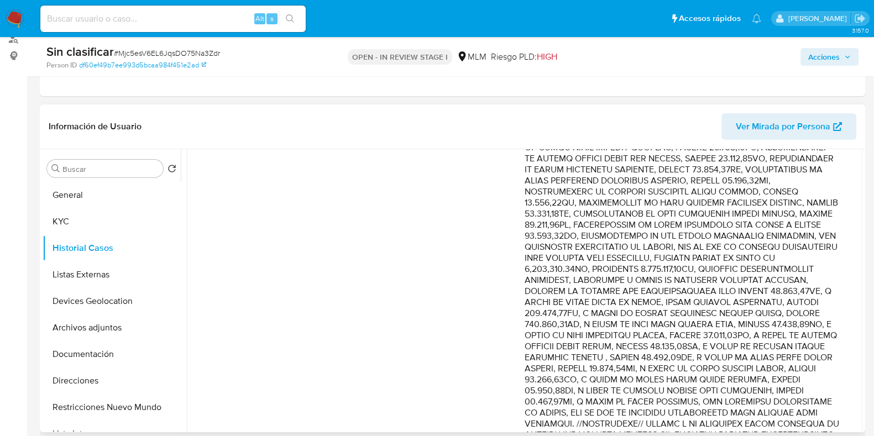
scroll to position [345, 0]
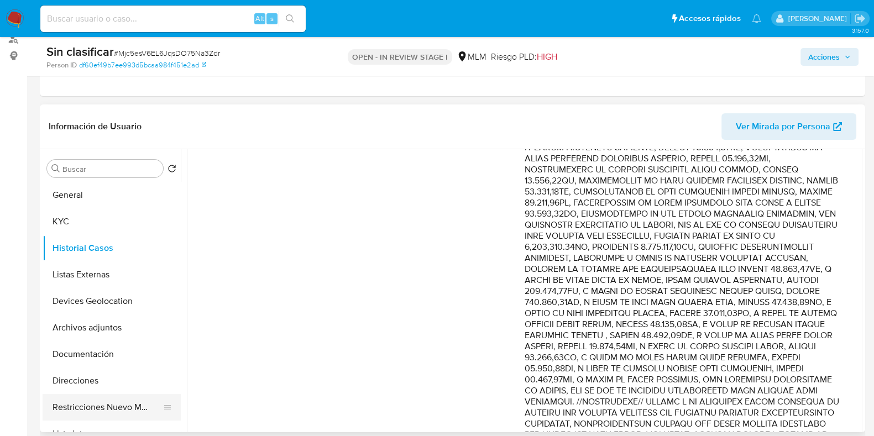
click at [110, 404] on button "Restricciones Nuevo Mundo" at bounding box center [107, 407] width 129 height 27
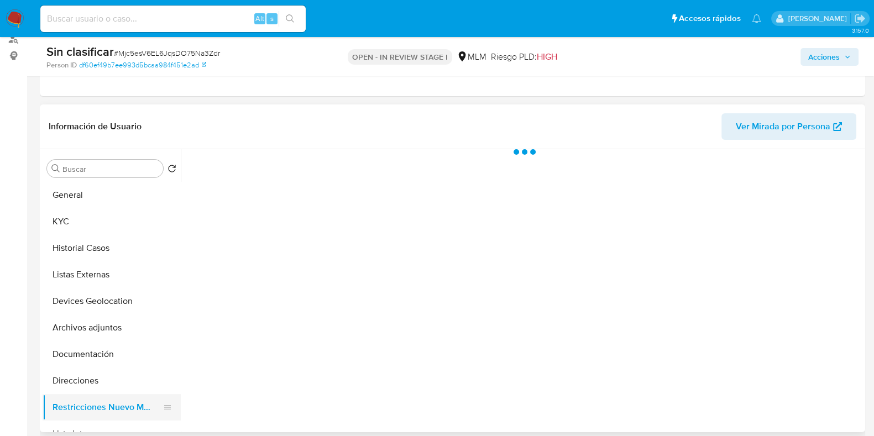
scroll to position [0, 0]
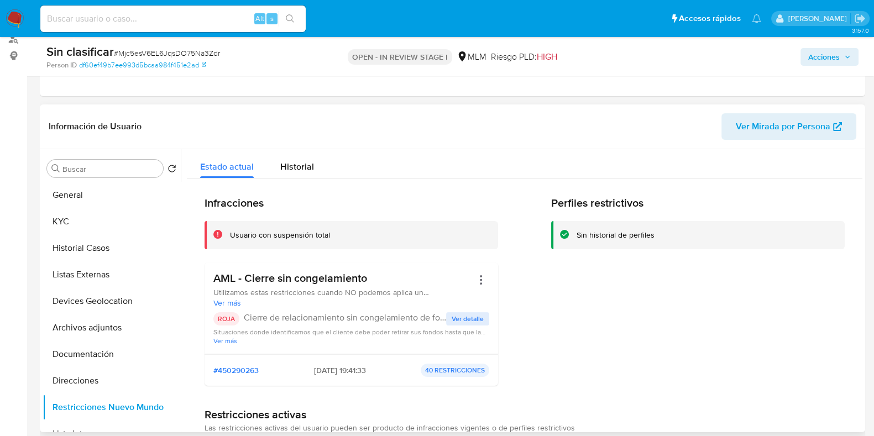
click at [475, 315] on span "Ver detalle" at bounding box center [467, 318] width 32 height 11
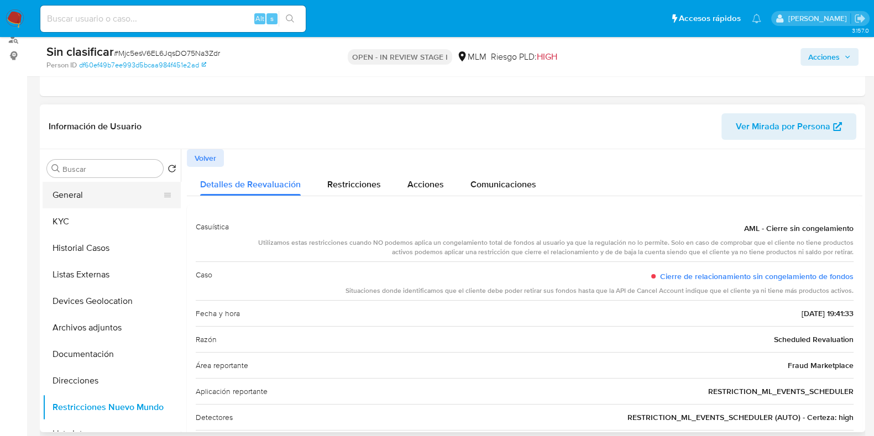
click at [117, 186] on button "General" at bounding box center [107, 195] width 129 height 27
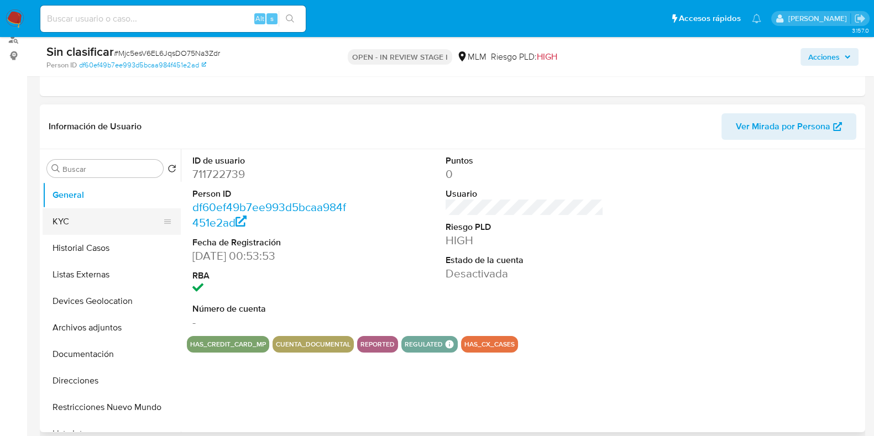
click at [78, 222] on button "KYC" at bounding box center [107, 221] width 129 height 27
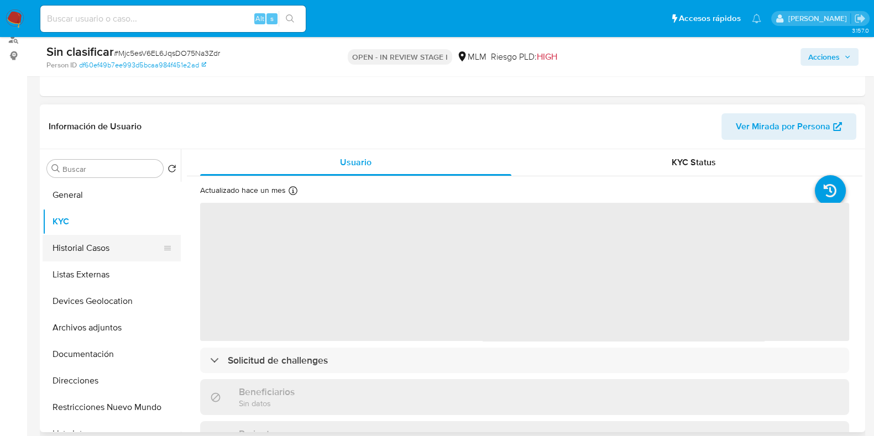
click at [108, 241] on button "Historial Casos" at bounding box center [107, 248] width 129 height 27
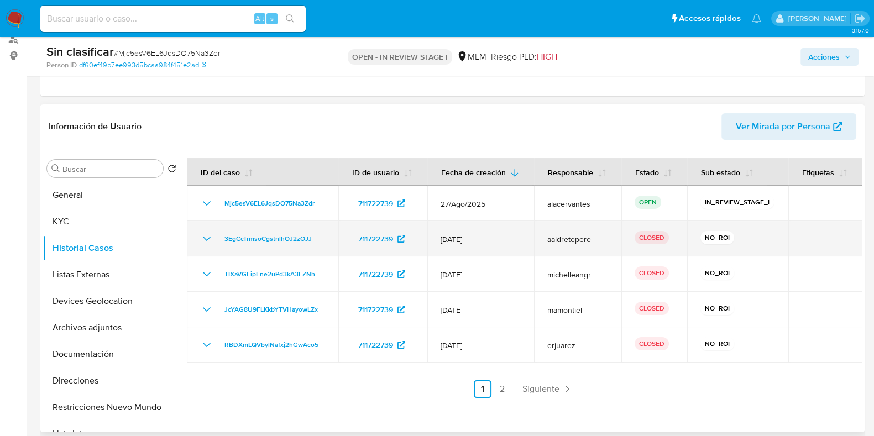
click at [211, 239] on icon "Mostrar/Ocultar" at bounding box center [206, 238] width 13 height 13
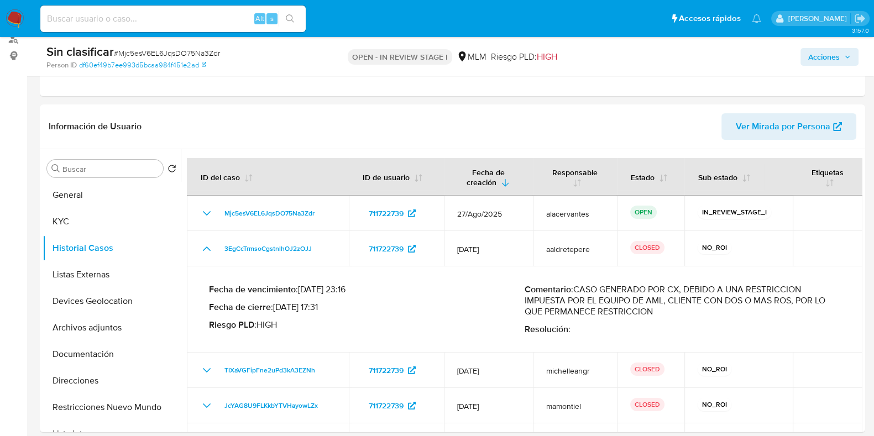
click at [825, 63] on span "Acciones" at bounding box center [823, 57] width 31 height 18
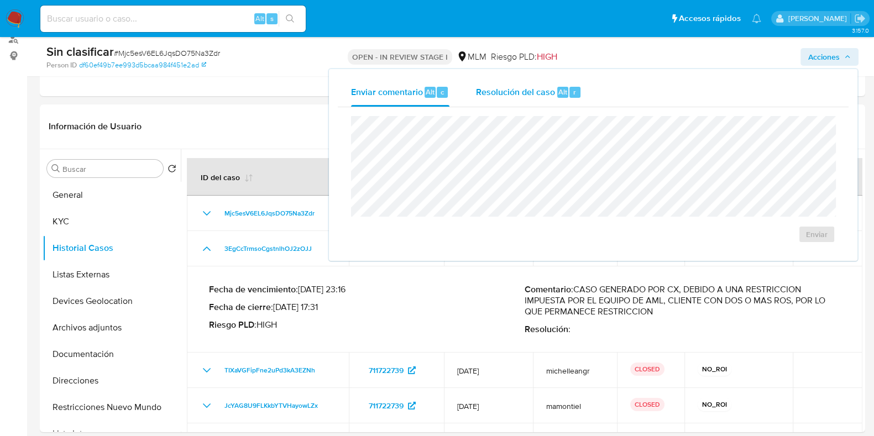
click at [514, 102] on div "Resolución del caso Alt r" at bounding box center [529, 92] width 106 height 29
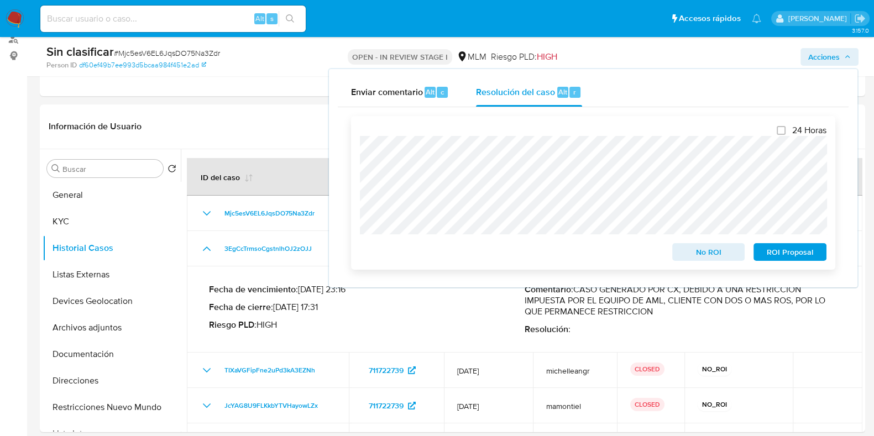
click at [716, 260] on span "No ROI" at bounding box center [708, 251] width 57 height 15
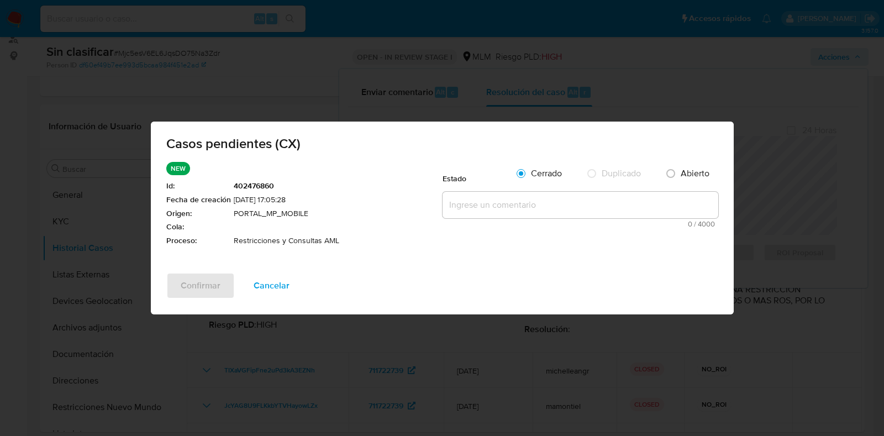
click at [454, 215] on textarea at bounding box center [581, 205] width 276 height 27
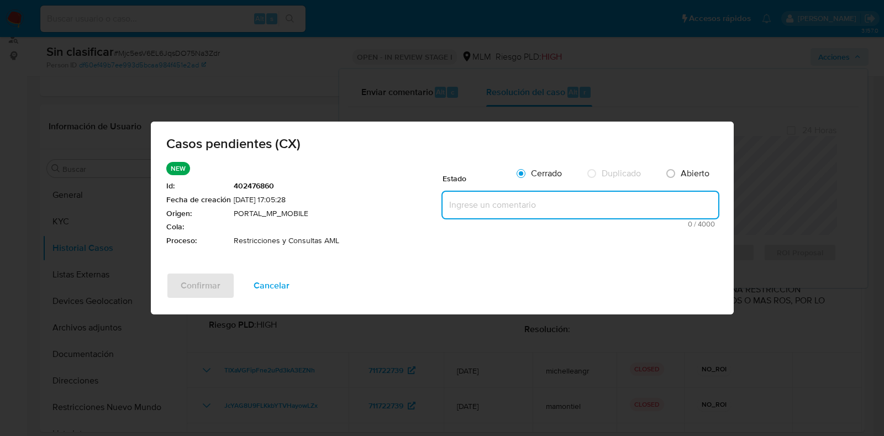
paste textarea "Se realiza la validación del caso CX, se identifica que el cliente cuenta con r…"
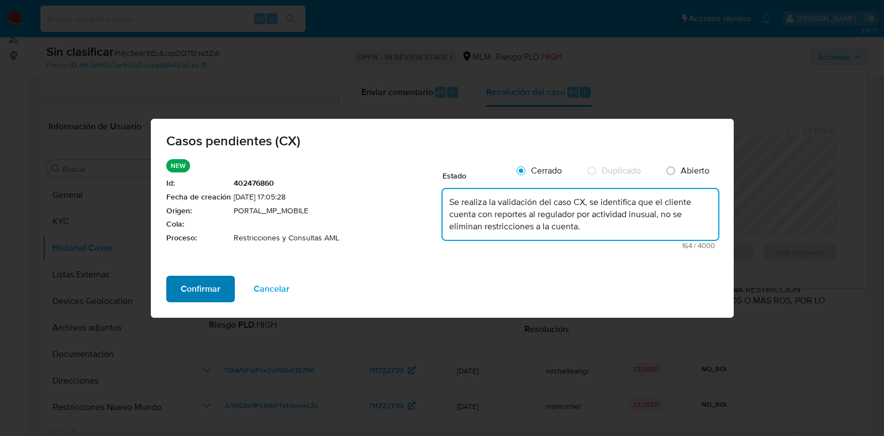
type textarea "Se realiza la validación del caso CX, se identifica que el cliente cuenta con r…"
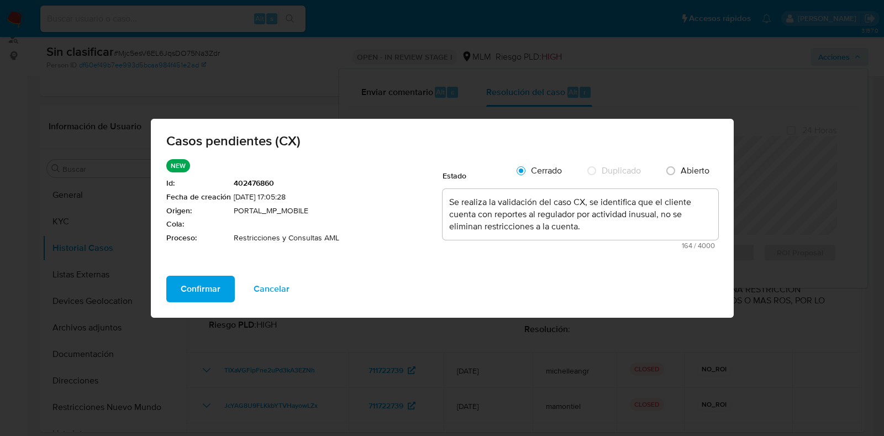
click at [194, 286] on span "Confirmar" at bounding box center [201, 289] width 40 height 24
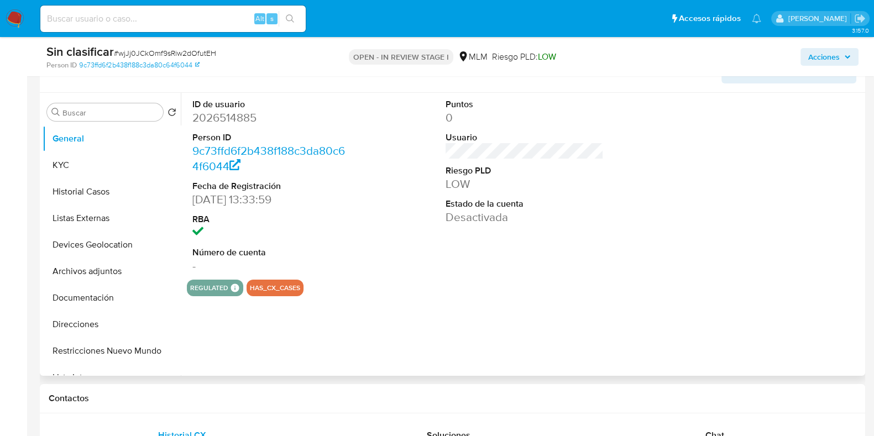
select select "10"
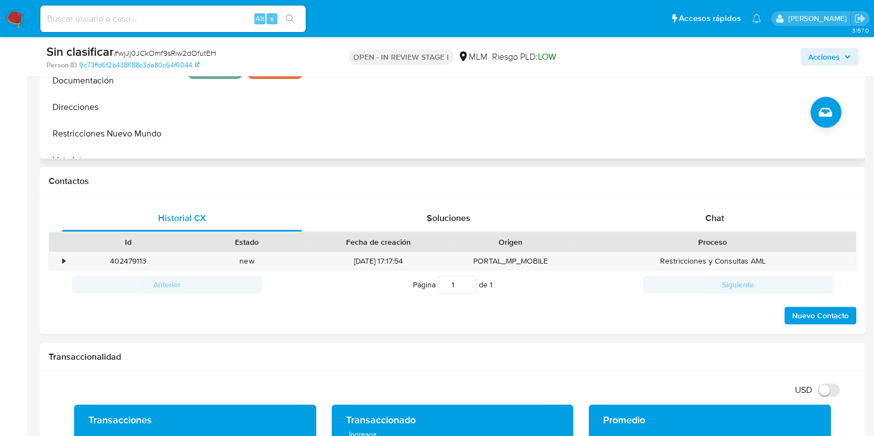
scroll to position [414, 0]
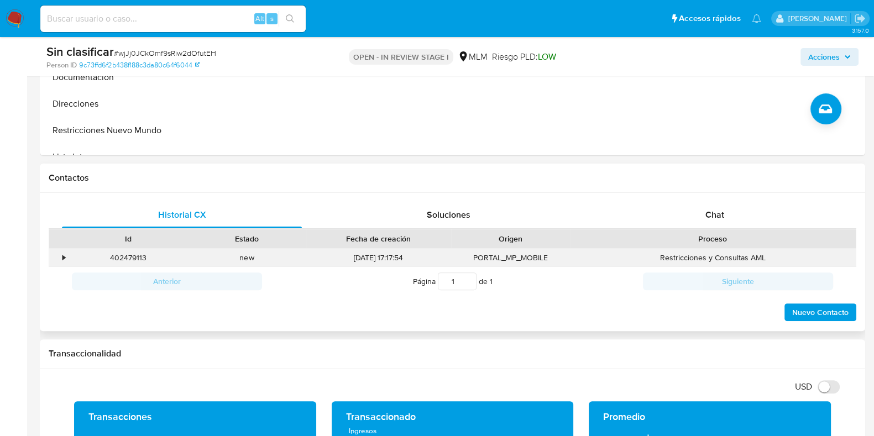
click at [61, 256] on div "•" at bounding box center [58, 258] width 19 height 18
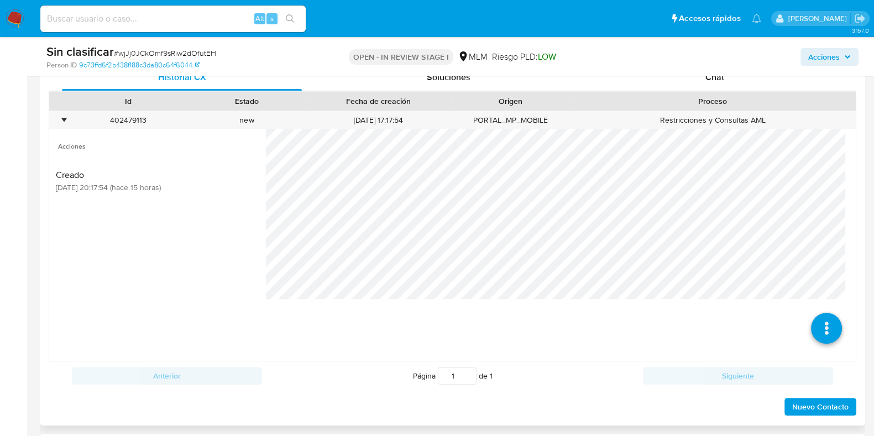
scroll to position [552, 0]
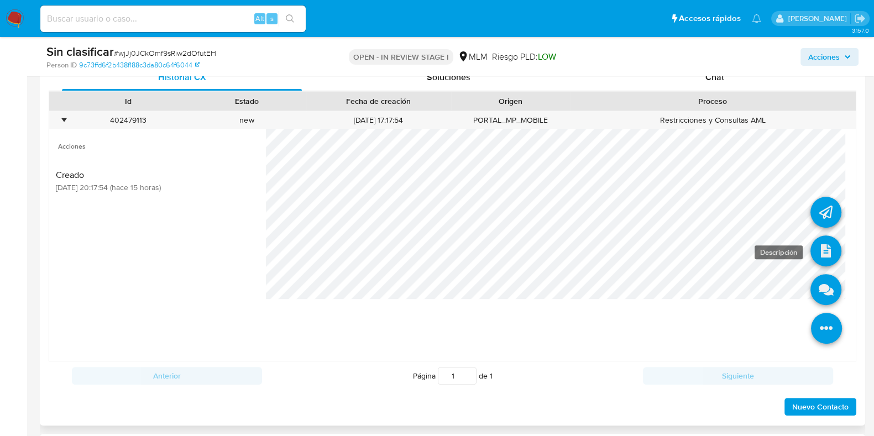
click at [817, 244] on icon at bounding box center [825, 250] width 31 height 31
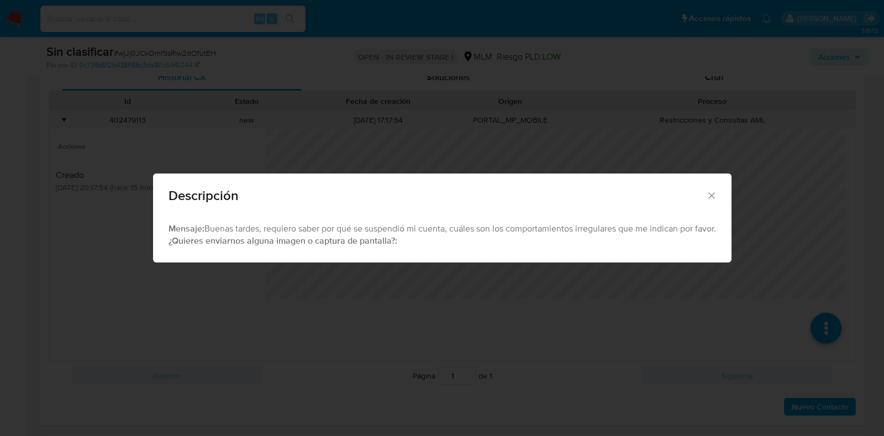
click at [711, 190] on icon "Cerrar" at bounding box center [711, 195] width 11 height 11
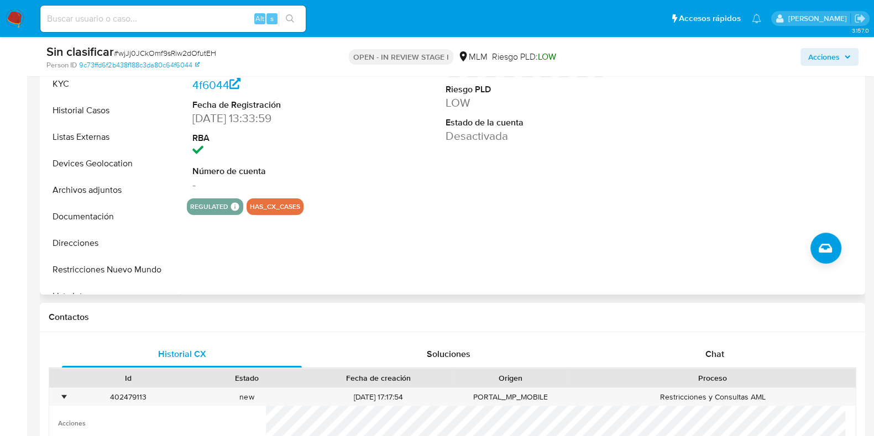
scroll to position [207, 0]
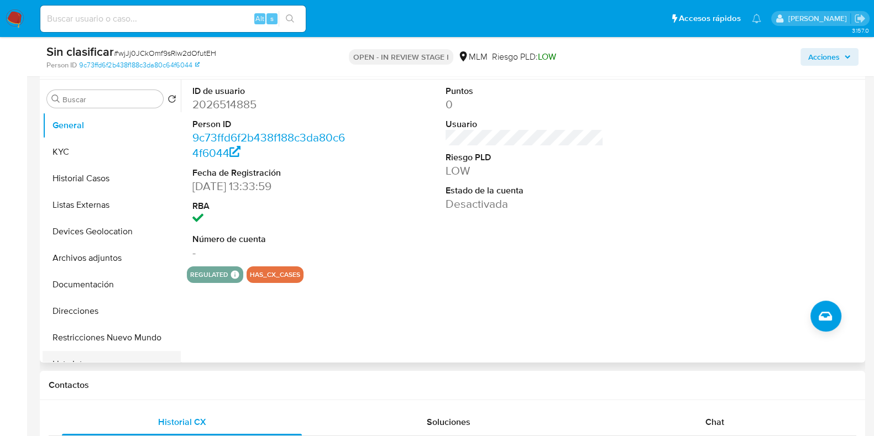
click at [101, 354] on button "Lista Interna" at bounding box center [107, 364] width 129 height 27
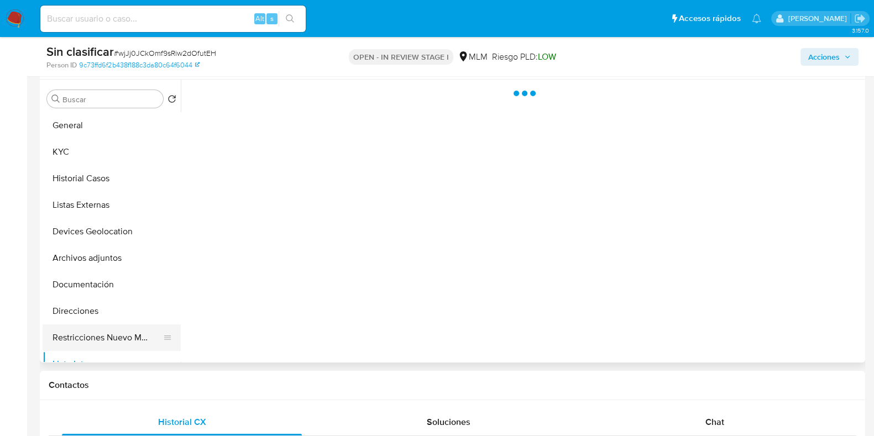
click at [96, 340] on button "Restricciones Nuevo Mundo" at bounding box center [107, 337] width 129 height 27
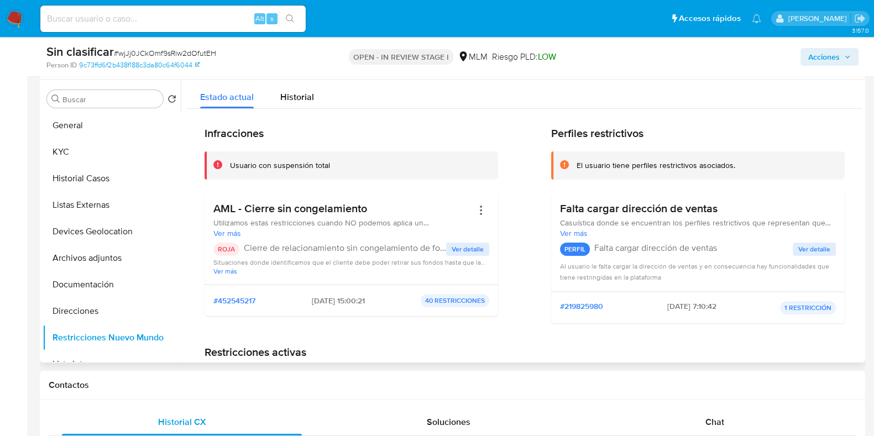
click at [474, 245] on span "Ver detalle" at bounding box center [467, 249] width 32 height 11
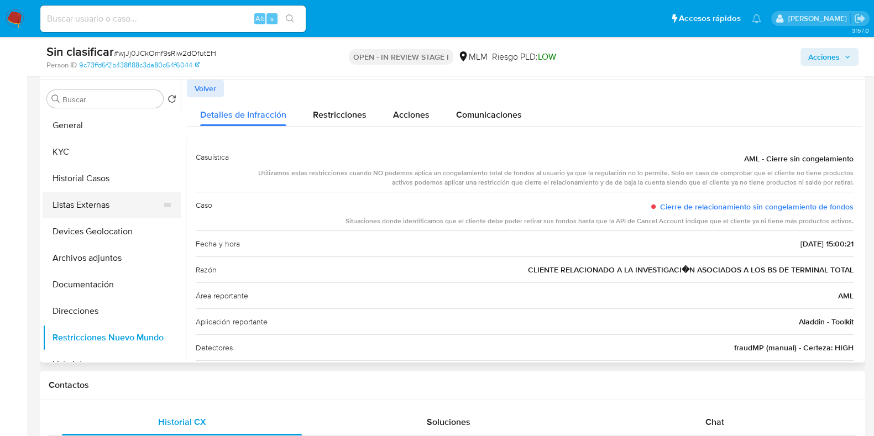
click at [105, 195] on button "Listas Externas" at bounding box center [107, 205] width 129 height 27
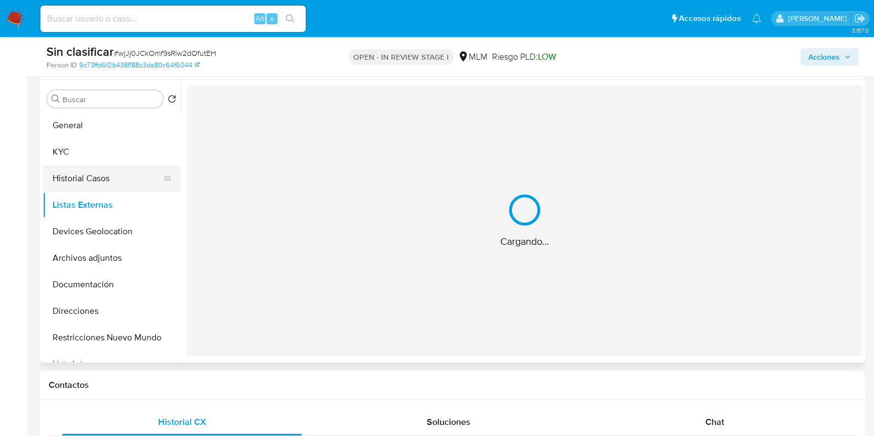
click at [109, 178] on button "Historial Casos" at bounding box center [107, 178] width 129 height 27
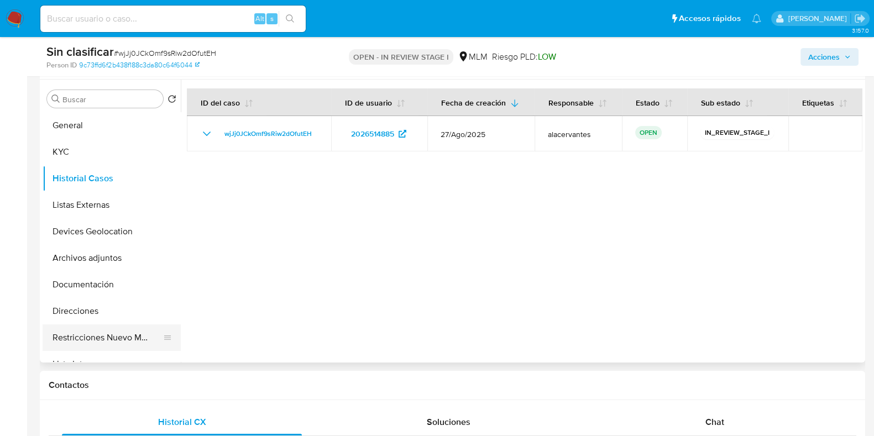
click at [114, 337] on button "Restricciones Nuevo Mundo" at bounding box center [107, 337] width 129 height 27
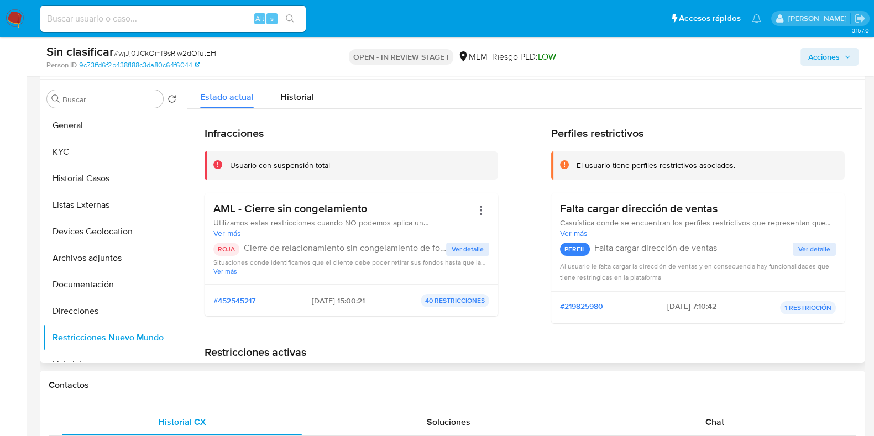
click at [462, 250] on span "Ver detalle" at bounding box center [467, 249] width 32 height 11
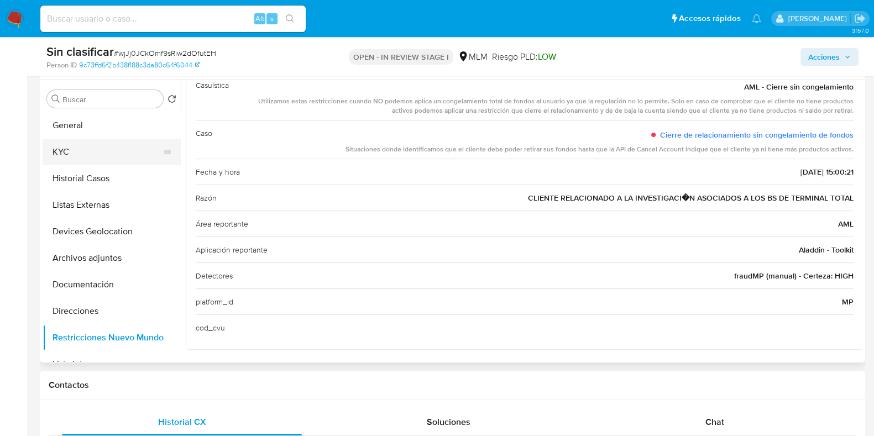
click at [114, 143] on button "KYC" at bounding box center [107, 152] width 129 height 27
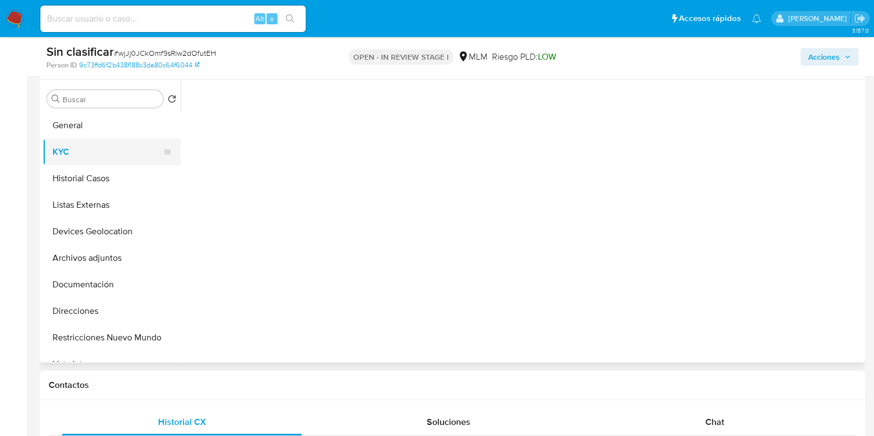
scroll to position [0, 0]
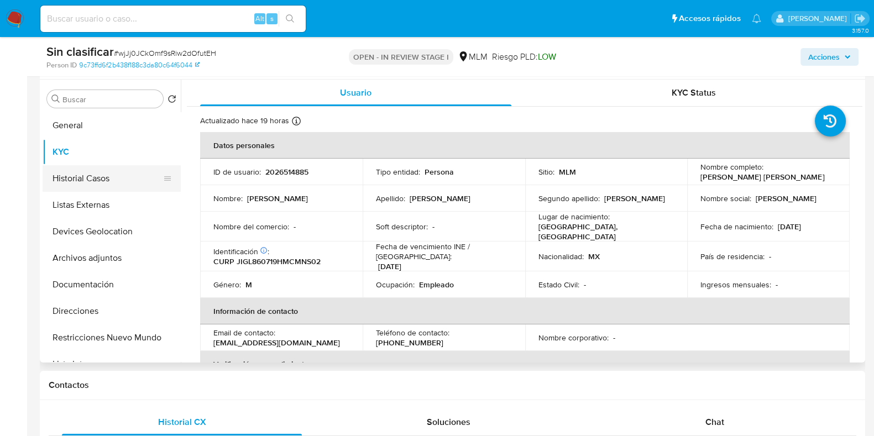
click at [118, 186] on button "Historial Casos" at bounding box center [107, 178] width 129 height 27
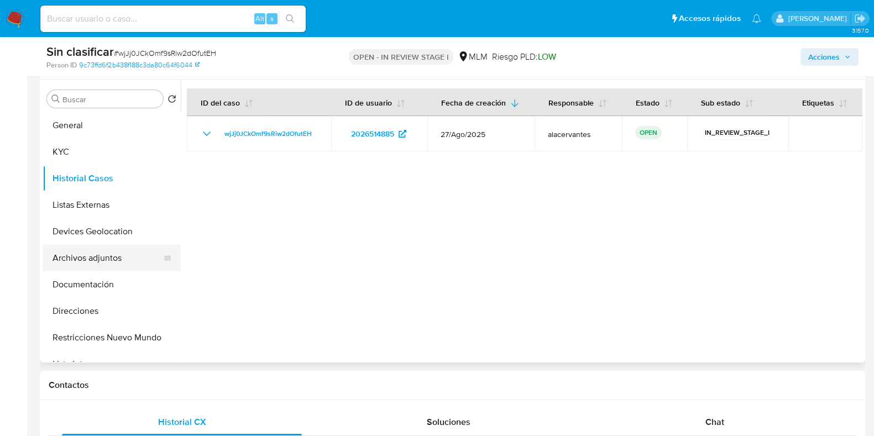
click at [112, 263] on button "Archivos adjuntos" at bounding box center [107, 258] width 129 height 27
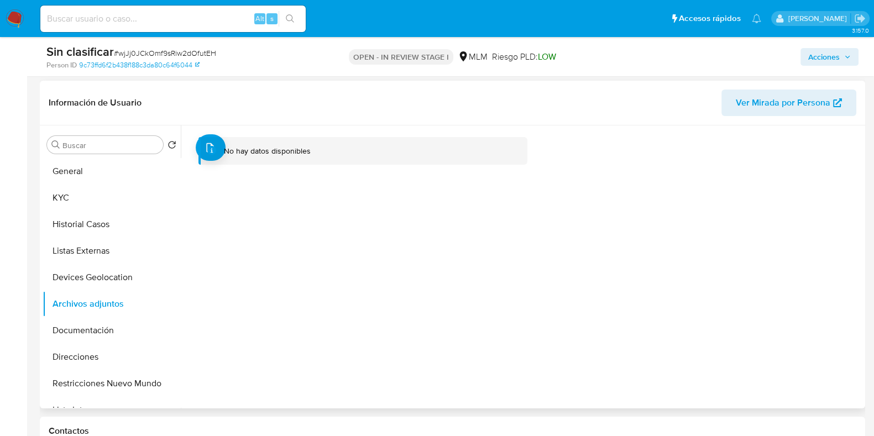
scroll to position [138, 0]
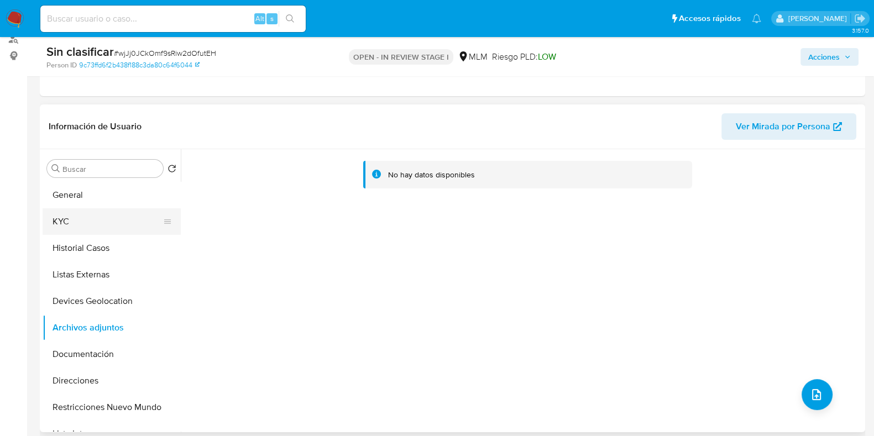
click at [103, 226] on button "KYC" at bounding box center [107, 221] width 129 height 27
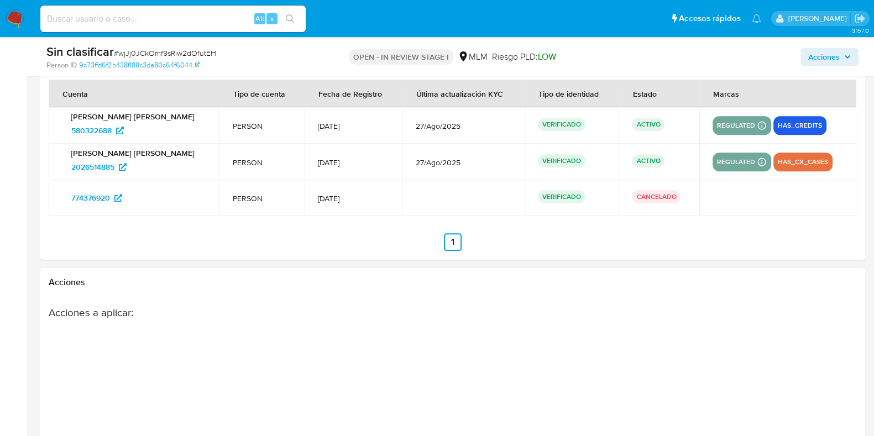
scroll to position [1589, 0]
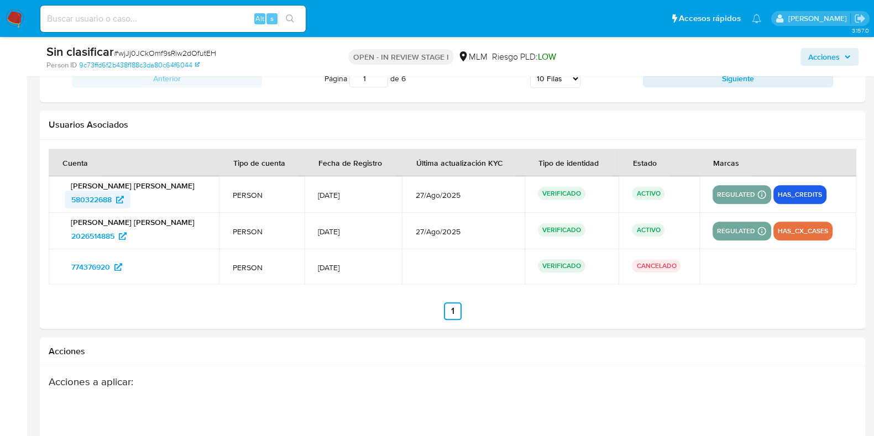
click at [109, 200] on span "580322688" at bounding box center [91, 200] width 40 height 18
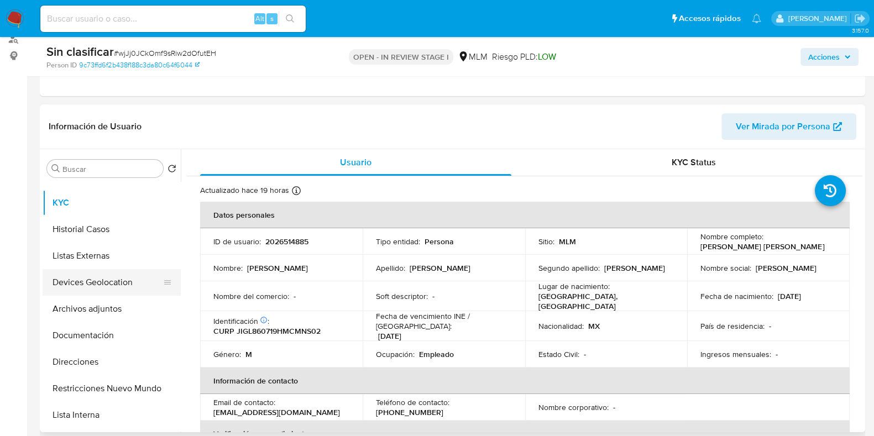
scroll to position [0, 0]
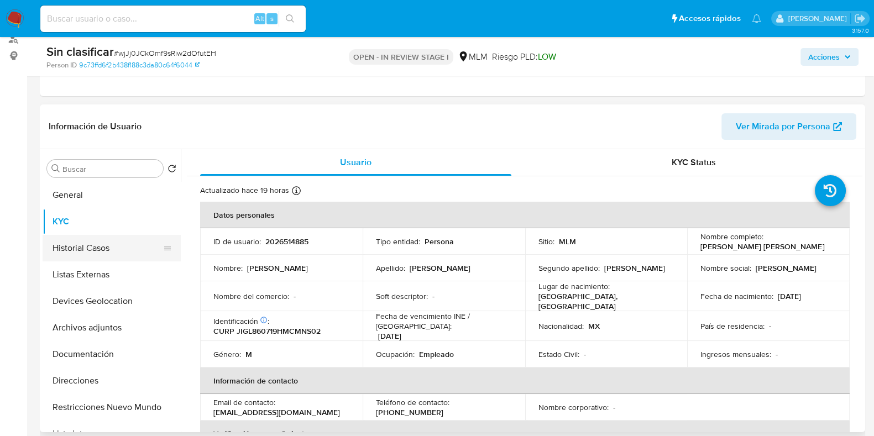
click at [108, 240] on button "Historial Casos" at bounding box center [107, 248] width 129 height 27
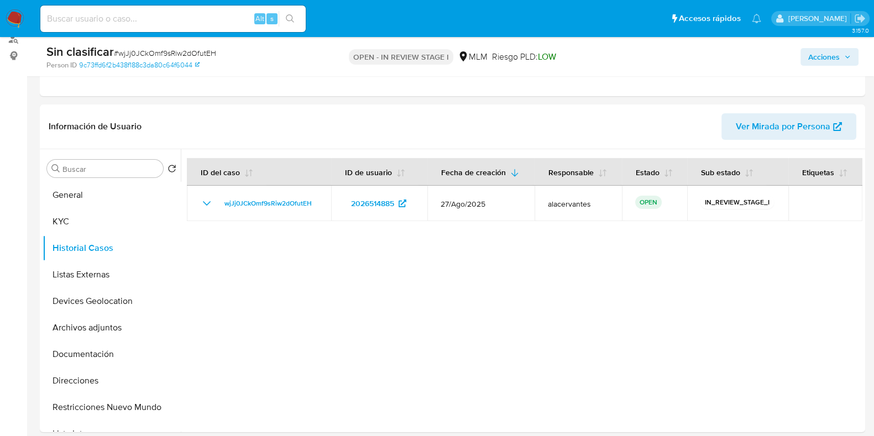
click at [842, 53] on span "Acciones" at bounding box center [829, 56] width 43 height 15
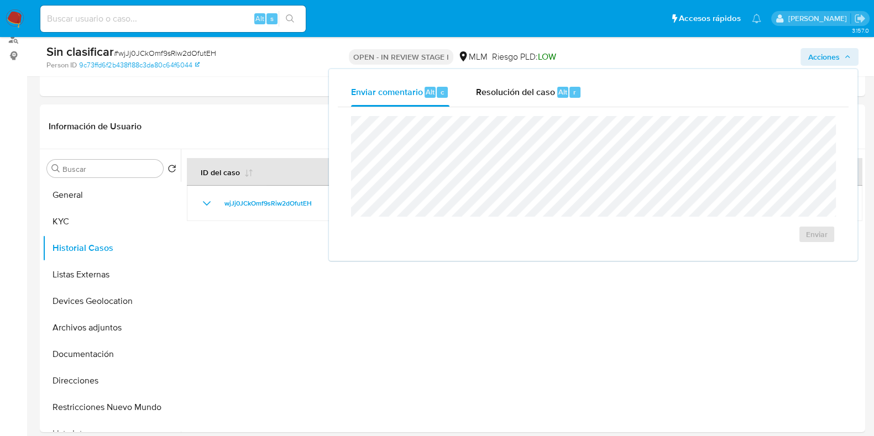
click at [486, 107] on div "Enviar" at bounding box center [593, 179] width 511 height 145
click at [492, 100] on div "Resolución del caso Alt r" at bounding box center [529, 92] width 106 height 29
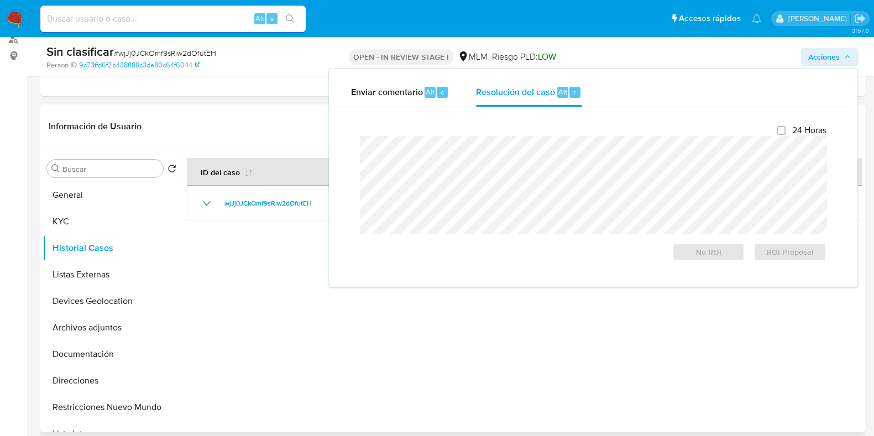
click at [281, 286] on div at bounding box center [521, 290] width 681 height 283
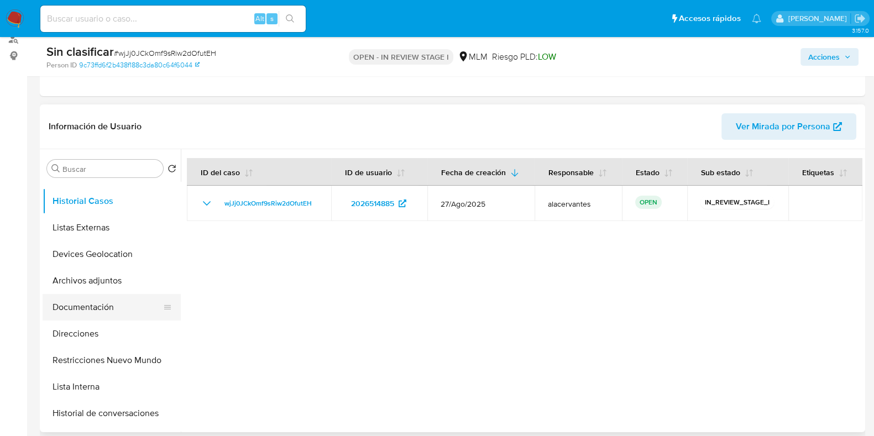
scroll to position [69, 0]
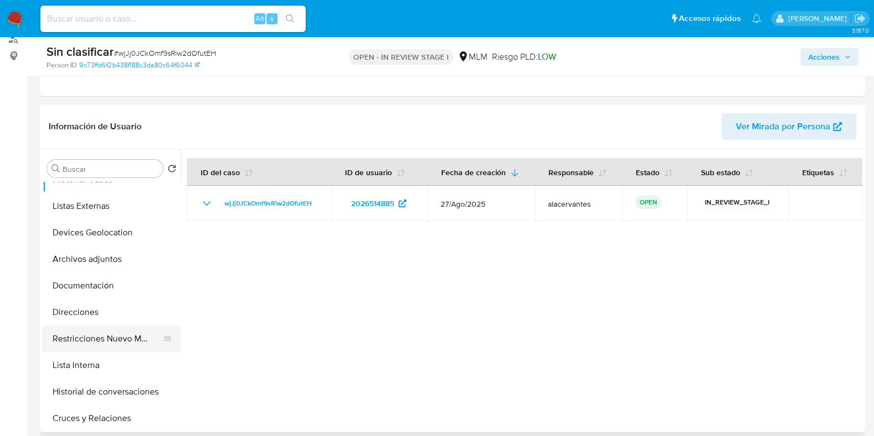
click at [133, 339] on button "Restricciones Nuevo Mundo" at bounding box center [107, 338] width 129 height 27
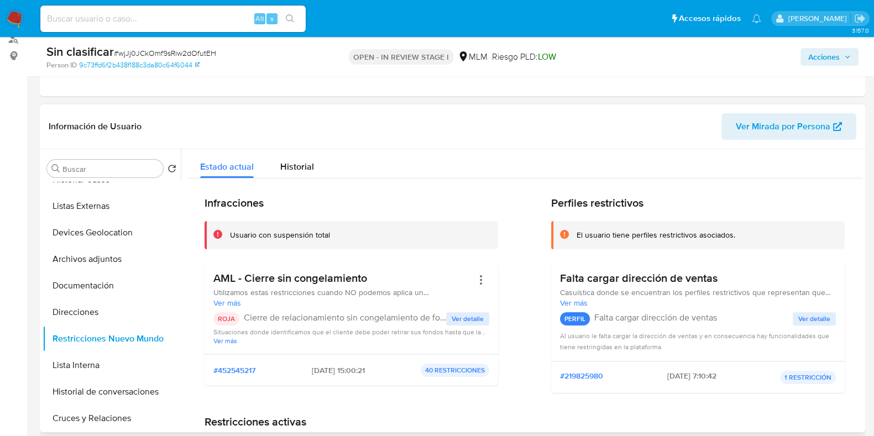
click at [474, 324] on span "Ver detalle" at bounding box center [467, 318] width 32 height 11
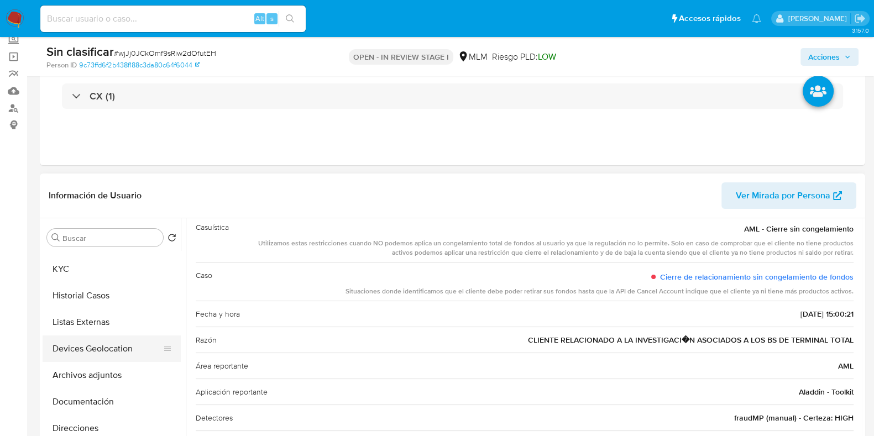
scroll to position [0, 0]
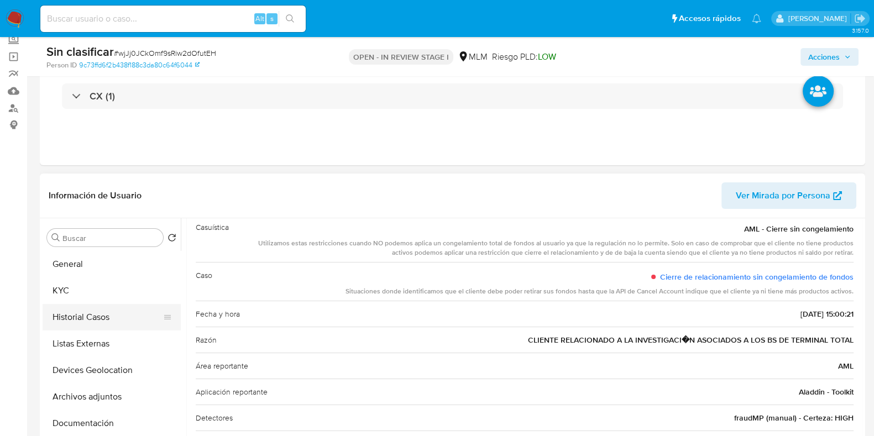
click at [115, 319] on button "Historial Casos" at bounding box center [107, 317] width 129 height 27
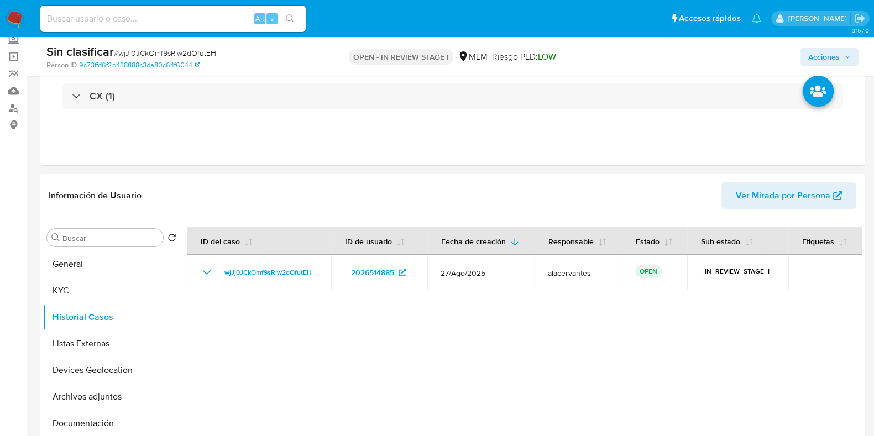
click at [825, 59] on span "Acciones" at bounding box center [823, 57] width 31 height 18
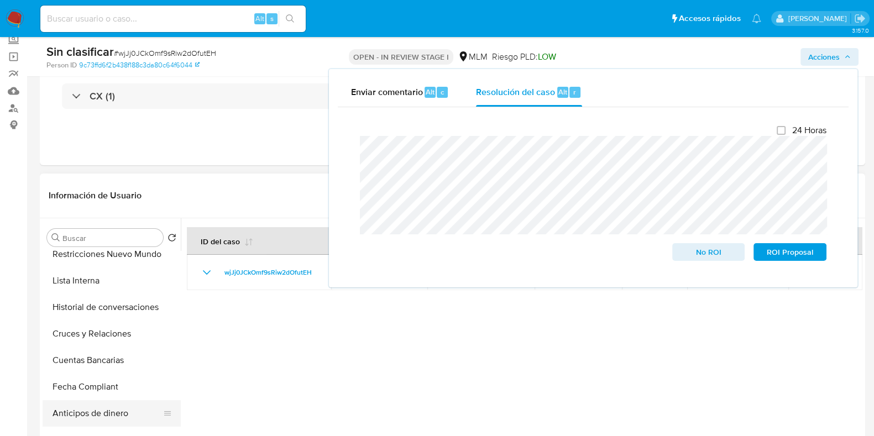
scroll to position [138, 0]
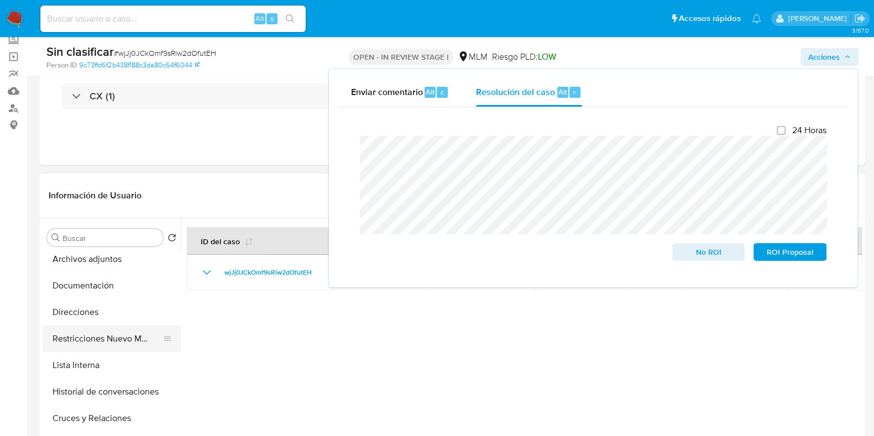
click at [111, 343] on button "Restricciones Nuevo Mundo" at bounding box center [107, 338] width 129 height 27
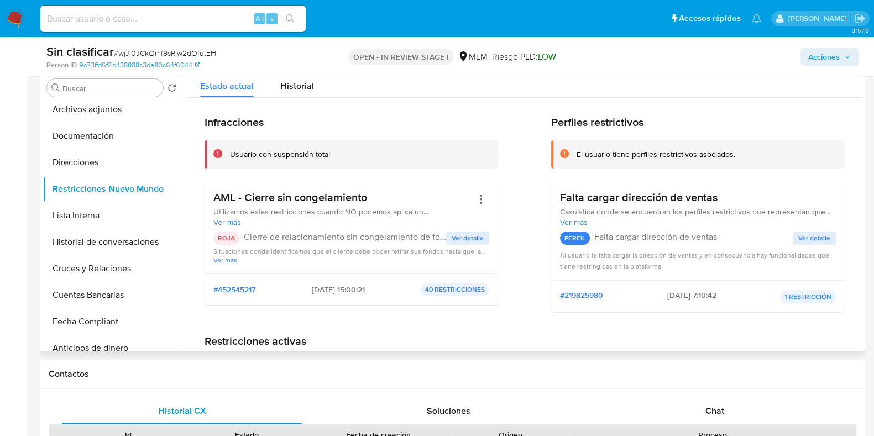
scroll to position [276, 0]
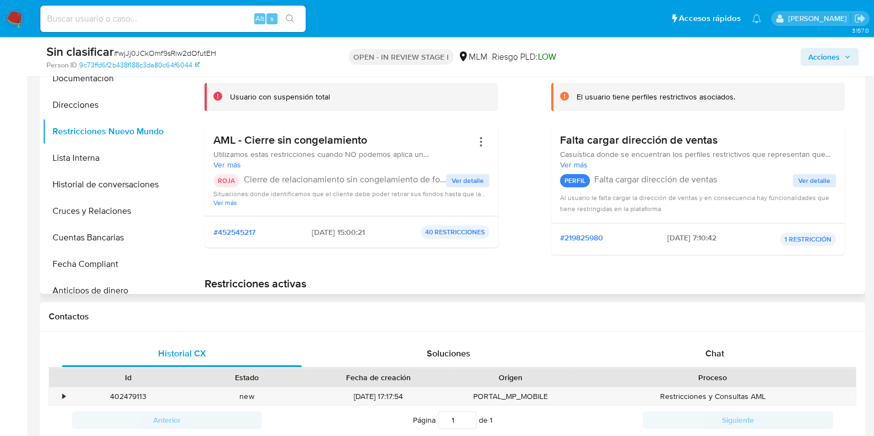
click at [478, 175] on span "Ver detalle" at bounding box center [467, 180] width 32 height 11
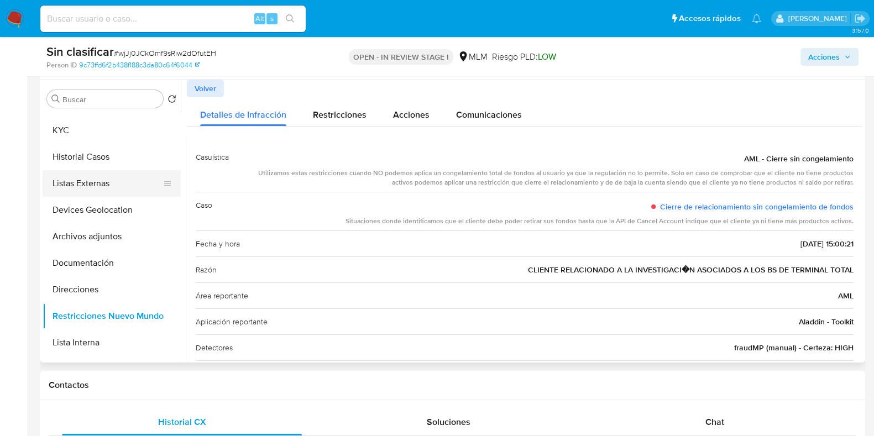
scroll to position [0, 0]
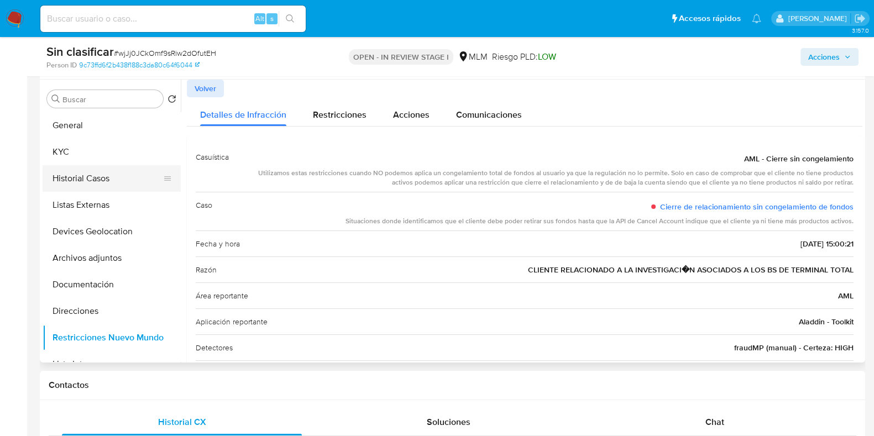
click at [117, 176] on button "Historial Casos" at bounding box center [107, 178] width 129 height 27
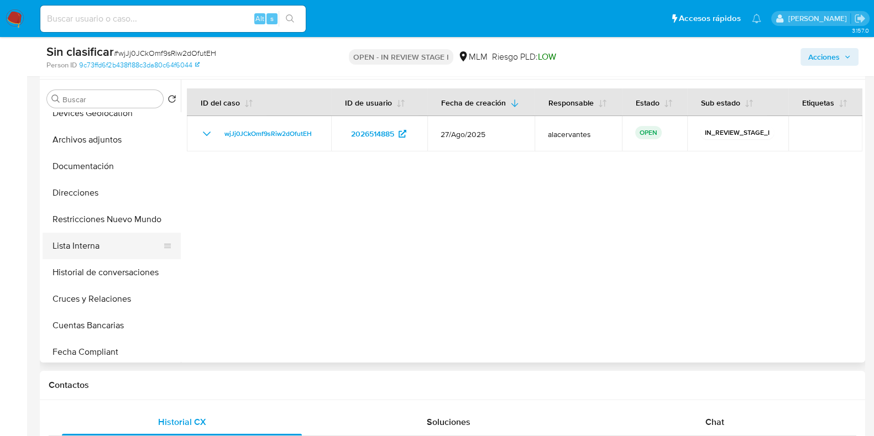
scroll to position [138, 0]
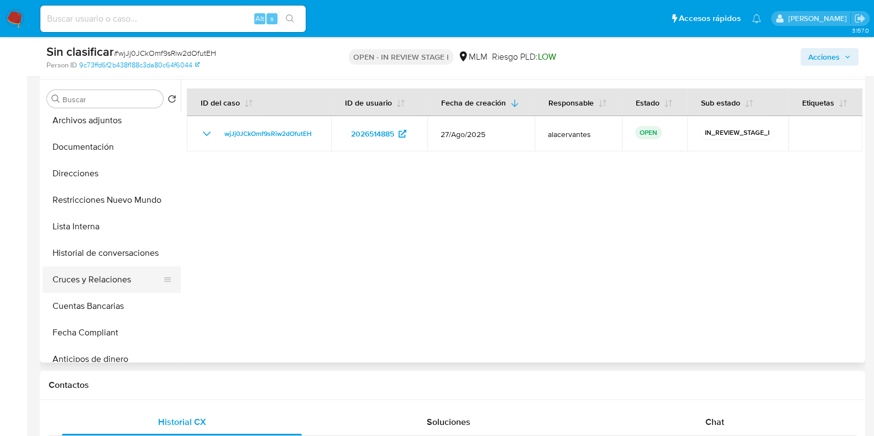
click at [106, 281] on button "Cruces y Relaciones" at bounding box center [107, 279] width 129 height 27
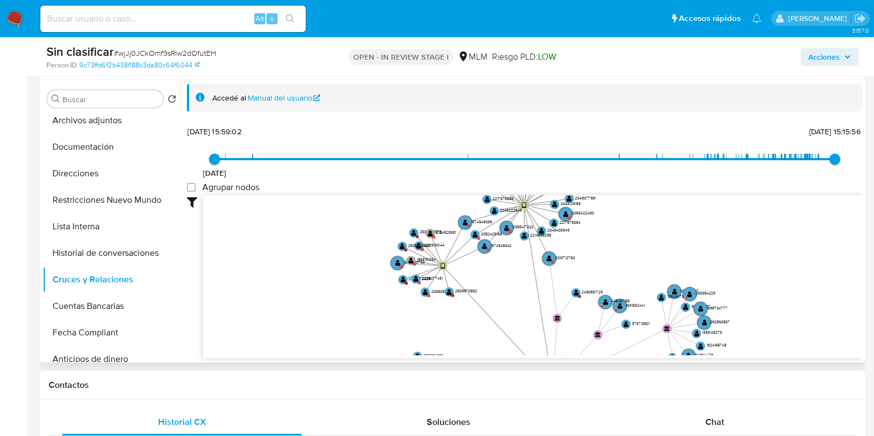
drag, startPoint x: 613, startPoint y: 273, endPoint x: 572, endPoint y: 330, distance: 70.5
click at [572, 330] on icon "user-2026514885  2026514885 device-67e1e95ad0acc3031d6924cf  device-6729004c6…" at bounding box center [532, 275] width 659 height 160
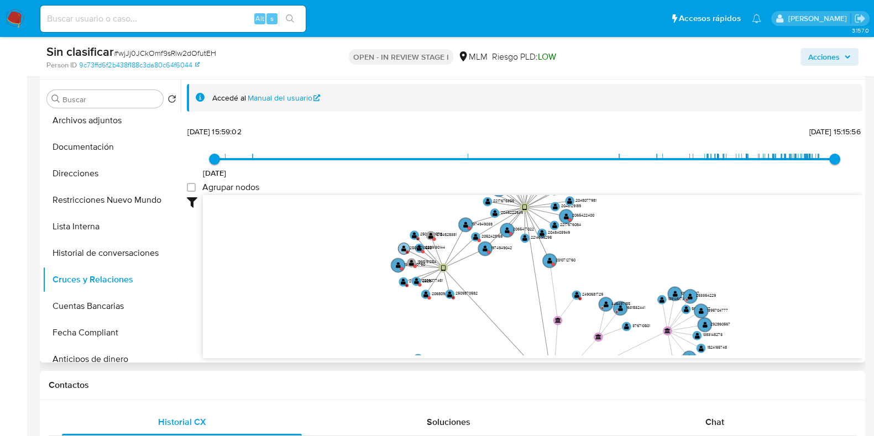
click at [420, 248] on text "2509870580" at bounding box center [420, 247] width 23 height 6
click at [401, 247] on text "" at bounding box center [403, 247] width 5 height 7
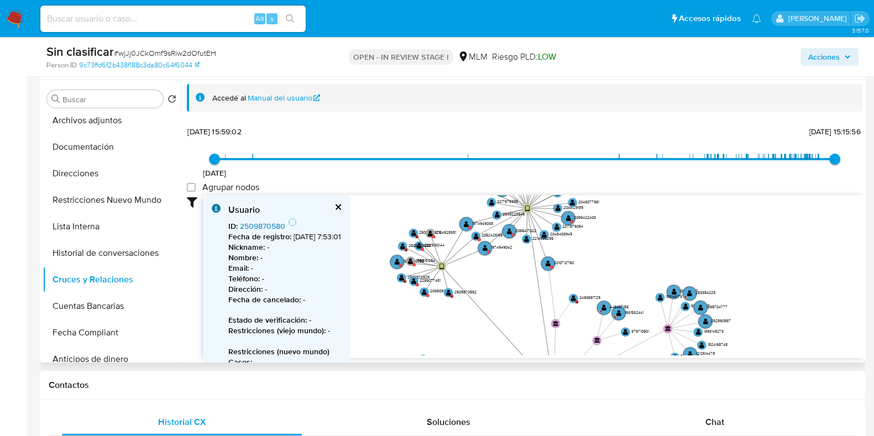
click at [274, 222] on link "2509870580" at bounding box center [262, 225] width 45 height 11
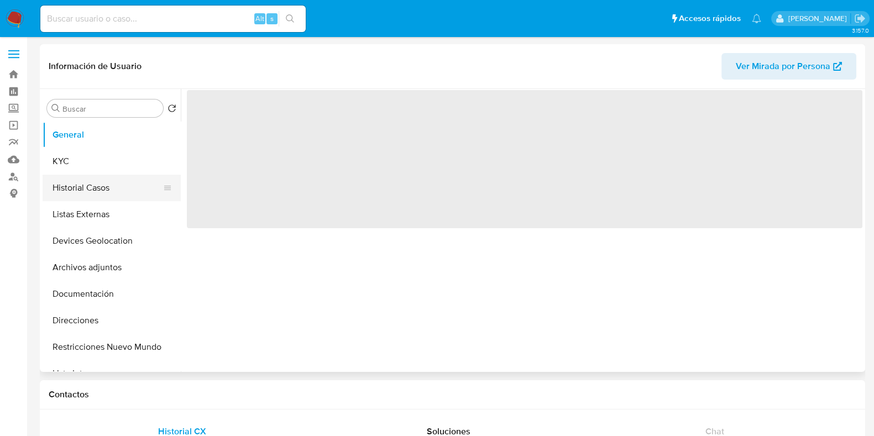
click at [95, 186] on button "Historial Casos" at bounding box center [107, 188] width 129 height 27
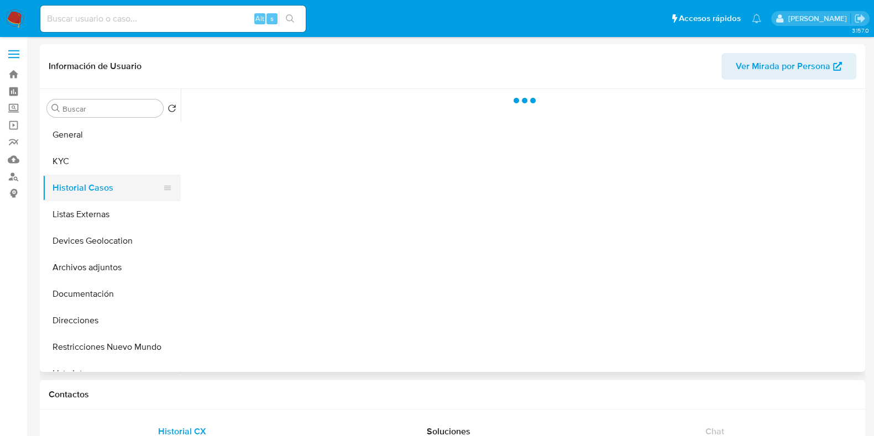
select select "10"
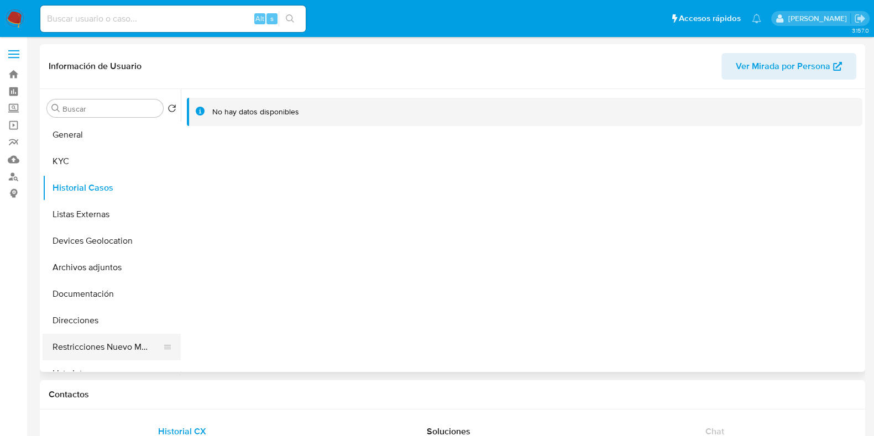
click at [105, 352] on button "Restricciones Nuevo Mundo" at bounding box center [107, 347] width 129 height 27
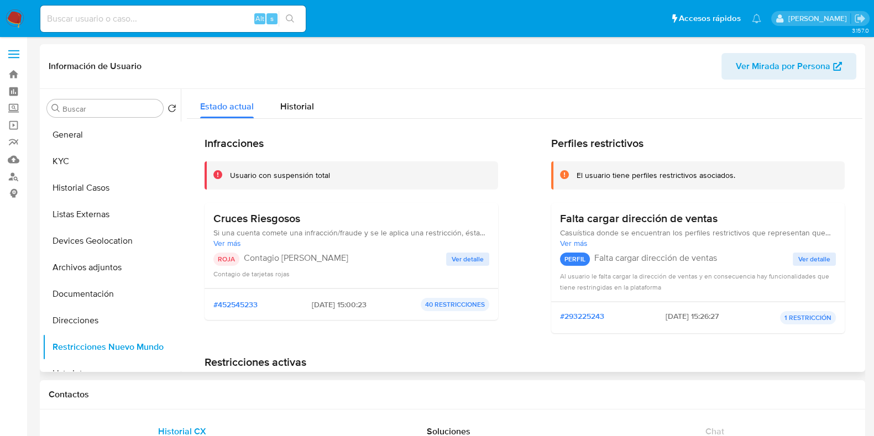
click at [471, 258] on span "Ver detalle" at bounding box center [467, 259] width 32 height 11
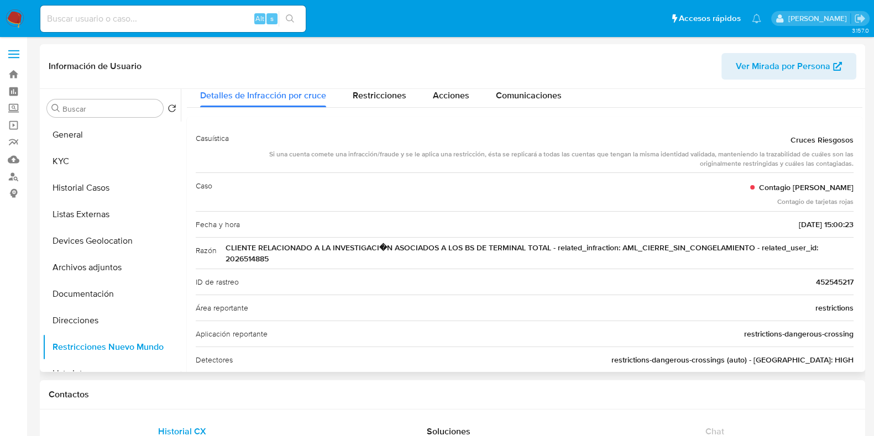
scroll to position [69, 0]
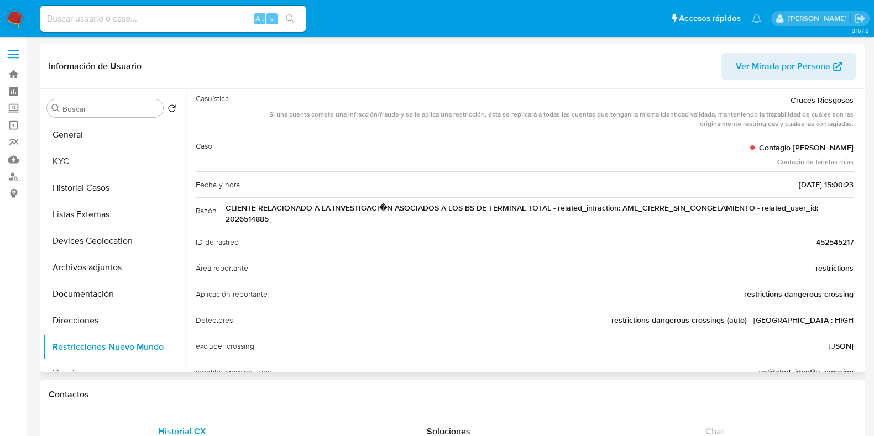
drag, startPoint x: 226, startPoint y: 204, endPoint x: 544, endPoint y: 206, distance: 318.3
click at [544, 206] on span "CLIENTE RELACIONADO A LA INVESTIGACI�N ASOCIADOS A LOS BS DE TERMINAL TOTAL - r…" at bounding box center [539, 213] width 628 height 22
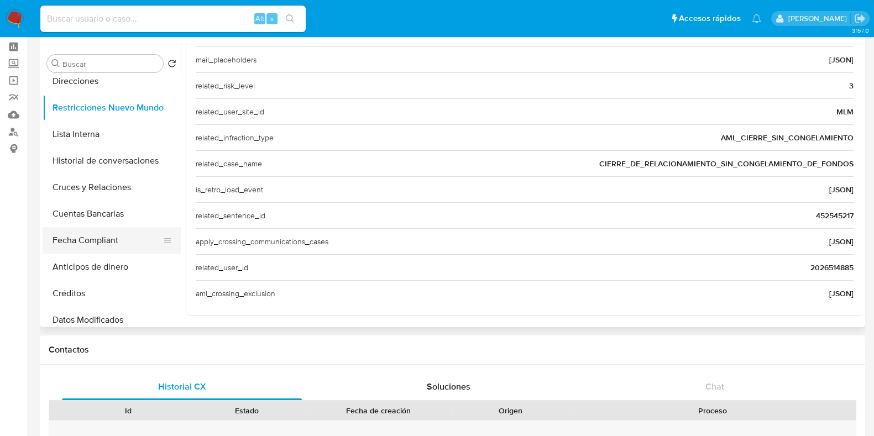
scroll to position [207, 0]
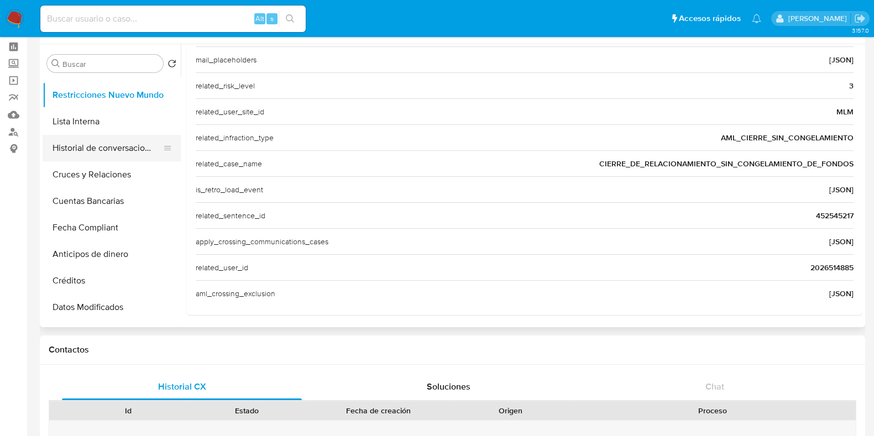
click at [108, 155] on button "Historial de conversaciones" at bounding box center [107, 148] width 129 height 27
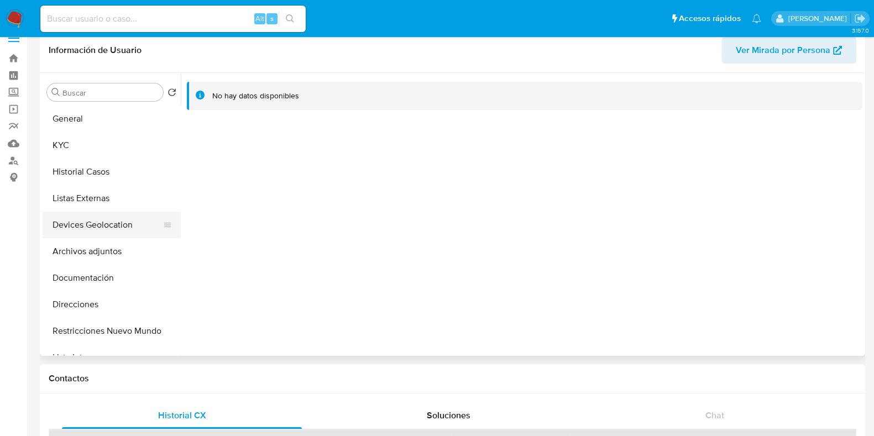
scroll to position [0, 0]
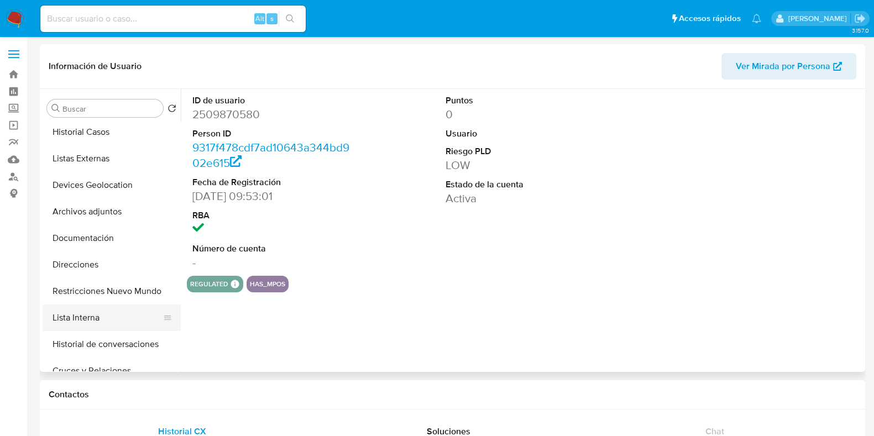
scroll to position [69, 0]
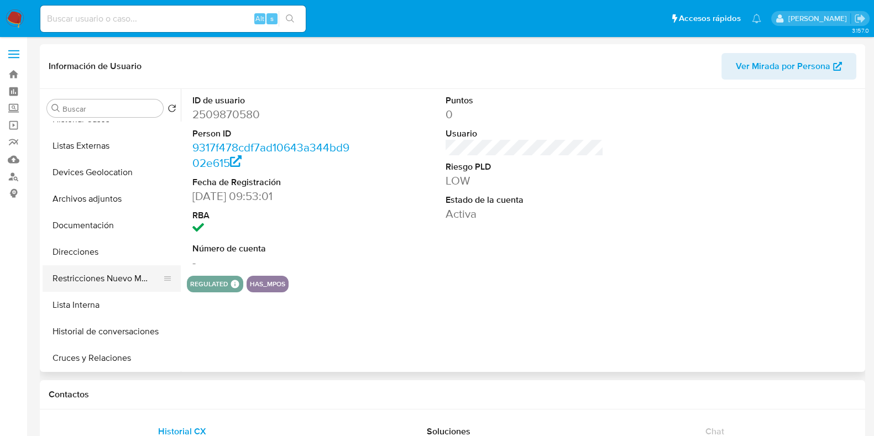
select select "10"
click at [109, 274] on button "Restricciones Nuevo Mundo" at bounding box center [107, 278] width 129 height 27
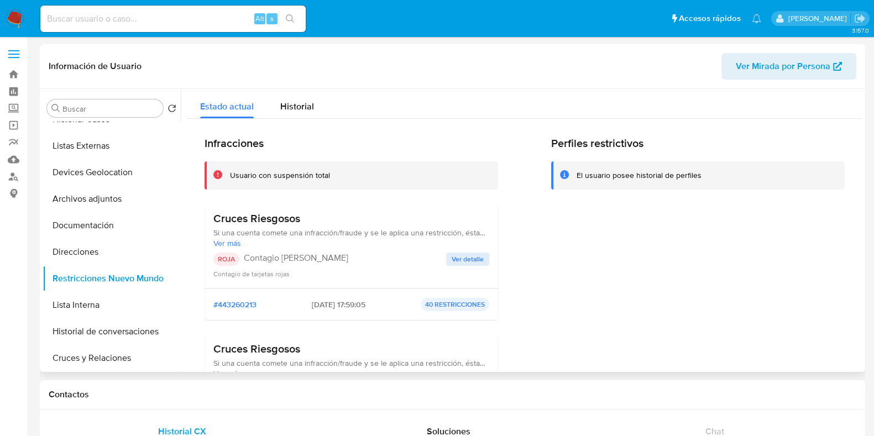
click at [467, 254] on span "Ver detalle" at bounding box center [467, 259] width 32 height 11
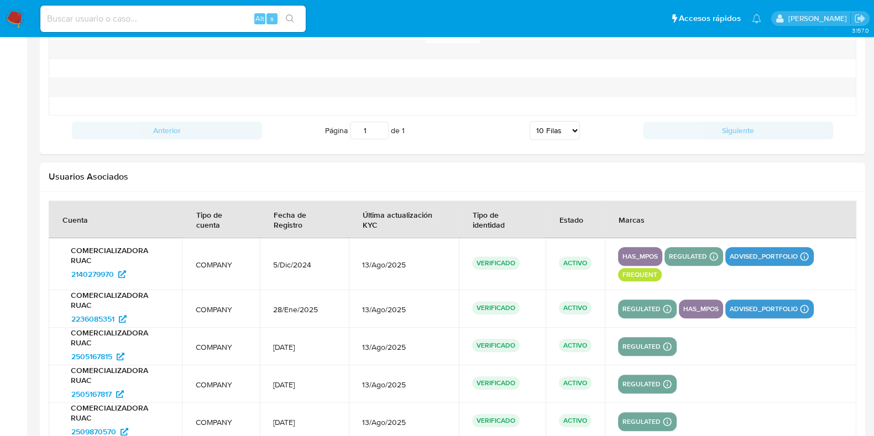
scroll to position [1312, 0]
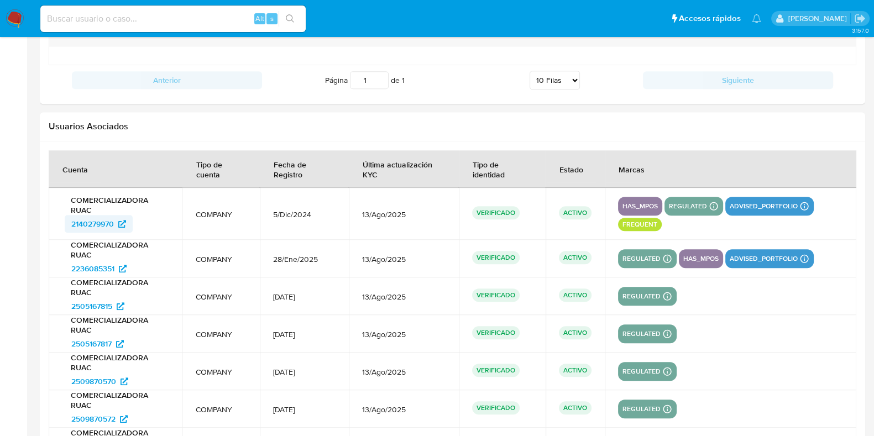
click at [111, 225] on span "2140279970" at bounding box center [92, 224] width 43 height 18
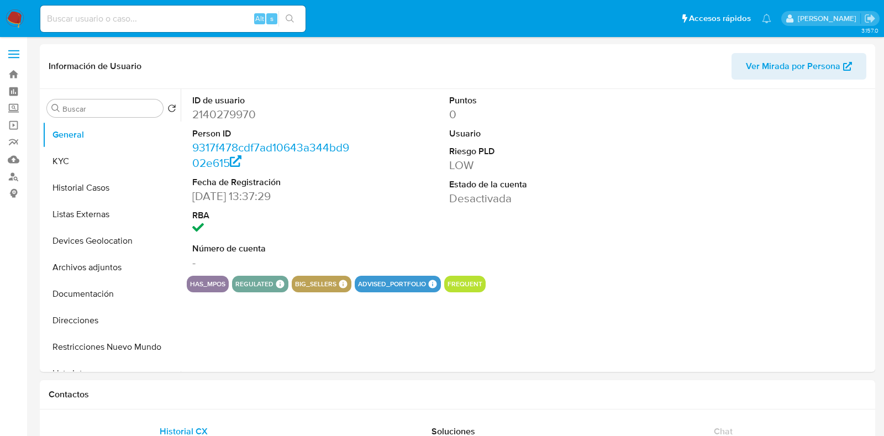
select select "10"
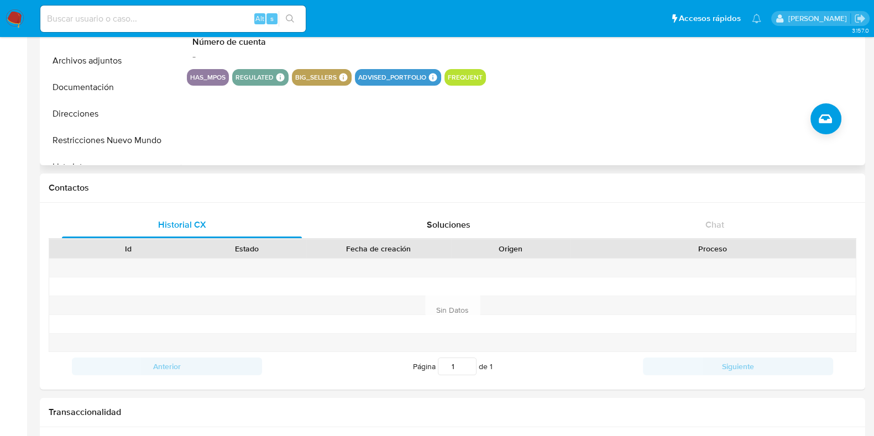
scroll to position [69, 0]
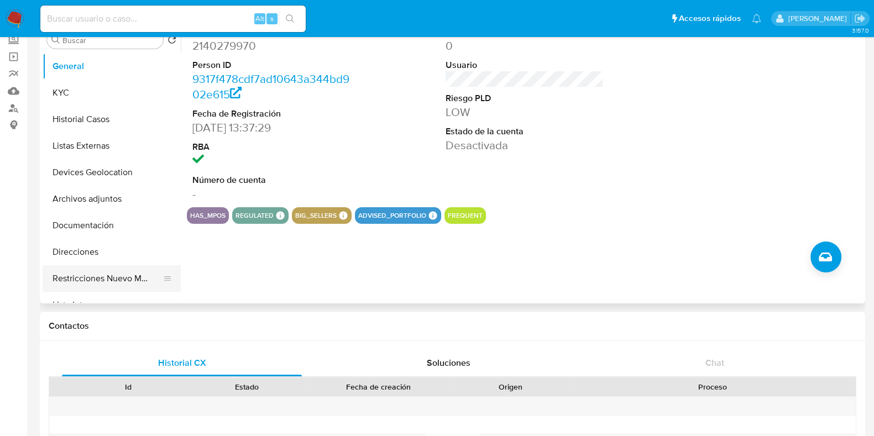
click at [132, 272] on button "Restricciones Nuevo Mundo" at bounding box center [107, 278] width 129 height 27
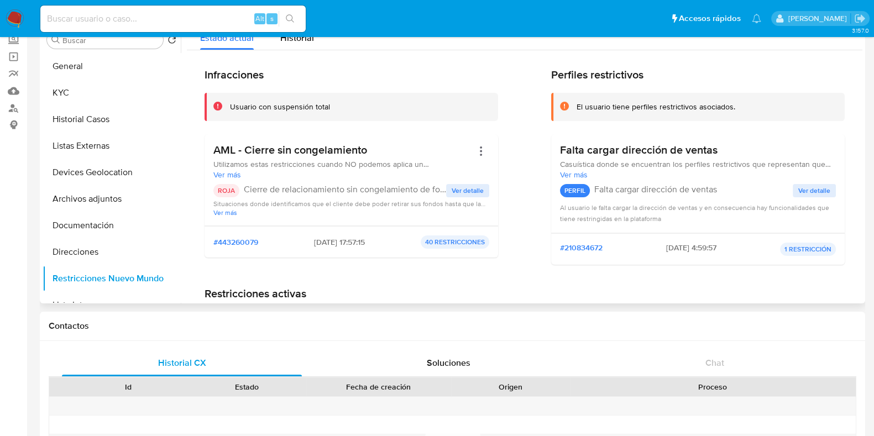
click at [464, 193] on span "Ver detalle" at bounding box center [467, 190] width 32 height 11
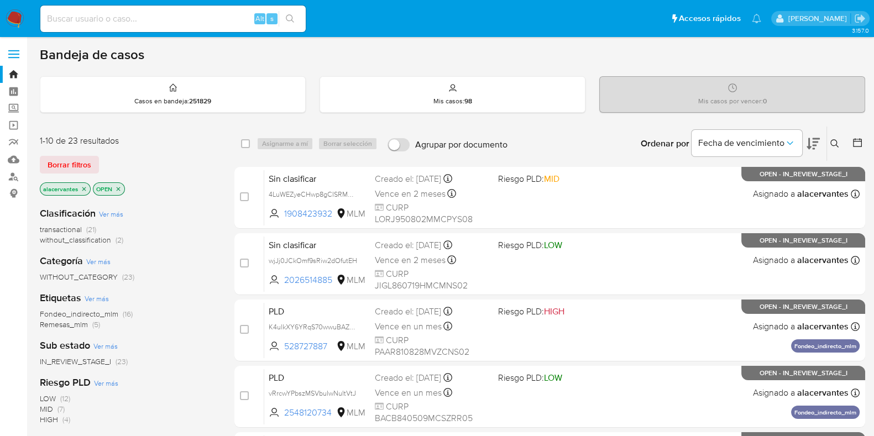
click at [121, 239] on span "(2)" at bounding box center [119, 239] width 8 height 11
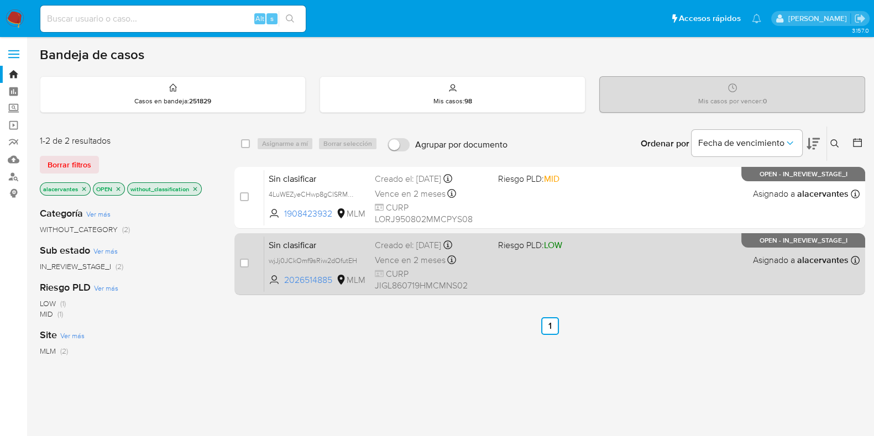
click at [652, 284] on div "Sin clasificar wjJj0JCkOmf9sRiw2dOfutEH 2026514885 MLM Riesgo PLD: LOW Creado e…" at bounding box center [561, 264] width 595 height 56
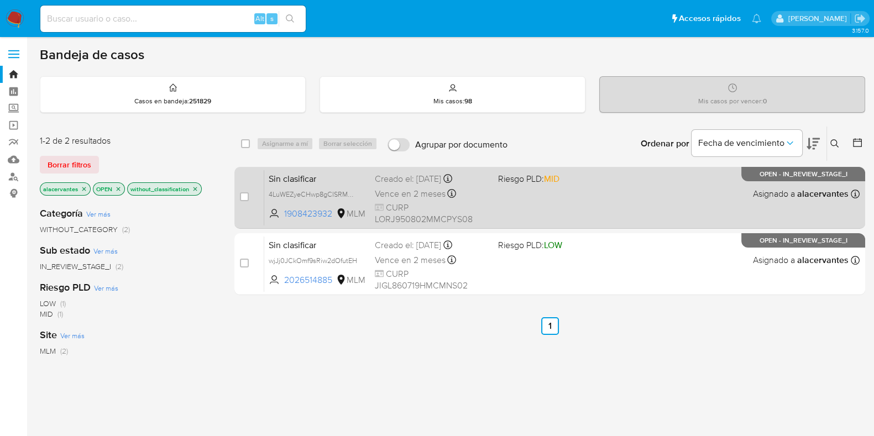
click at [568, 198] on div "Sin clasificar 4LuWEZyeCHwp8gCISRMZjkVI 1908423932 MLM Riesgo PLD: MID Creado e…" at bounding box center [561, 198] width 595 height 56
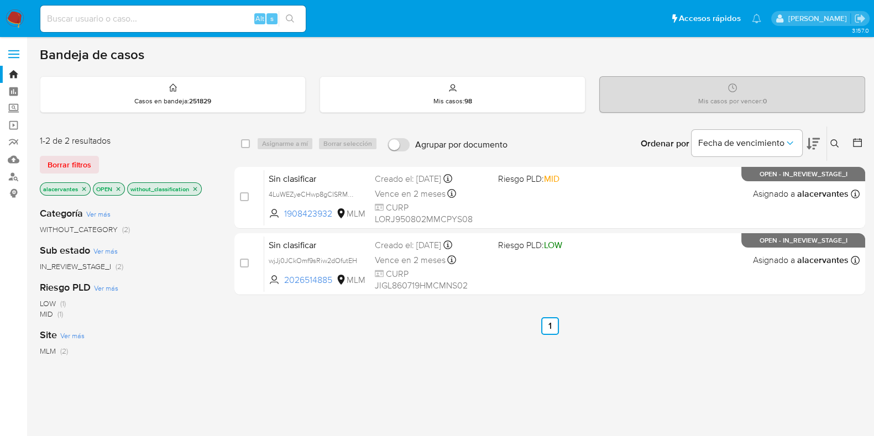
click at [11, 15] on img at bounding box center [15, 18] width 19 height 19
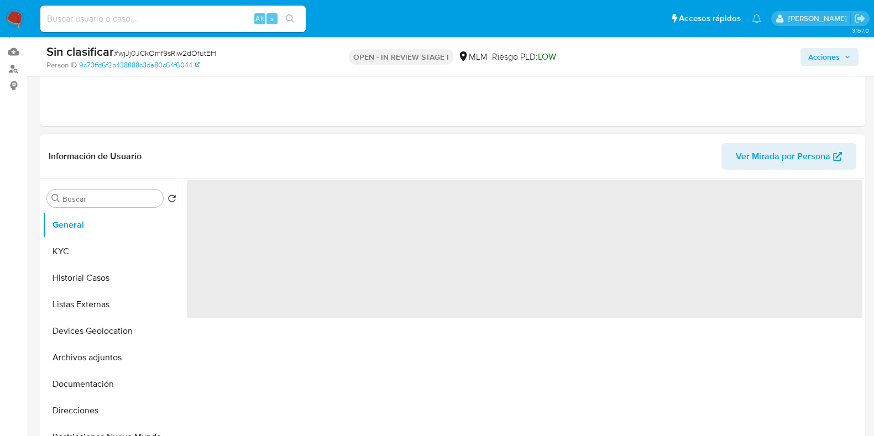
scroll to position [138, 0]
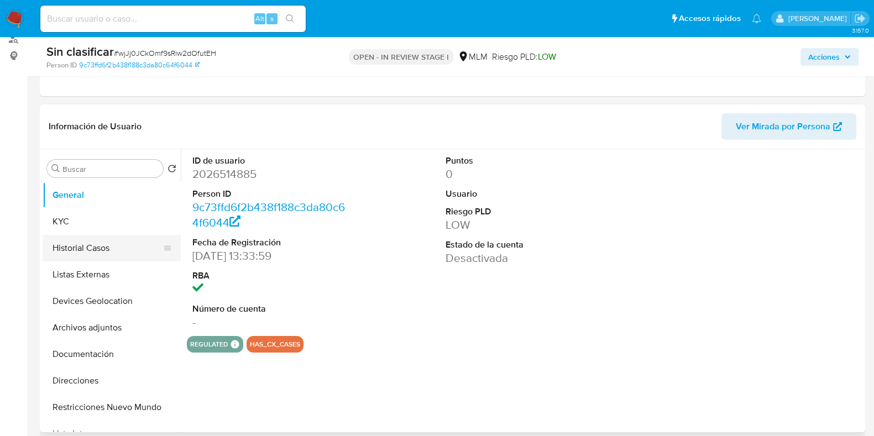
click at [89, 237] on button "Historial Casos" at bounding box center [107, 248] width 129 height 27
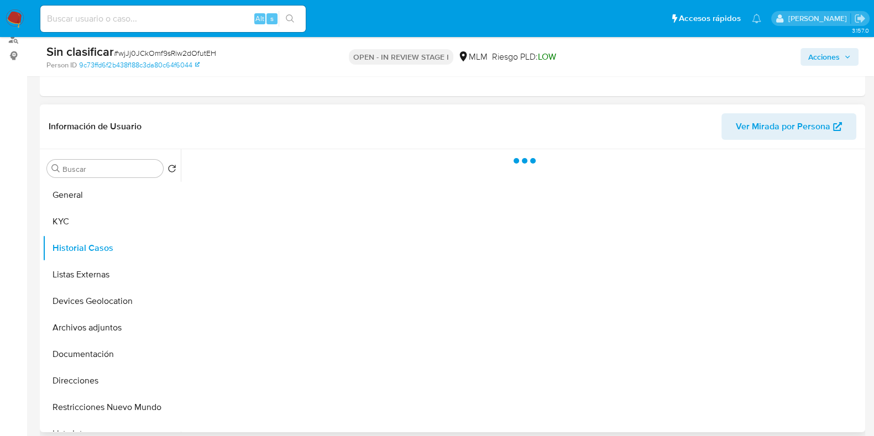
select select "10"
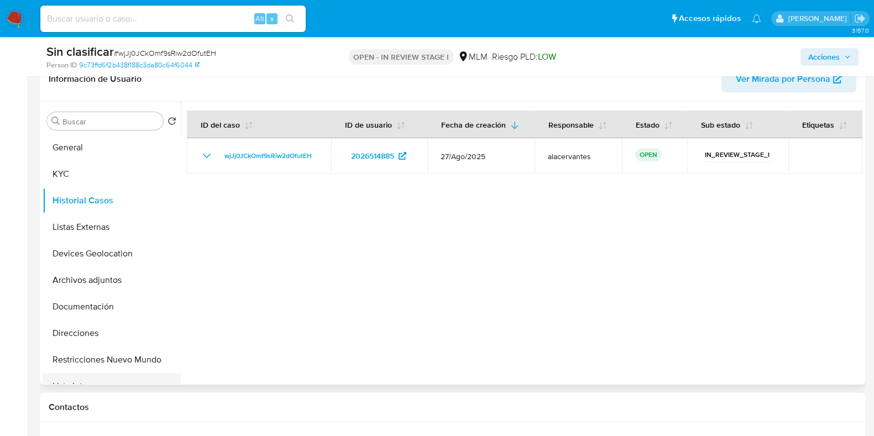
scroll to position [207, 0]
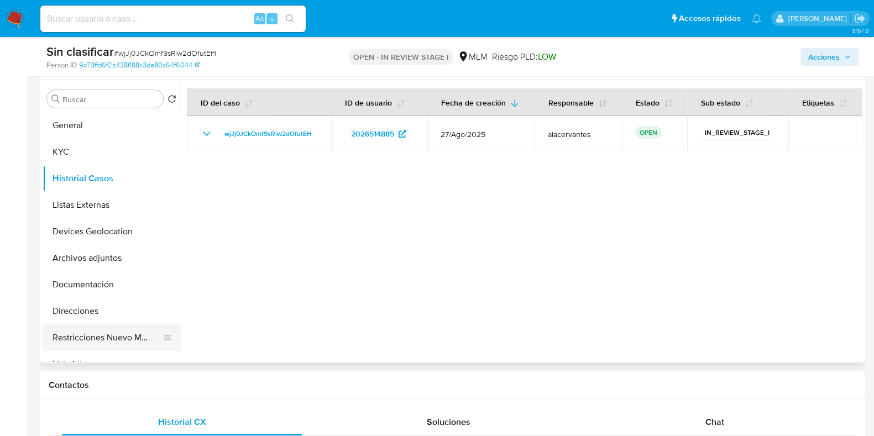
click at [64, 341] on button "Restricciones Nuevo Mundo" at bounding box center [107, 337] width 129 height 27
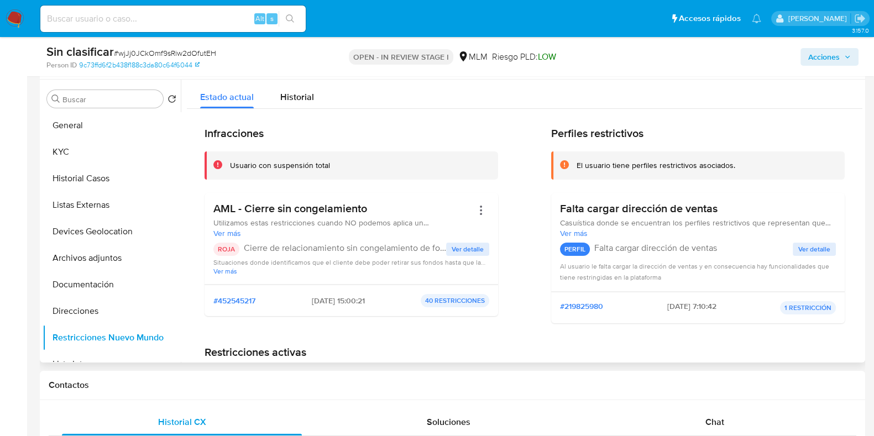
click at [464, 245] on span "Ver detalle" at bounding box center [467, 249] width 32 height 11
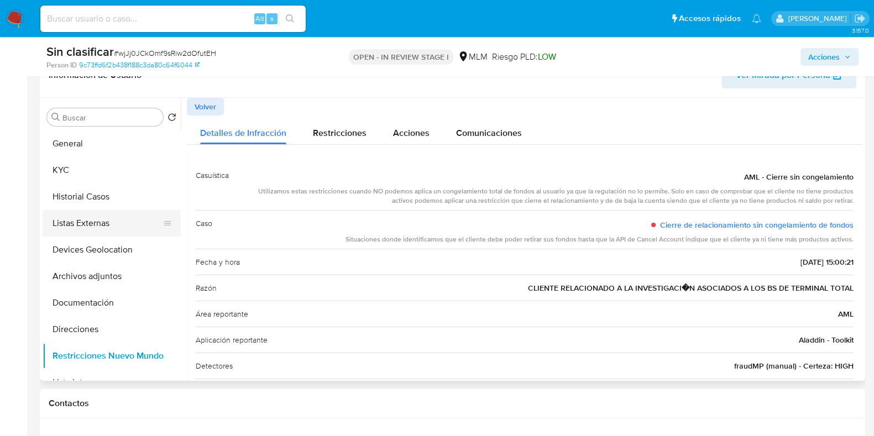
scroll to position [138, 0]
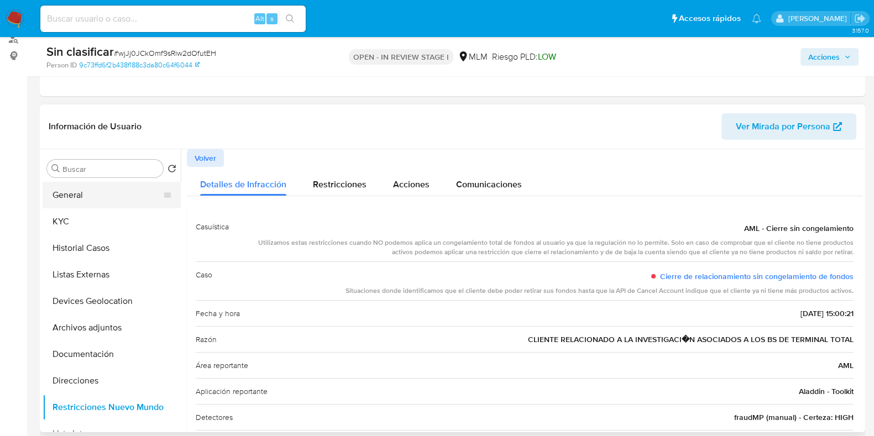
click at [106, 195] on button "General" at bounding box center [107, 195] width 129 height 27
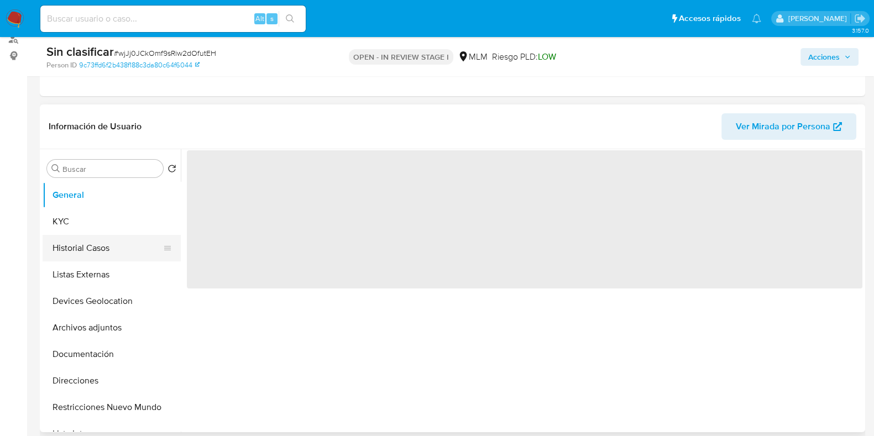
drag, startPoint x: 111, startPoint y: 245, endPoint x: 305, endPoint y: 256, distance: 194.8
click at [111, 246] on button "Historial Casos" at bounding box center [112, 248] width 138 height 27
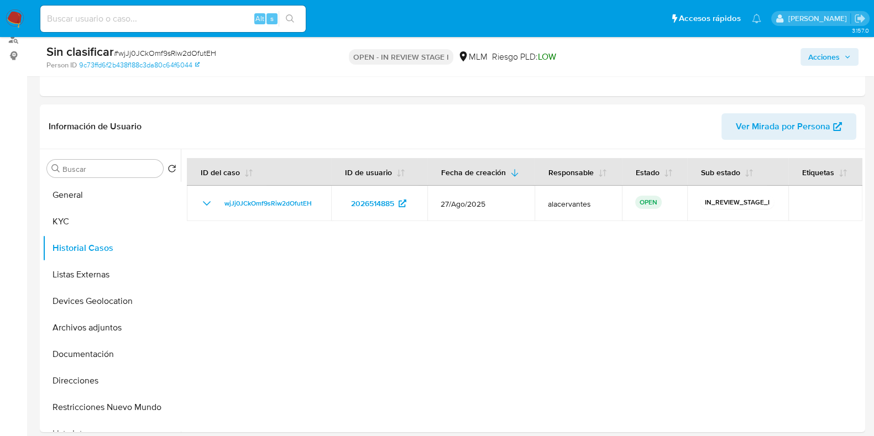
click at [830, 54] on span "Acciones" at bounding box center [823, 57] width 31 height 18
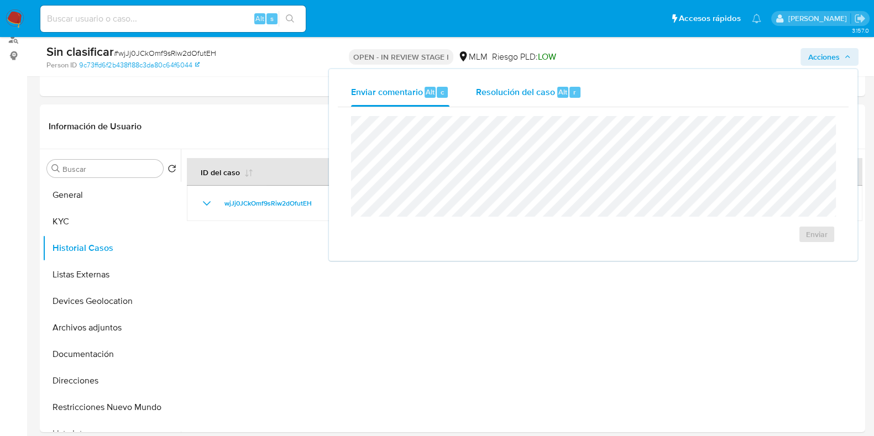
click at [527, 95] on span "Resolución del caso" at bounding box center [515, 91] width 79 height 13
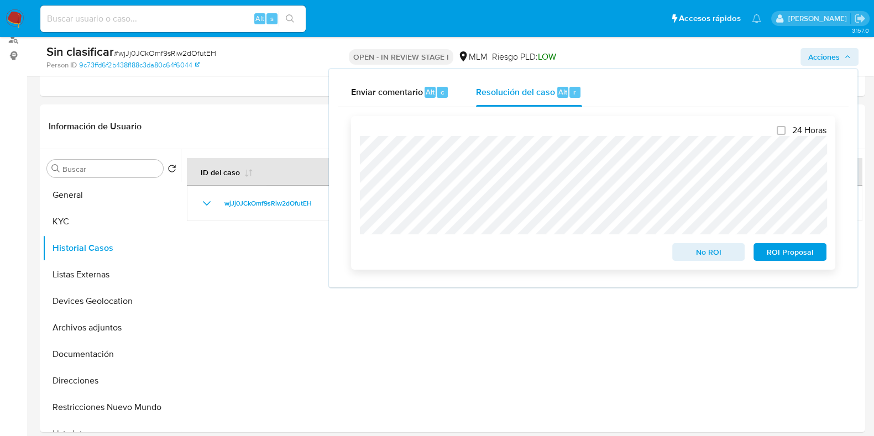
click at [698, 250] on span "No ROI" at bounding box center [708, 251] width 57 height 15
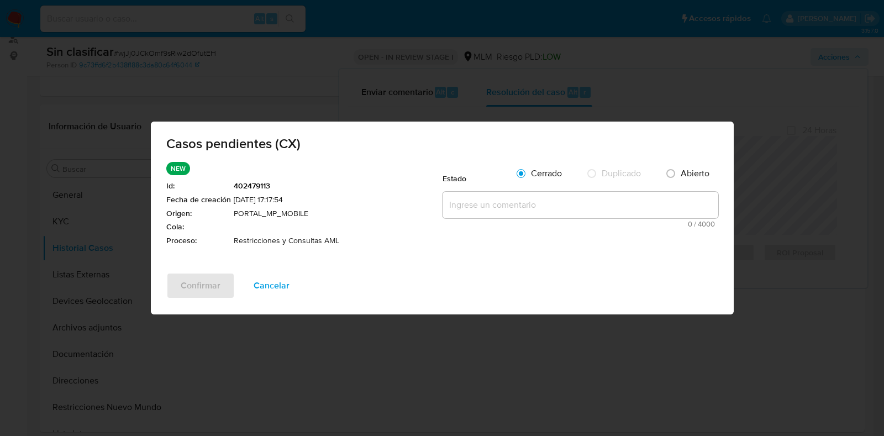
click at [578, 233] on div "Estado Cerrado Duplicado Abierto 0 / 4000 4000 caracteres restantes" at bounding box center [581, 204] width 276 height 85
click at [556, 201] on textarea at bounding box center [581, 205] width 276 height 27
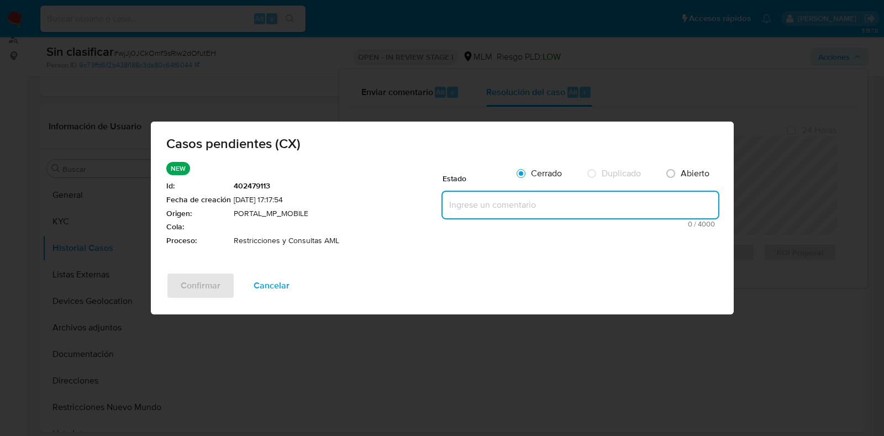
paste textarea "Se realiza la validación generado por CX, se identifica que el cliente se encue…"
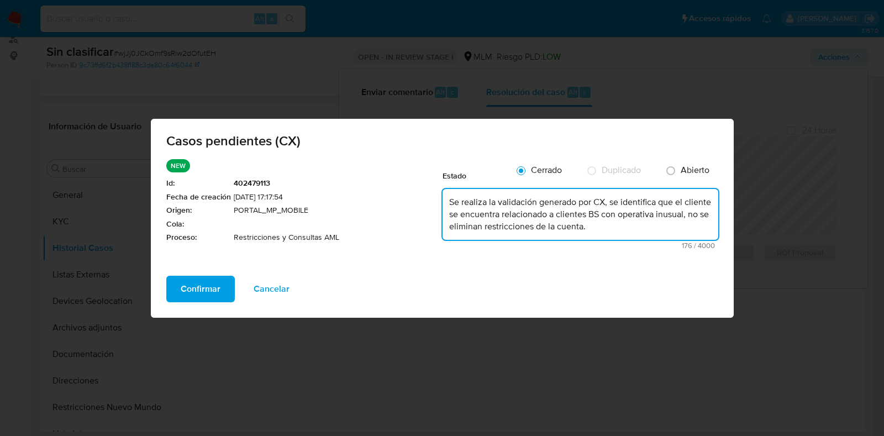
click at [538, 208] on textarea "Se realiza la validación generado por CX, se identifica que el cliente se encue…" at bounding box center [581, 214] width 276 height 51
type textarea "Se realiza la validación de caso generado por CX, se identifica que el cliente …"
click at [175, 293] on button "Confirmar" at bounding box center [200, 289] width 69 height 27
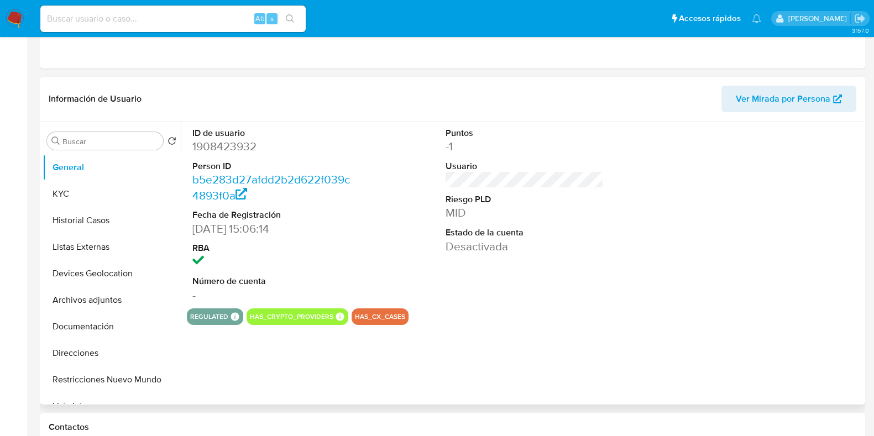
select select "10"
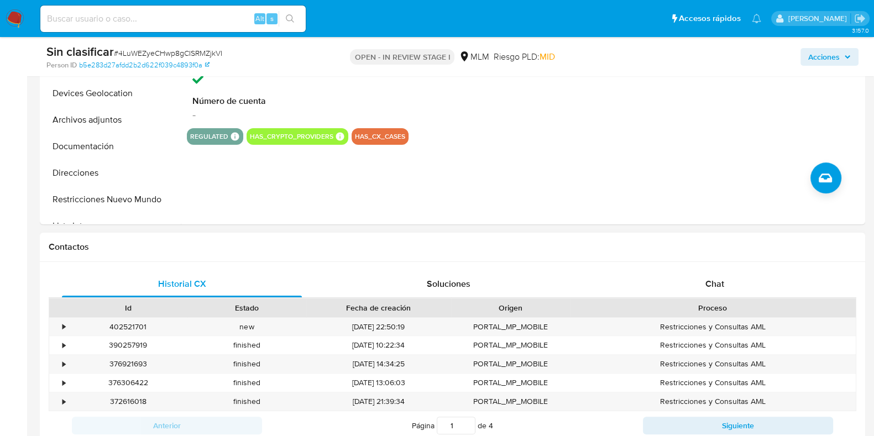
scroll to position [414, 0]
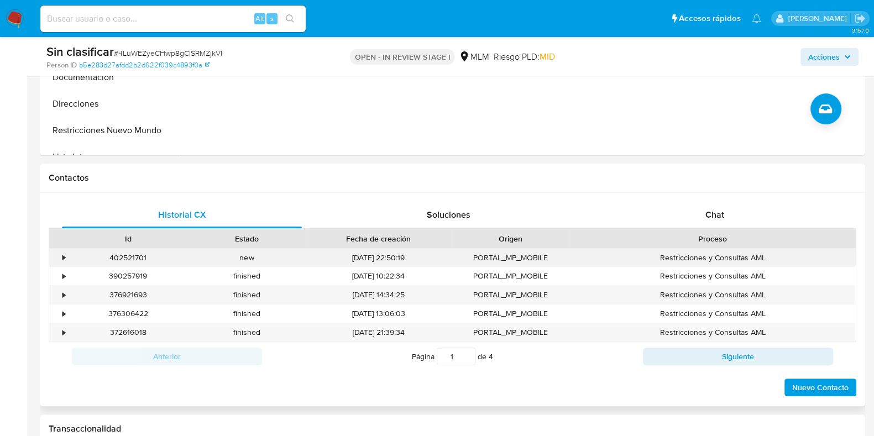
click at [62, 255] on div "•" at bounding box center [63, 258] width 3 height 10
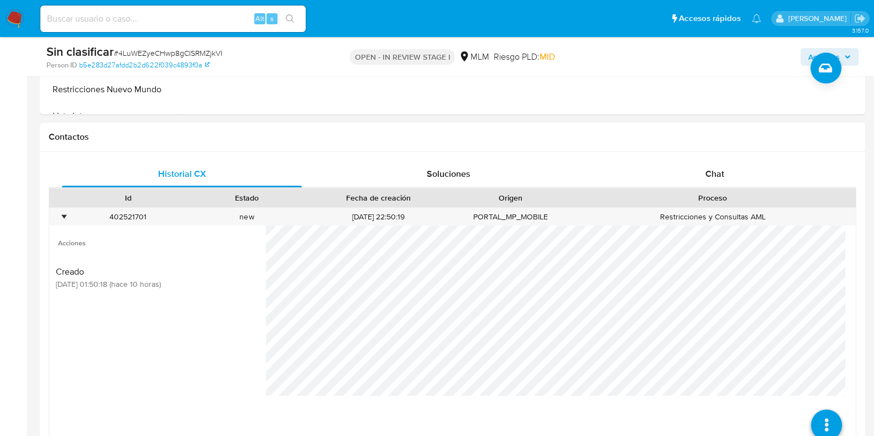
scroll to position [552, 0]
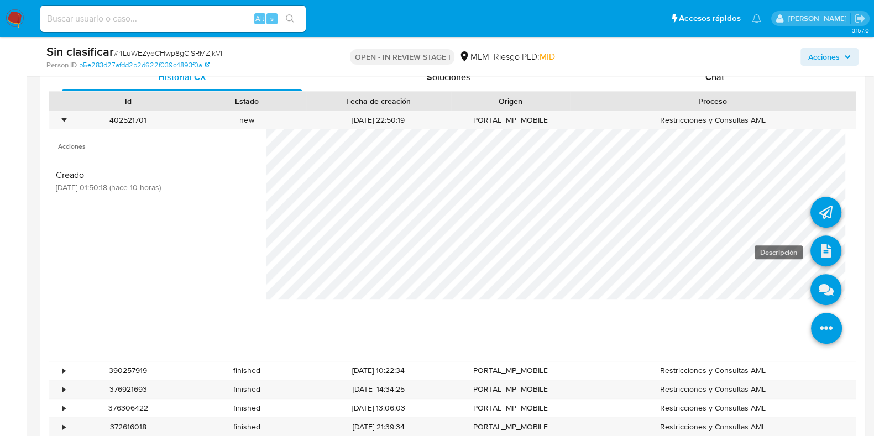
click at [810, 243] on icon at bounding box center [825, 250] width 31 height 31
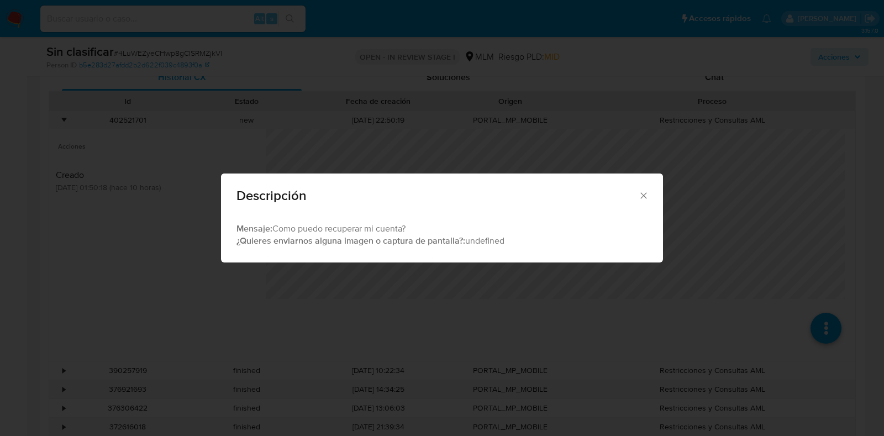
drag, startPoint x: 644, startPoint y: 198, endPoint x: 638, endPoint y: 198, distance: 5.6
click at [644, 198] on icon "Cerrar" at bounding box center [643, 195] width 11 height 11
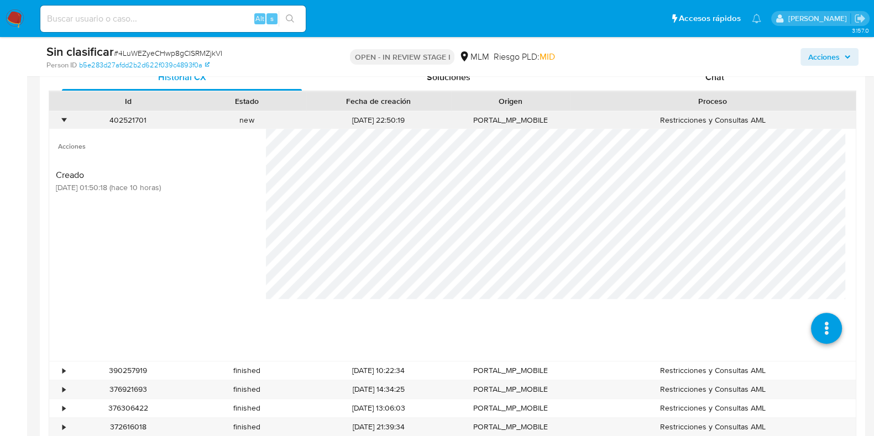
click at [60, 126] on div "•" at bounding box center [58, 120] width 19 height 18
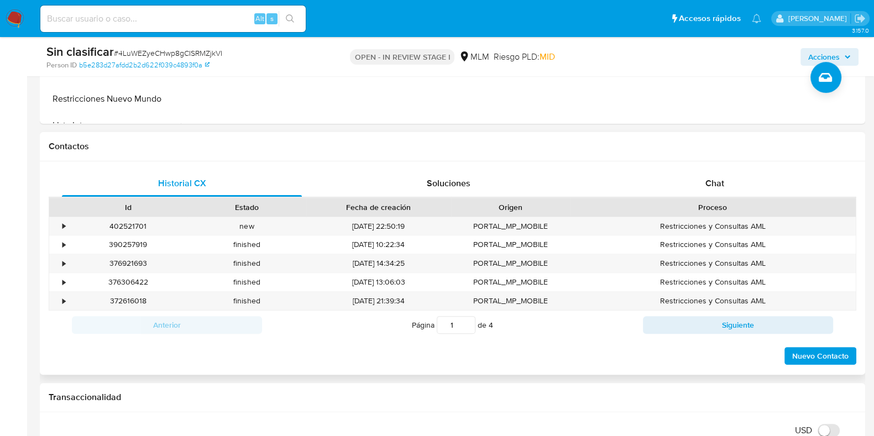
scroll to position [414, 0]
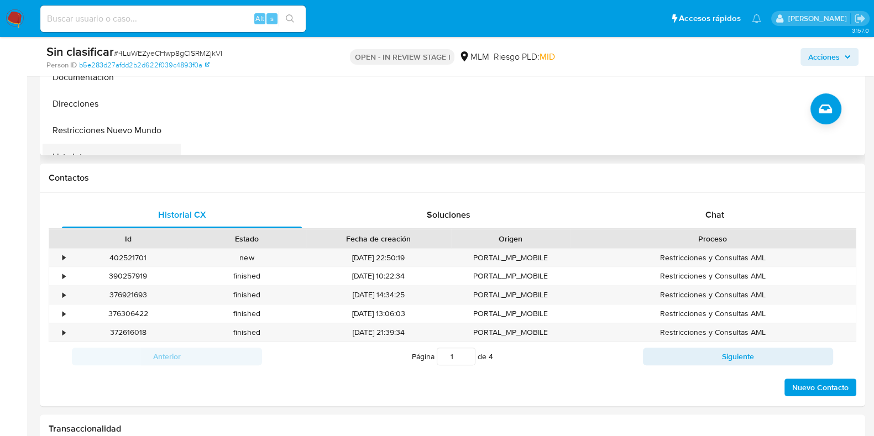
click at [138, 144] on button "Lista Interna" at bounding box center [107, 157] width 129 height 27
click at [138, 128] on button "Restricciones Nuevo Mundo" at bounding box center [107, 130] width 129 height 27
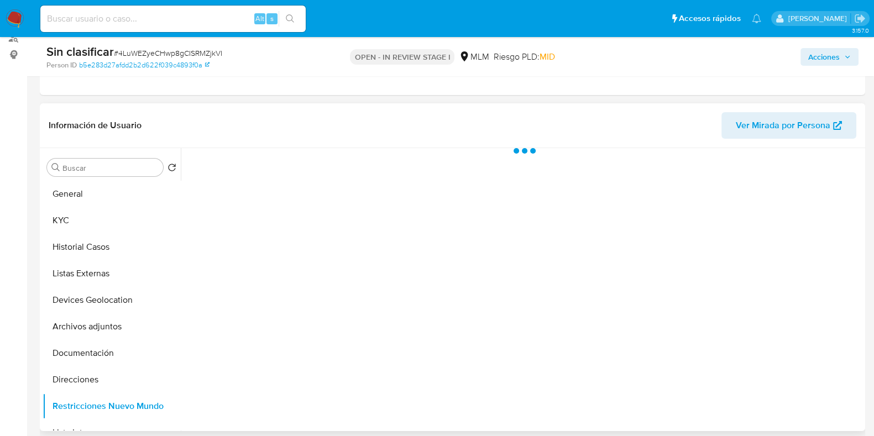
scroll to position [138, 0]
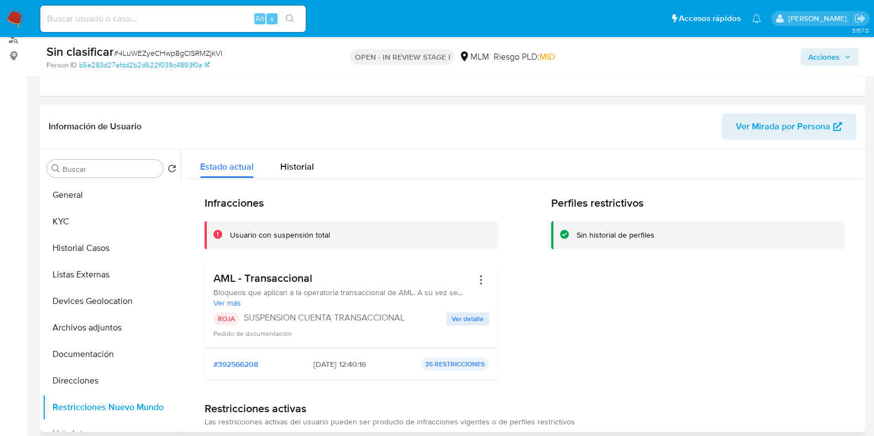
click at [469, 325] on div "ROJA SUSPENSION CUENTA TRANSACCIONAL Ver detalle Pedido de documentación" at bounding box center [351, 325] width 276 height 27
click at [470, 317] on span "Ver detalle" at bounding box center [467, 318] width 32 height 11
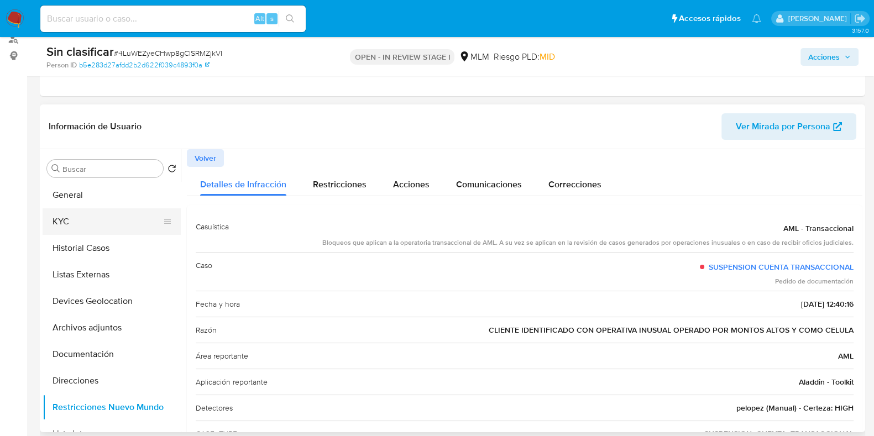
click at [94, 215] on button "KYC" at bounding box center [107, 221] width 129 height 27
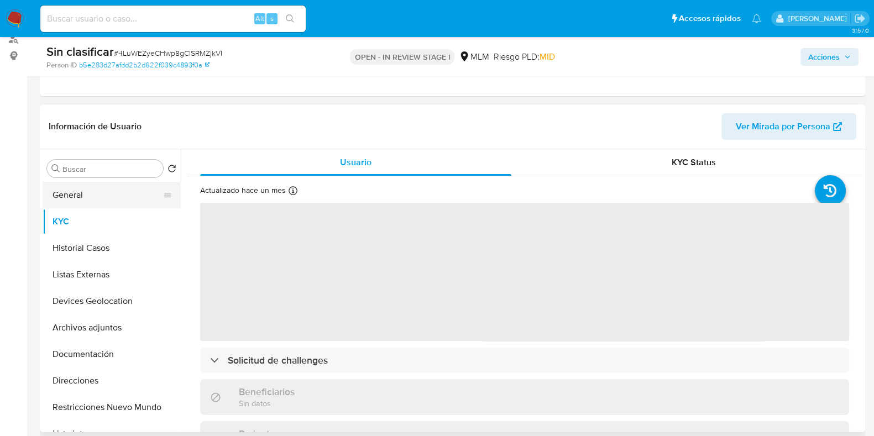
click at [95, 200] on button "General" at bounding box center [107, 195] width 129 height 27
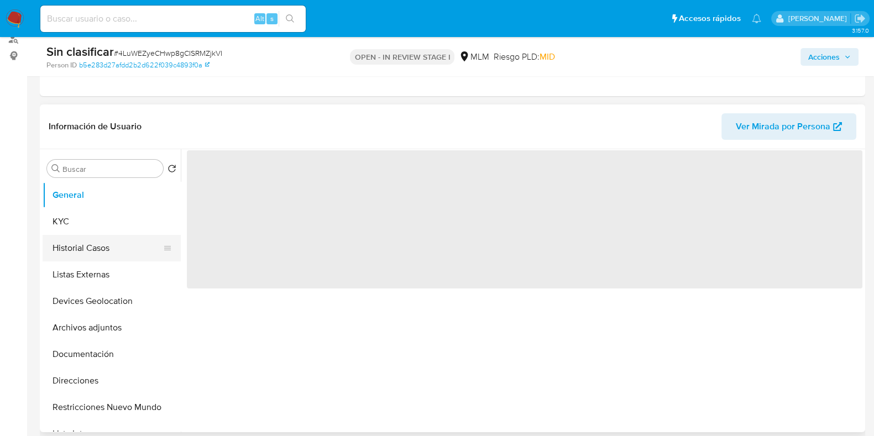
click at [96, 251] on button "Historial Casos" at bounding box center [107, 248] width 129 height 27
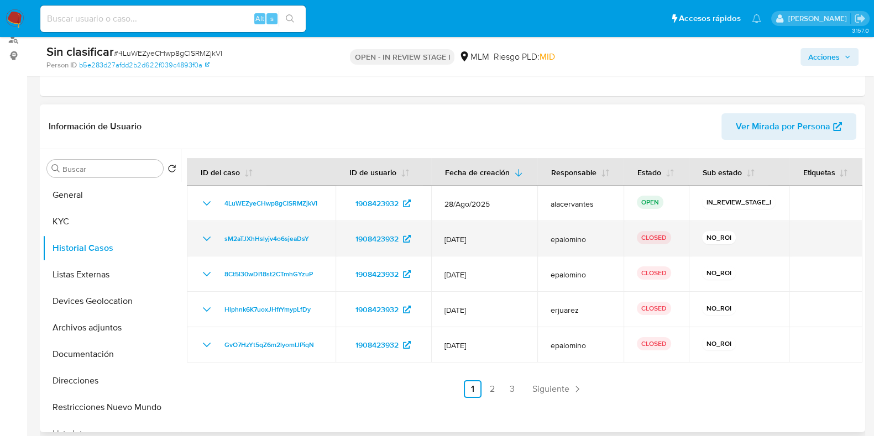
click at [201, 239] on icon "Mostrar/Ocultar" at bounding box center [206, 238] width 13 height 13
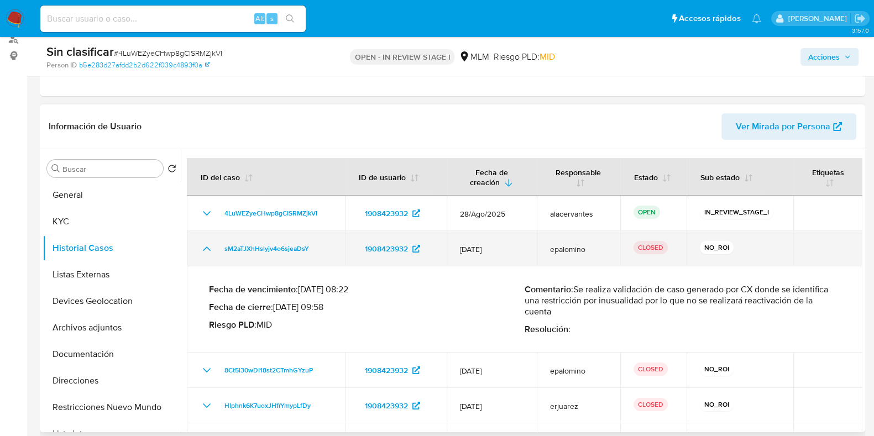
click at [208, 244] on icon "Mostrar/Ocultar" at bounding box center [206, 248] width 13 height 13
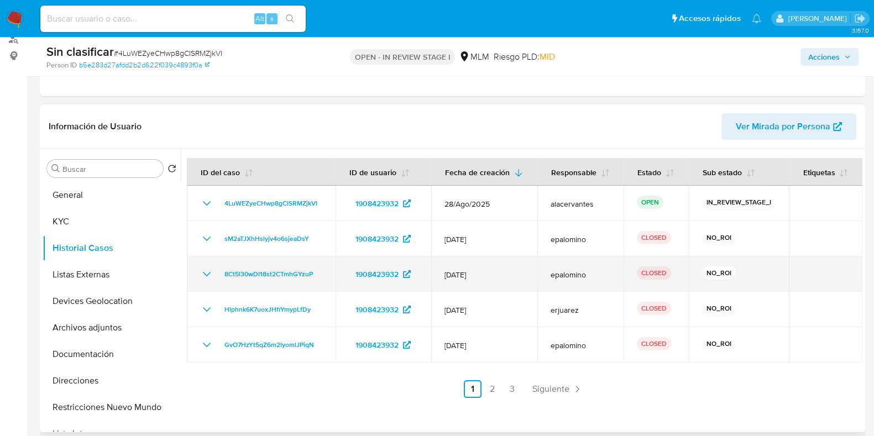
click at [207, 277] on icon "Mostrar/Ocultar" at bounding box center [206, 273] width 13 height 13
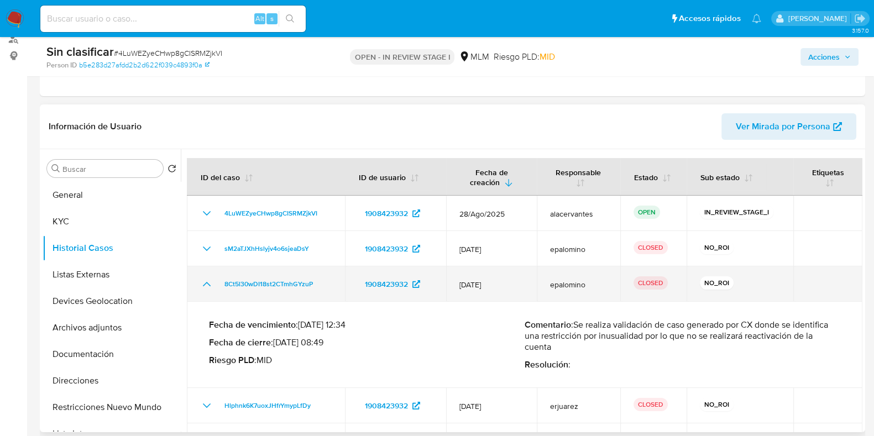
click at [207, 277] on icon "Mostrar/Ocultar" at bounding box center [206, 283] width 13 height 13
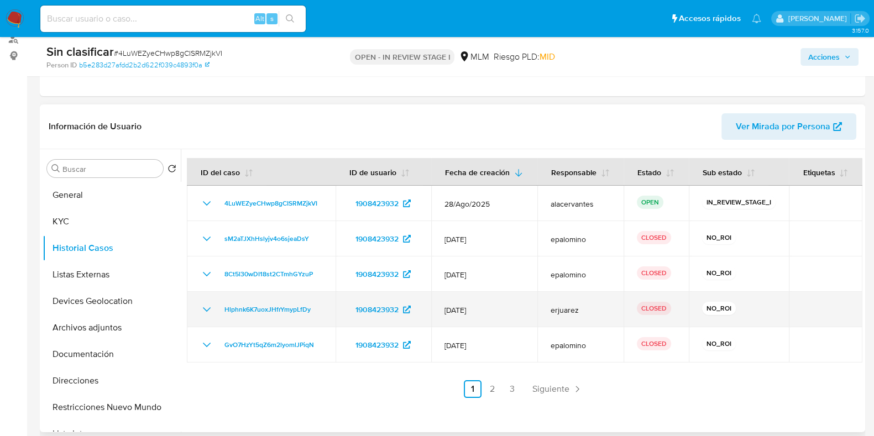
click at [210, 311] on icon "Mostrar/Ocultar" at bounding box center [206, 309] width 13 height 13
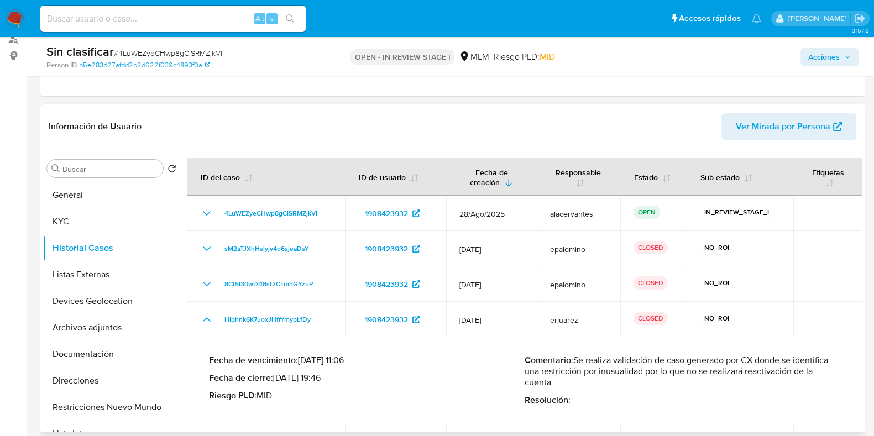
drag, startPoint x: 577, startPoint y: 357, endPoint x: 614, endPoint y: 383, distance: 45.2
click at [614, 383] on p "Comentario : Se realiza validación de caso generado por CX donde se identifica …" at bounding box center [681, 371] width 315 height 33
click at [818, 53] on span "Acciones" at bounding box center [823, 57] width 31 height 18
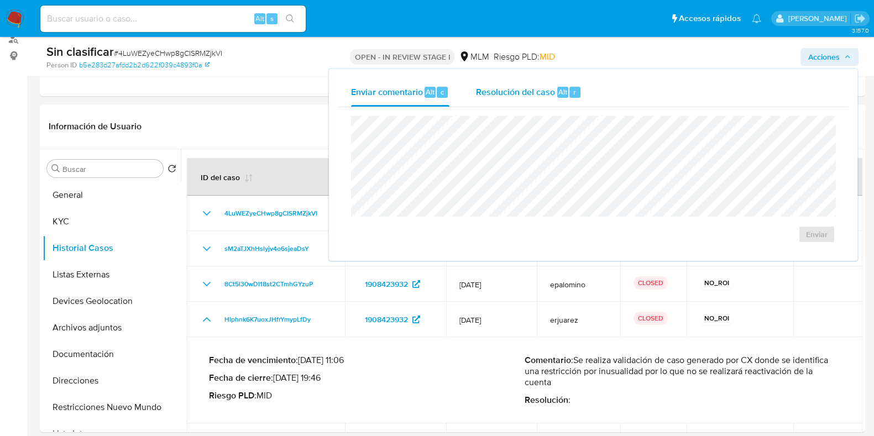
click at [510, 87] on span "Resolución del caso" at bounding box center [515, 91] width 79 height 13
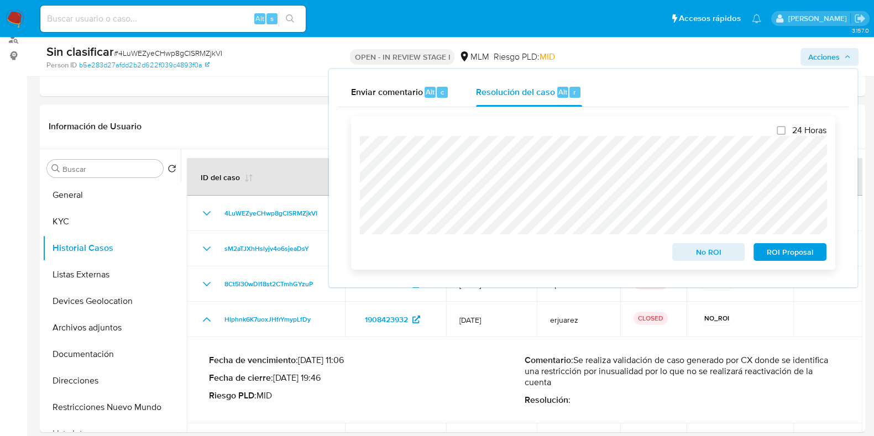
click at [722, 258] on span "No ROI" at bounding box center [708, 251] width 57 height 15
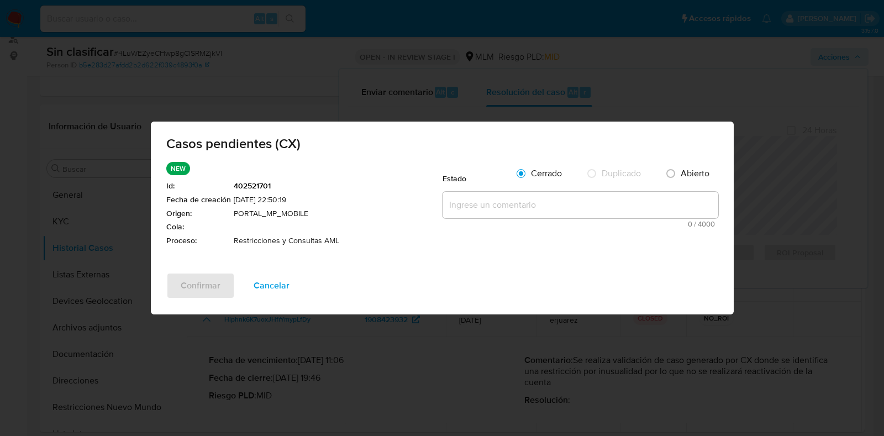
click at [283, 286] on span "Cancelar" at bounding box center [272, 286] width 36 height 24
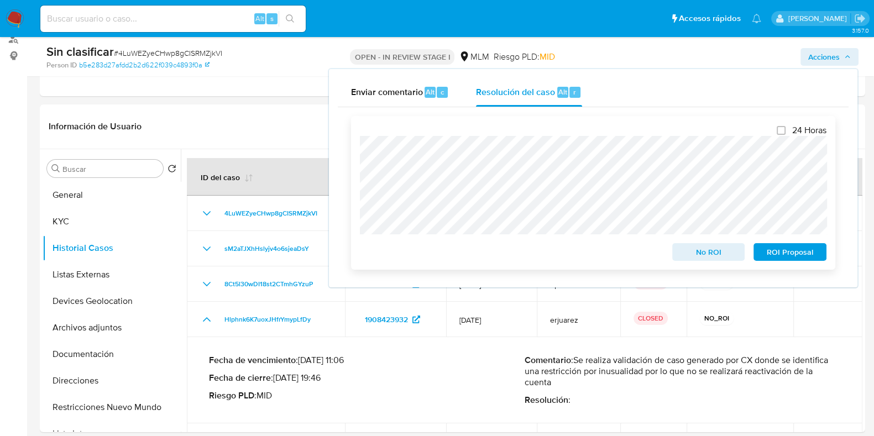
drag, startPoint x: 697, startPoint y: 254, endPoint x: 690, endPoint y: 255, distance: 6.7
click at [697, 254] on span "No ROI" at bounding box center [708, 251] width 57 height 15
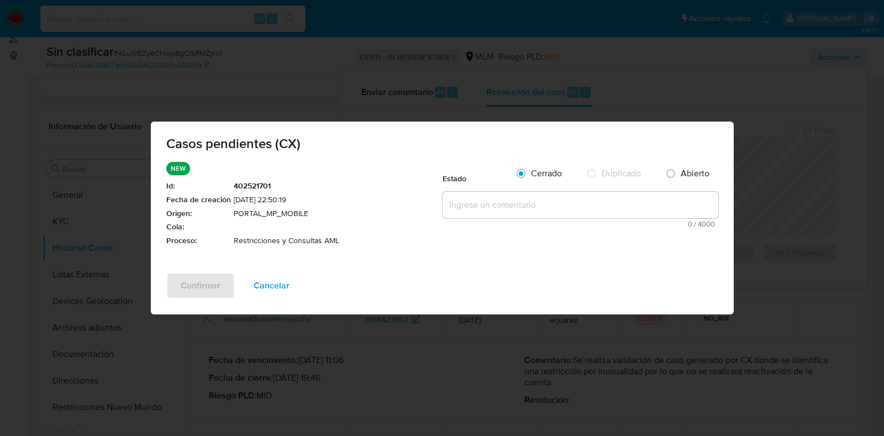
click at [471, 200] on textarea at bounding box center [581, 205] width 276 height 27
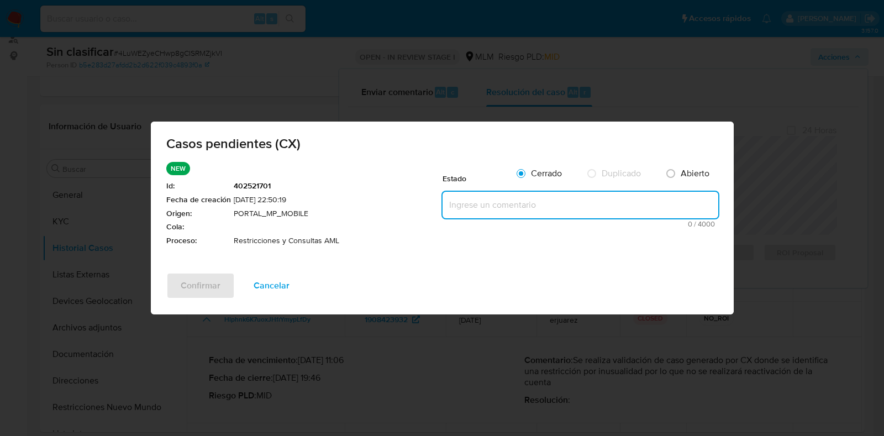
paste textarea "Se realiza validación de caso generado por CX se identifica restricción por inu…"
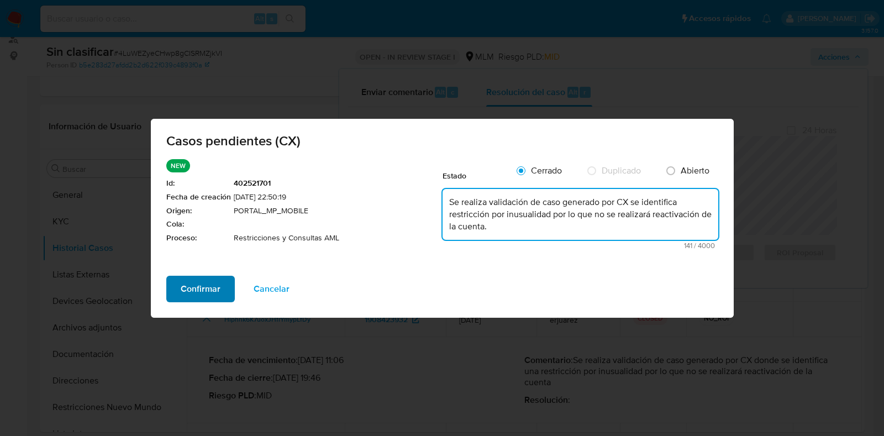
type textarea "Se realiza validación de caso generado por CX se identifica restricción por inu…"
click at [212, 290] on span "Confirmar" at bounding box center [201, 289] width 40 height 24
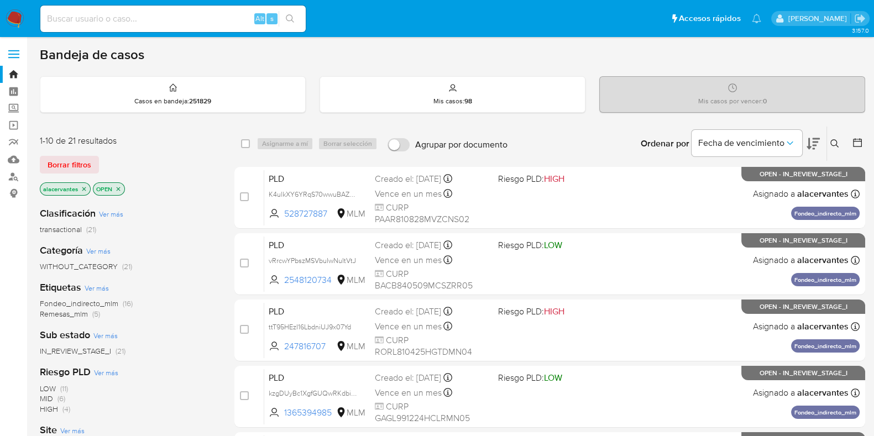
scroll to position [69, 0]
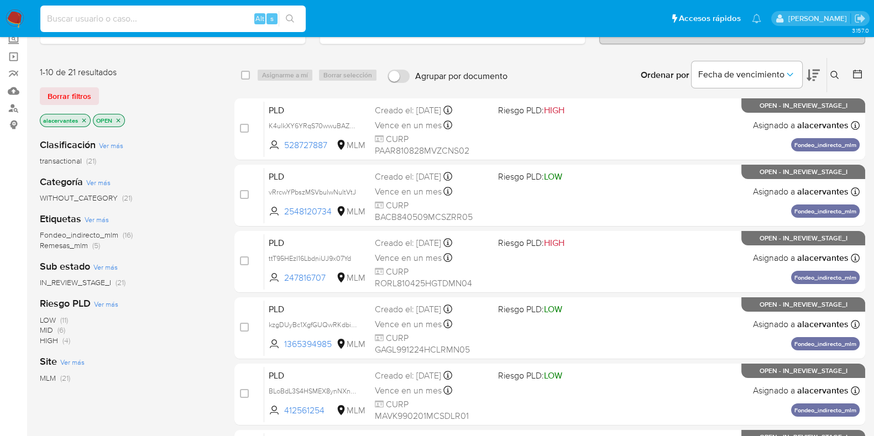
click at [168, 18] on input at bounding box center [172, 19] width 265 height 14
paste input "2450529742"
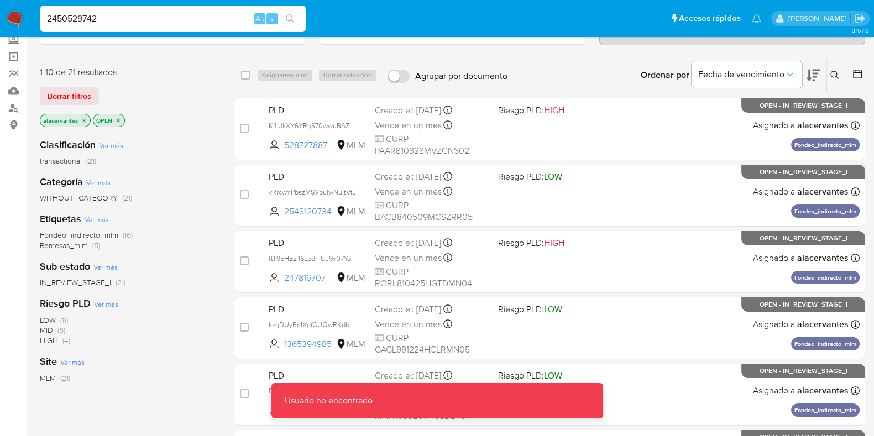
click at [168, 18] on input "2450529742" at bounding box center [172, 19] width 265 height 14
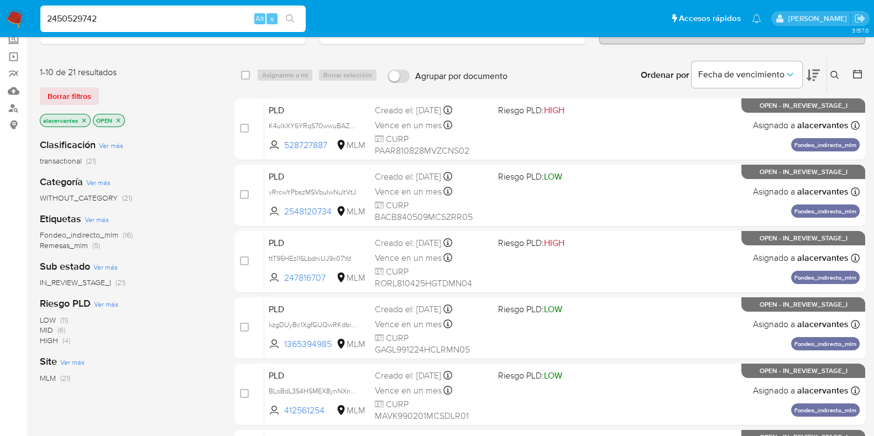
type input "2450529742"
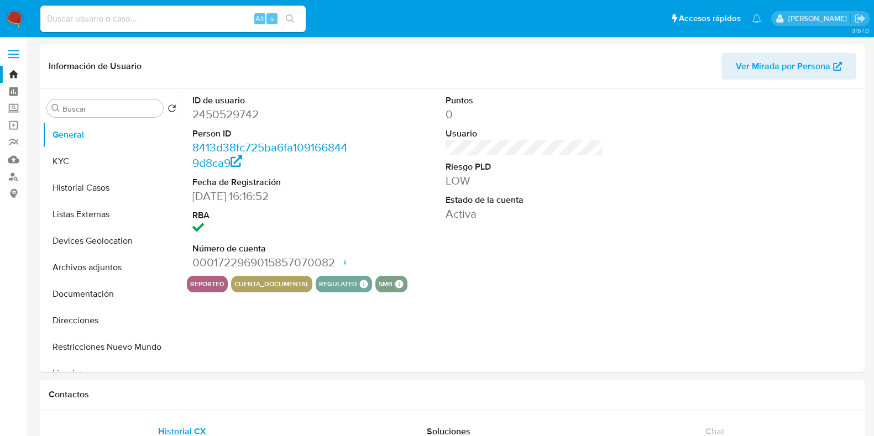
select select "10"
click at [114, 129] on button "General" at bounding box center [107, 135] width 129 height 27
click at [86, 161] on button "KYC" at bounding box center [107, 161] width 129 height 27
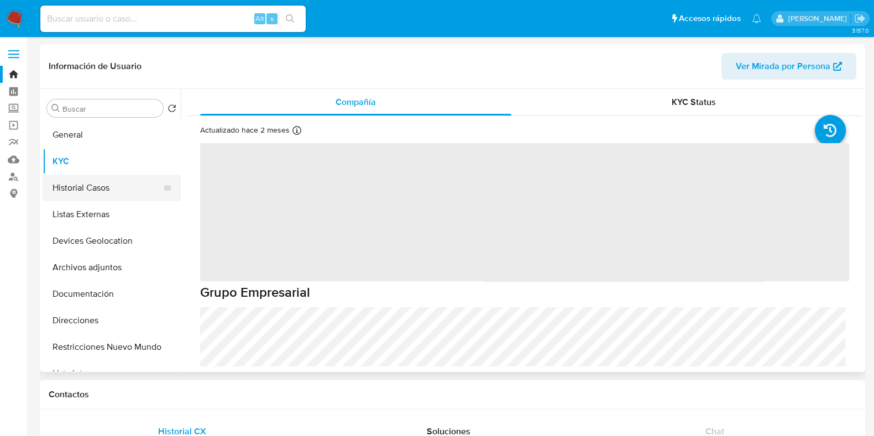
click at [94, 192] on button "Historial Casos" at bounding box center [107, 188] width 129 height 27
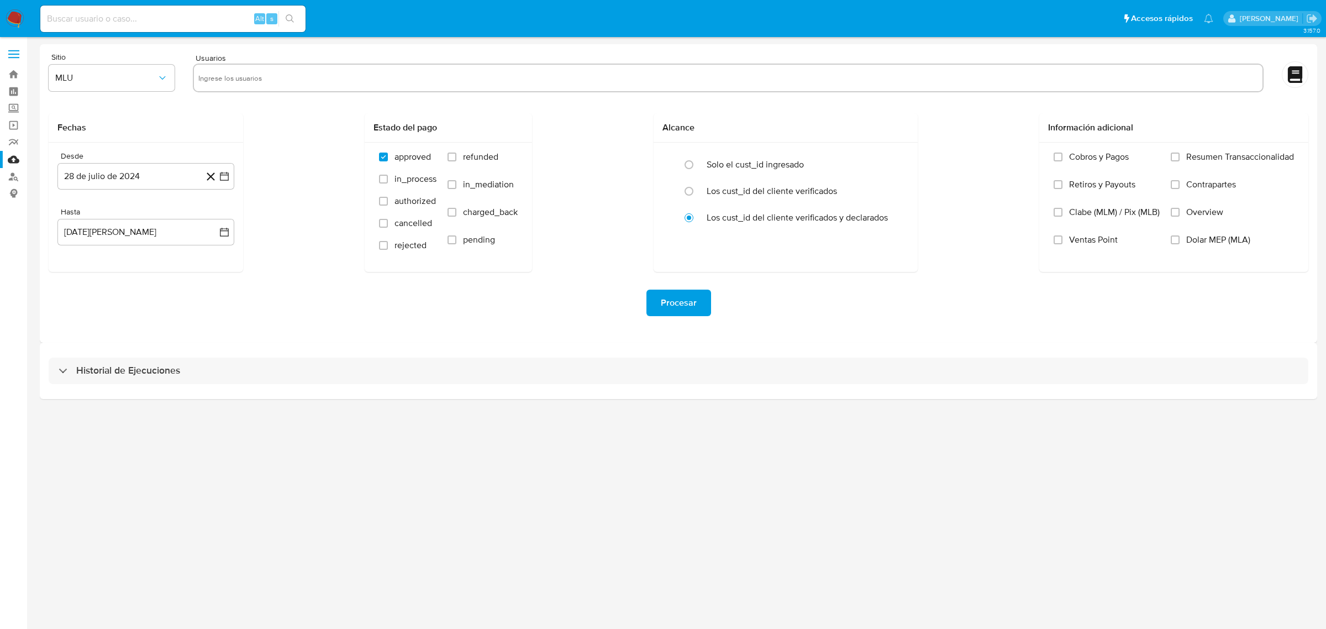
click at [177, 390] on div "Historial de Ejecuciones" at bounding box center [678, 371] width 1277 height 56
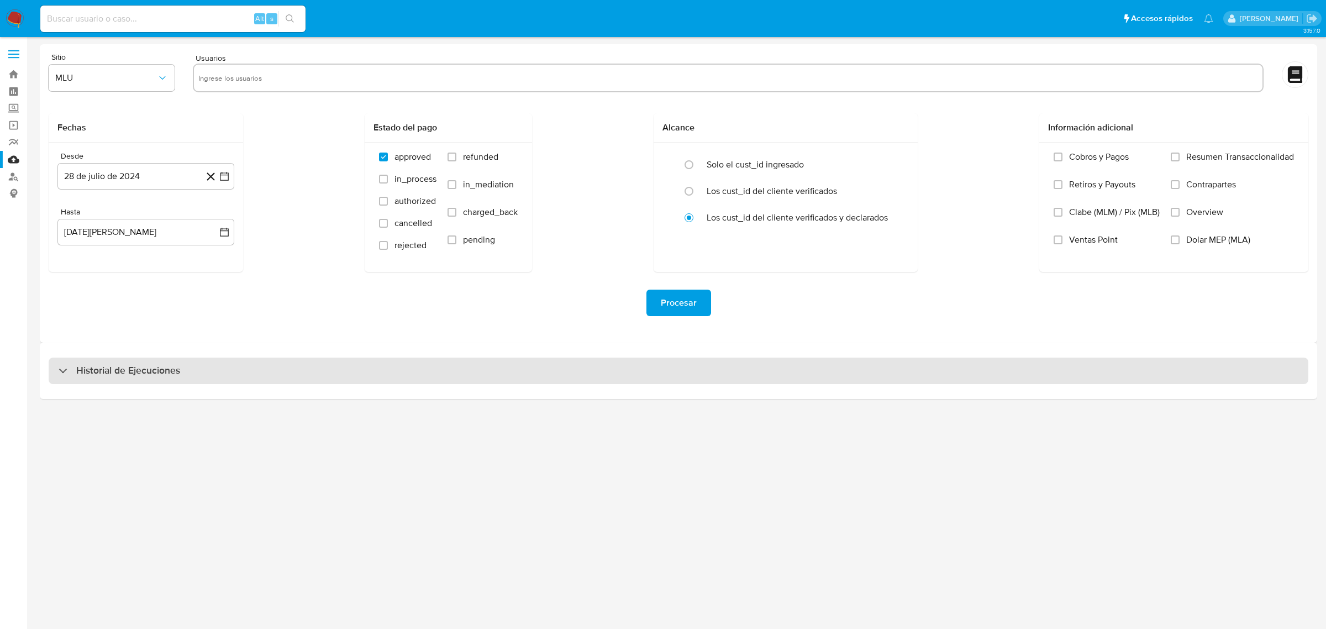
click at [177, 371] on h3 "Historial de Ejecuciones" at bounding box center [128, 370] width 104 height 13
select select "10"
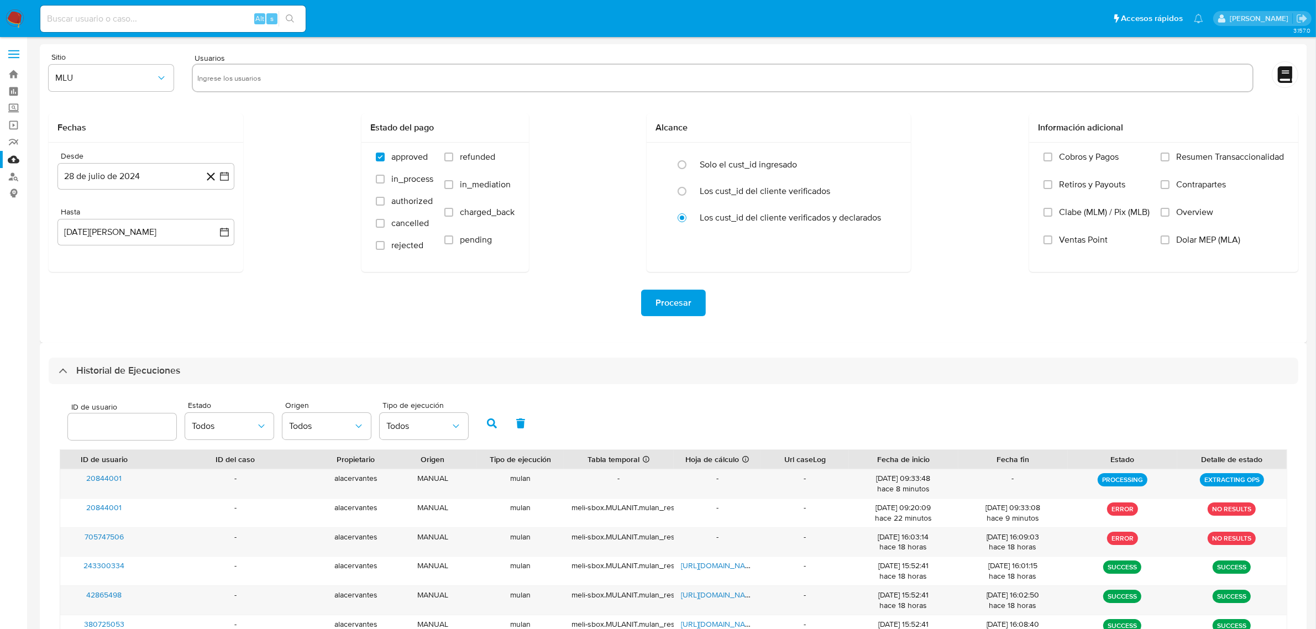
click at [146, 18] on input at bounding box center [172, 19] width 265 height 14
paste input "20844001"
type input "20844001"
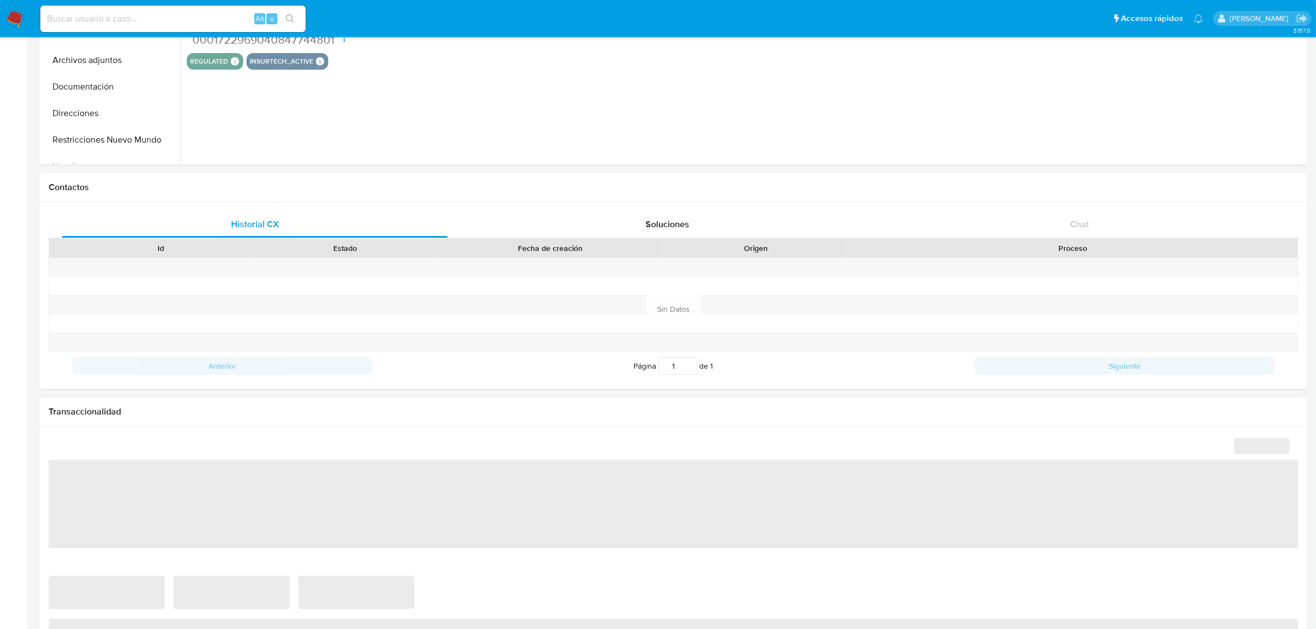
select select "10"
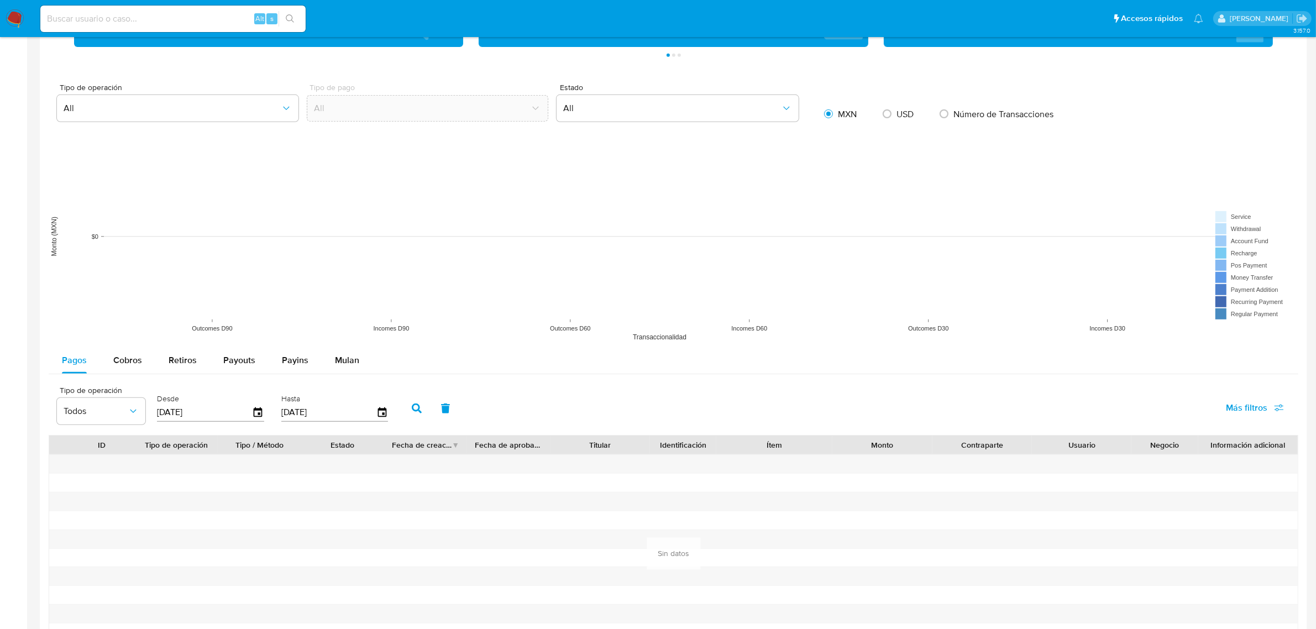
scroll to position [760, 0]
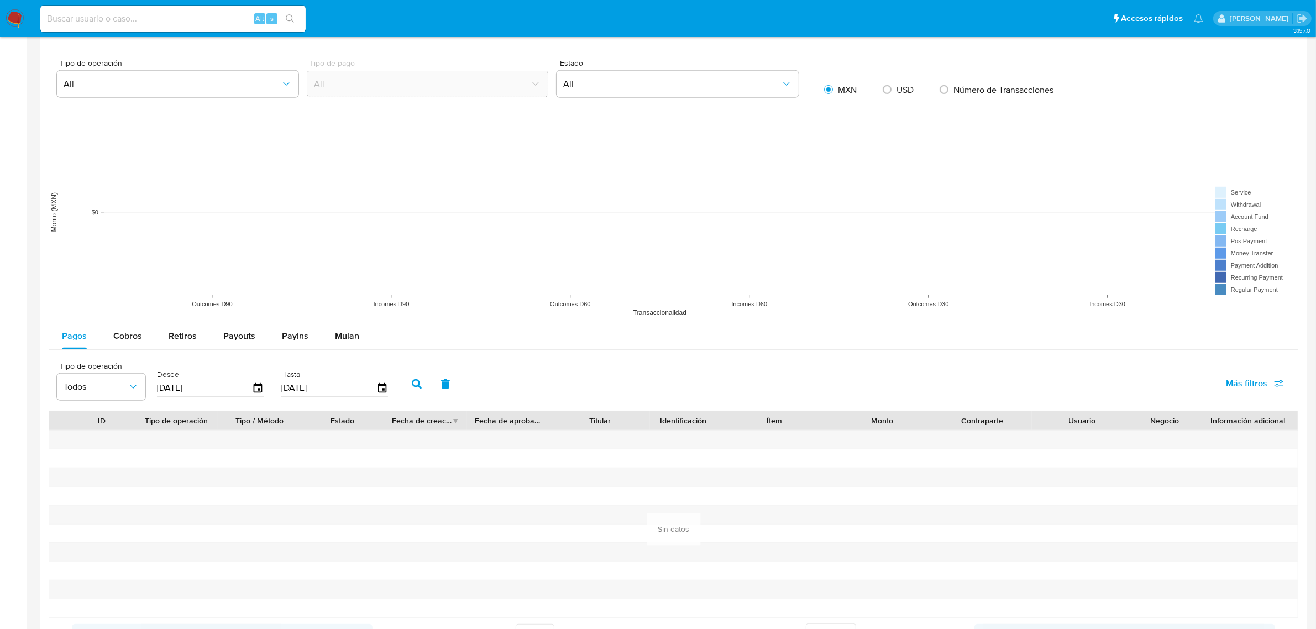
click at [201, 385] on input "[DATE]" at bounding box center [204, 388] width 95 height 18
click at [261, 391] on icon "button" at bounding box center [258, 387] width 19 height 19
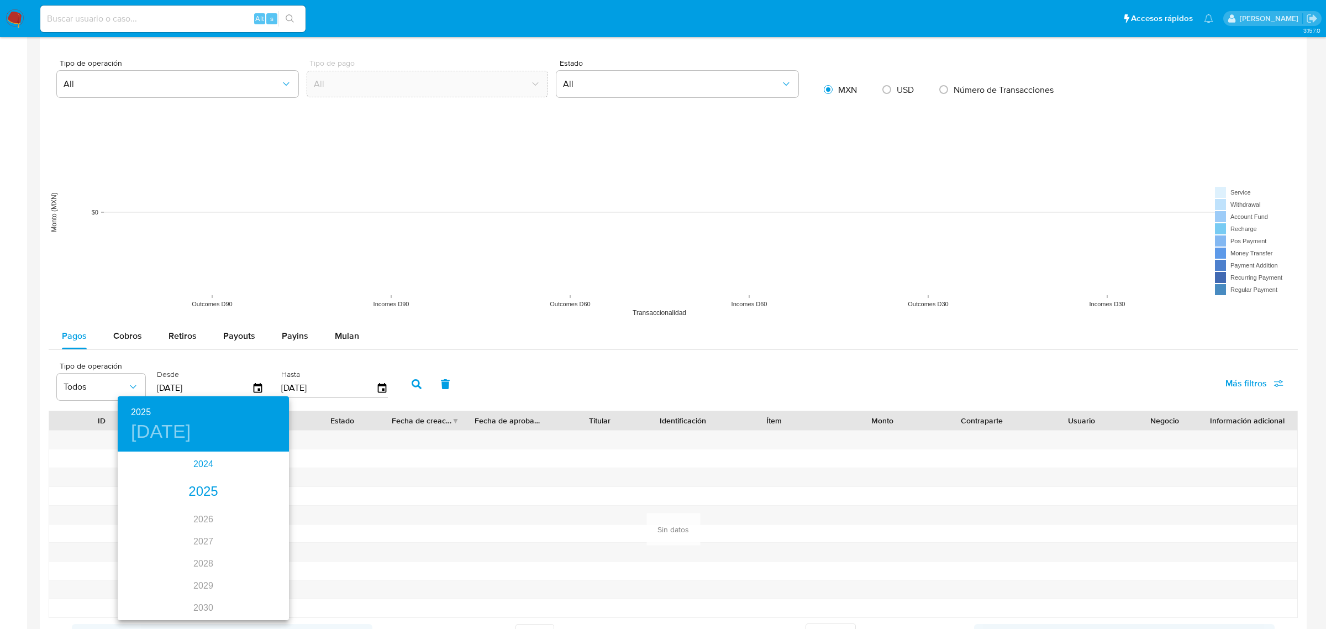
click at [209, 456] on div "2024" at bounding box center [203, 464] width 171 height 22
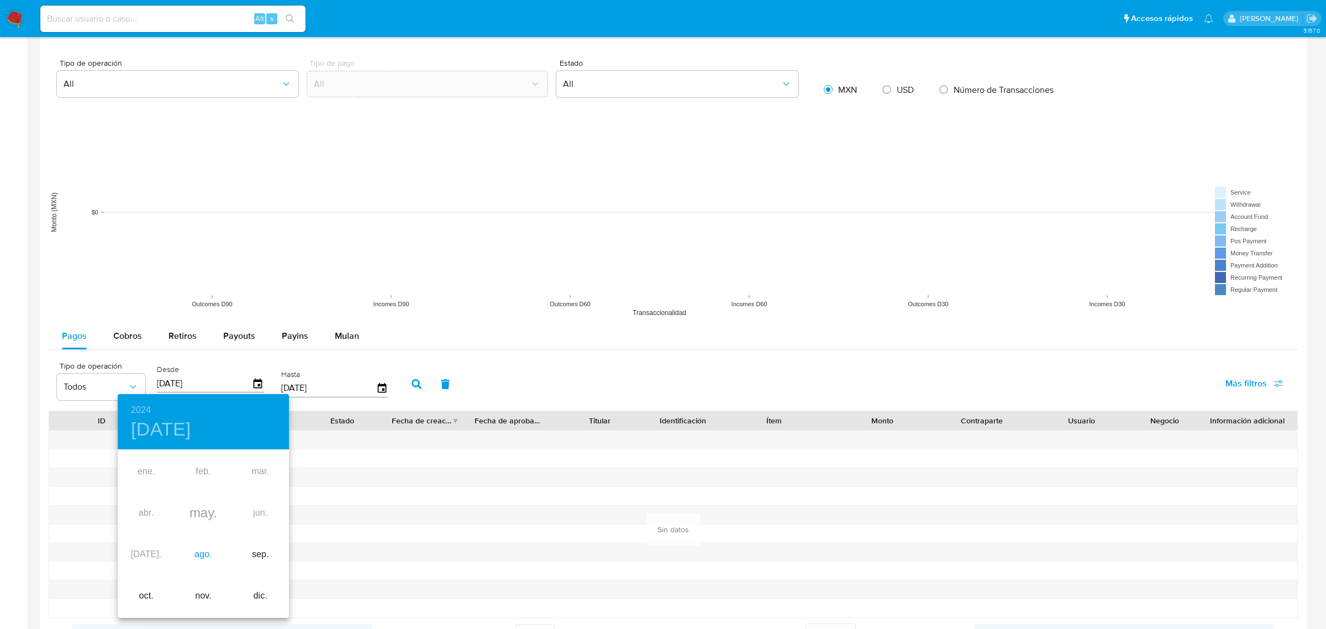
click at [204, 559] on div "ago." at bounding box center [203, 554] width 57 height 41
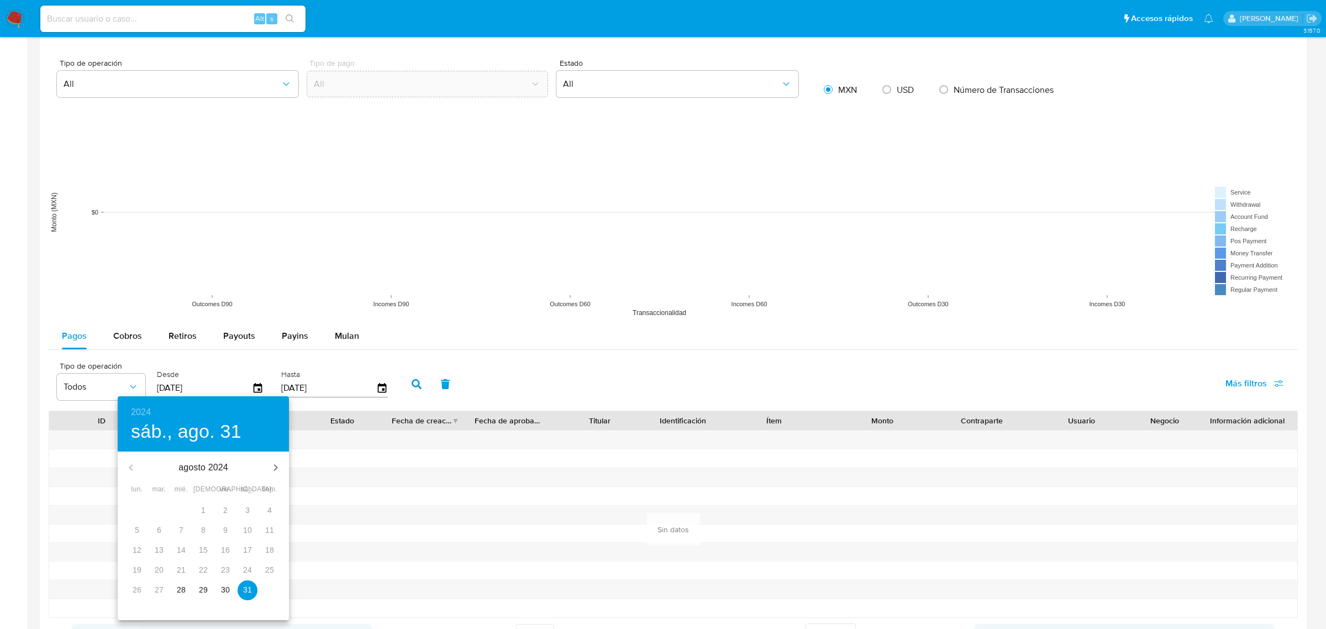
click at [178, 592] on p "28" at bounding box center [181, 589] width 9 height 11
type input "28/08/2024"
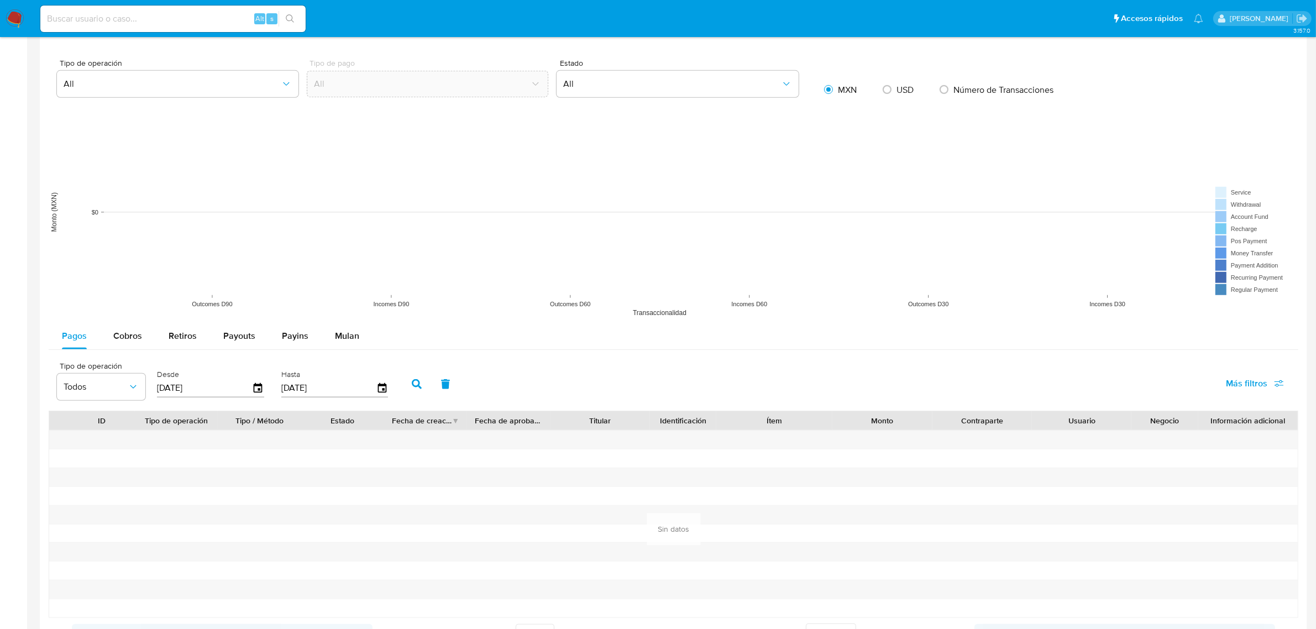
click at [402, 383] on button "button" at bounding box center [416, 384] width 29 height 27
click at [402, 385] on button "button" at bounding box center [416, 384] width 29 height 27
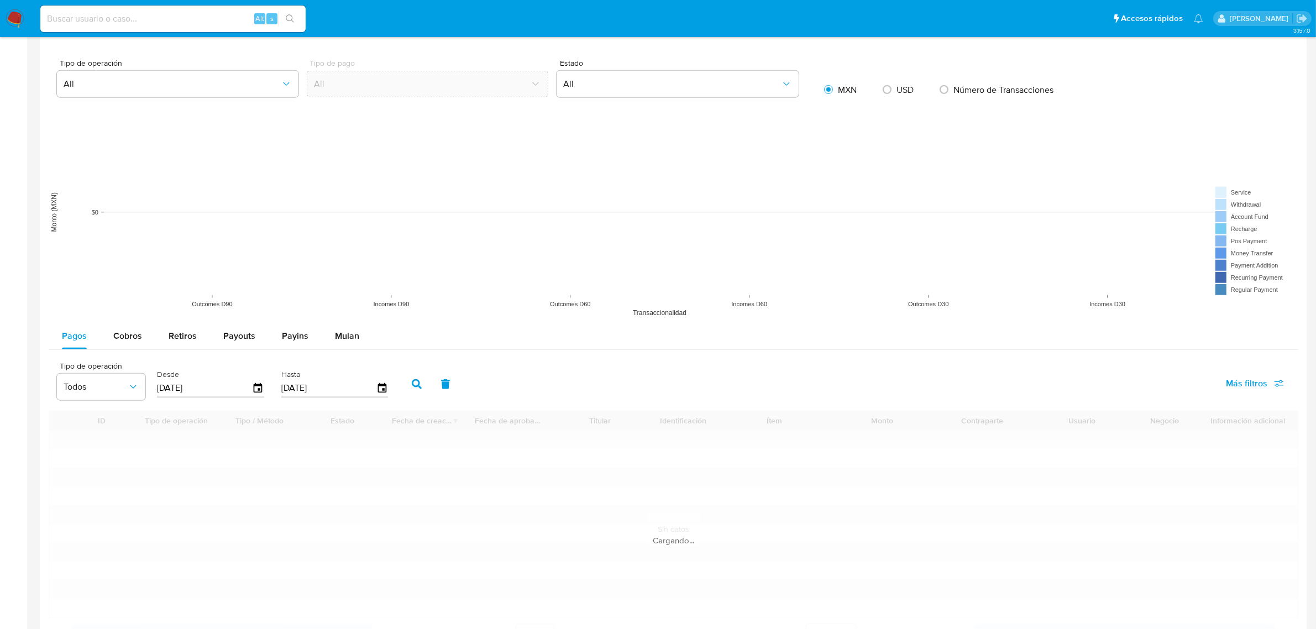
click at [402, 385] on button "button" at bounding box center [416, 384] width 29 height 27
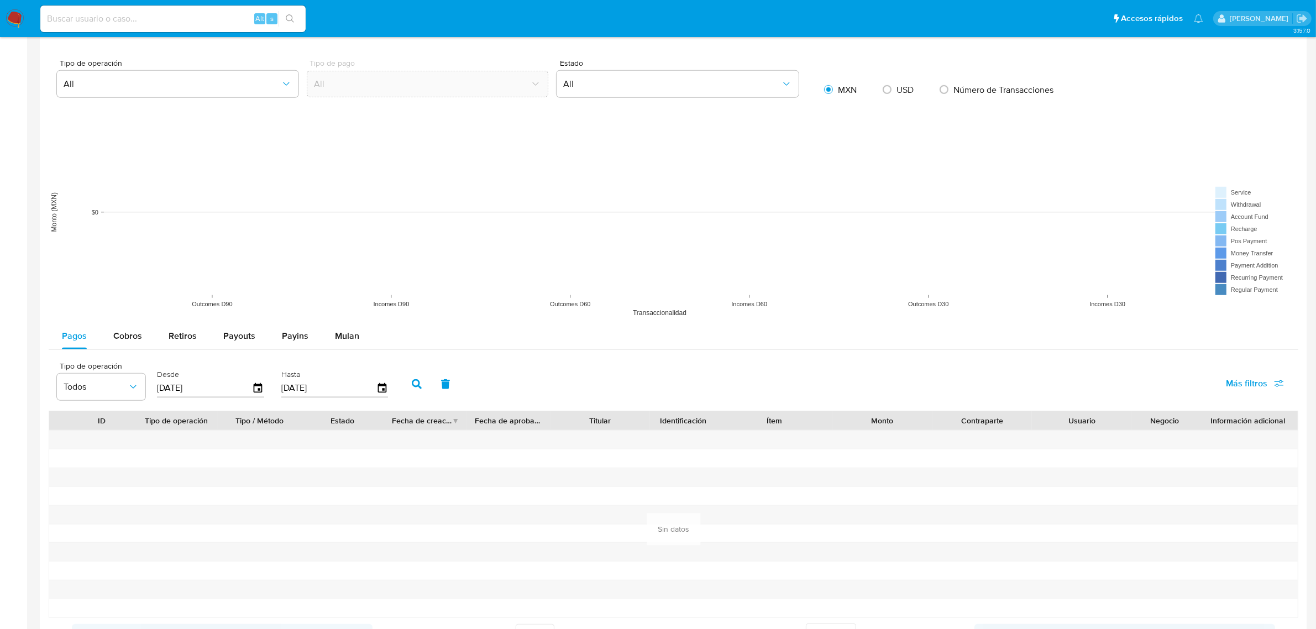
click at [402, 385] on button "button" at bounding box center [416, 384] width 29 height 27
click at [402, 388] on button "button" at bounding box center [416, 384] width 29 height 27
click at [404, 388] on button "button" at bounding box center [416, 384] width 29 height 27
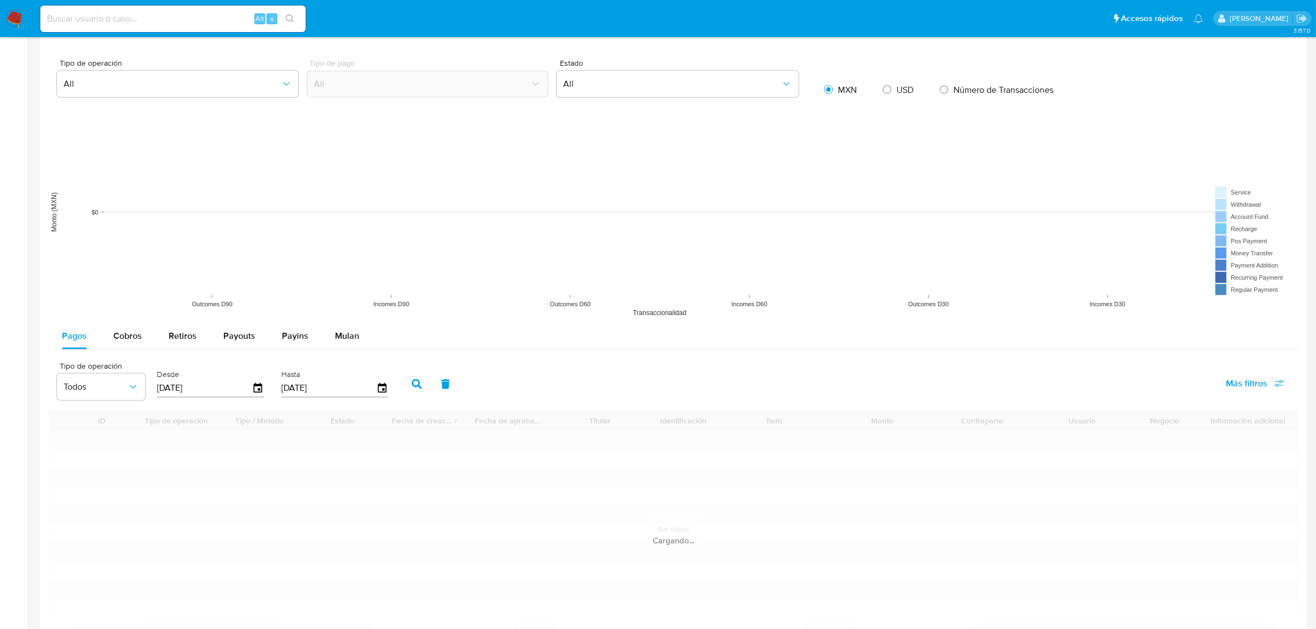
click at [404, 387] on button "button" at bounding box center [416, 384] width 29 height 27
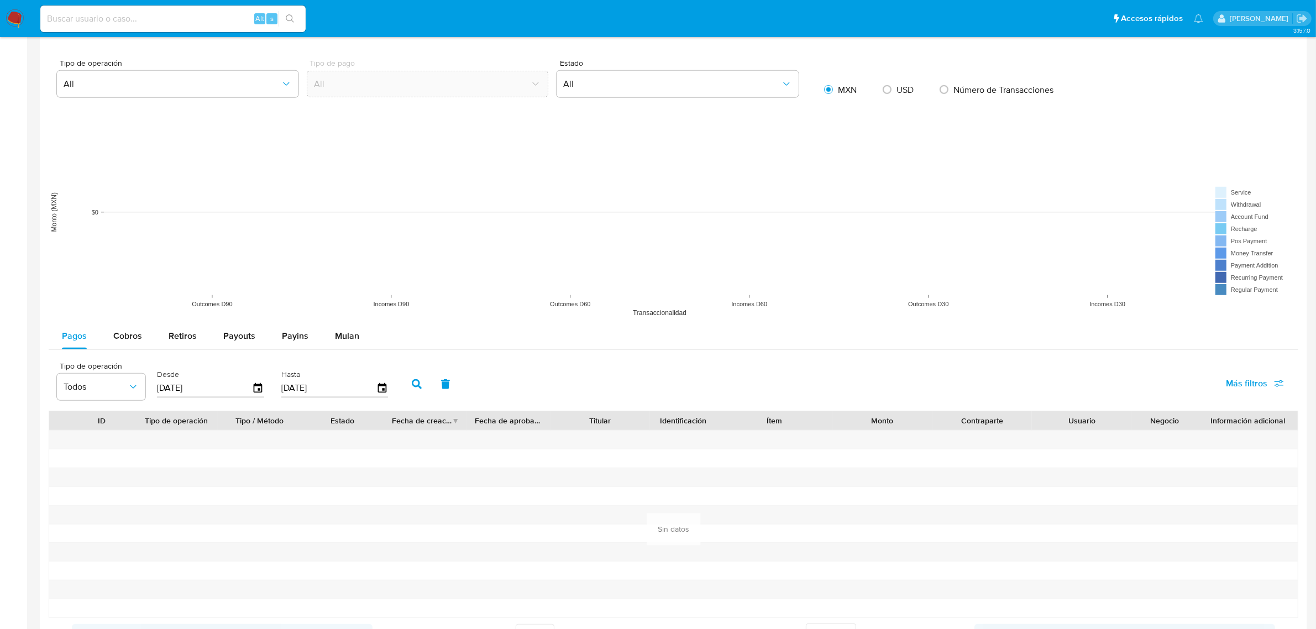
click at [404, 387] on button "button" at bounding box center [416, 384] width 29 height 27
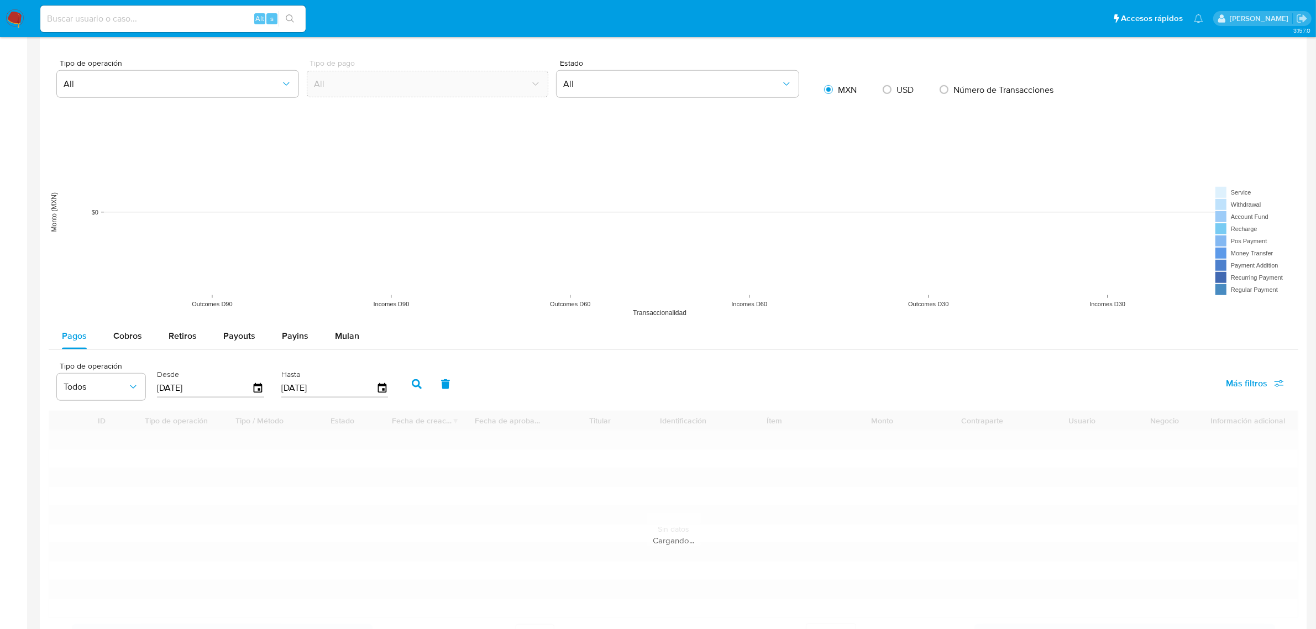
click at [404, 387] on button "button" at bounding box center [416, 384] width 29 height 27
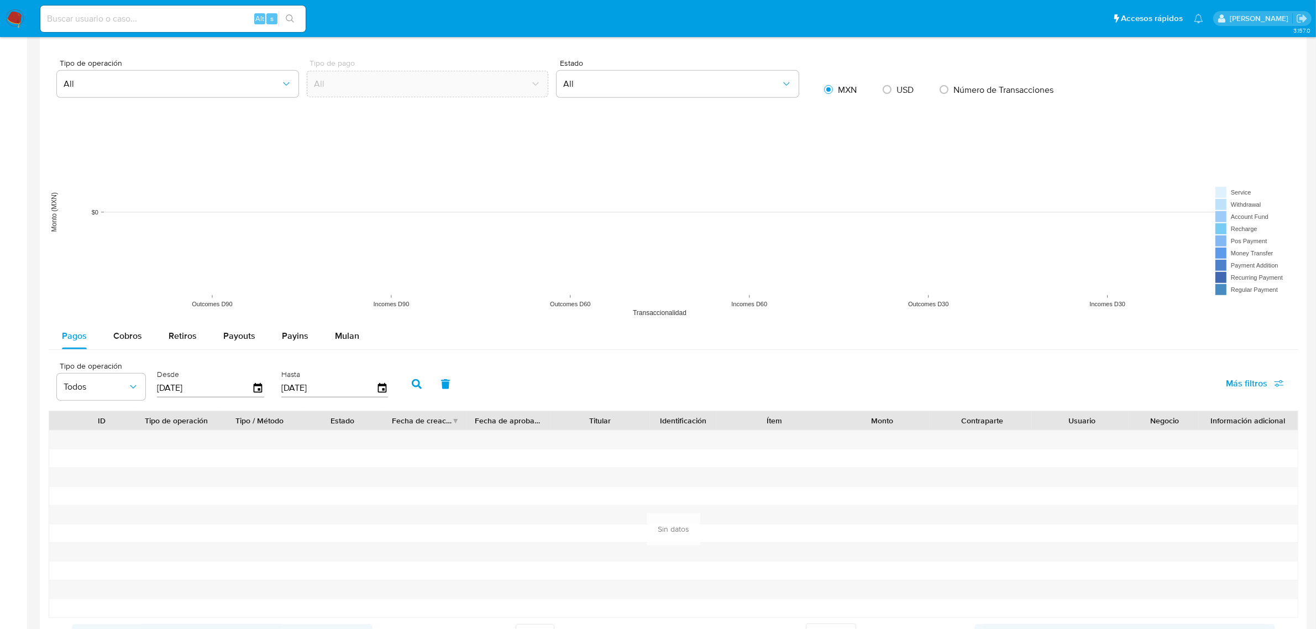
click at [404, 387] on button "button" at bounding box center [416, 384] width 29 height 27
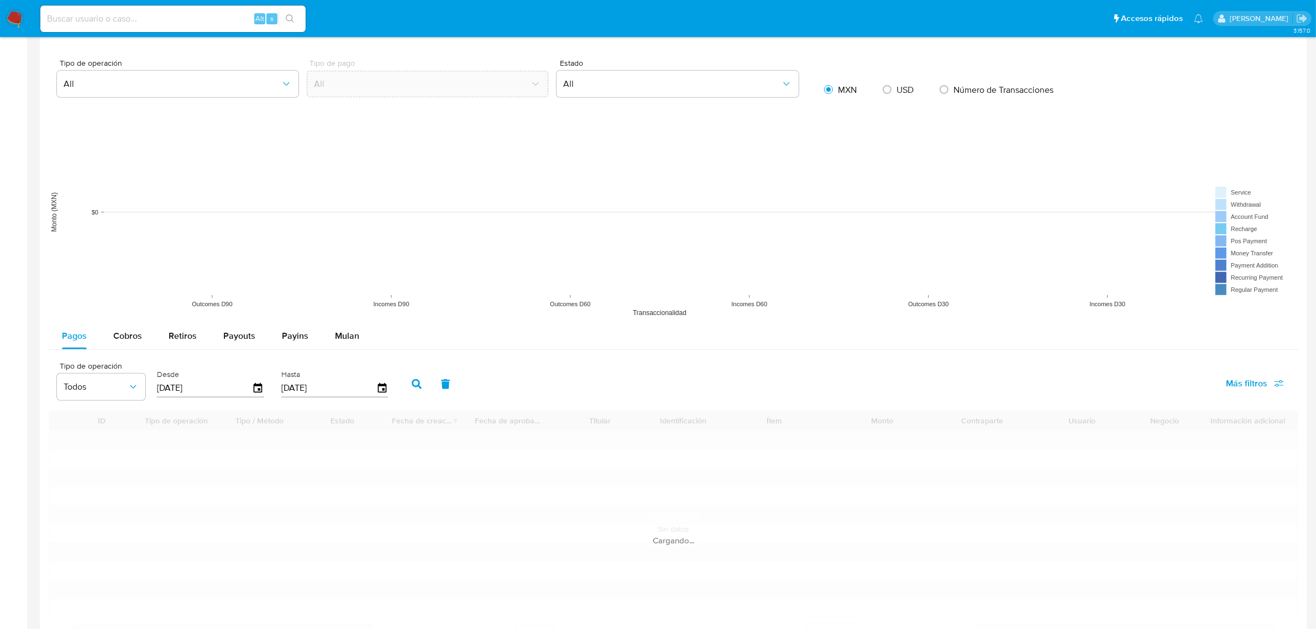
click at [404, 387] on button "button" at bounding box center [416, 384] width 29 height 27
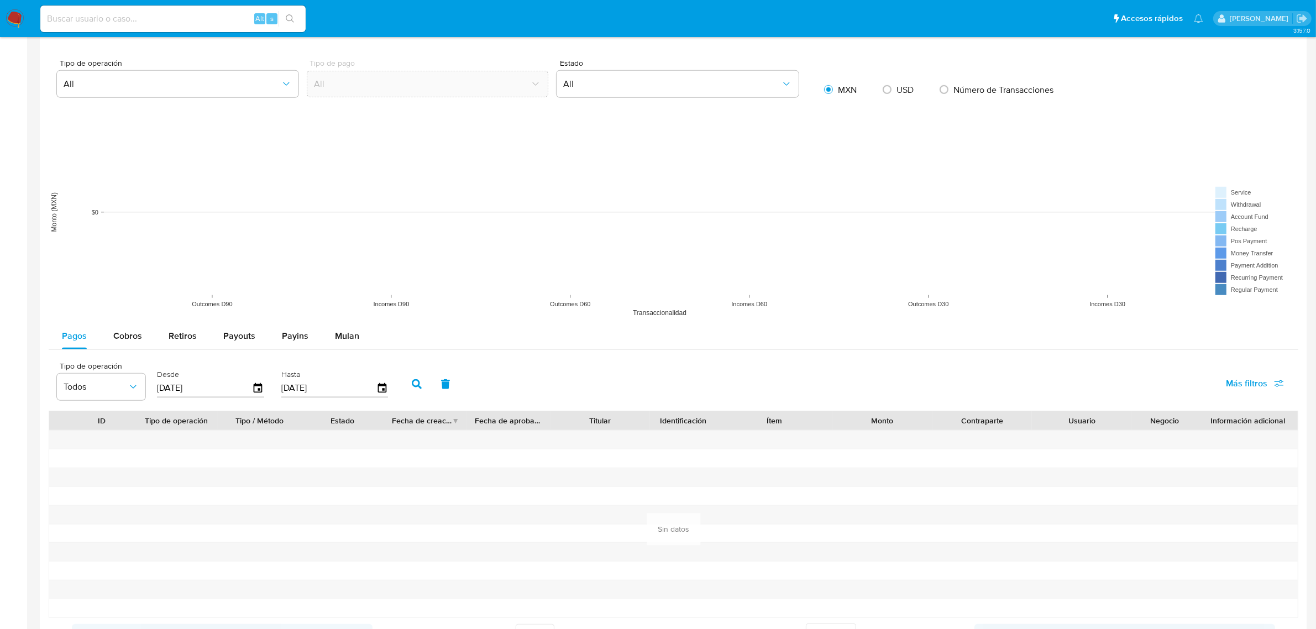
click at [404, 387] on button "button" at bounding box center [416, 384] width 29 height 27
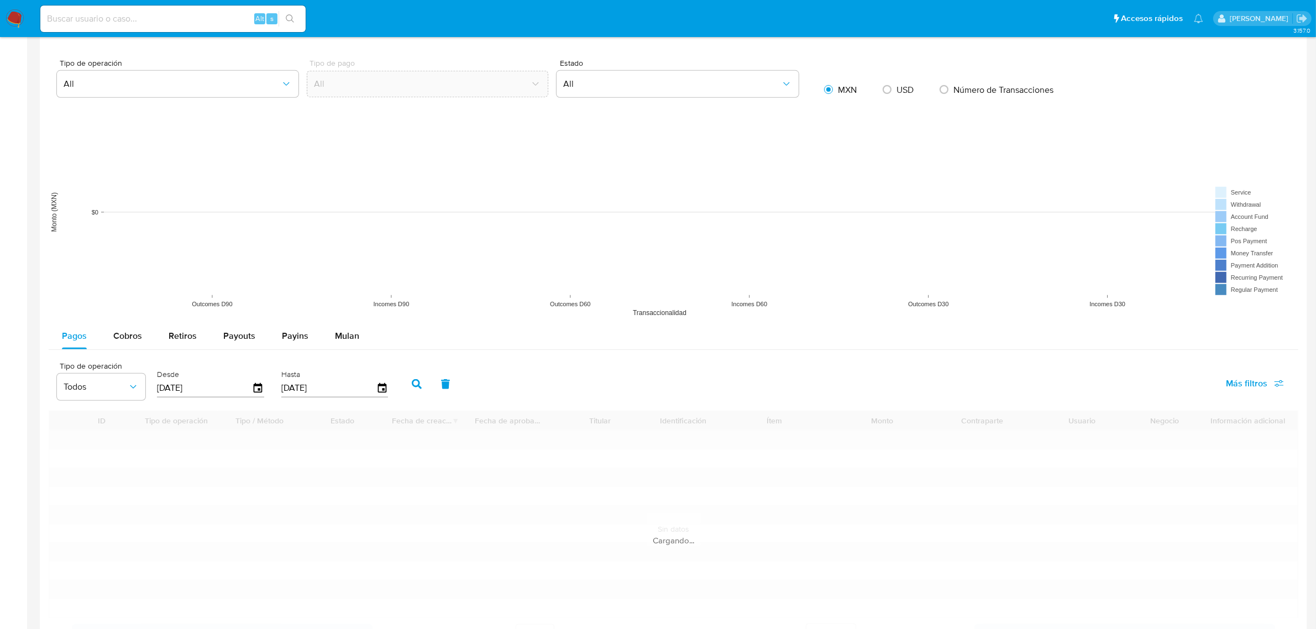
click at [404, 386] on button "button" at bounding box center [416, 384] width 29 height 27
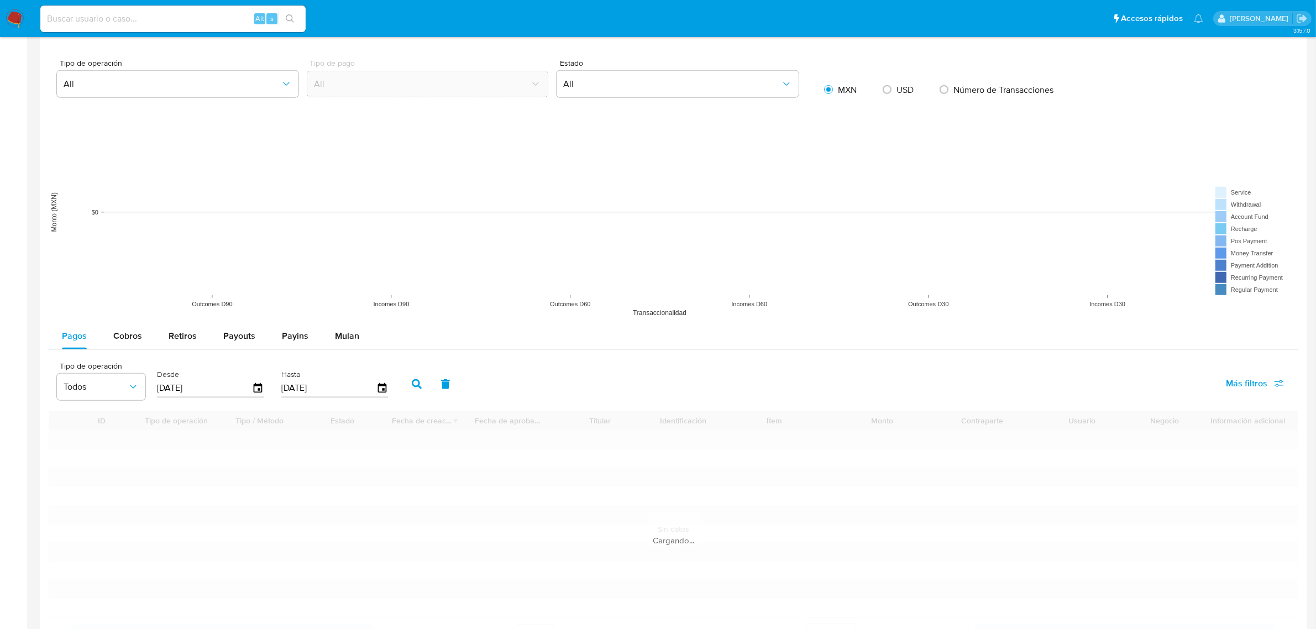
click at [404, 386] on button "button" at bounding box center [416, 384] width 29 height 27
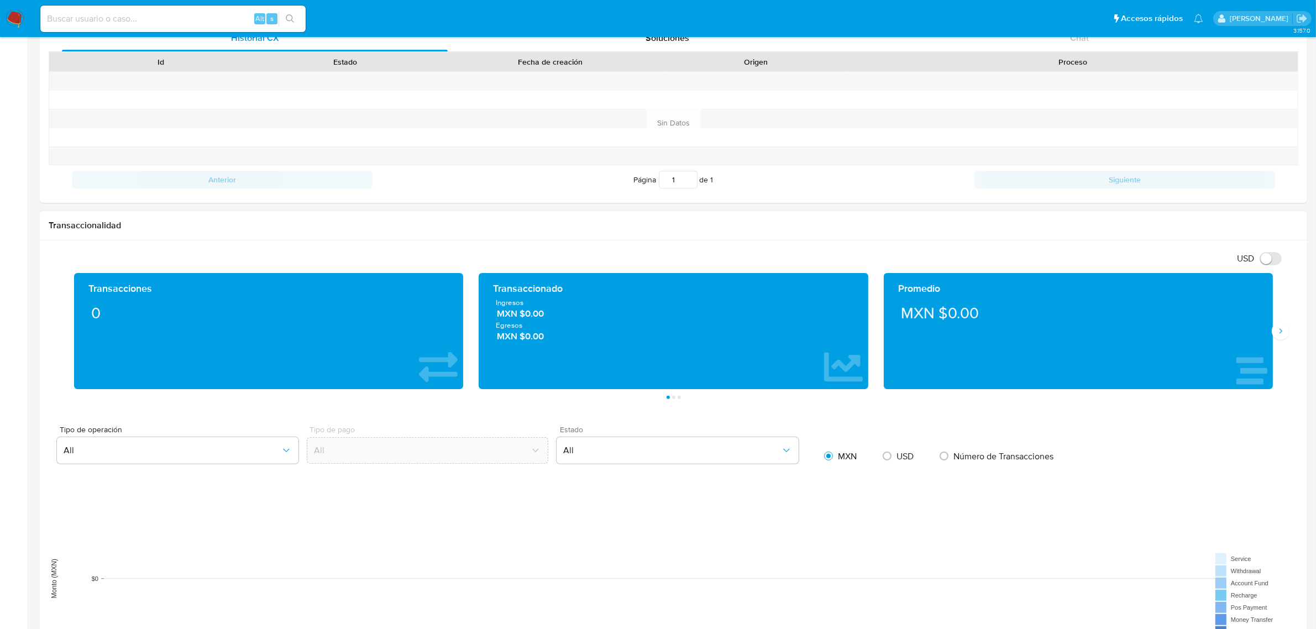
scroll to position [276, 0]
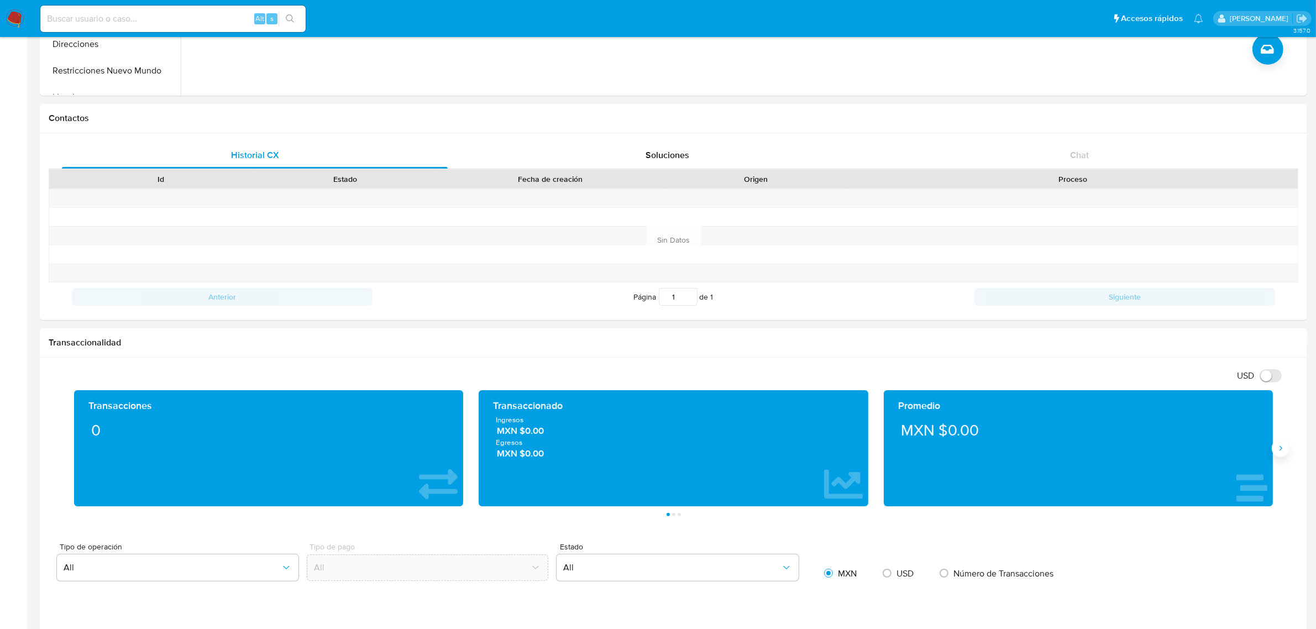
click at [1278, 451] on icon "Siguiente" at bounding box center [1280, 448] width 9 height 9
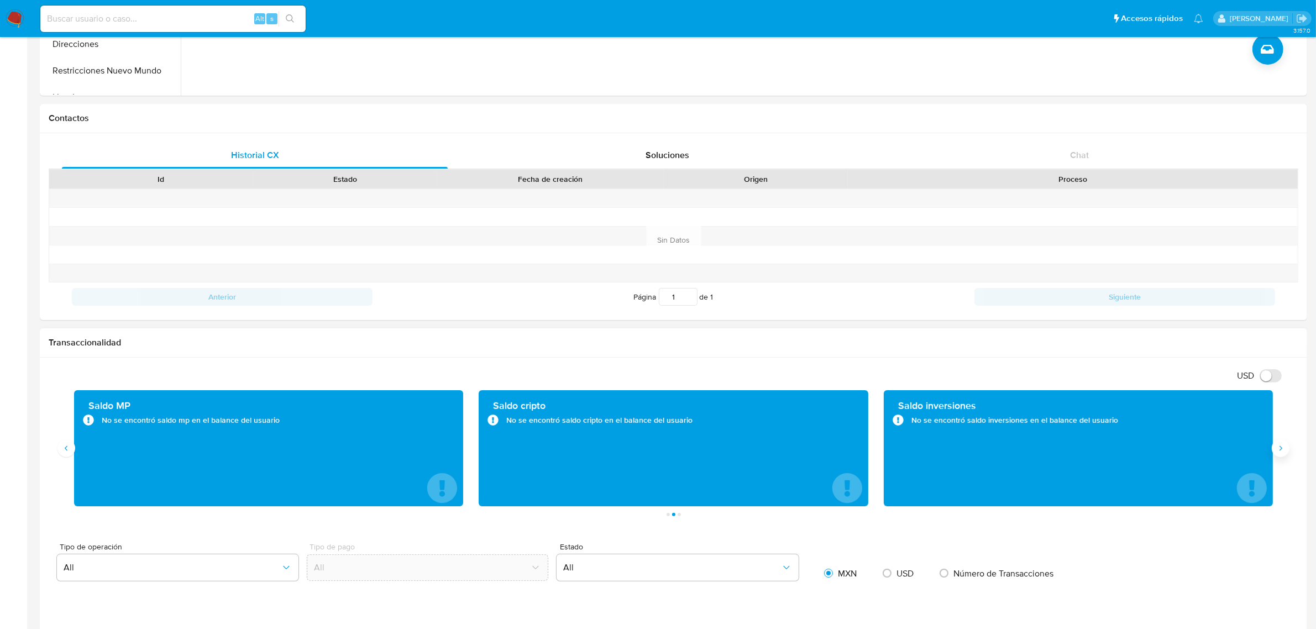
click at [1277, 451] on icon "Siguiente" at bounding box center [1280, 448] width 9 height 9
click at [1258, 453] on div "Saldo reserva No se encontró saldo reserva en el balance del usuario" at bounding box center [1077, 448] width 371 height 98
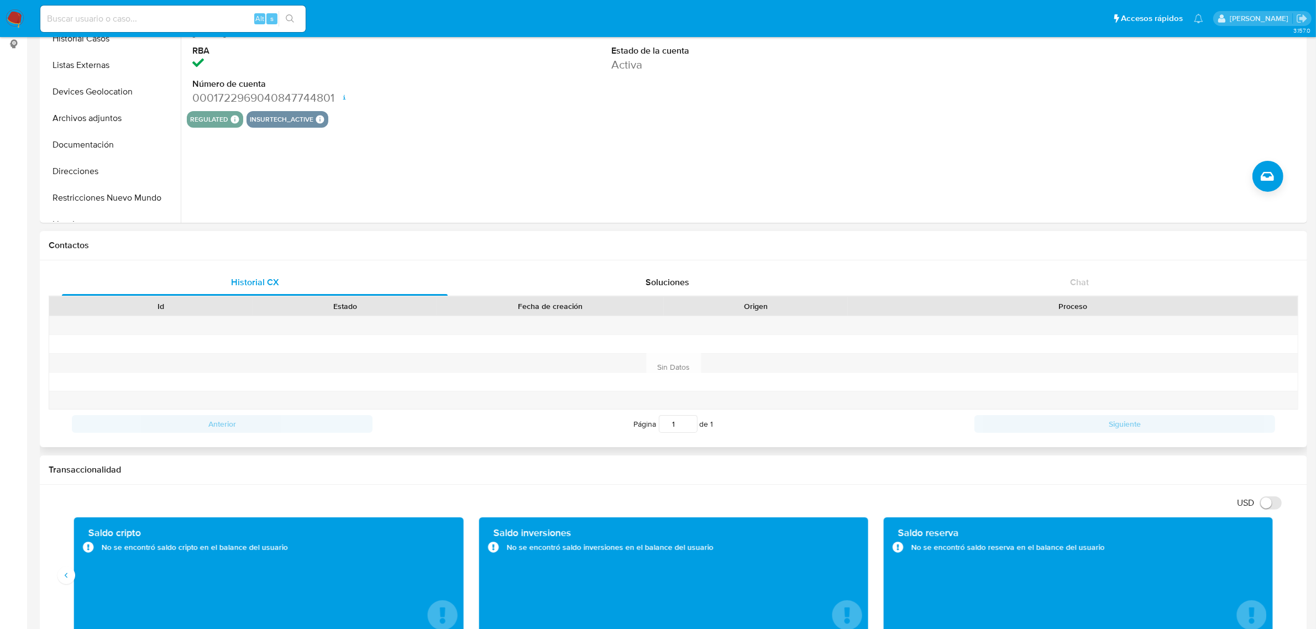
scroll to position [0, 0]
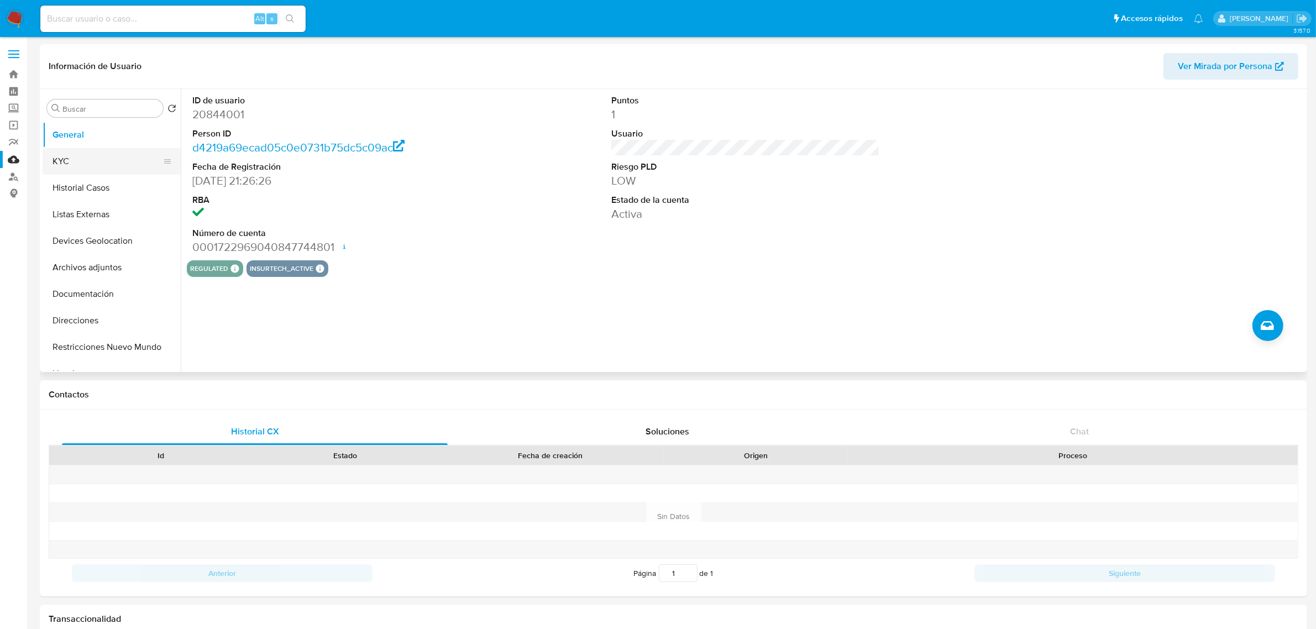
click at [65, 164] on button "KYC" at bounding box center [107, 161] width 129 height 27
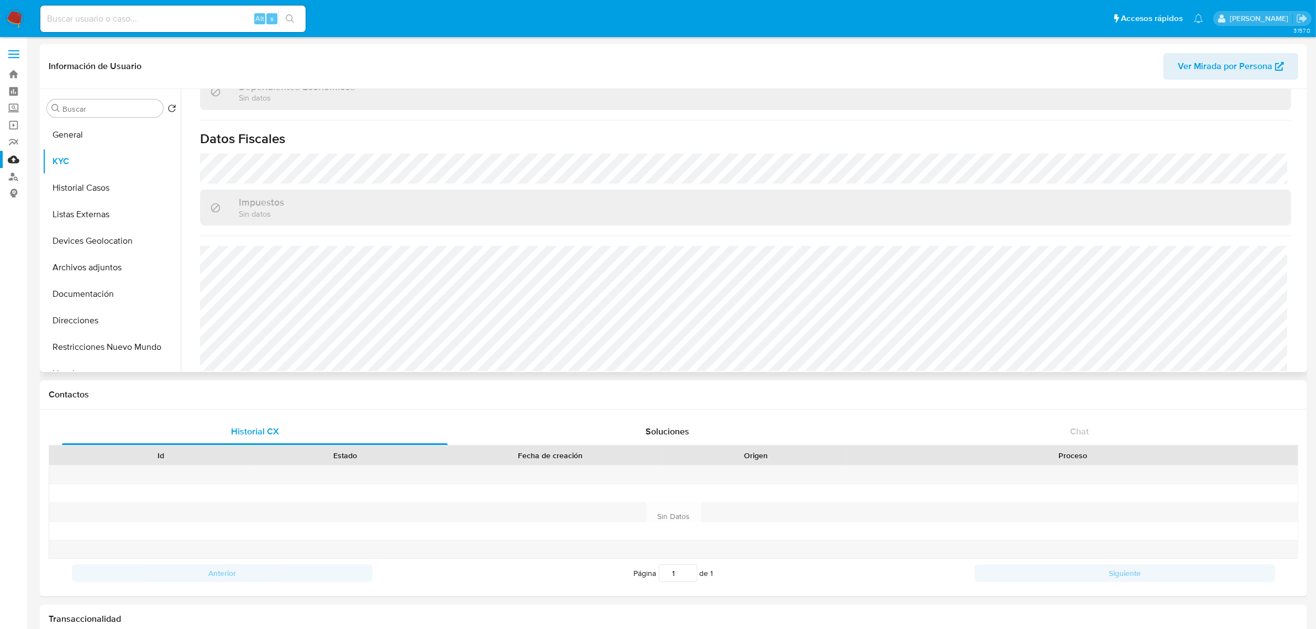
scroll to position [683, 0]
click at [97, 194] on button "Historial Casos" at bounding box center [107, 188] width 129 height 27
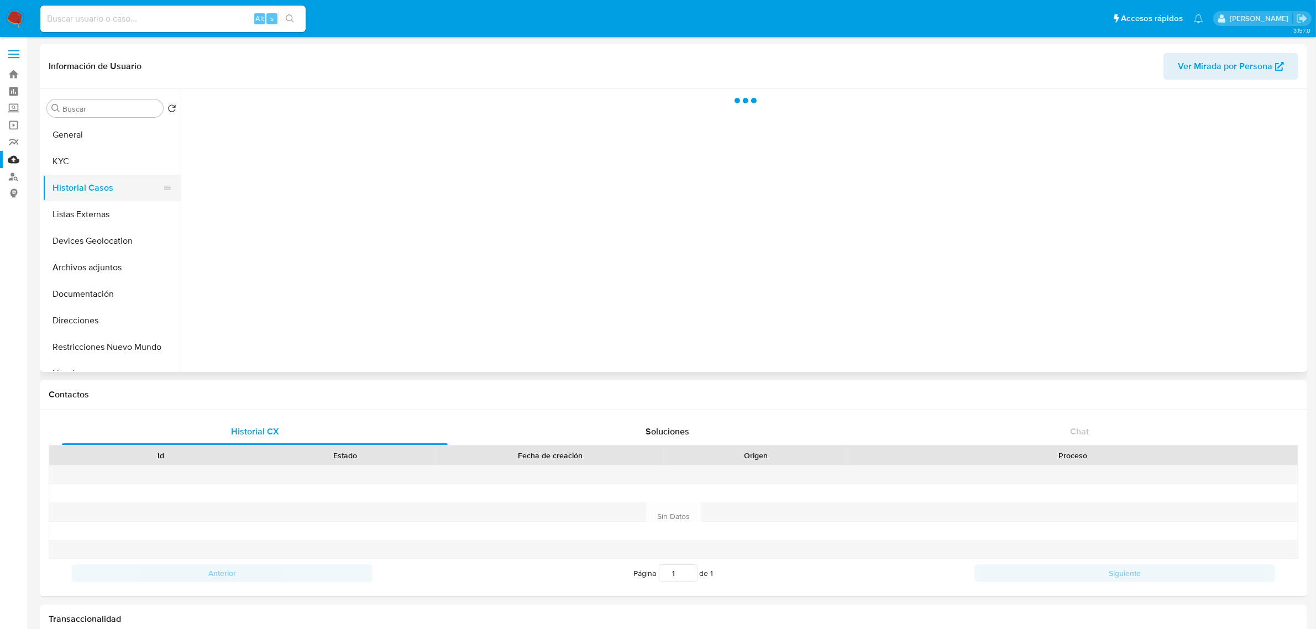
scroll to position [0, 0]
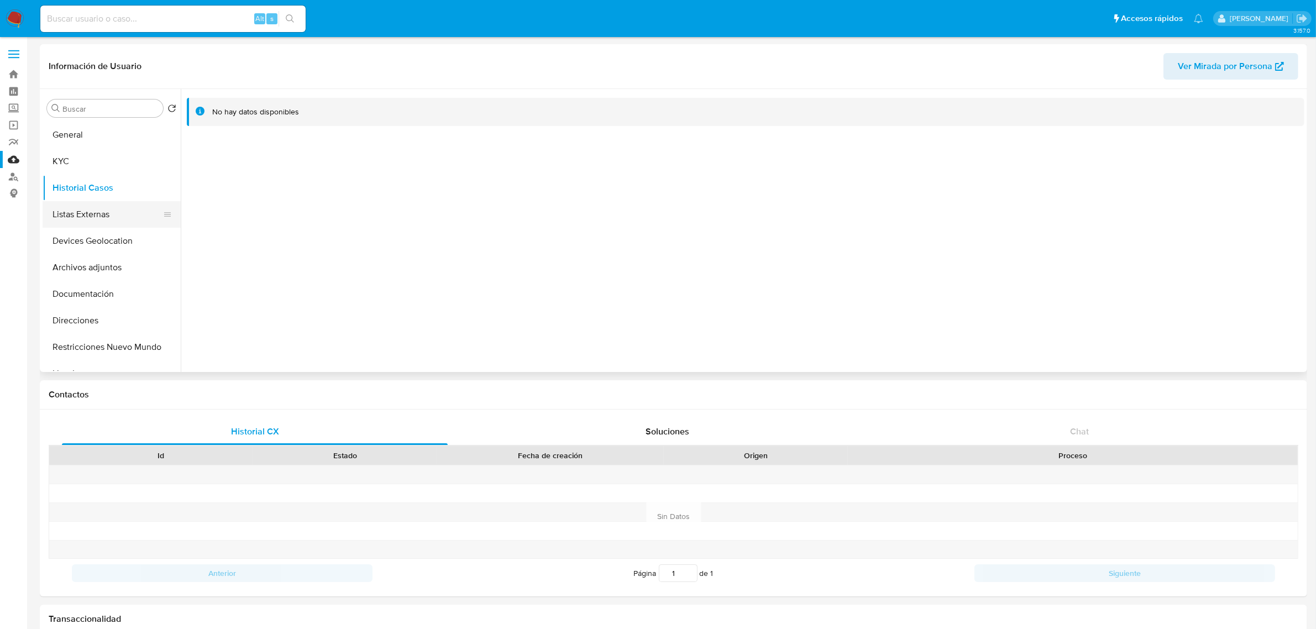
click at [102, 211] on button "Listas Externas" at bounding box center [107, 214] width 129 height 27
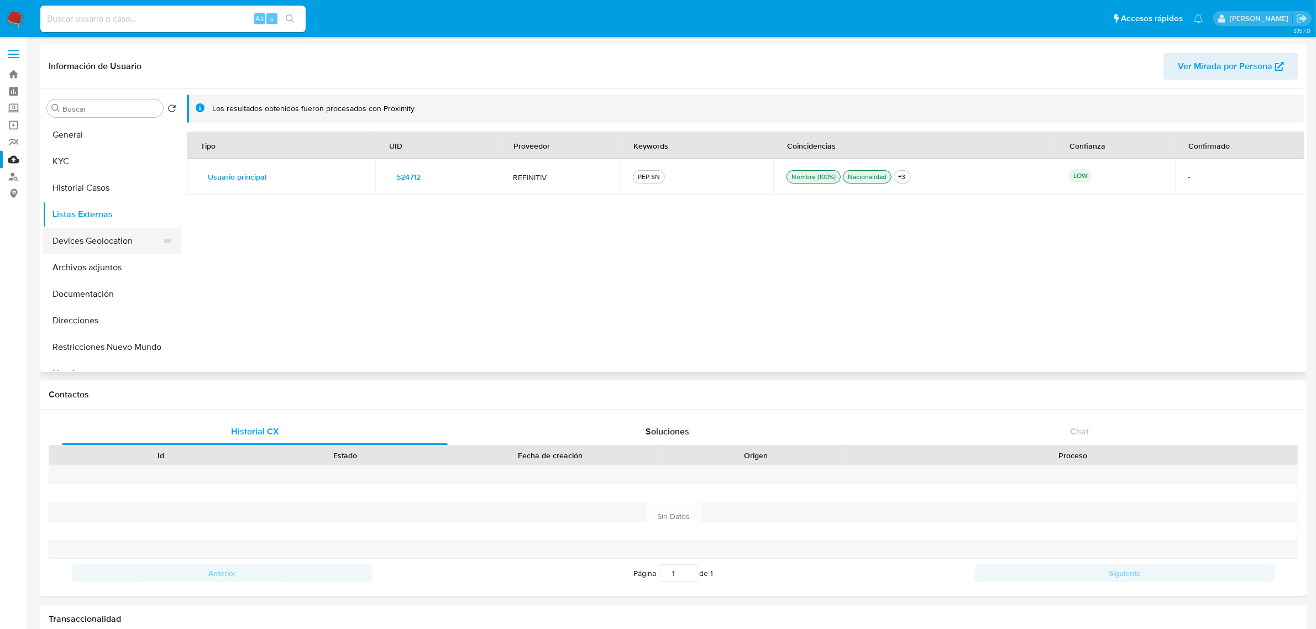
click at [90, 233] on button "Devices Geolocation" at bounding box center [107, 241] width 129 height 27
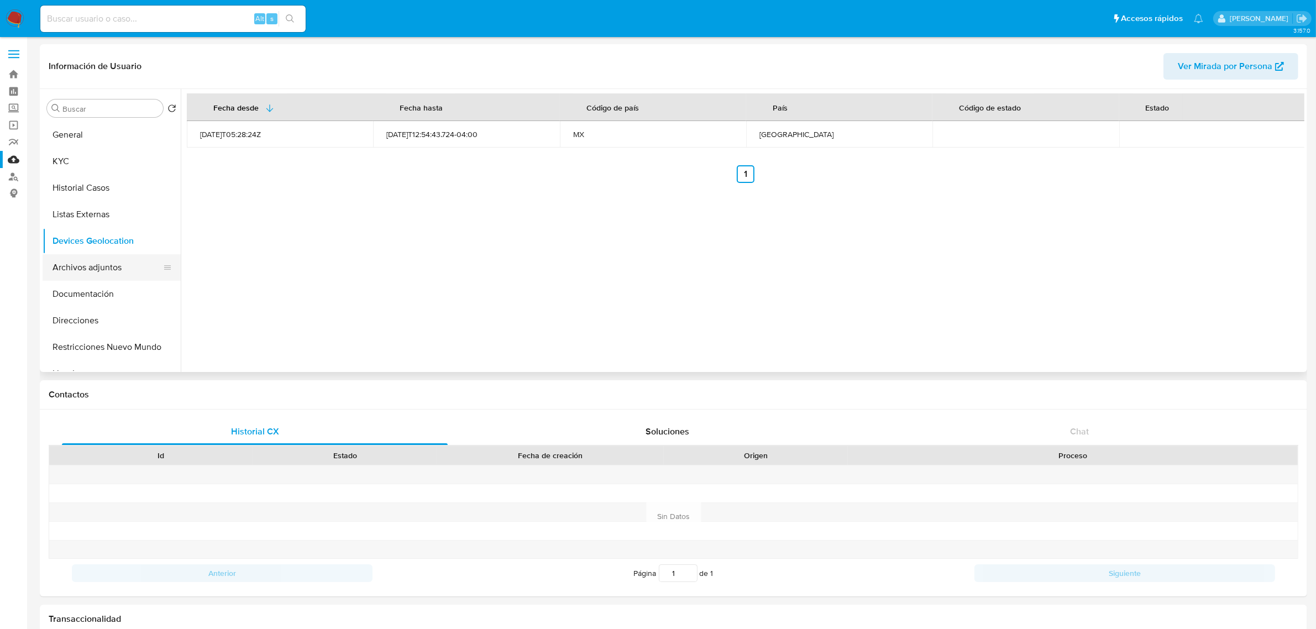
click at [81, 271] on button "Archivos adjuntos" at bounding box center [107, 267] width 129 height 27
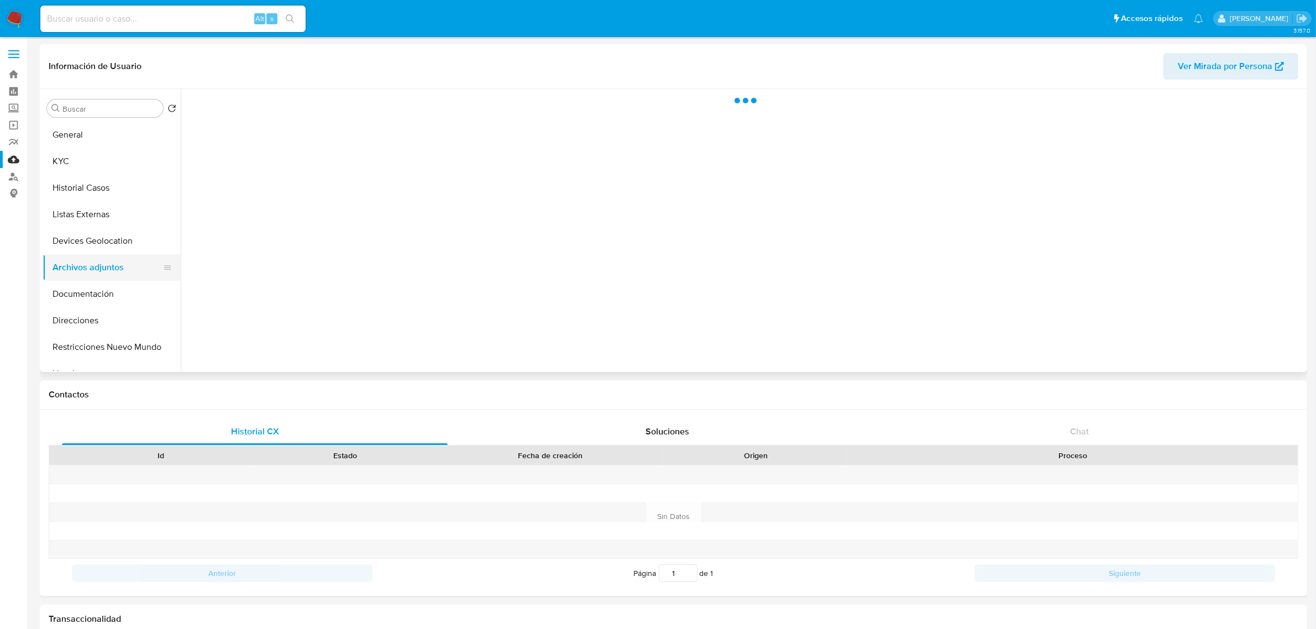
click at [81, 271] on button "Archivos adjuntos" at bounding box center [107, 267] width 129 height 27
click at [68, 301] on button "Documentación" at bounding box center [107, 294] width 129 height 27
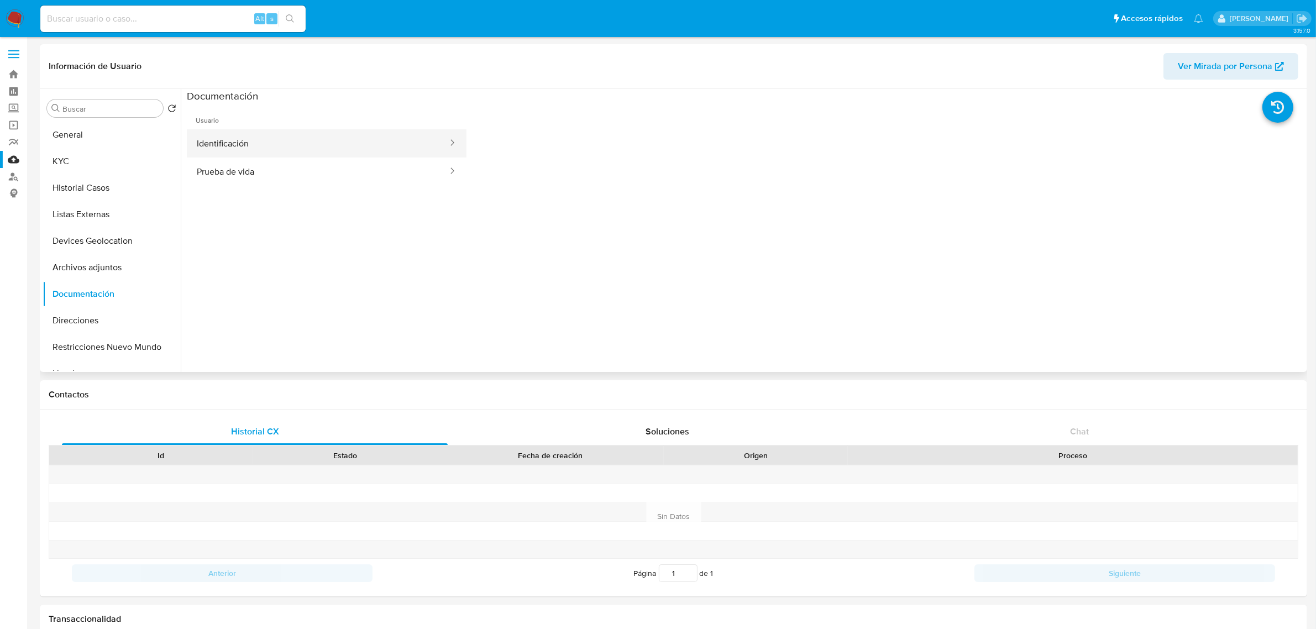
click at [216, 133] on button "Identificación" at bounding box center [318, 143] width 262 height 28
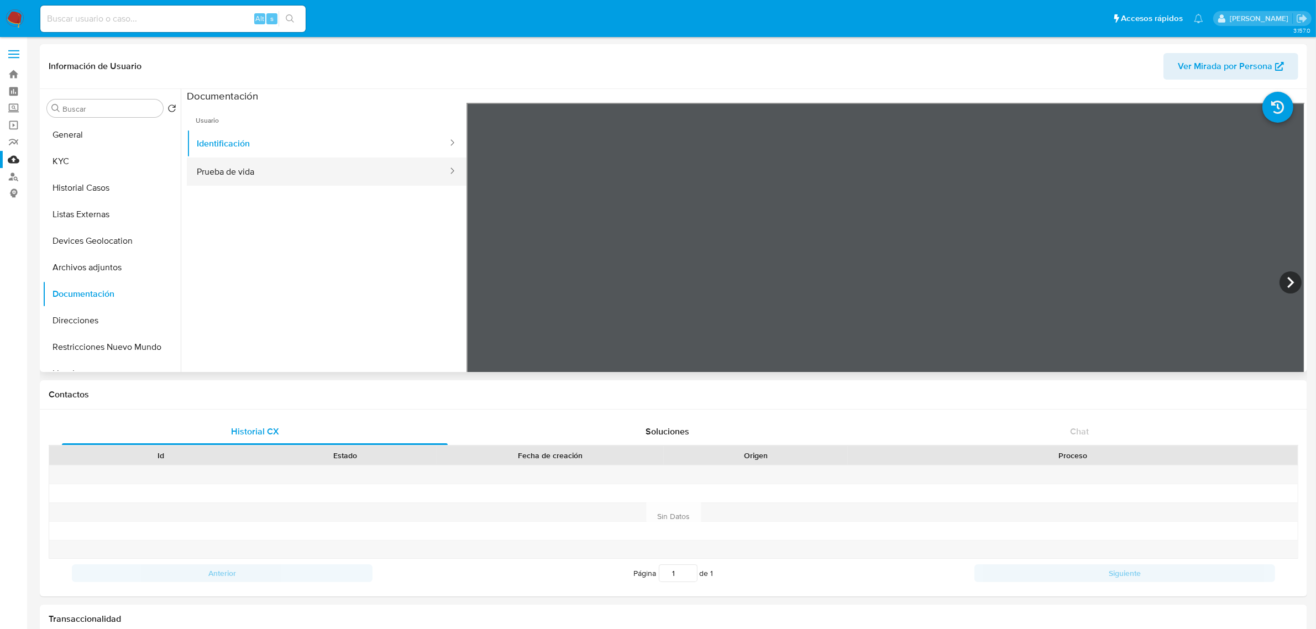
click at [235, 162] on button "Prueba de vida" at bounding box center [318, 171] width 262 height 28
click at [103, 325] on button "Direcciones" at bounding box center [107, 320] width 129 height 27
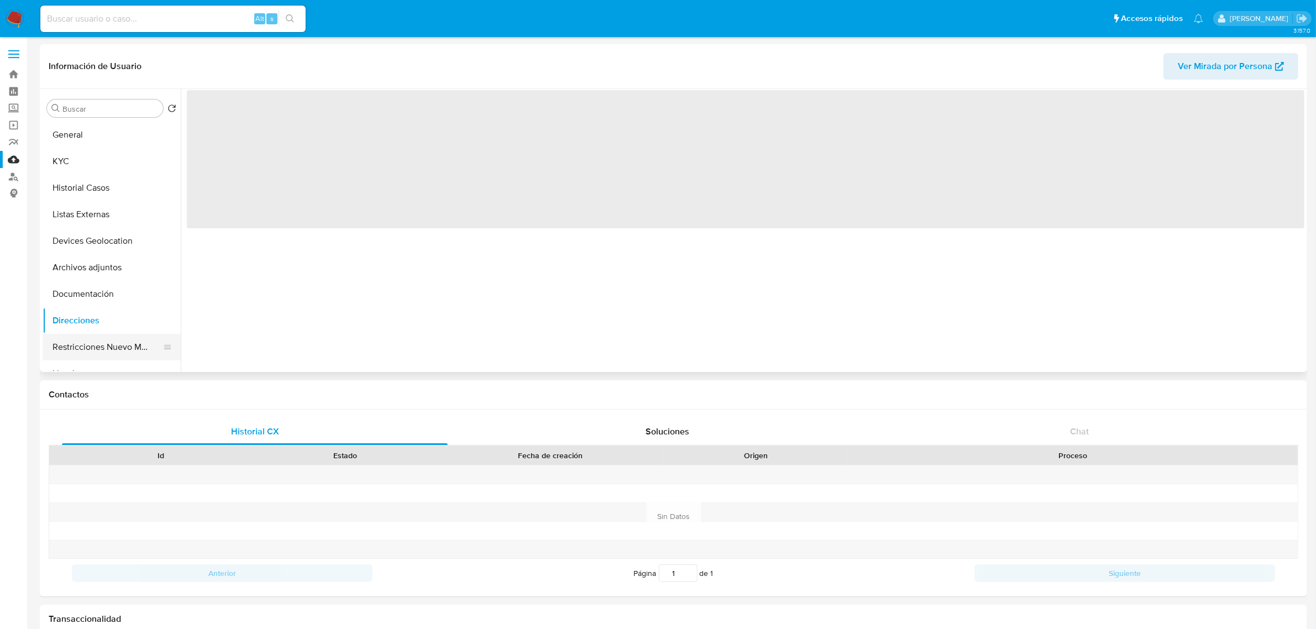
click at [106, 348] on button "Restricciones Nuevo Mundo" at bounding box center [107, 347] width 129 height 27
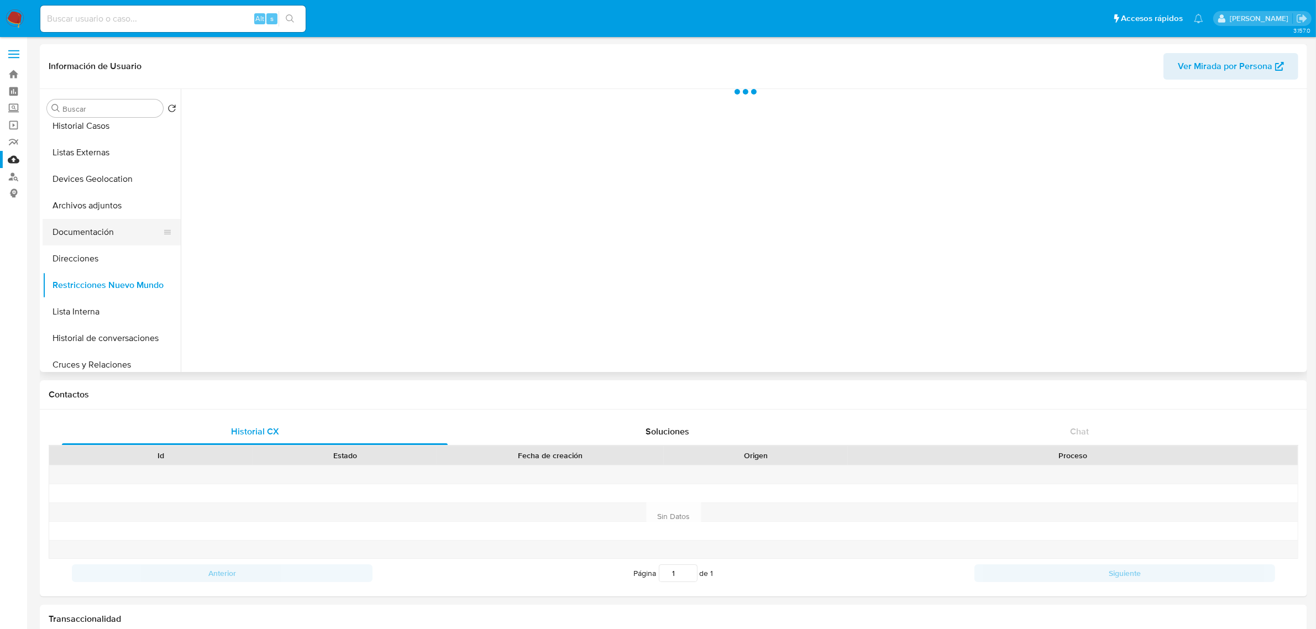
scroll to position [138, 0]
click at [119, 241] on button "Lista Interna" at bounding box center [107, 235] width 129 height 27
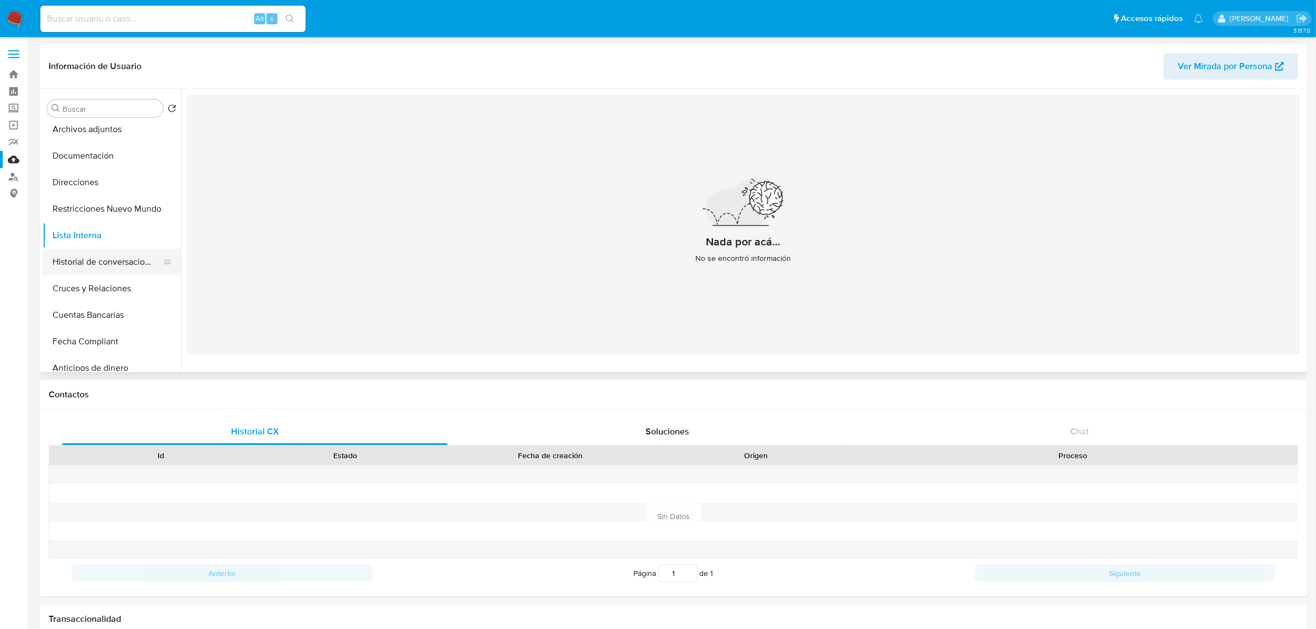
click at [104, 264] on button "Historial de conversaciones" at bounding box center [107, 262] width 129 height 27
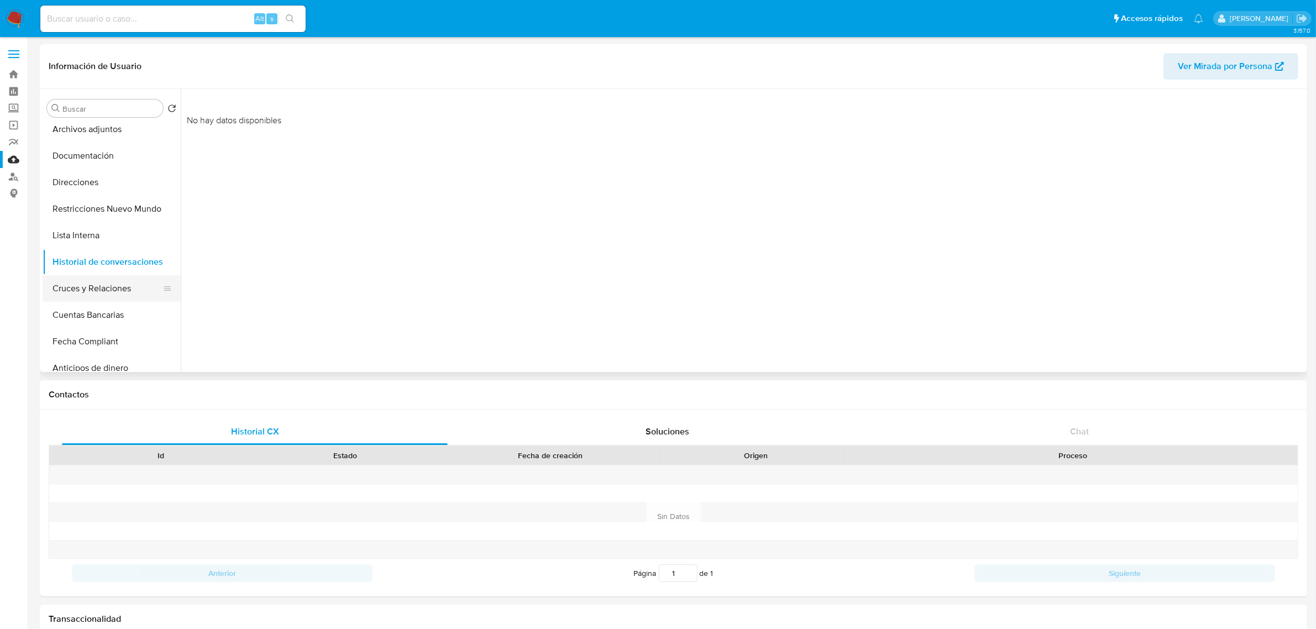
click at [96, 280] on button "Cruces y Relaciones" at bounding box center [107, 288] width 129 height 27
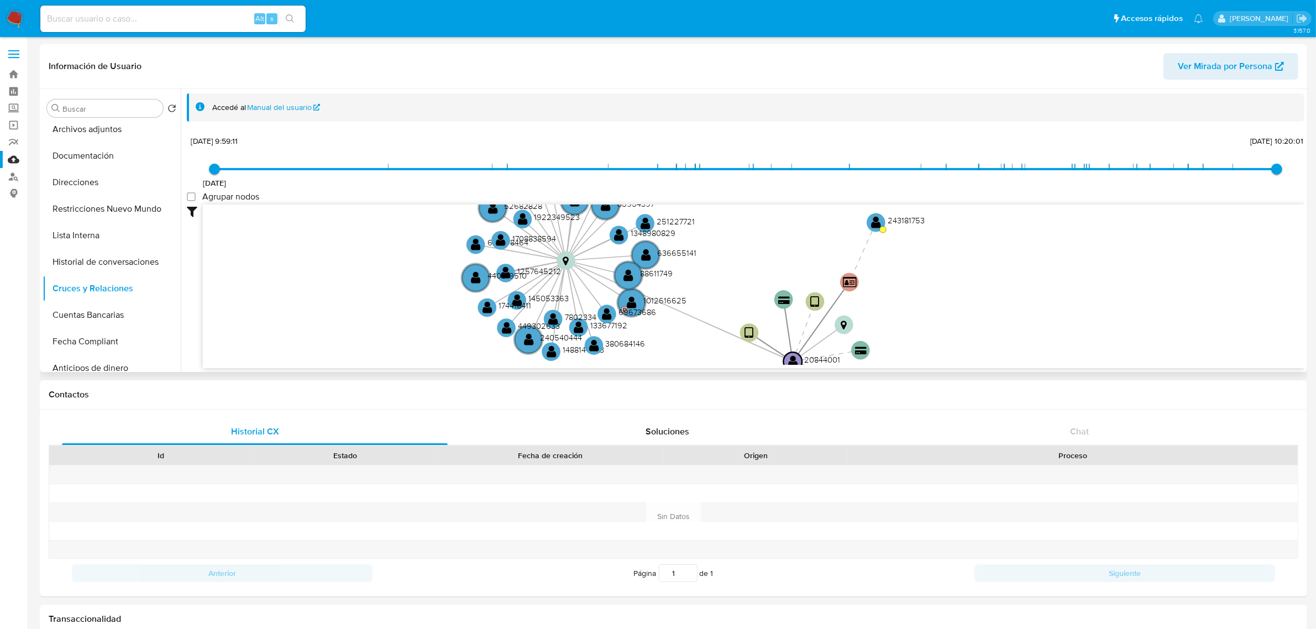
drag, startPoint x: 711, startPoint y: 320, endPoint x: 612, endPoint y: 368, distance: 109.7
click at [614, 368] on div "Accedé al Manual del usuario 17/12/2020 17/12/2020, 9:59:11 27/1/2025, 10:20:01…" at bounding box center [742, 230] width 1123 height 283
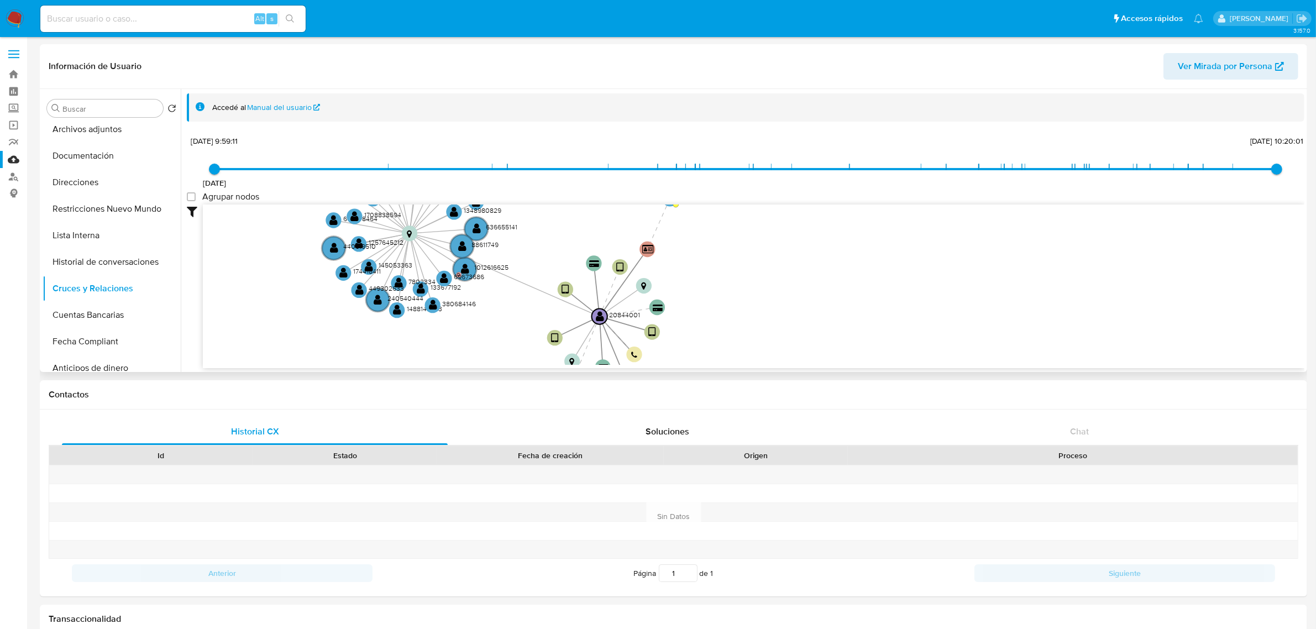
drag, startPoint x: 735, startPoint y: 303, endPoint x: 551, endPoint y: 268, distance: 186.7
click at [553, 268] on icon "device-635c265808813b001821c88f  device-5e8dbc7e08813b0017199d13  device-6338…" at bounding box center [753, 284] width 1101 height 160
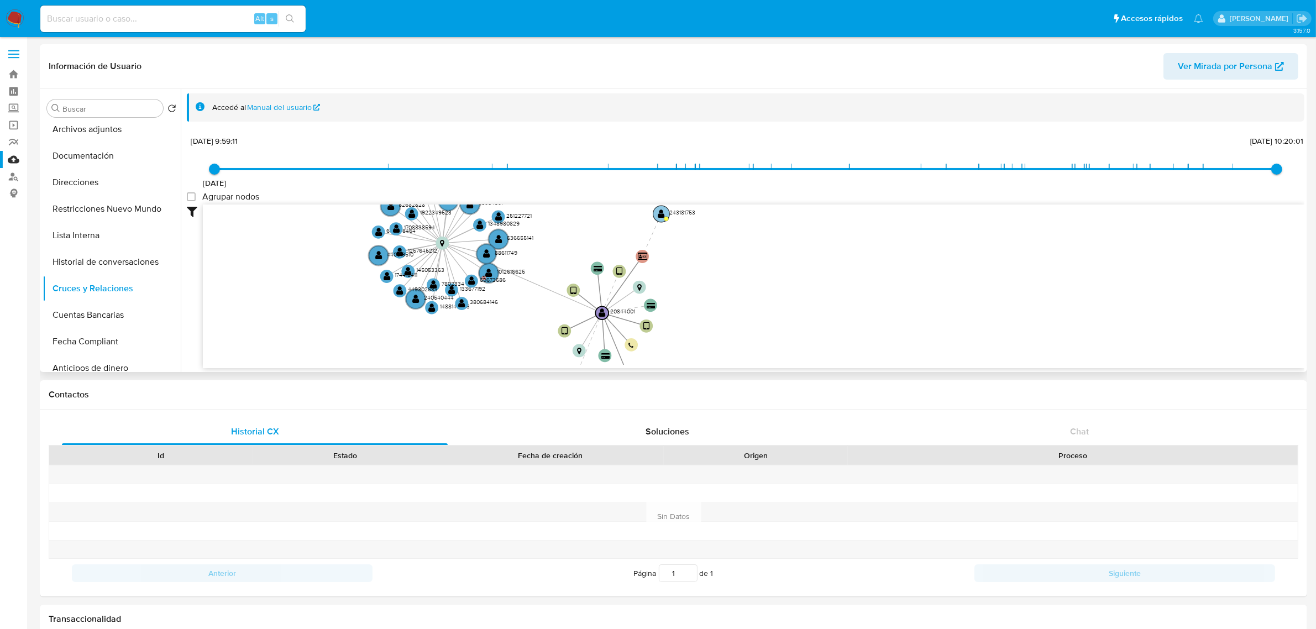
click at [667, 215] on circle at bounding box center [661, 214] width 17 height 17
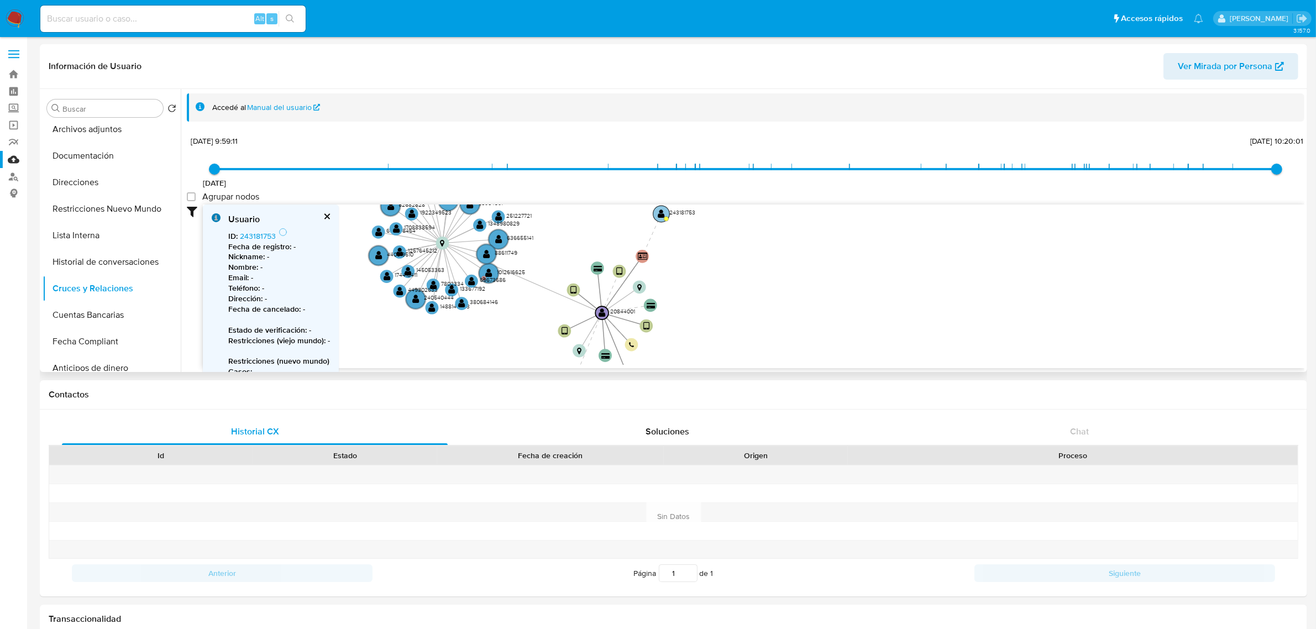
click at [667, 215] on circle at bounding box center [661, 214] width 17 height 17
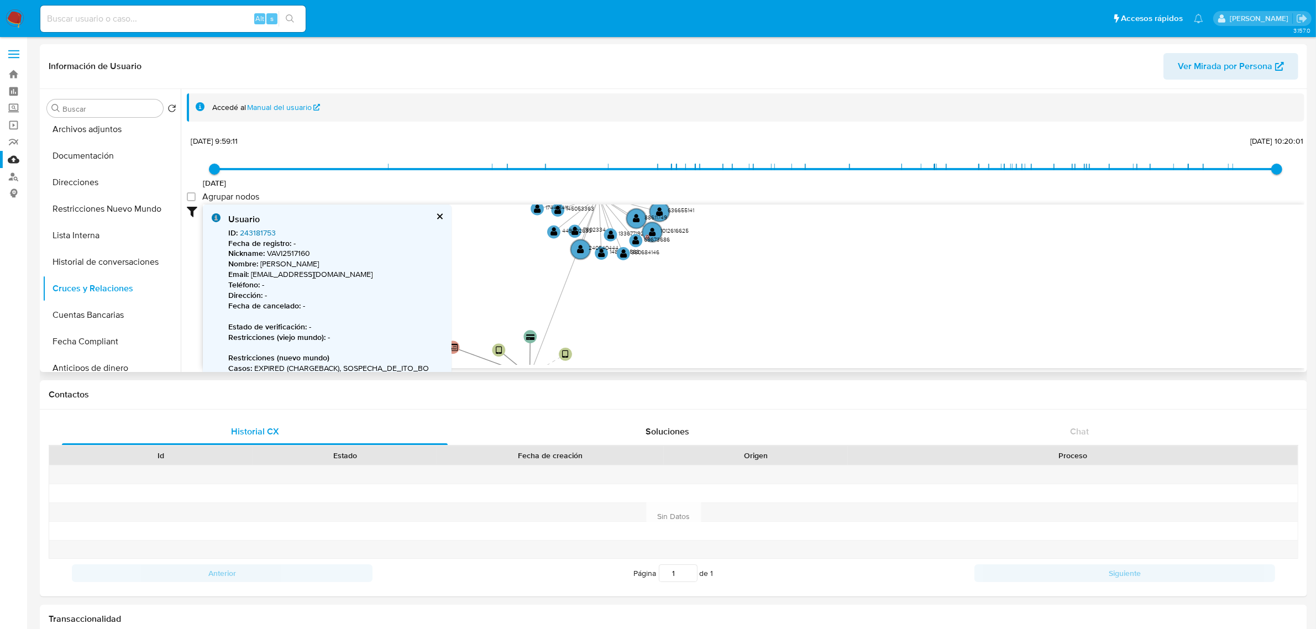
click at [257, 233] on link "243181753" at bounding box center [258, 232] width 36 height 11
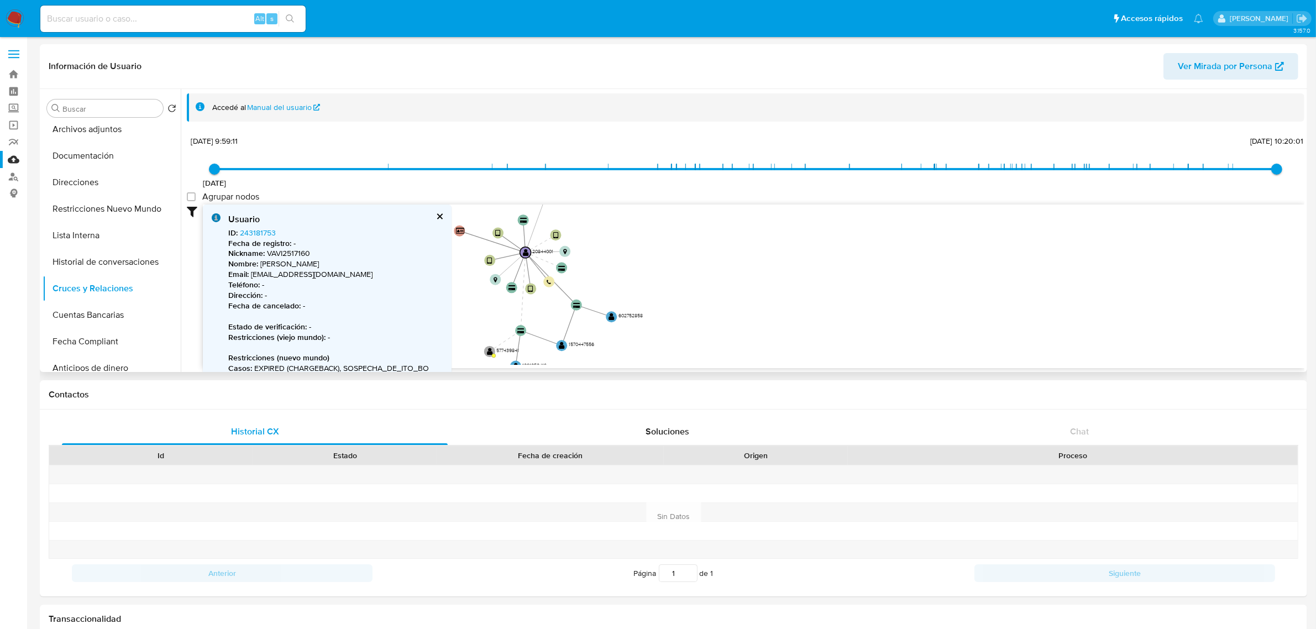
drag, startPoint x: 698, startPoint y: 308, endPoint x: 664, endPoint y: 197, distance: 115.5
click at [664, 197] on div "17/12/2020 17/12/2020, 9:59:11 27/1/2025, 10:20:01 Agrupar nodos Filtros Confia…" at bounding box center [745, 250] width 1117 height 235
drag, startPoint x: 687, startPoint y: 261, endPoint x: 714, endPoint y: 362, distance: 104.7
click at [714, 362] on icon "device-635c265808813b001821c88f  device-5e8dbc7e08813b0017199d13  device-6338…" at bounding box center [753, 284] width 1101 height 160
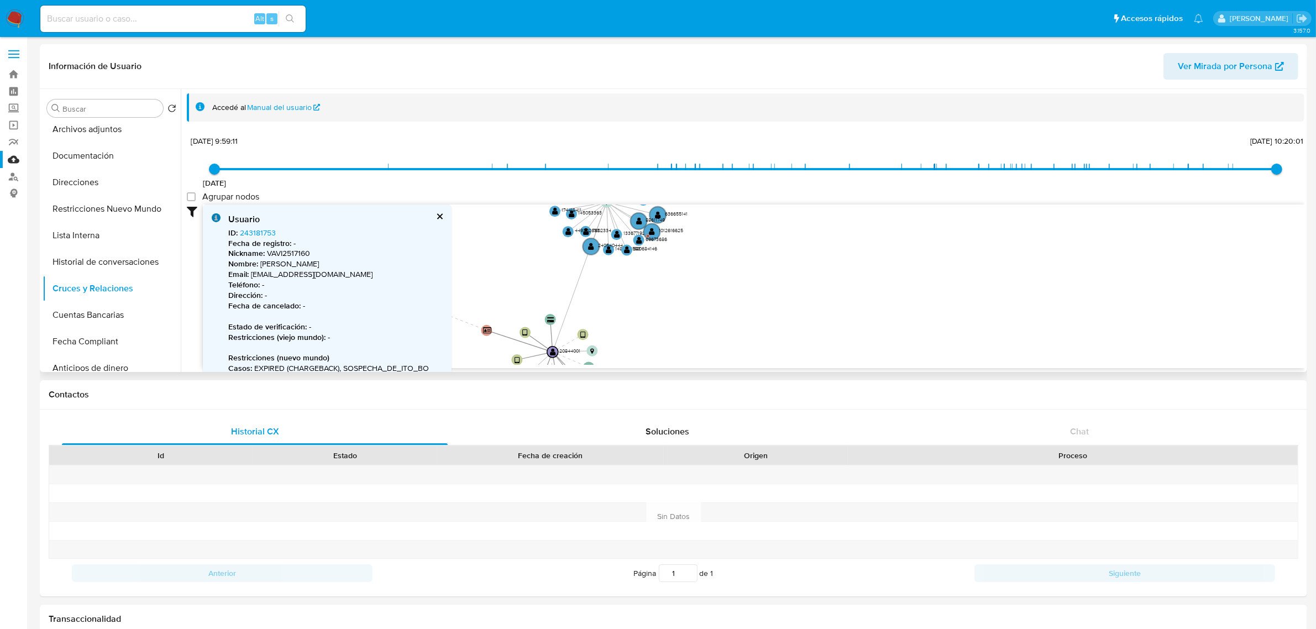
drag, startPoint x: 723, startPoint y: 275, endPoint x: 671, endPoint y: 352, distance: 92.4
click at [671, 352] on icon "device-635c265808813b001821c88f  device-5e8dbc7e08813b0017199d13  device-6338…" at bounding box center [753, 284] width 1101 height 160
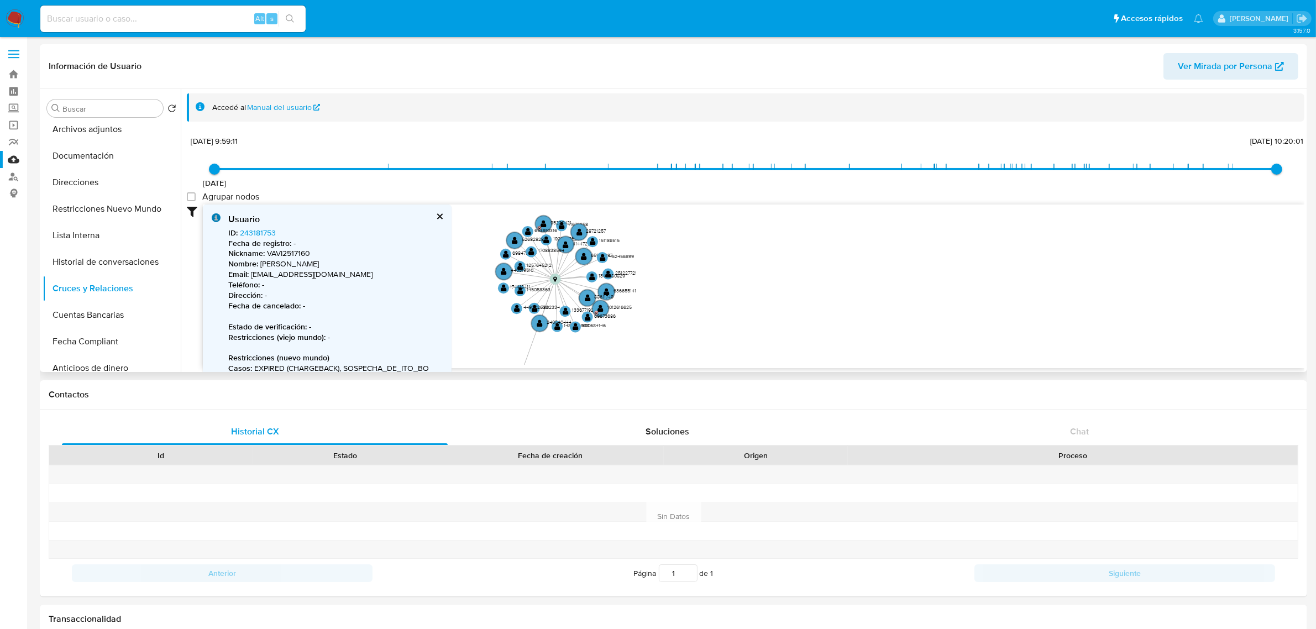
drag, startPoint x: 437, startPoint y: 216, endPoint x: 233, endPoint y: 282, distance: 214.2
click at [437, 215] on button "cerrar" at bounding box center [438, 216] width 7 height 7
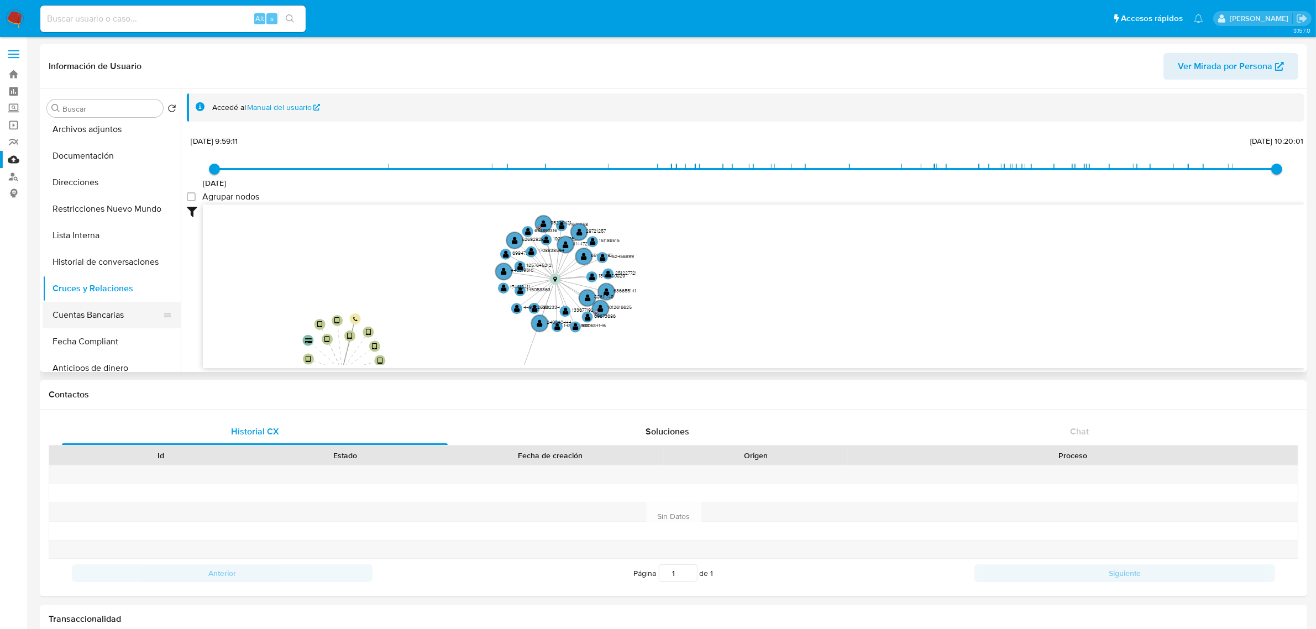
click at [86, 318] on button "Cuentas Bancarias" at bounding box center [107, 315] width 129 height 27
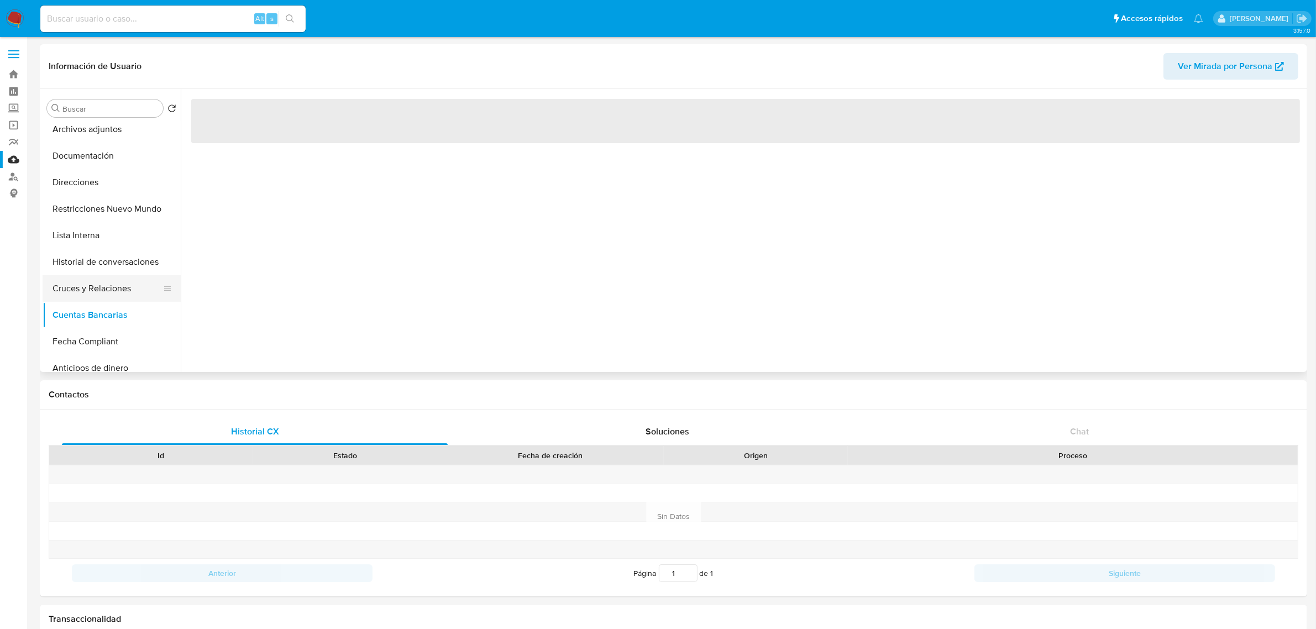
click at [109, 291] on button "Cruces y Relaciones" at bounding box center [107, 288] width 129 height 27
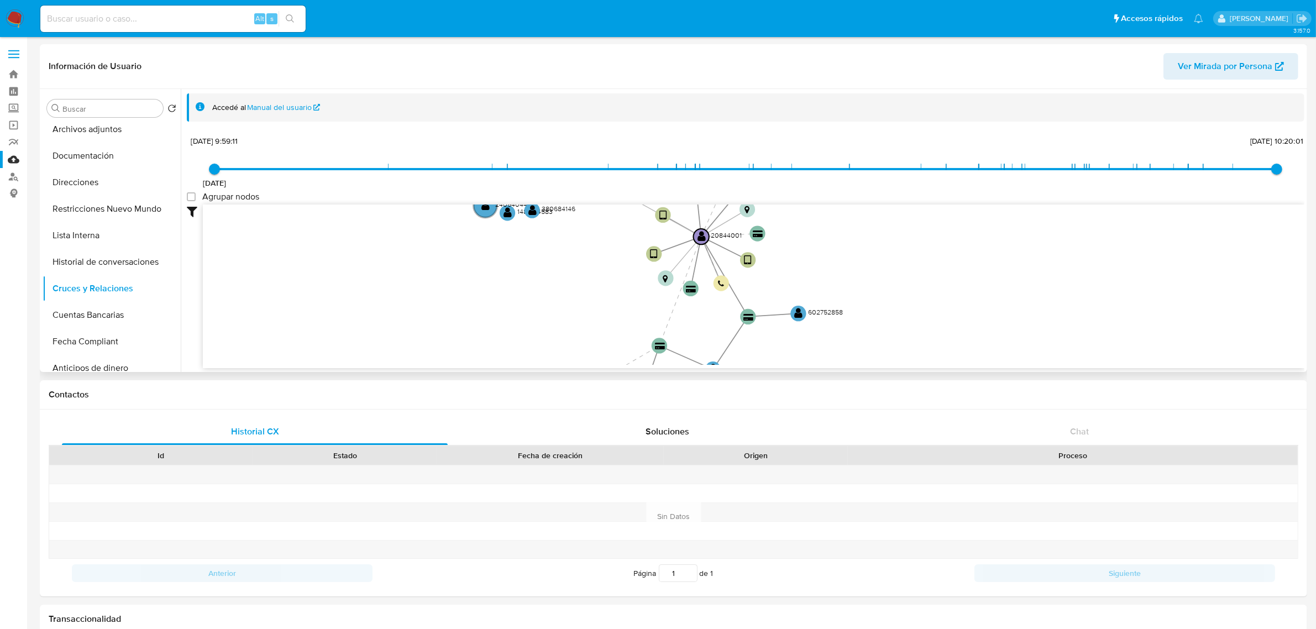
drag, startPoint x: 804, startPoint y: 301, endPoint x: 623, endPoint y: 205, distance: 205.2
click at [628, 200] on div "17/12/2020 17/12/2020, 9:59:11 27/1/2025, 10:20:01 Agrupar nodos Filtros Confia…" at bounding box center [745, 250] width 1117 height 235
drag, startPoint x: 862, startPoint y: 270, endPoint x: 782, endPoint y: 172, distance: 126.0
click at [782, 172] on div "17/12/2020 17/12/2020, 9:59:11 27/1/2025, 10:20:01 Agrupar nodos Filtros Confia…" at bounding box center [745, 250] width 1117 height 235
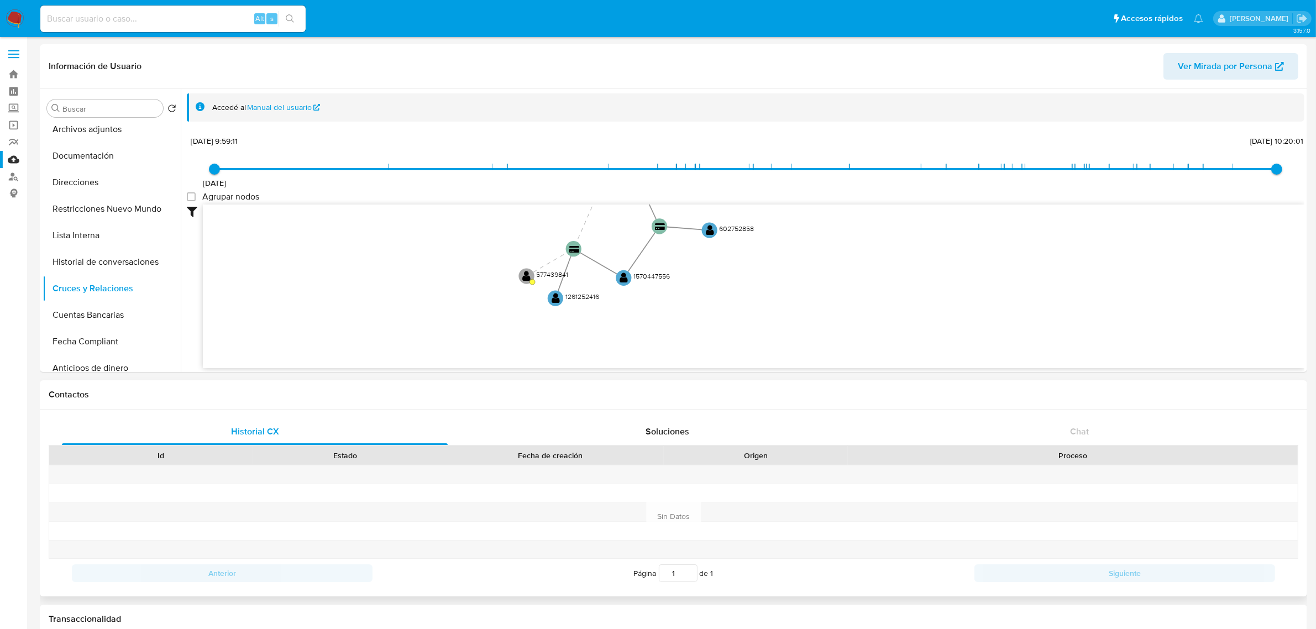
drag, startPoint x: 804, startPoint y: 266, endPoint x: 800, endPoint y: 385, distance: 119.4
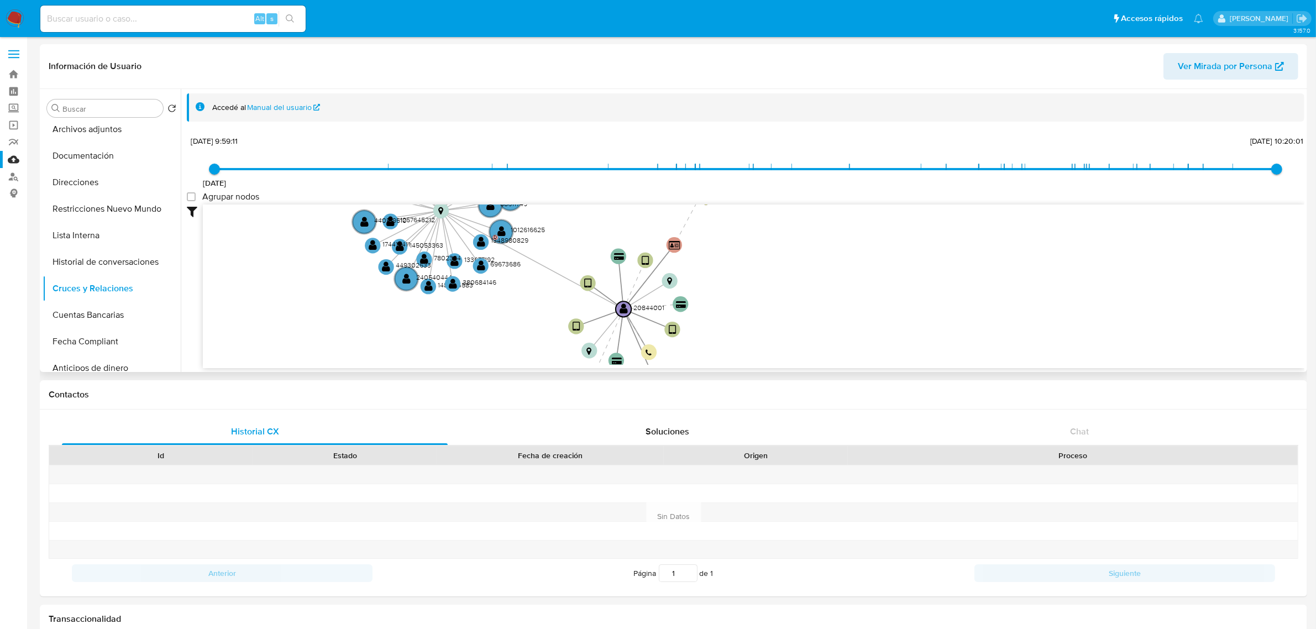
drag, startPoint x: 796, startPoint y: 285, endPoint x: 802, endPoint y: 328, distance: 43.5
click at [802, 328] on icon "device-635c265808813b001821c88f  device-5e8dbc7e08813b0017199d13  device-6338…" at bounding box center [753, 284] width 1101 height 160
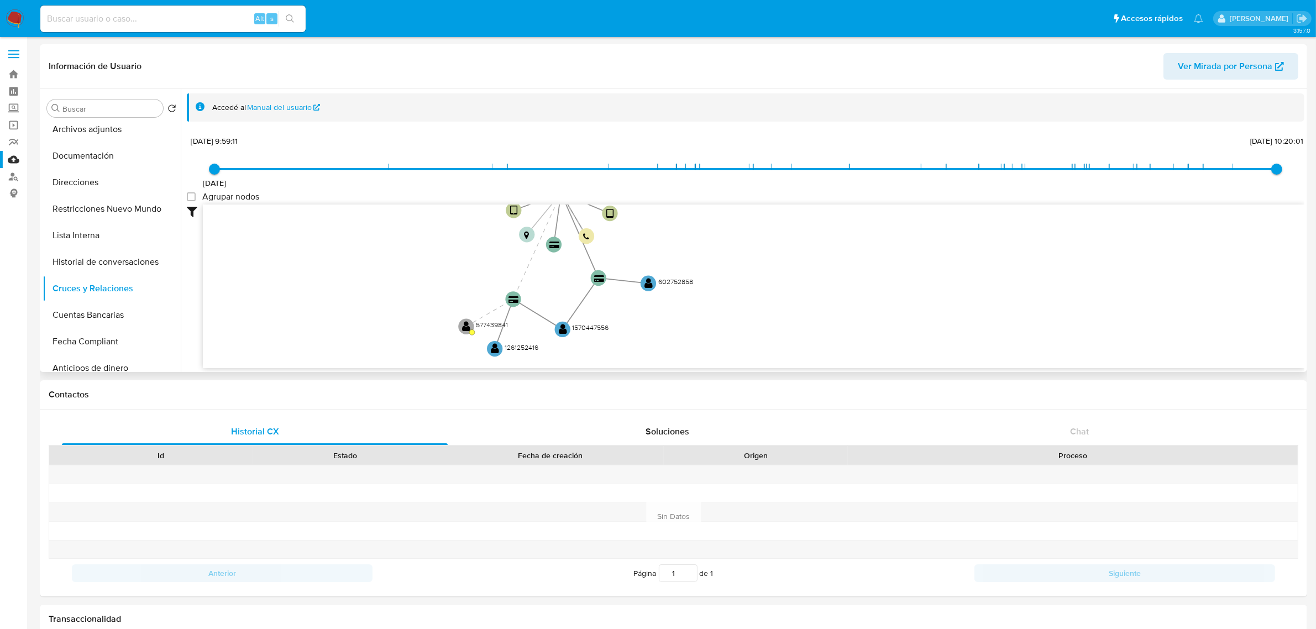
drag, startPoint x: 798, startPoint y: 282, endPoint x: 728, endPoint y: 175, distance: 128.1
click at [728, 175] on div "17/12/2020 17/12/2020, 9:59:11 27/1/2025, 10:20:01 Agrupar nodos Filtros Confia…" at bounding box center [745, 250] width 1117 height 235
drag, startPoint x: 219, startPoint y: 167, endPoint x: 257, endPoint y: 170, distance: 38.2
click at [257, 170] on span "17/12/2020 17/12/2020, 17:54:36 27/1/2025, 10:20:01" at bounding box center [745, 169] width 1062 height 17
click at [258, 170] on span "17/12/2020 17/12/2020, 17:54:36 27/1/2025, 10:20:01" at bounding box center [745, 169] width 1062 height 17
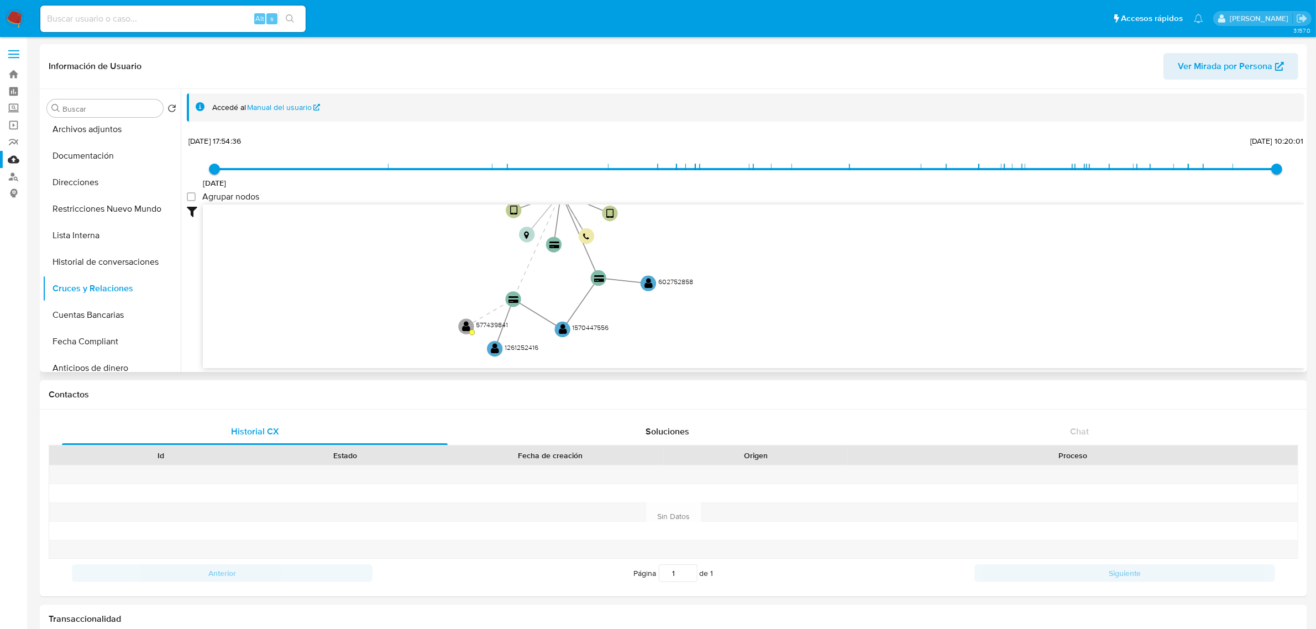
click at [258, 170] on span "17/12/2020 17/12/2020, 17:54:36 27/1/2025, 10:20:01" at bounding box center [745, 169] width 1062 height 17
drag, startPoint x: 302, startPoint y: 165, endPoint x: 352, endPoint y: 165, distance: 49.7
click at [306, 165] on span "17/12/2020 20/8/2021, 6:20:48 27/1/2025, 10:20:01" at bounding box center [745, 169] width 1062 height 17
drag, startPoint x: 385, startPoint y: 165, endPoint x: 399, endPoint y: 164, distance: 13.8
click at [391, 164] on span "20/8/2021, 6:20:48" at bounding box center [388, 169] width 11 height 11
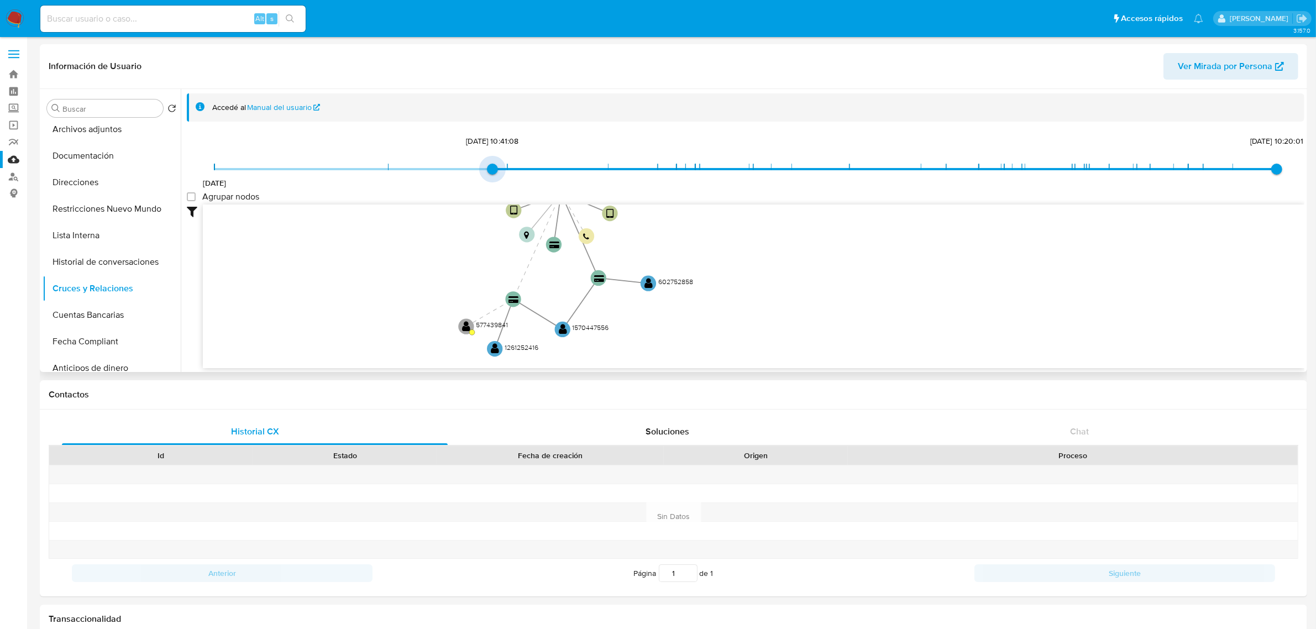
drag, startPoint x: 481, startPoint y: 162, endPoint x: 490, endPoint y: 164, distance: 9.5
click at [482, 162] on span "17/12/2020 14/1/2022, 10:41:08 27/1/2025, 10:20:01" at bounding box center [745, 169] width 1062 height 17
drag, startPoint x: 553, startPoint y: 160, endPoint x: 562, endPoint y: 161, distance: 9.4
click at [554, 161] on span "17/12/2020 14/1/2022, 10:41:08 27/1/2025, 10:20:01" at bounding box center [745, 169] width 1062 height 17
click at [603, 162] on span "17/12/2020 4/2/2022, 15:16:49 27/1/2025, 10:20:01" at bounding box center [745, 169] width 1062 height 17
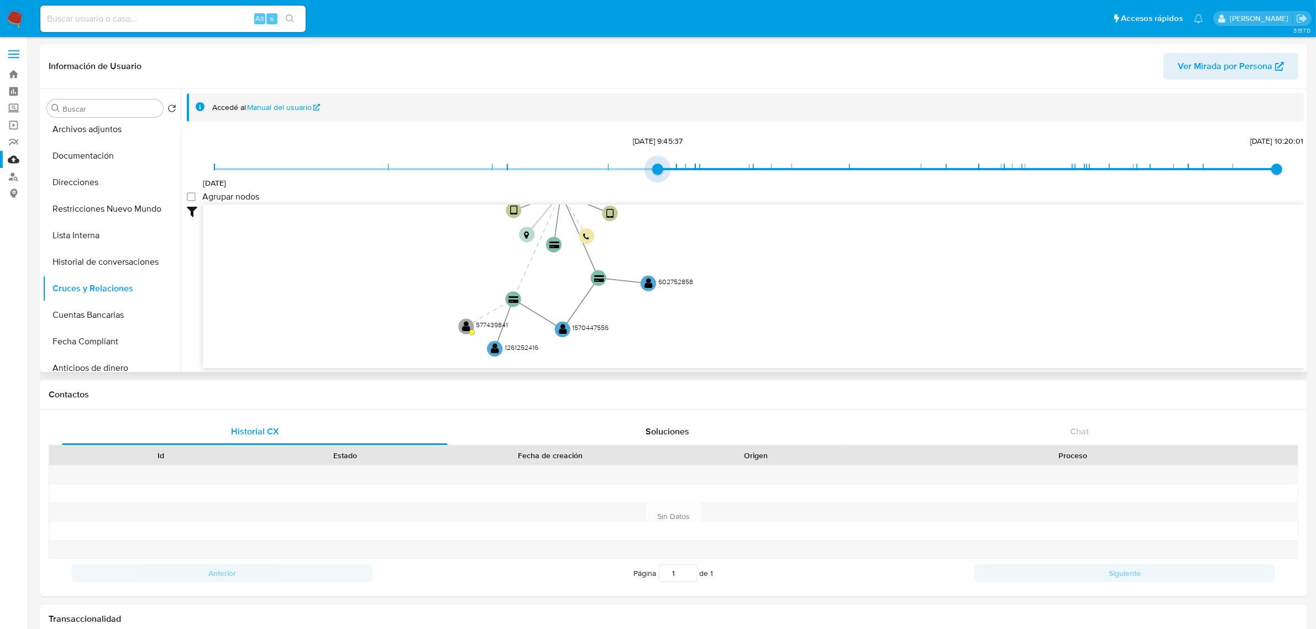
drag, startPoint x: 665, startPoint y: 166, endPoint x: 697, endPoint y: 166, distance: 32.6
click at [666, 166] on span "17/12/2020 5/9/2022, 9:45:37 27/1/2025, 10:20:01" at bounding box center [745, 169] width 1062 height 17
click at [702, 165] on span "17/12/2020 1/10/2022, 19:06:49 27/1/2025, 10:20:01" at bounding box center [745, 169] width 1062 height 17
drag, startPoint x: 760, startPoint y: 161, endPoint x: 769, endPoint y: 161, distance: 8.3
click at [762, 161] on span "17/12/2020 12/2/2023, 23:07:36 27/1/2025, 10:20:01" at bounding box center [745, 169] width 1062 height 17
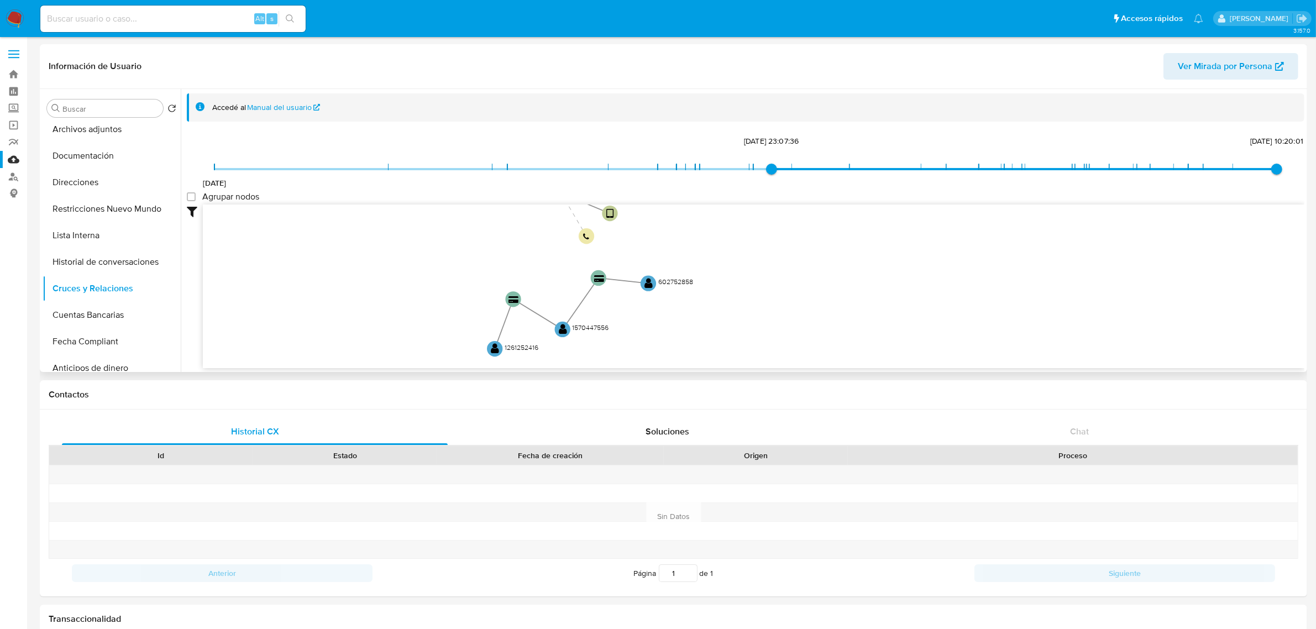
drag, startPoint x: 869, startPoint y: 152, endPoint x: 877, endPoint y: 169, distance: 18.3
click at [871, 152] on div "17/12/2020 12/2/2023, 23:07:36 27/1/2025, 10:20:01 Agrupar nodos Filtros Confia…" at bounding box center [745, 250] width 1117 height 235
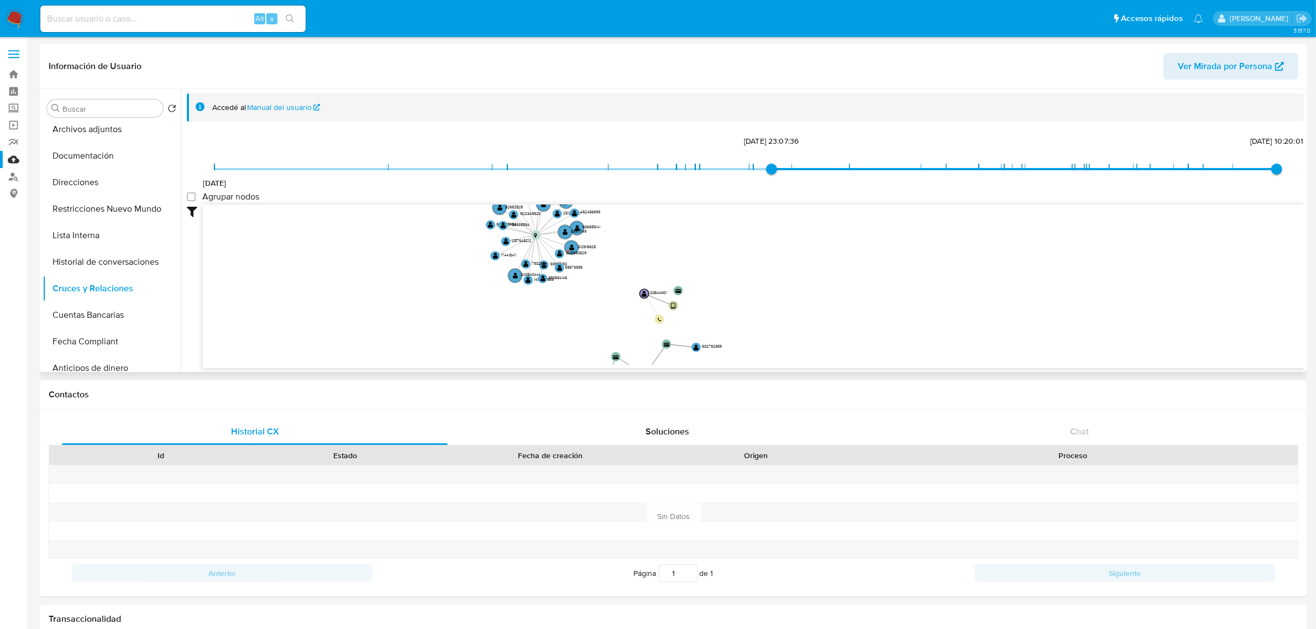
drag, startPoint x: 821, startPoint y: 306, endPoint x: 791, endPoint y: 217, distance: 93.5
click at [805, 329] on icon "device-635c265808813b001821c88f  device-5e8dbc7e08813b0017199d13  device-6338…" at bounding box center [753, 284] width 1101 height 160
click at [854, 167] on span "17/12/2020 12/2/2023, 23:07:36 27/1/2025, 10:20:01" at bounding box center [745, 169] width 1062 height 17
drag, startPoint x: 956, startPoint y: 167, endPoint x: 965, endPoint y: 167, distance: 8.3
click at [962, 168] on span at bounding box center [1062, 169] width 427 height 2
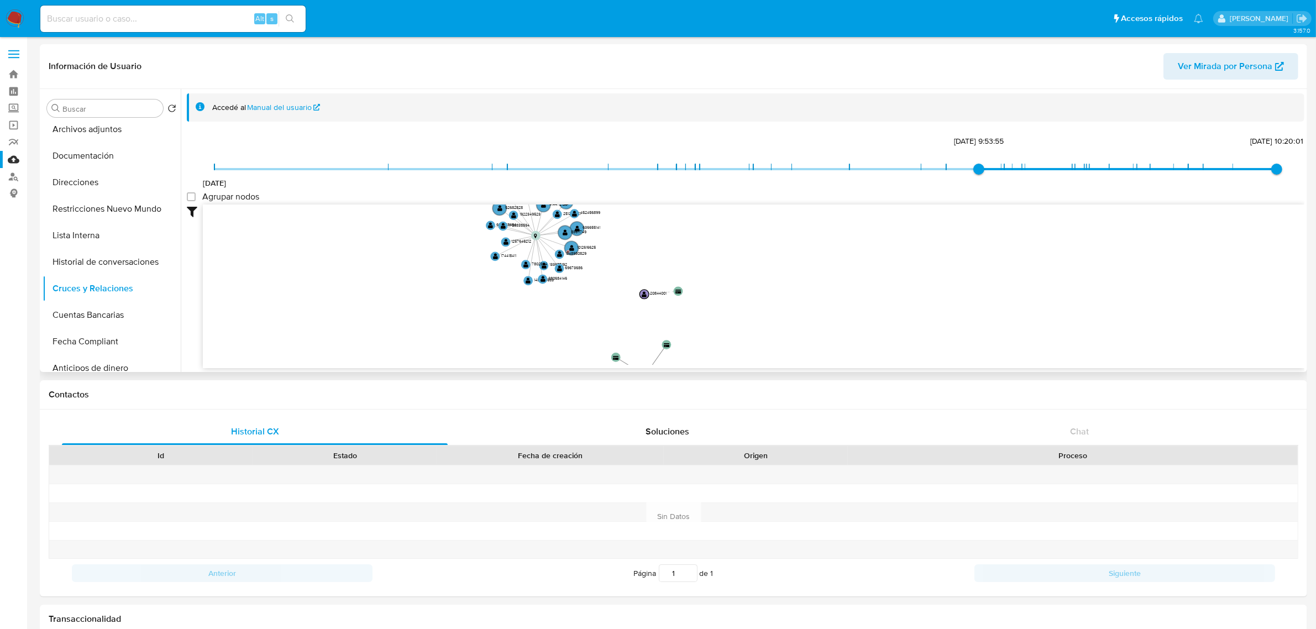
drag, startPoint x: 1026, startPoint y: 164, endPoint x: 1070, endPoint y: 164, distance: 43.6
click at [1031, 164] on span "17/12/2020 3/12/2023, 9:53:55 27/1/2025, 10:20:01" at bounding box center [745, 169] width 1062 height 17
drag, startPoint x: 1077, startPoint y: 164, endPoint x: 1105, endPoint y: 166, distance: 27.7
click at [1081, 165] on span "17/12/2020 6/2/2024, 15:55:01 27/1/2025, 10:20:01" at bounding box center [745, 169] width 1062 height 17
click at [1140, 166] on span "17/12/2020 30/4/2024, 17:22:14 27/1/2025, 10:20:01" at bounding box center [745, 169] width 1062 height 17
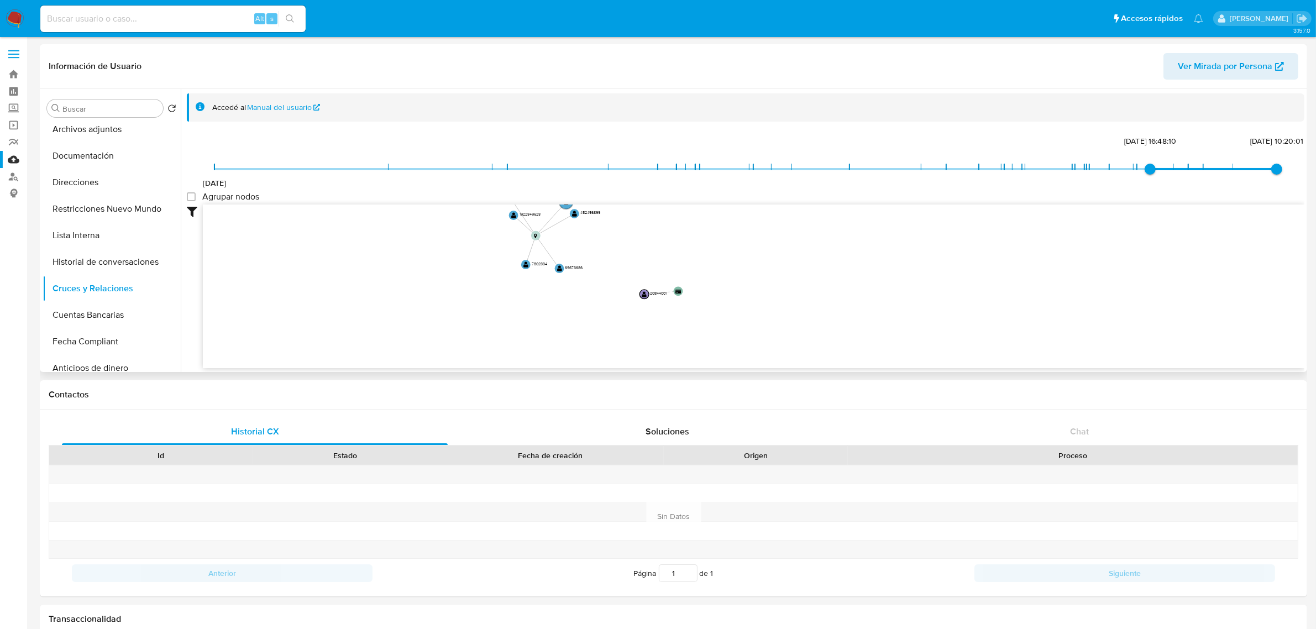
drag, startPoint x: 1174, startPoint y: 165, endPoint x: 1195, endPoint y: 163, distance: 20.5
click at [1178, 165] on span "17/12/2020 1/8/2024, 16:48:10 27/1/2025, 10:20:01" at bounding box center [745, 169] width 1062 height 17
drag, startPoint x: 1203, startPoint y: 160, endPoint x: 1232, endPoint y: 160, distance: 28.7
click at [1213, 161] on span "17/12/2020 24/9/2024, 14:07:02 27/1/2025, 10:20:01" at bounding box center [745, 169] width 1062 height 17
drag, startPoint x: 1244, startPoint y: 161, endPoint x: 1250, endPoint y: 161, distance: 6.6
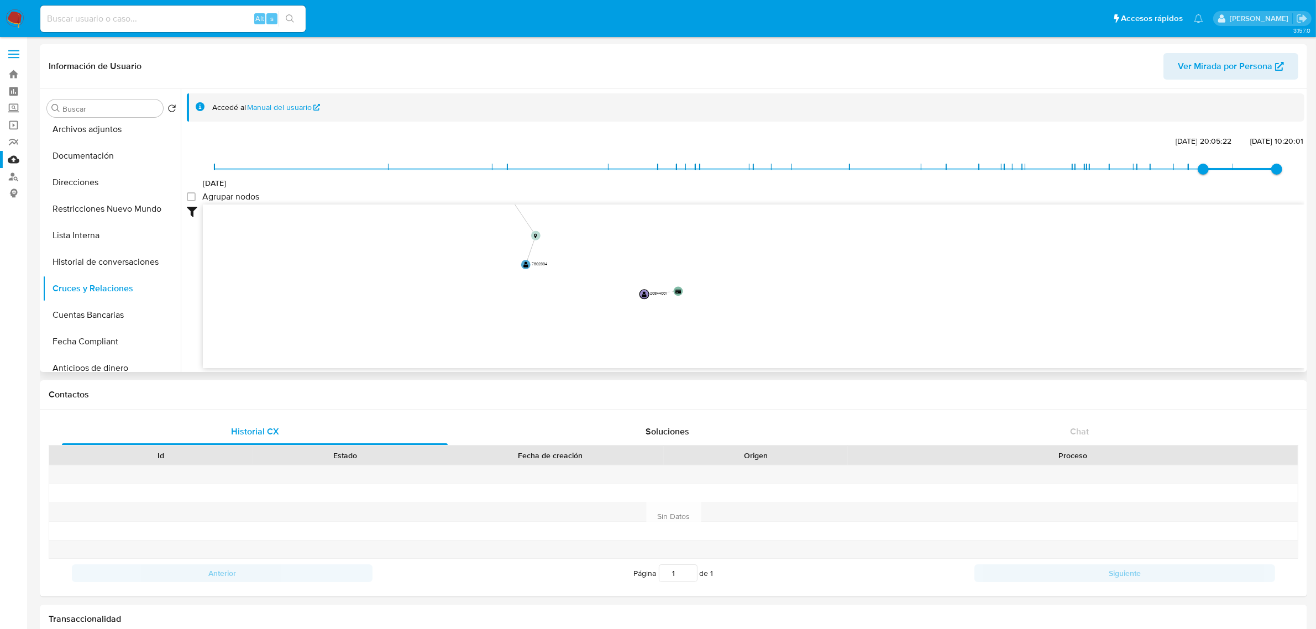
click at [1246, 161] on span "17/12/2020 15/10/2024, 20:05:22 27/1/2025, 10:20:01" at bounding box center [745, 169] width 1062 height 17
click at [1257, 161] on span "17/12/2020 26/11/2024, 11:06:23 27/1/2025, 10:20:01" at bounding box center [745, 169] width 1062 height 17
drag, startPoint x: 1228, startPoint y: 166, endPoint x: 1255, endPoint y: 167, distance: 27.7
click at [1255, 167] on span "17/12/2020 27/1/2025, 10:20:01 27/1/2025, 10:20:01" at bounding box center [745, 169] width 1062 height 17
type input "1713367785000"
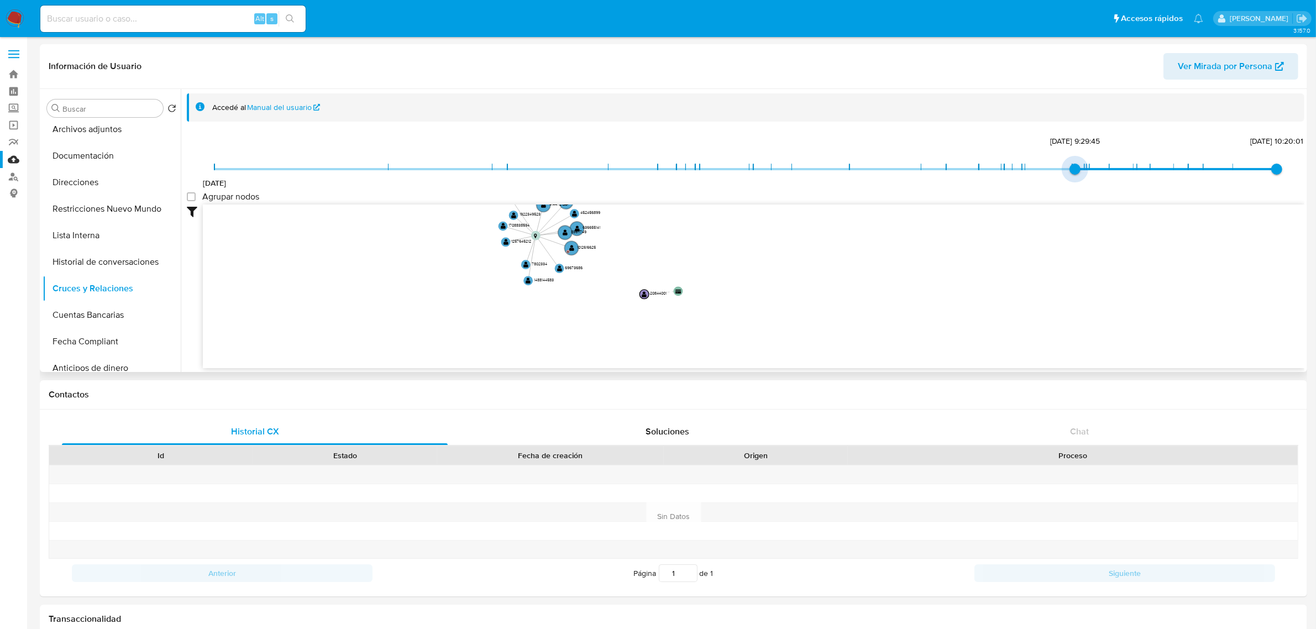
drag, startPoint x: 1269, startPoint y: 167, endPoint x: 1075, endPoint y: 208, distance: 198.3
click at [1075, 208] on div "17/12/2020 17/4/2024, 9:29:45 27/1/2025, 10:20:01 Agrupar nodos Filtros Confian…" at bounding box center [745, 250] width 1117 height 235
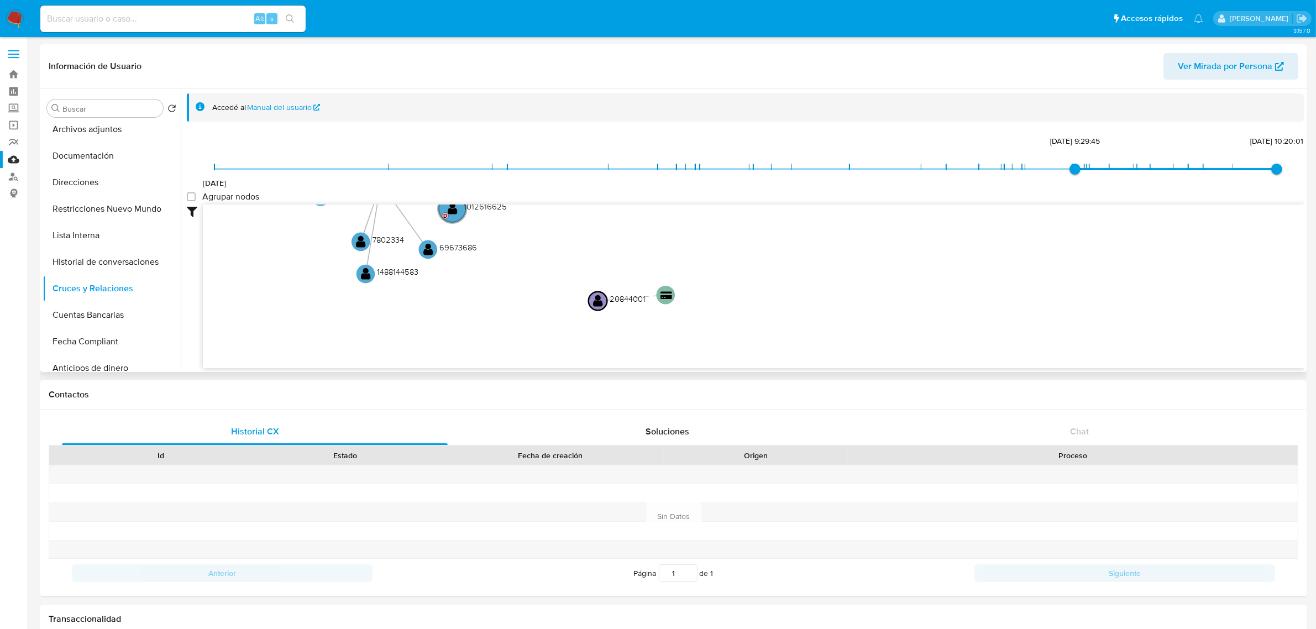
drag, startPoint x: 645, startPoint y: 299, endPoint x: 598, endPoint y: 349, distance: 68.0
click at [603, 349] on icon "device-635c265808813b001821c88f  device-5e8dbc7e08813b0017199d13  device-6338…" at bounding box center [753, 284] width 1101 height 160
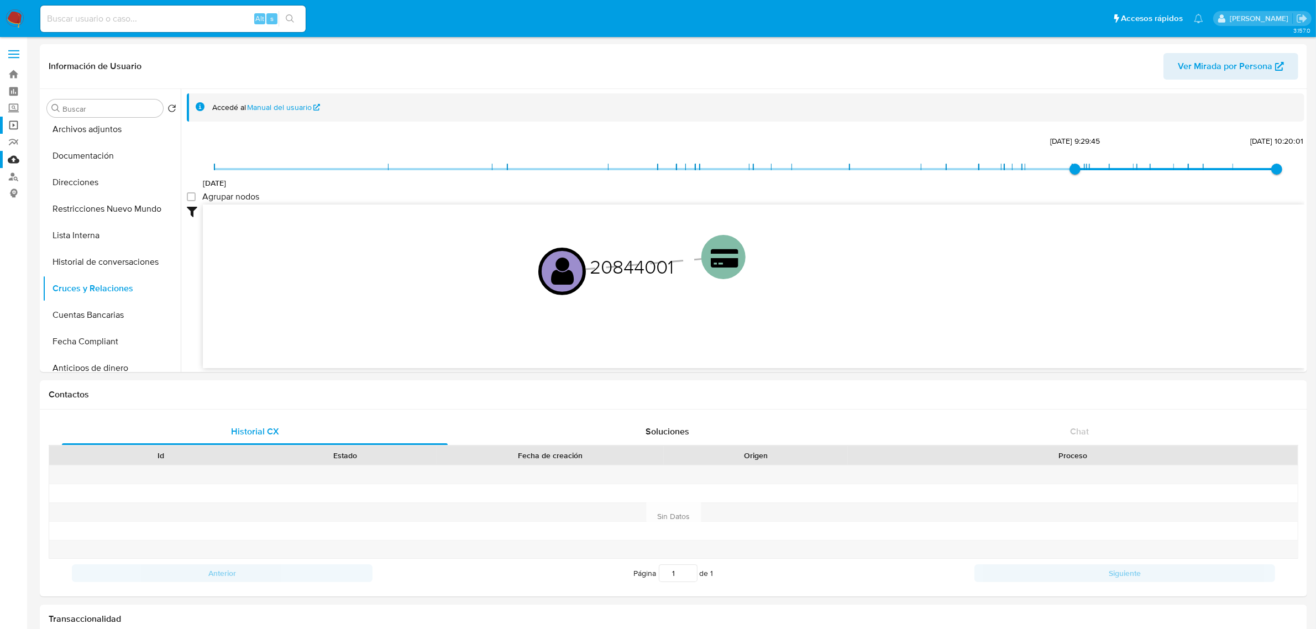
click at [12, 128] on link "Operaciones masivas" at bounding box center [66, 125] width 132 height 17
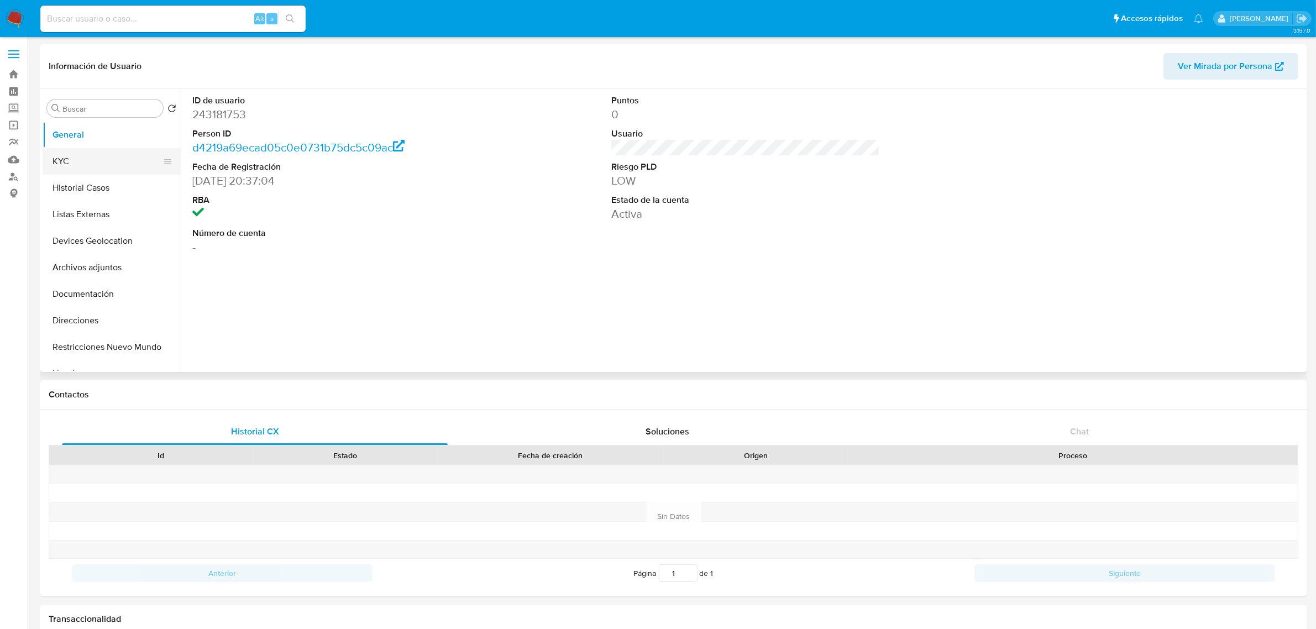
select select "10"
click at [101, 169] on button "KYC" at bounding box center [107, 161] width 129 height 27
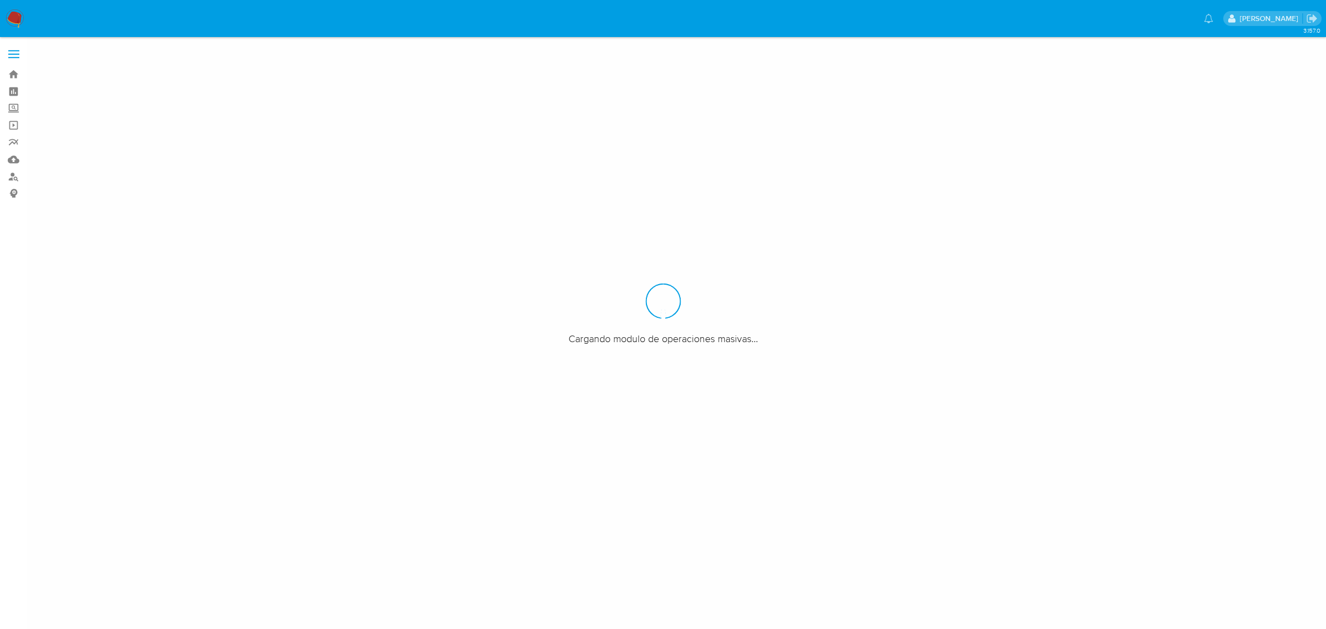
click at [10, 108] on label "Screening" at bounding box center [66, 108] width 132 height 17
click at [0, 0] on input "Screening" at bounding box center [0, 0] width 0 height 0
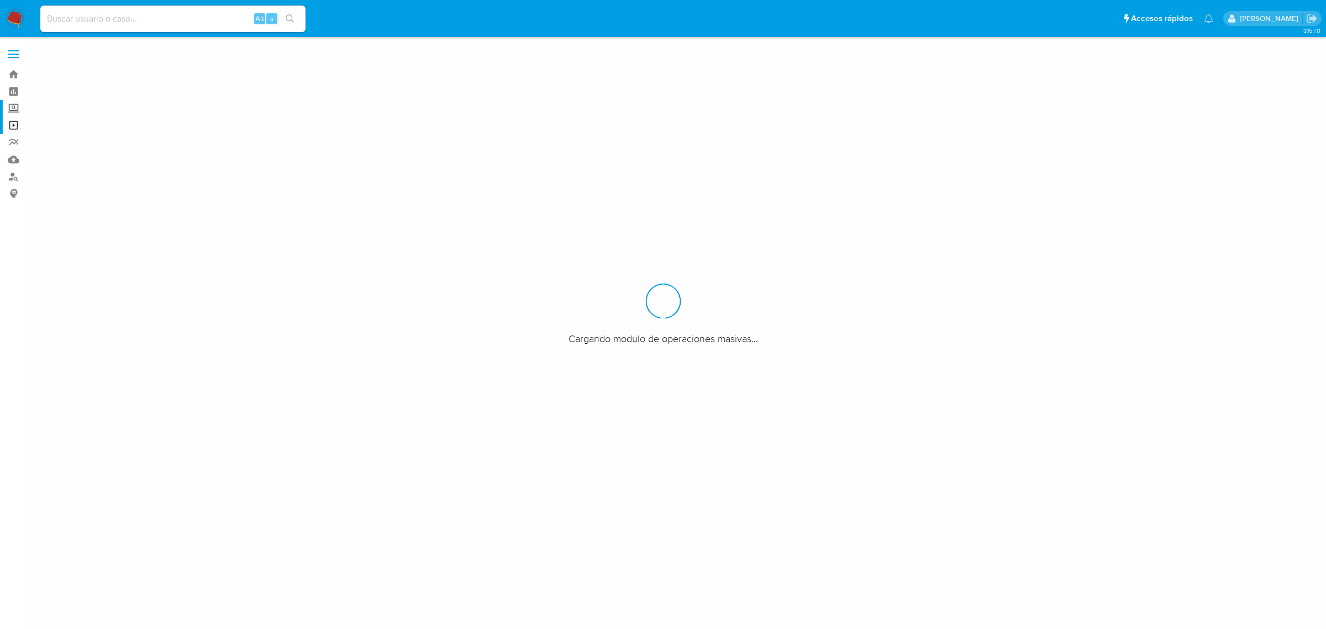
click at [15, 111] on label "Screening" at bounding box center [66, 108] width 132 height 17
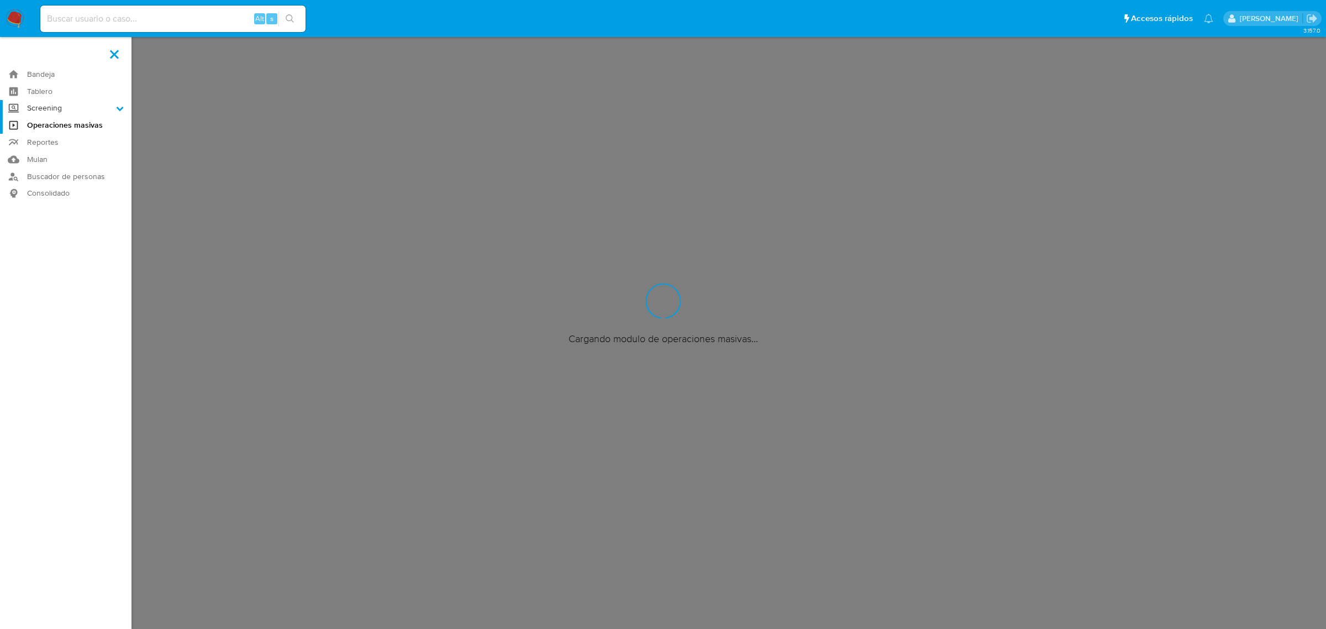
click at [0, 0] on input "Screening" at bounding box center [0, 0] width 0 height 0
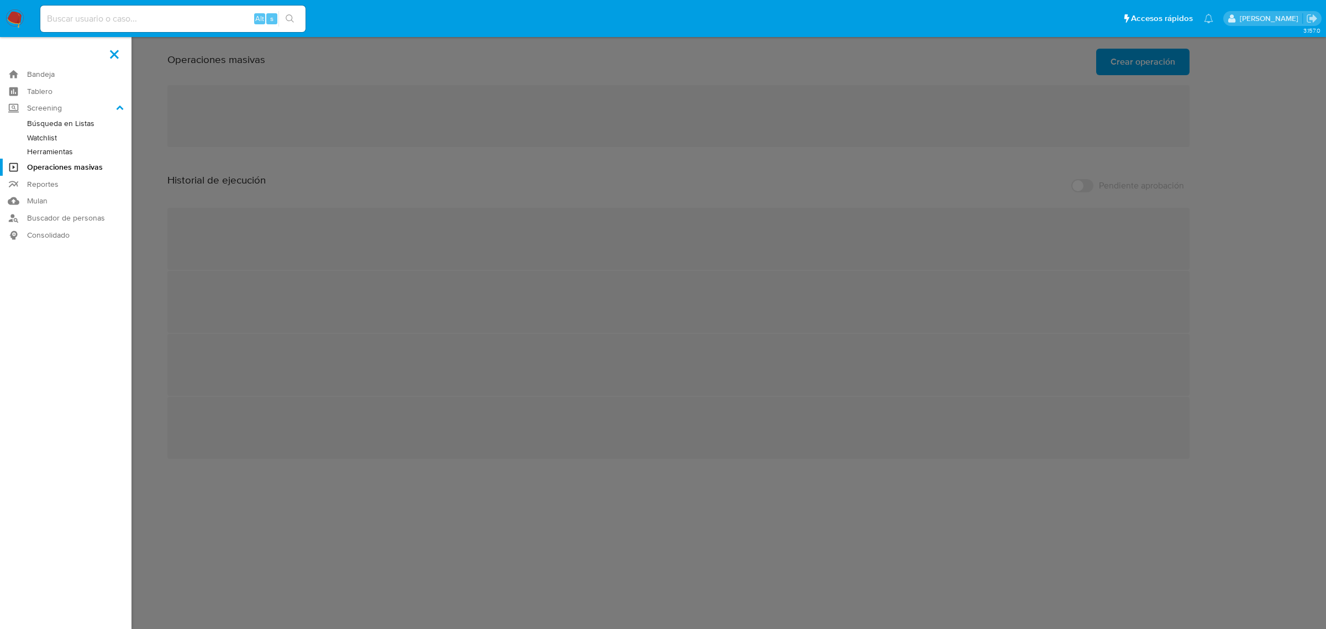
click at [37, 146] on link "Herramientas" at bounding box center [66, 152] width 132 height 14
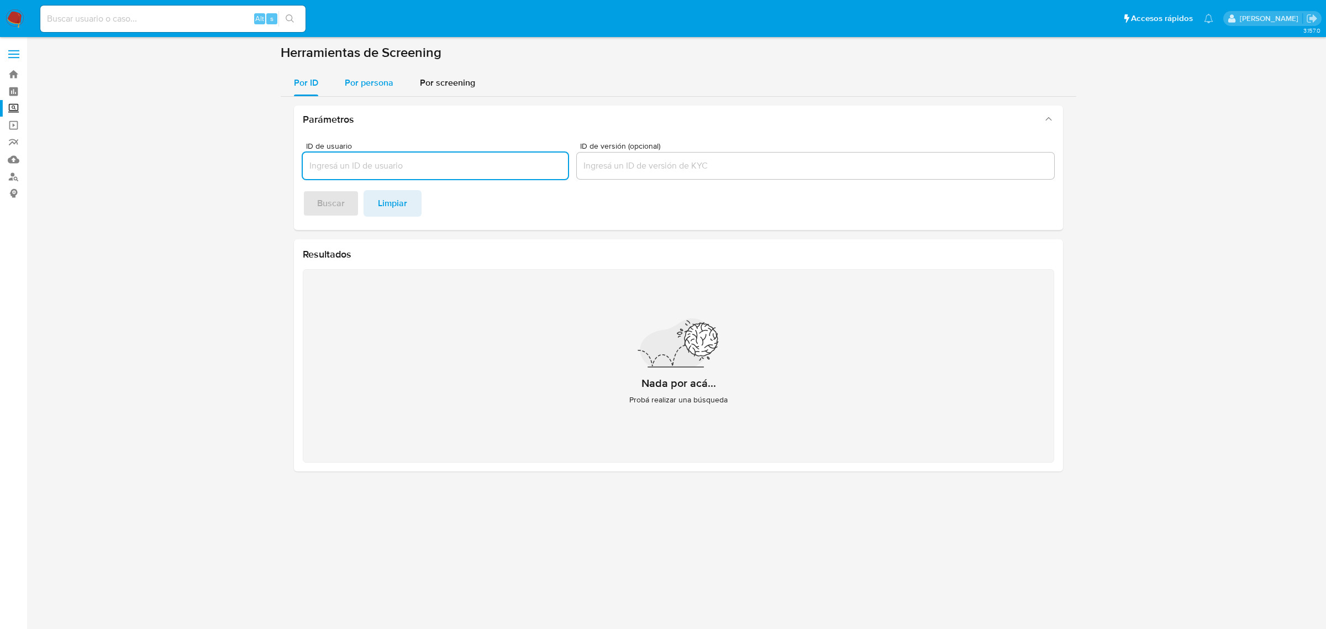
click at [360, 85] on span "Por persona" at bounding box center [369, 82] width 49 height 13
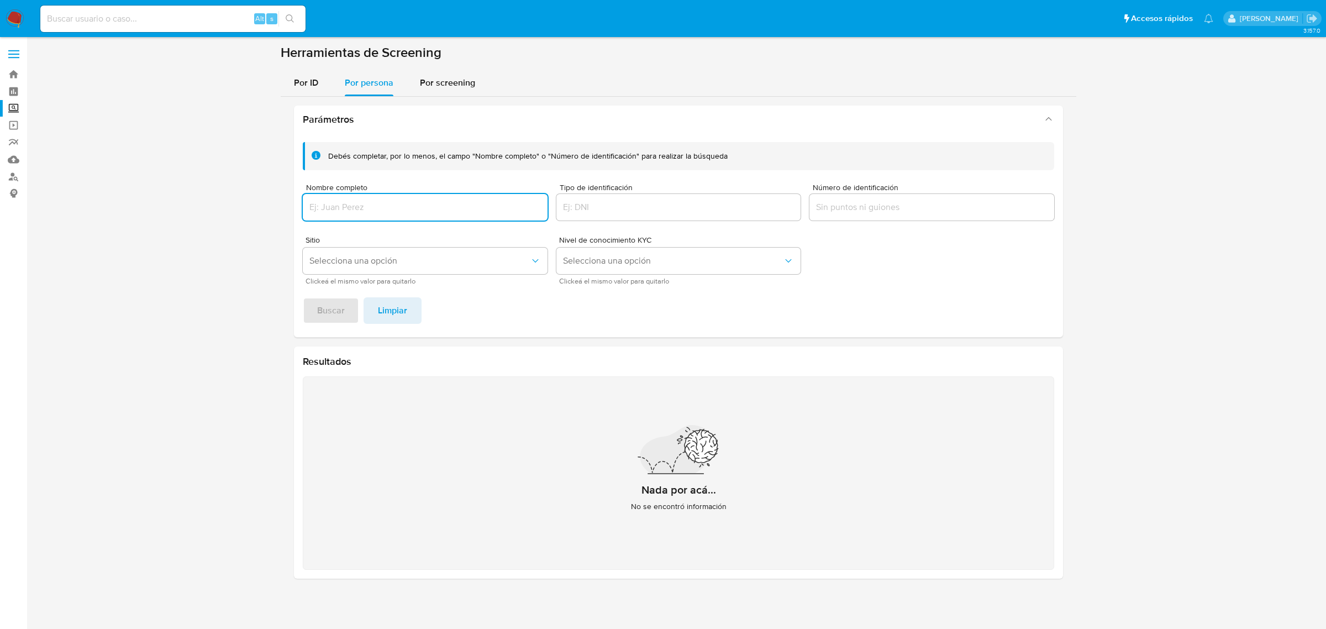
click at [357, 222] on div "Nombre completo" at bounding box center [425, 202] width 245 height 39
click at [355, 211] on input "Nombre completo" at bounding box center [425, 207] width 245 height 14
drag, startPoint x: 364, startPoint y: 202, endPoint x: 350, endPoint y: 204, distance: 14.0
click at [363, 203] on input "Nombre completo" at bounding box center [425, 207] width 245 height 14
type input "[PERSON_NAME]"
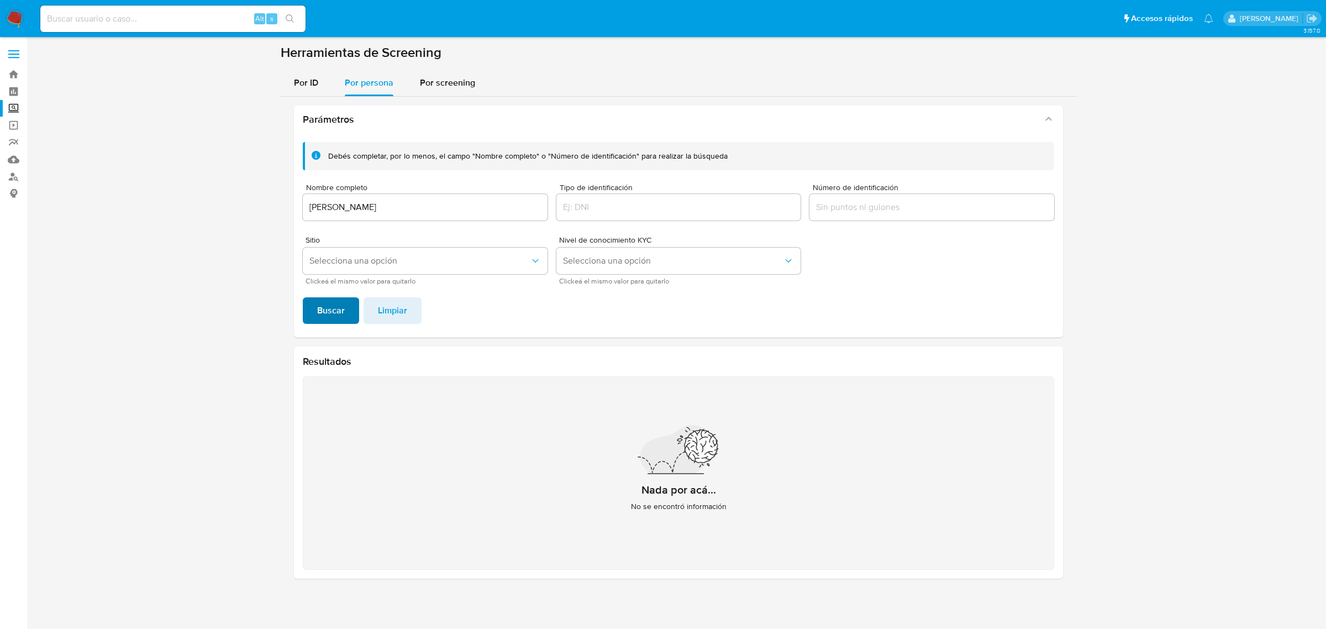
click at [322, 311] on span "Buscar" at bounding box center [331, 310] width 28 height 24
click at [370, 248] on button "Selecciona una opción" at bounding box center [425, 261] width 245 height 27
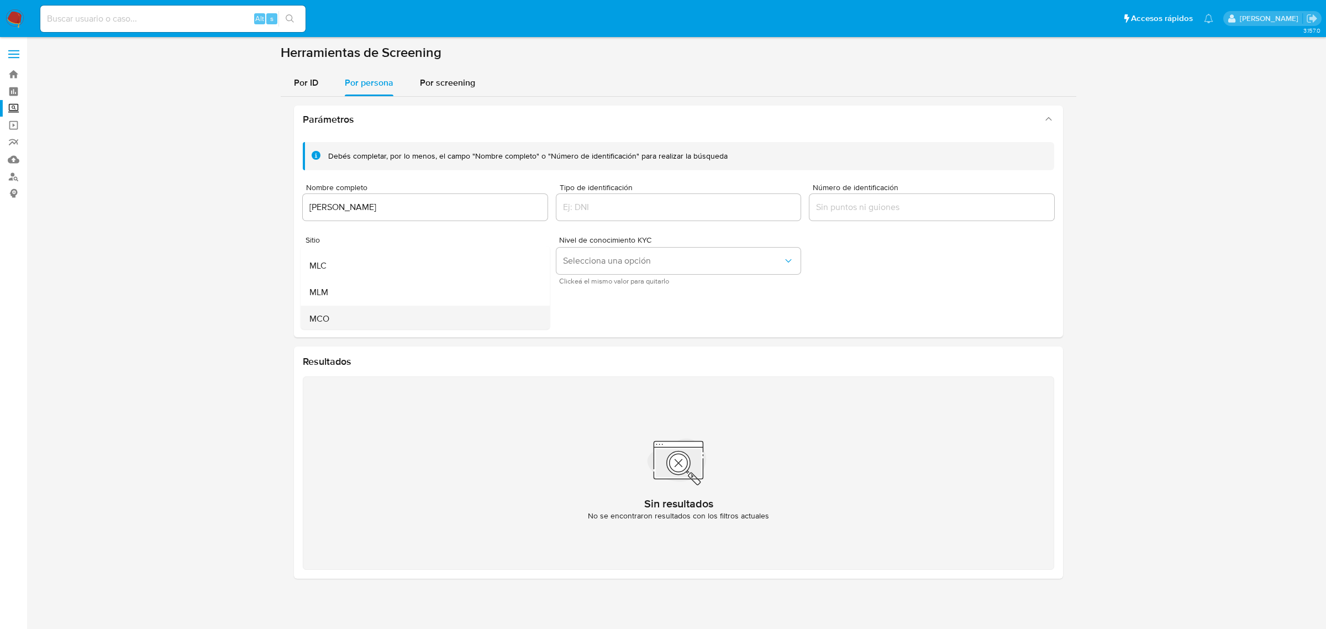
scroll to position [69, 0]
click at [335, 278] on div "MLM" at bounding box center [421, 269] width 225 height 27
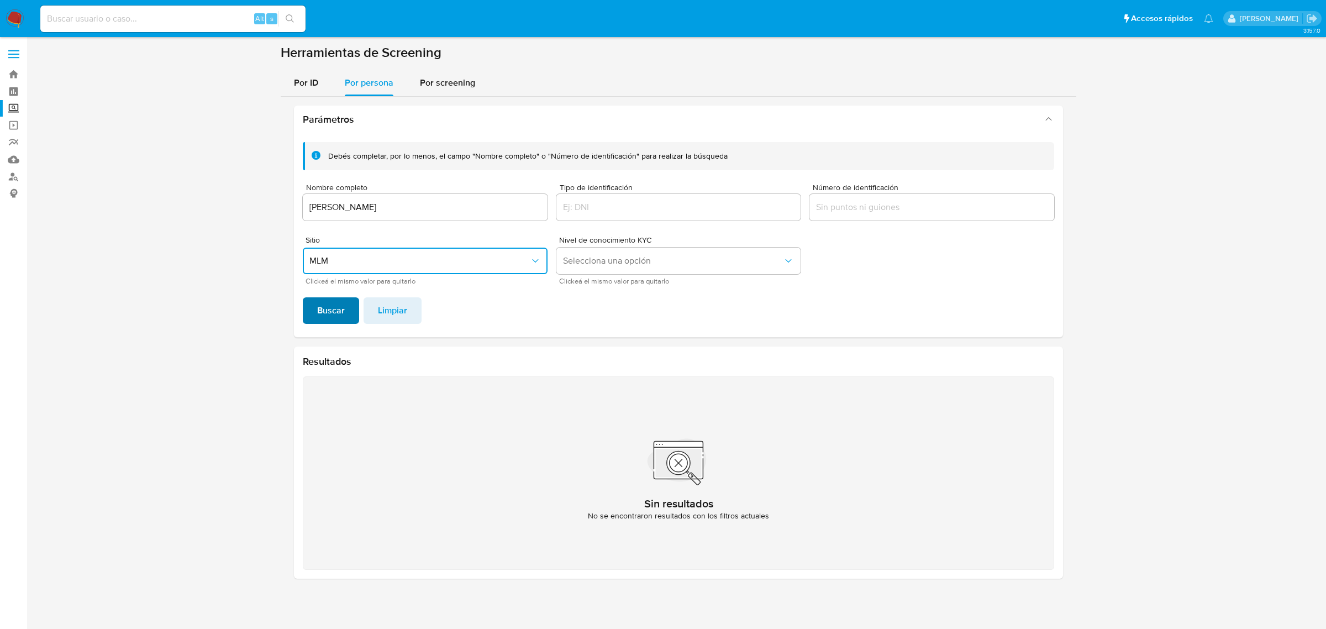
click at [318, 319] on span "Buscar" at bounding box center [331, 310] width 28 height 24
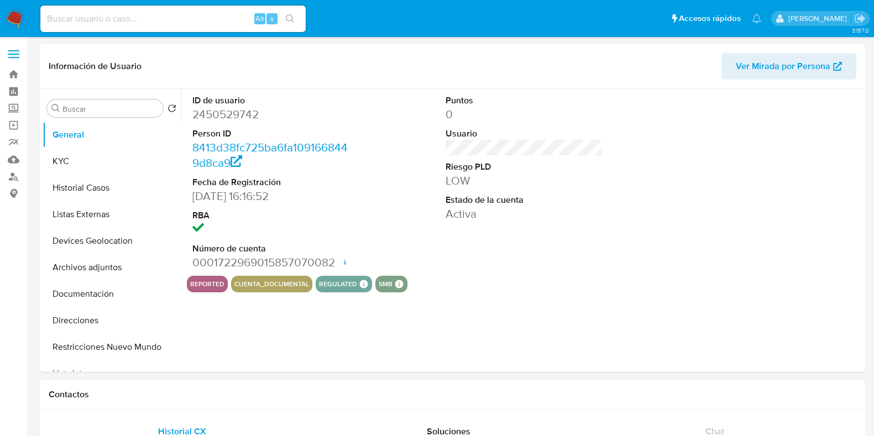
select select "10"
click at [143, 18] on input at bounding box center [172, 19] width 265 height 14
paste input "2450529742"
type input "2450529742"
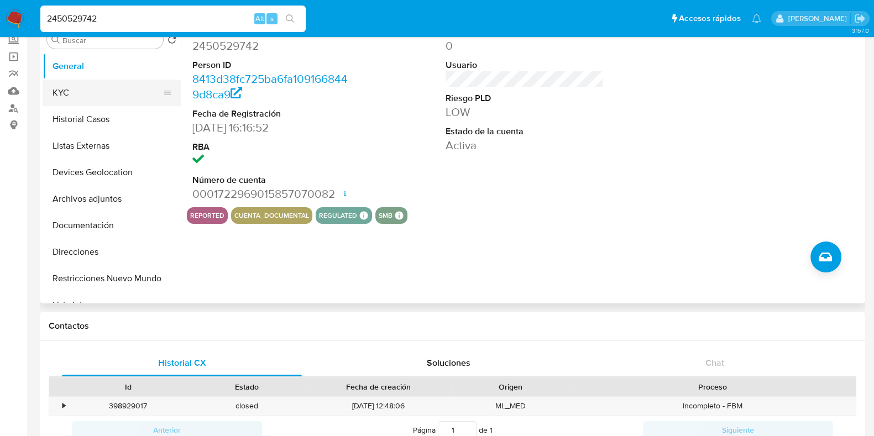
click at [55, 91] on button "KYC" at bounding box center [107, 93] width 129 height 27
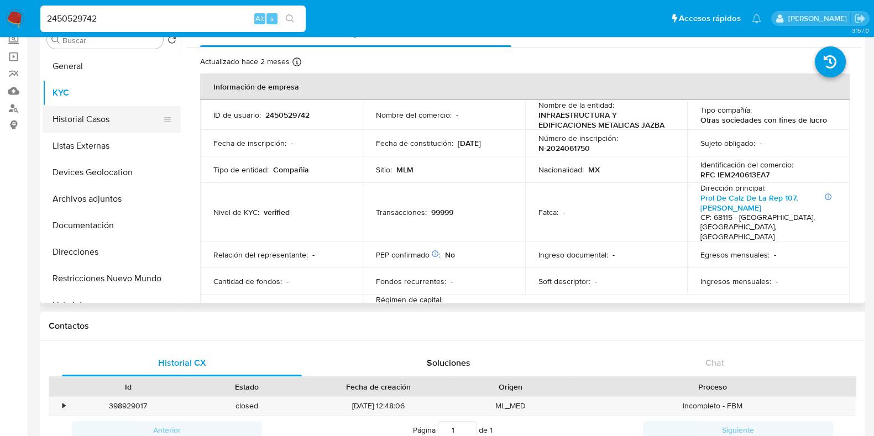
click at [80, 113] on button "Historial Casos" at bounding box center [107, 119] width 129 height 27
